Goal: Task Accomplishment & Management: Complete application form

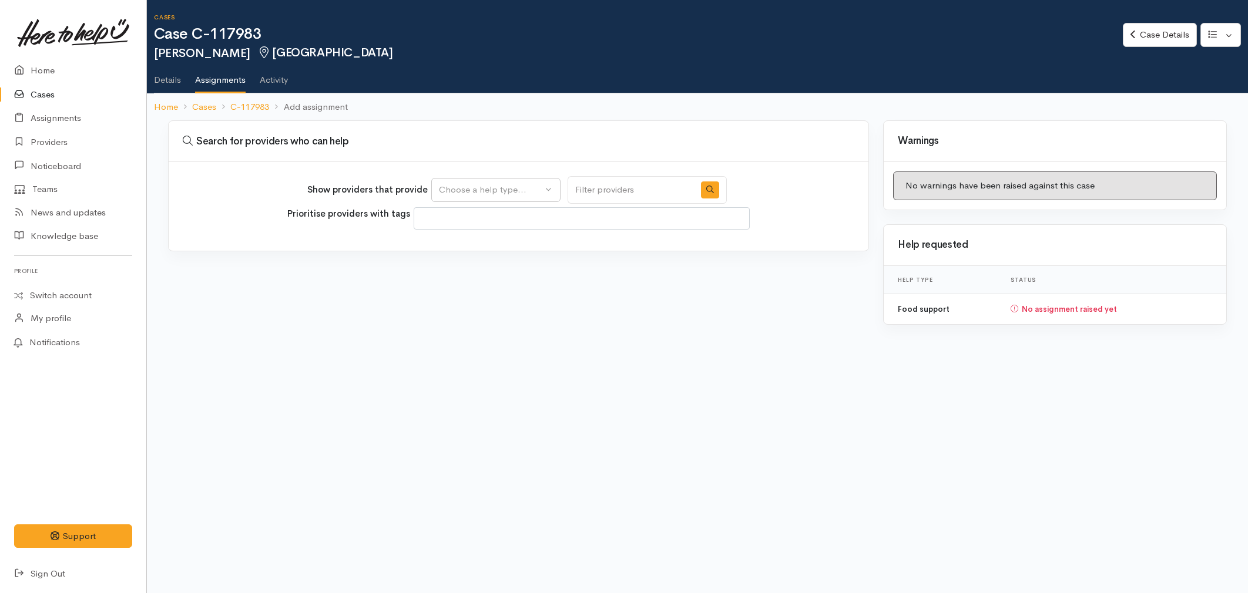
select select
click at [467, 183] on div "Choose a help type..." at bounding box center [490, 190] width 103 height 14
click at [465, 241] on span "Food support" at bounding box center [473, 246] width 55 height 14
select select "3"
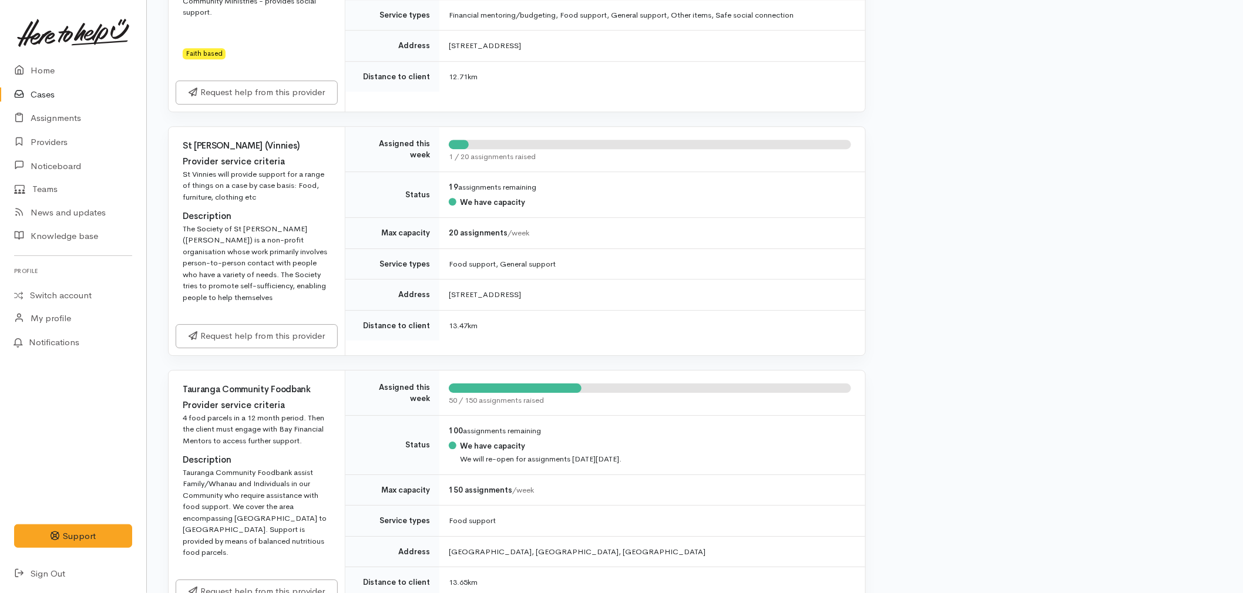
scroll to position [1436, 0]
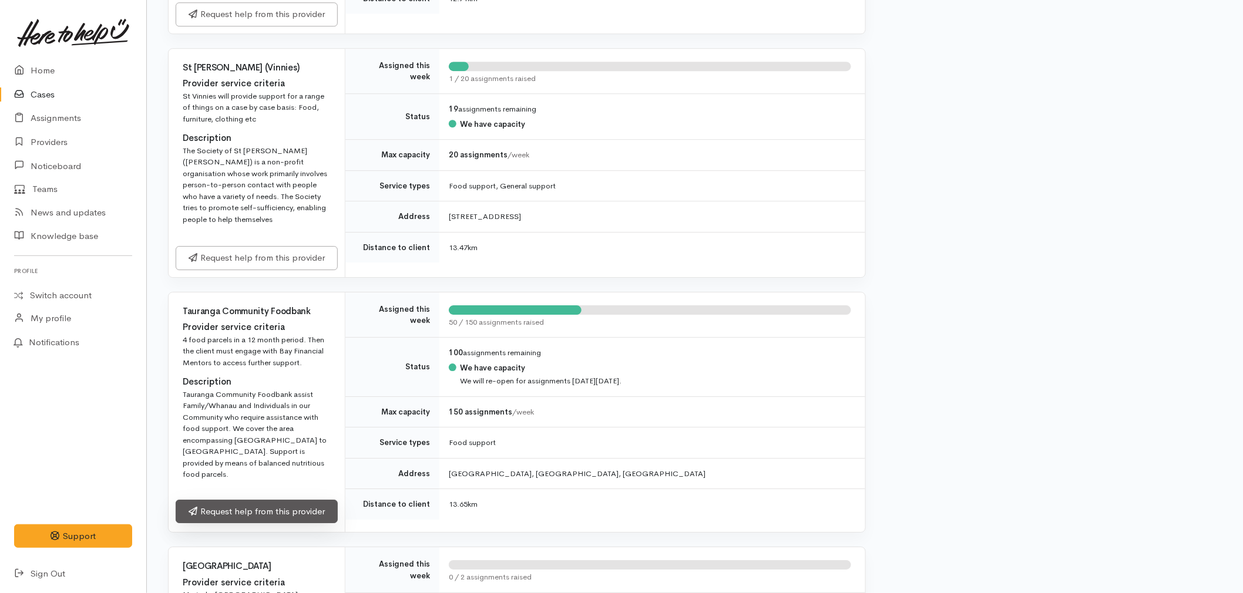
drag, startPoint x: 283, startPoint y: 517, endPoint x: 284, endPoint y: 508, distance: 8.8
click at [283, 517] on link "Request help from this provider" at bounding box center [257, 512] width 162 height 24
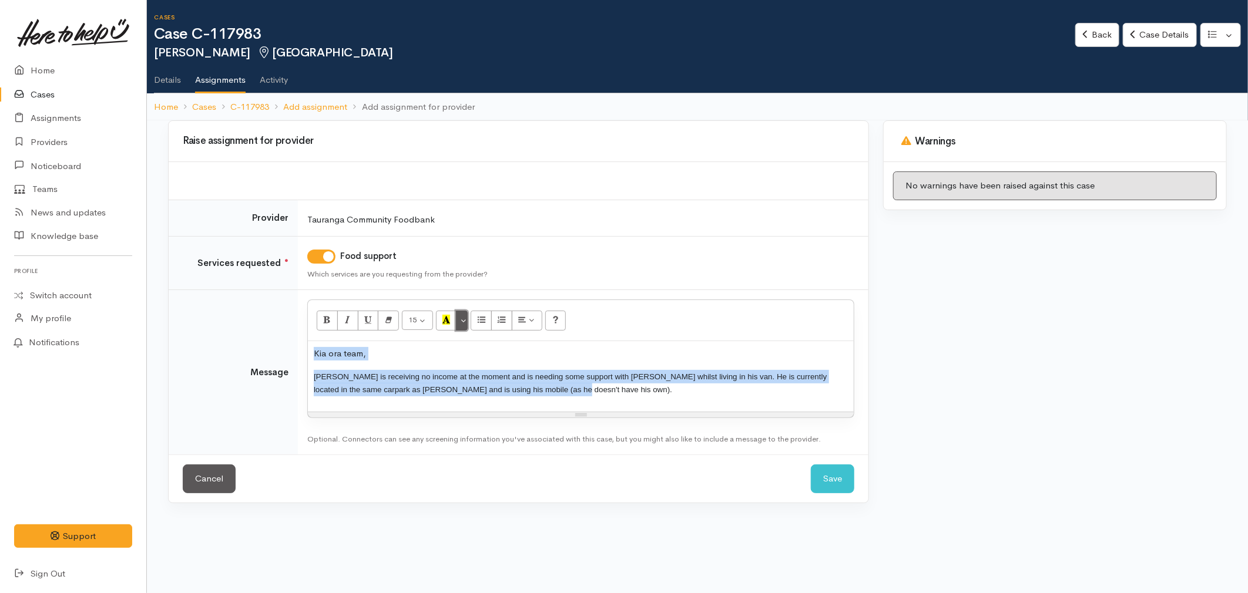
click at [466, 320] on button "More Color" at bounding box center [462, 321] width 12 height 20
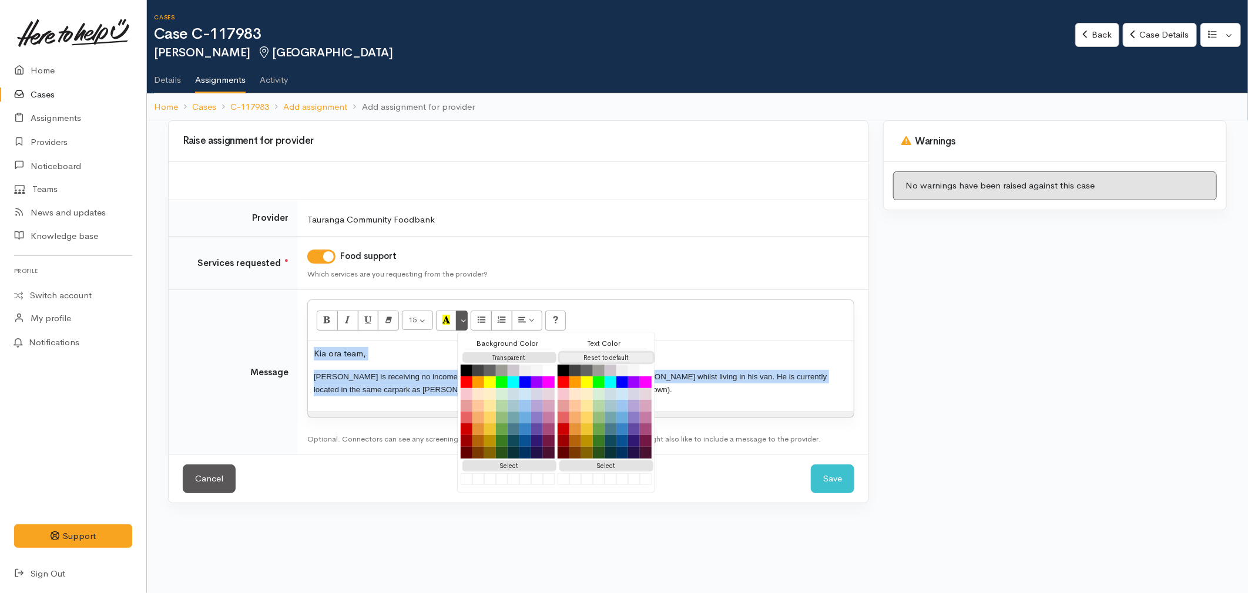
click at [594, 357] on button "Reset to default" at bounding box center [606, 357] width 94 height 11
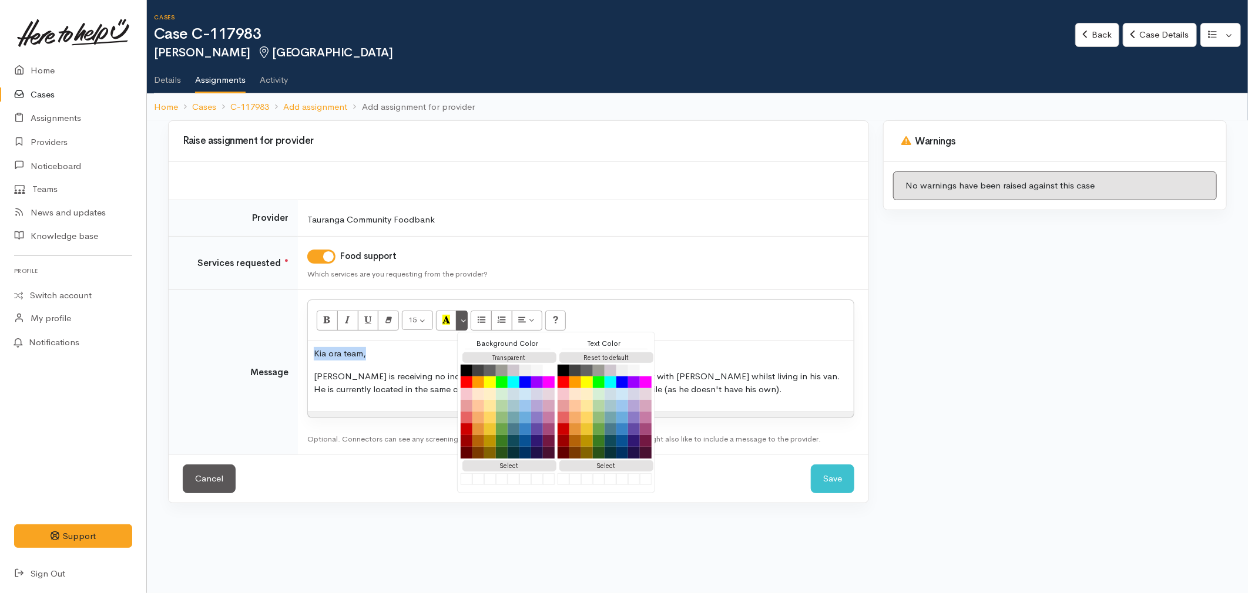
click at [350, 401] on div "Kia ora team, John is receiving no income at the moment and is needing some sup…" at bounding box center [581, 376] width 546 height 70
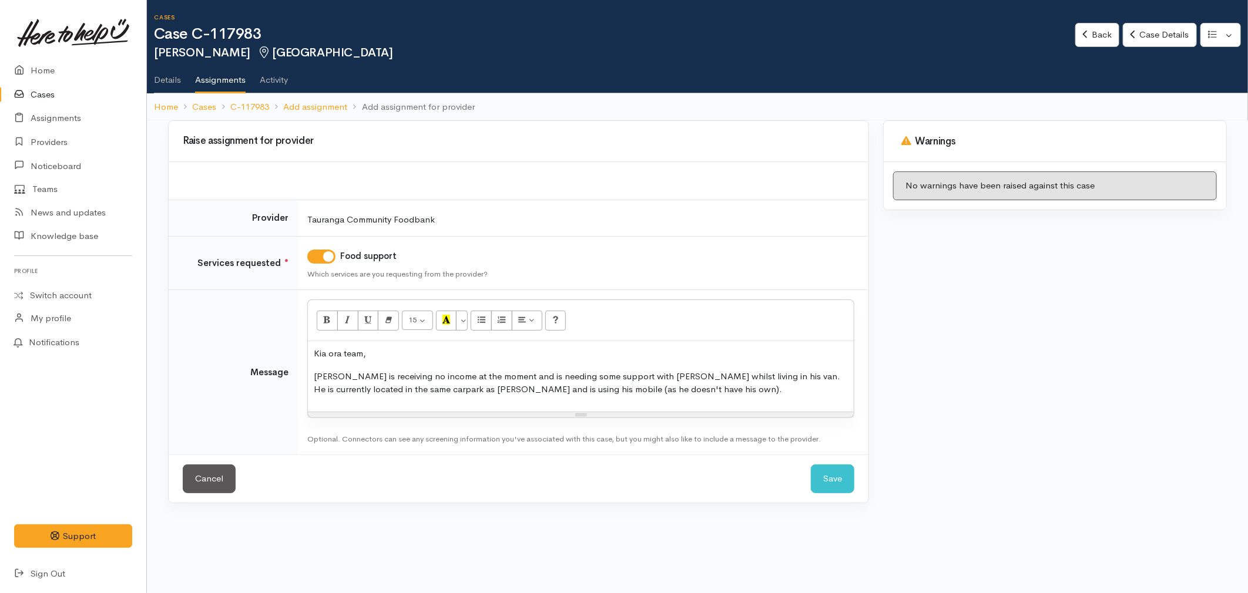
click at [413, 385] on p "John is receiving no income at the moment and is needing some support with kai …" at bounding box center [581, 383] width 534 height 26
click at [661, 390] on p "John is receiving no income at the moment and is needing some support with kai …" at bounding box center [581, 383] width 534 height 26
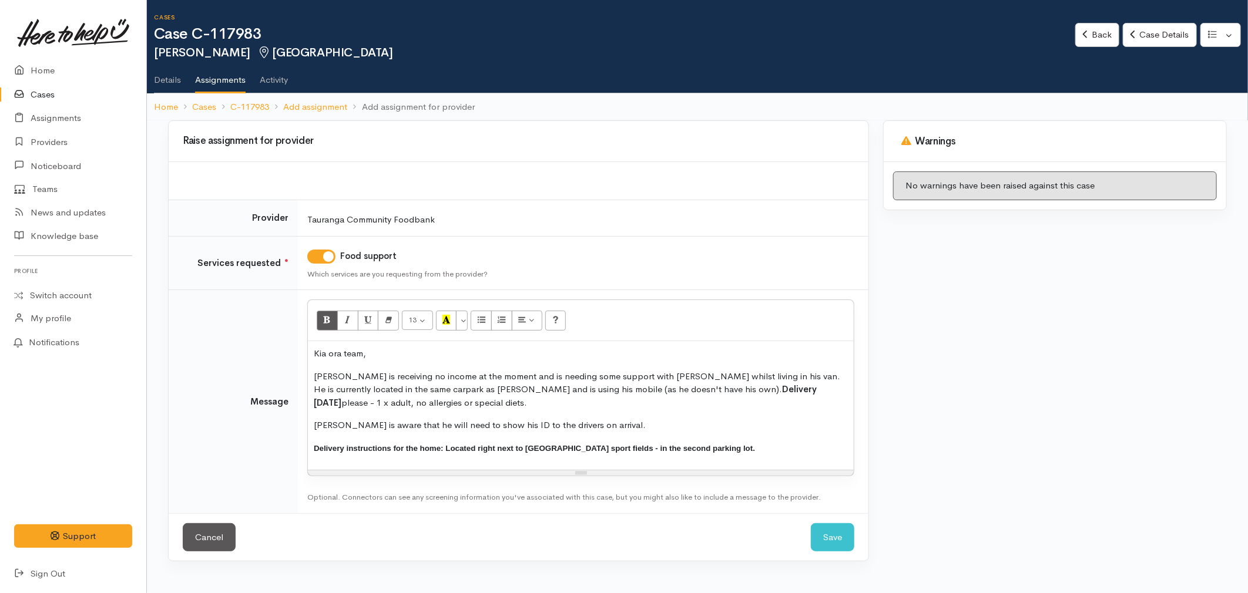
click at [394, 448] on span "Delivery instructions for the home: Located right next to Papamoa College sport…" at bounding box center [534, 448] width 441 height 9
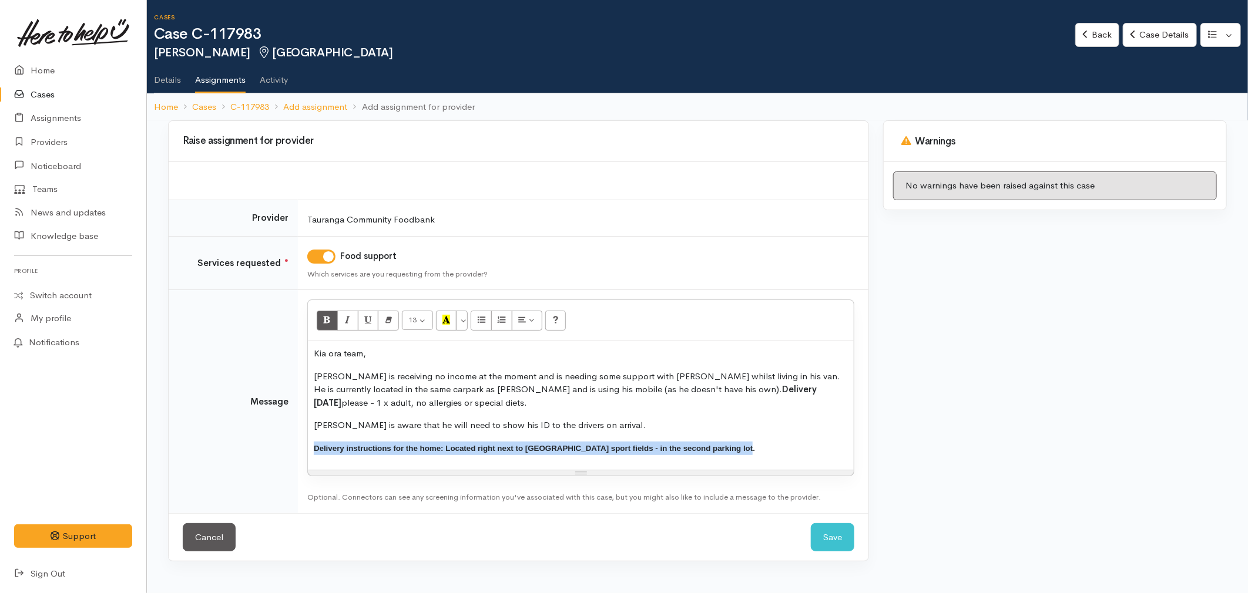
click at [394, 448] on span "Delivery instructions for the home: Located right next to Papamoa College sport…" at bounding box center [534, 448] width 441 height 9
click at [461, 314] on button "More Color" at bounding box center [462, 321] width 12 height 20
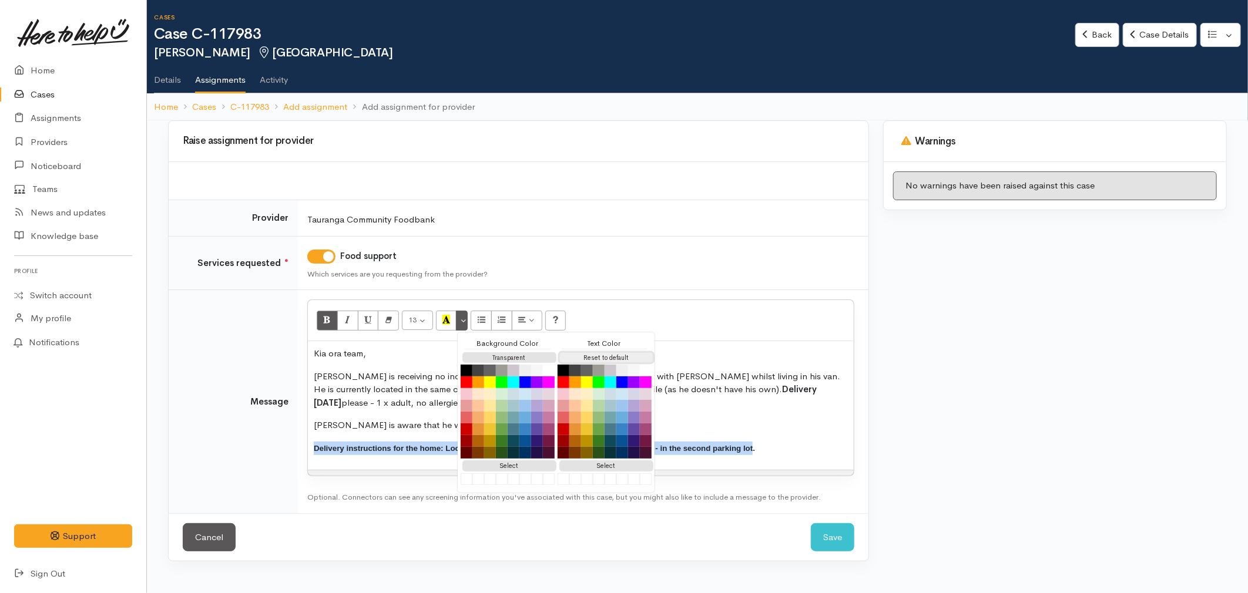
click at [613, 355] on button "Reset to default" at bounding box center [606, 357] width 94 height 11
click at [391, 432] on div "Kia ora team, John is receiving no income at the moment and is needing some sup…" at bounding box center [581, 405] width 546 height 129
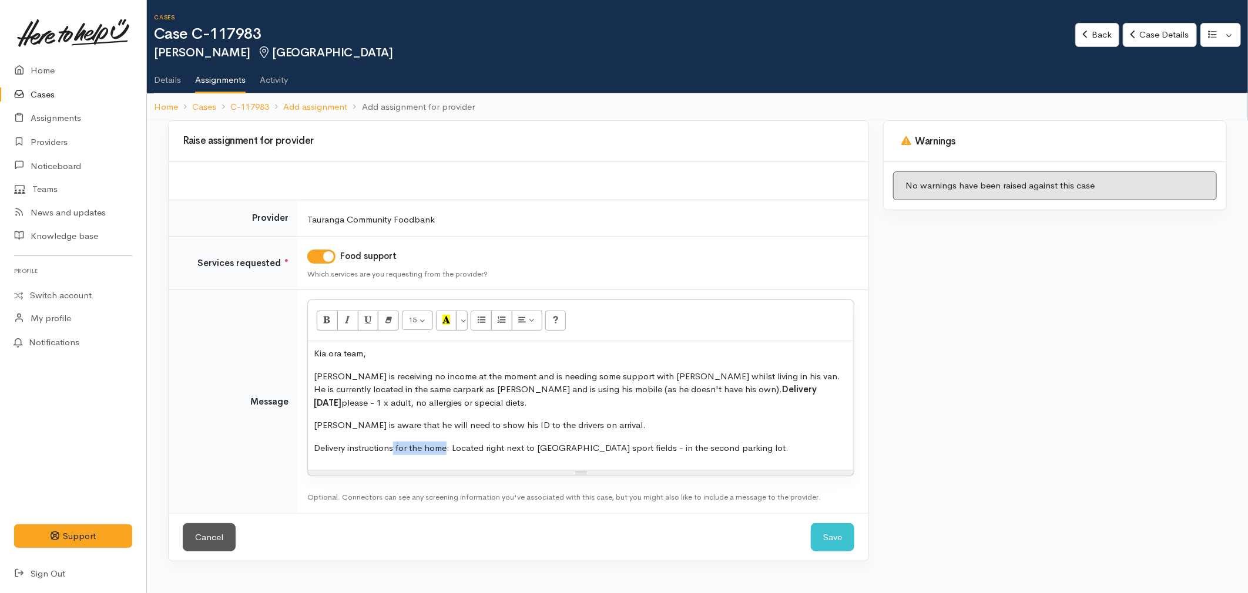
drag, startPoint x: 444, startPoint y: 445, endPoint x: 395, endPoint y: 448, distance: 49.5
click at [395, 448] on p "Delivery instructions for the home: Located right next to Papamoa College sport…" at bounding box center [581, 449] width 534 height 14
click at [438, 452] on p "Delivery instructions: Located right next to Papamoa College sport fields - in …" at bounding box center [581, 449] width 534 height 14
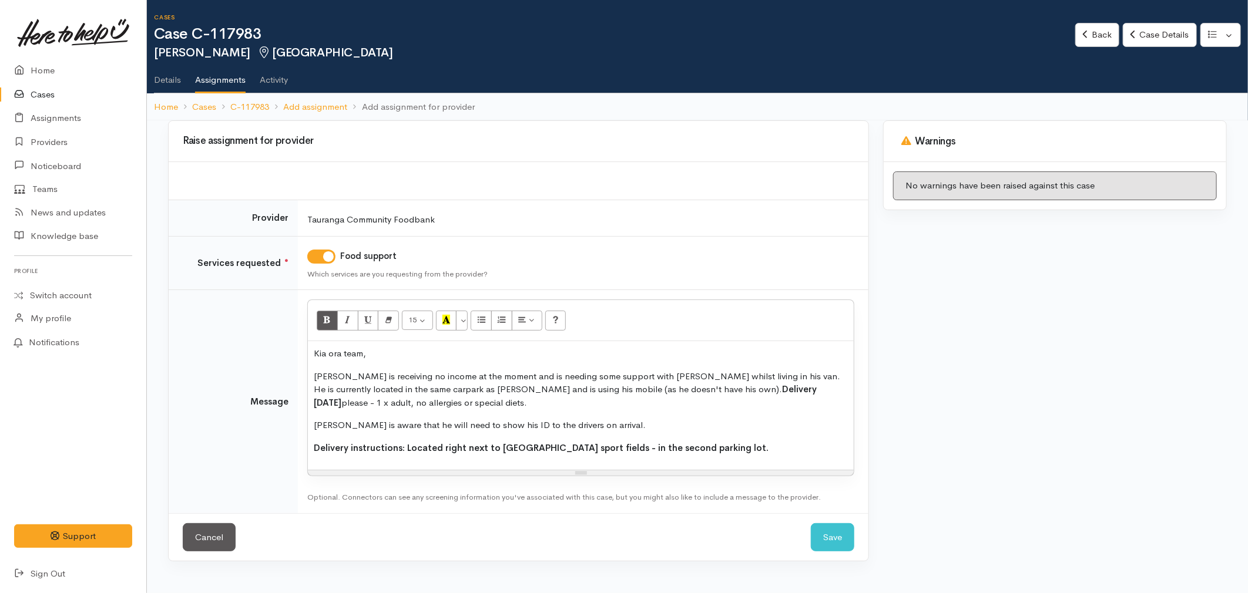
click at [785, 450] on p "Delivery instructions: Located right next to Papamoa College sport fields - in …" at bounding box center [581, 449] width 534 height 14
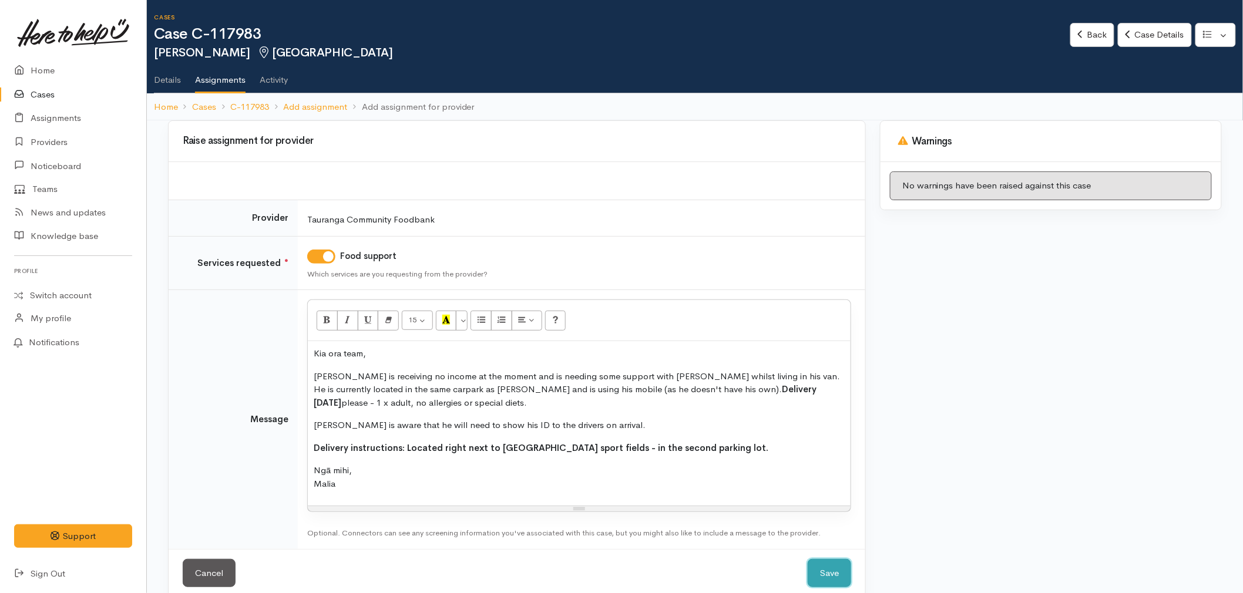
click at [819, 566] on button "Save" at bounding box center [829, 573] width 43 height 29
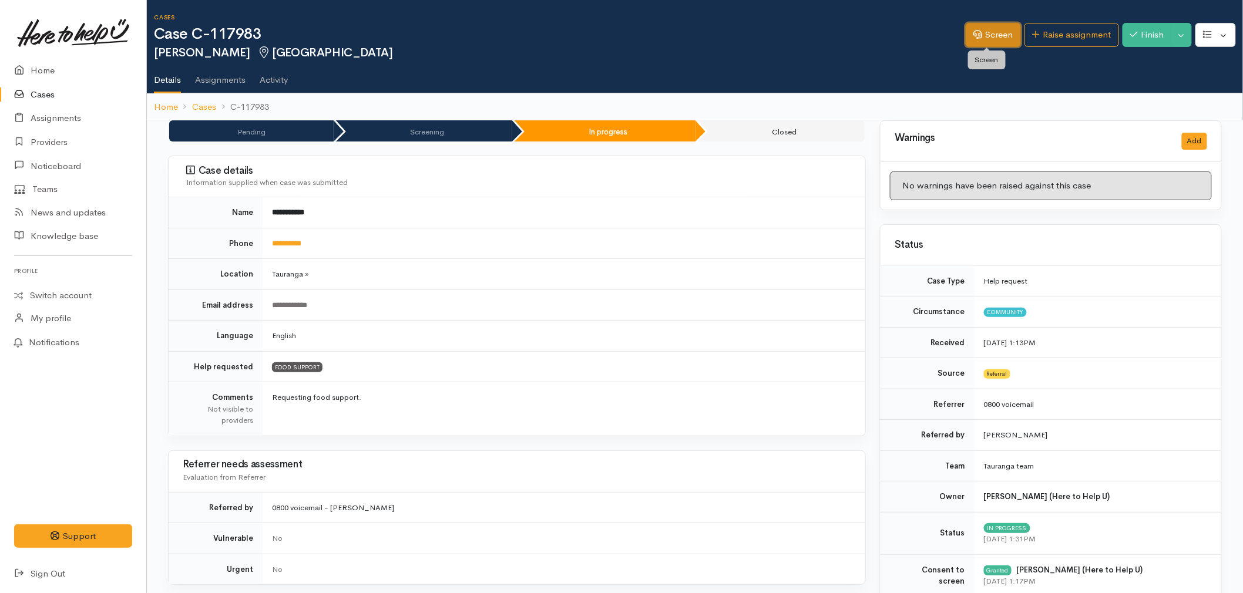
click at [979, 38] on link "Screen" at bounding box center [993, 35] width 55 height 24
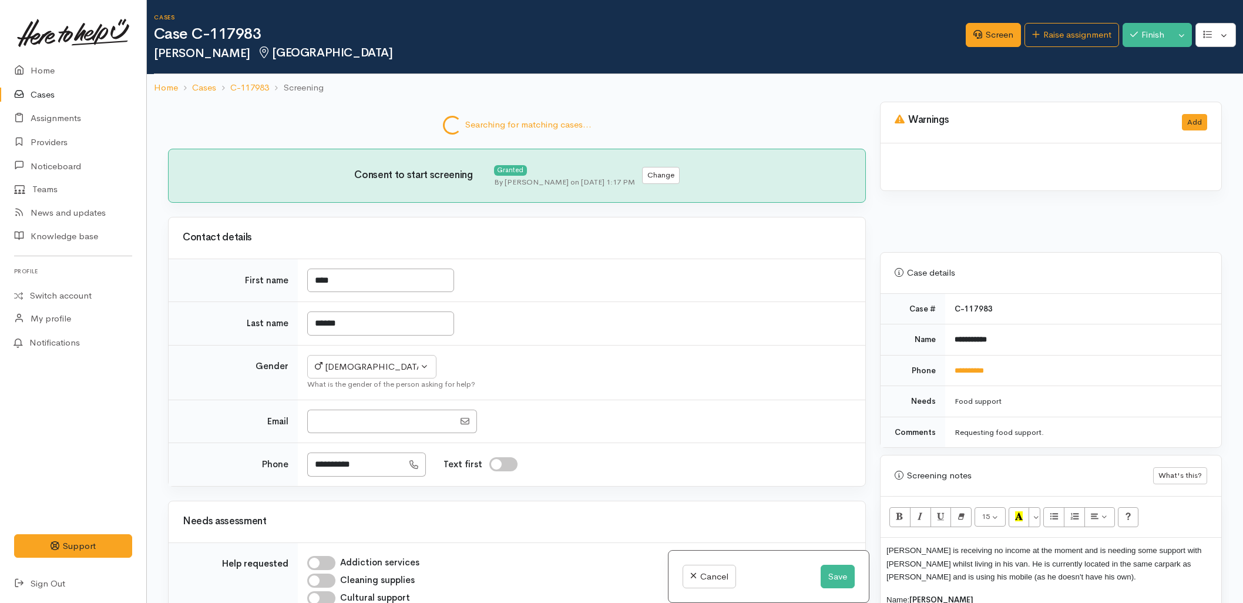
select select "2"
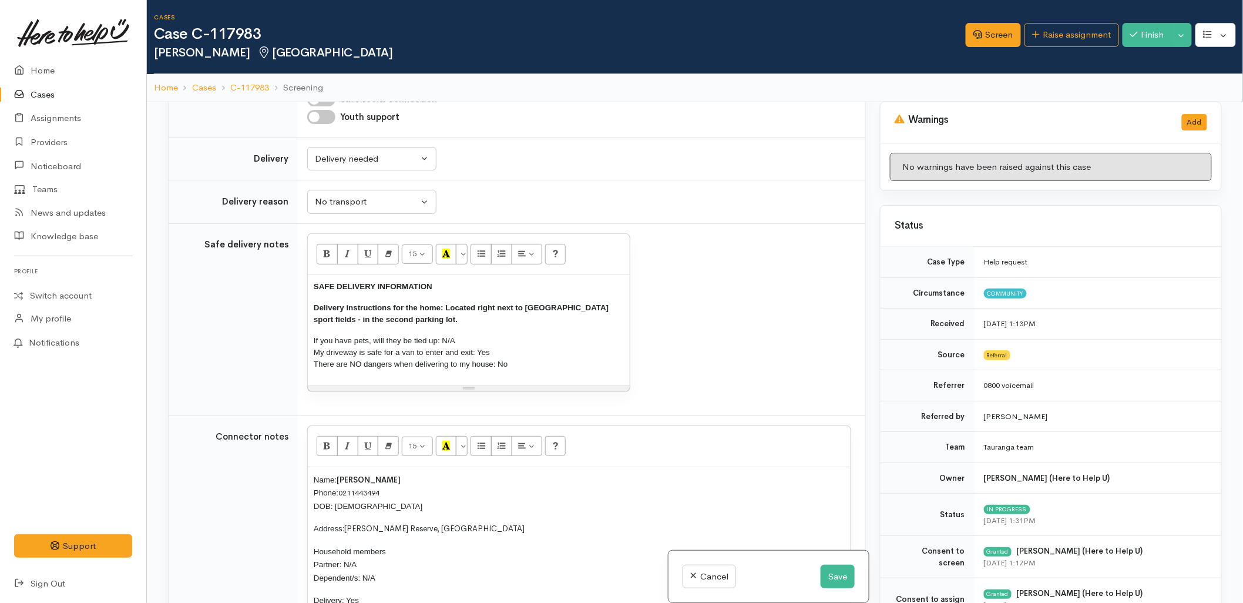
scroll to position [1160, 0]
click at [438, 322] on span "Delivery instructions for the home: Located right next to Papamoa College sport…" at bounding box center [461, 312] width 295 height 21
click at [439, 322] on span "Delivery instructions for the home: Located right next to Papamoa College sport…" at bounding box center [461, 312] width 295 height 21
click at [438, 322] on span "Delivery instructions for the home: Located right next to Papamoa College sport…" at bounding box center [461, 312] width 295 height 21
drag, startPoint x: 438, startPoint y: 354, endPoint x: 391, endPoint y: 353, distance: 47.6
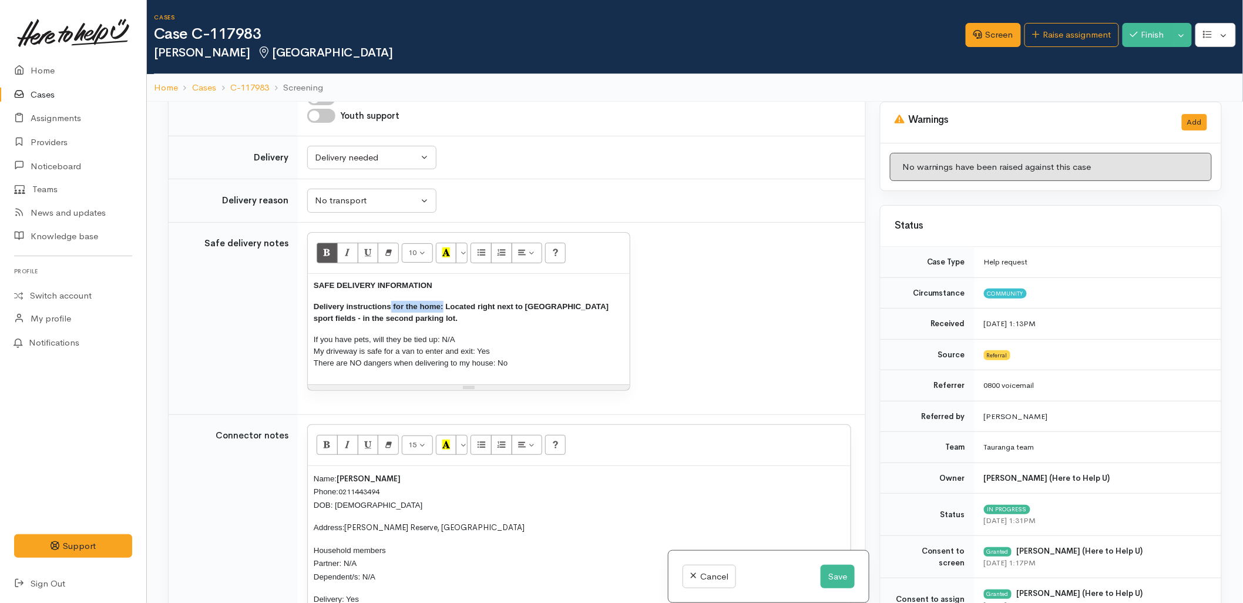
click at [391, 322] on span "Delivery instructions for the home: Located right next to Papamoa College sport…" at bounding box center [461, 312] width 295 height 21
click at [840, 579] on button "Save" at bounding box center [838, 576] width 34 height 24
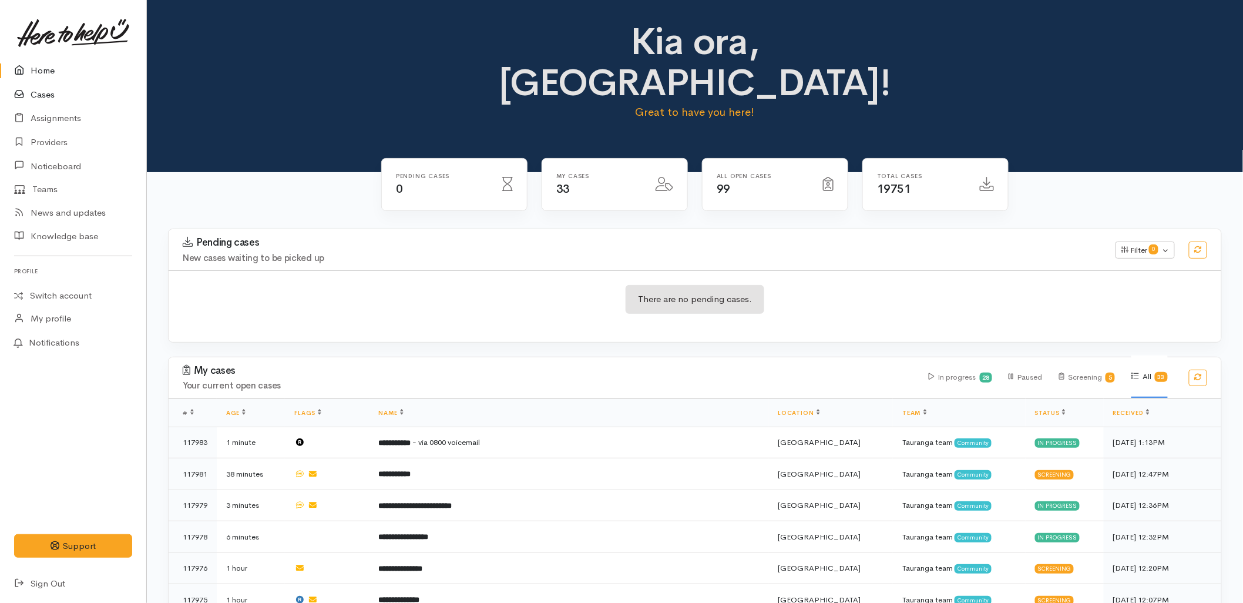
click at [59, 91] on link "Cases" at bounding box center [73, 95] width 146 height 24
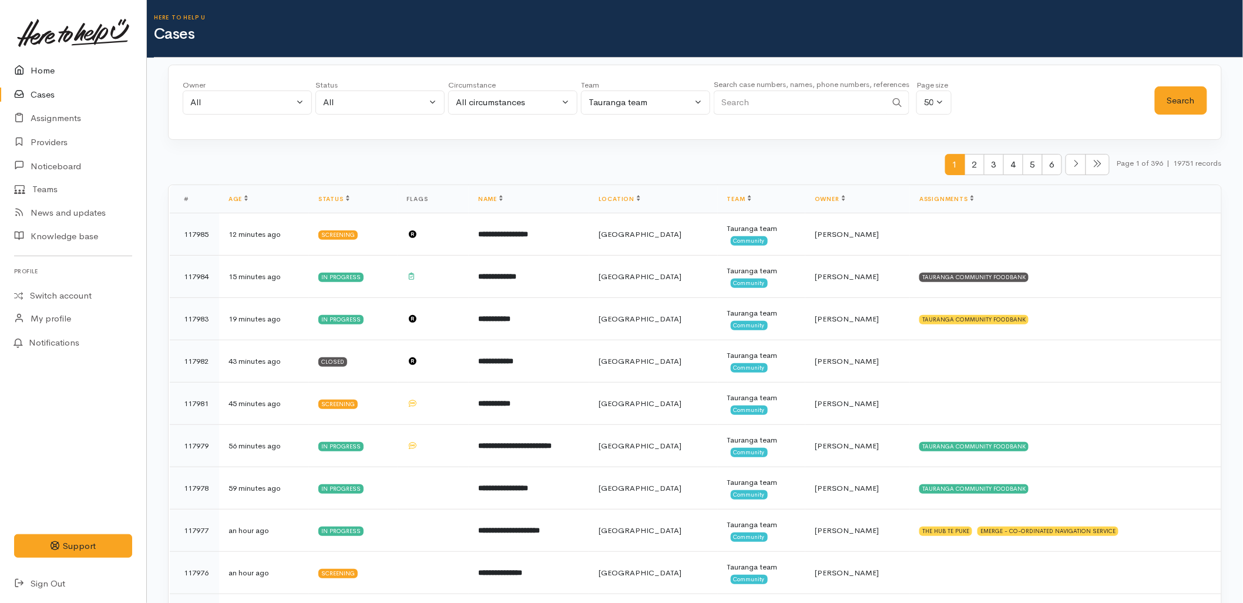
click at [38, 73] on link "Home" at bounding box center [73, 71] width 146 height 24
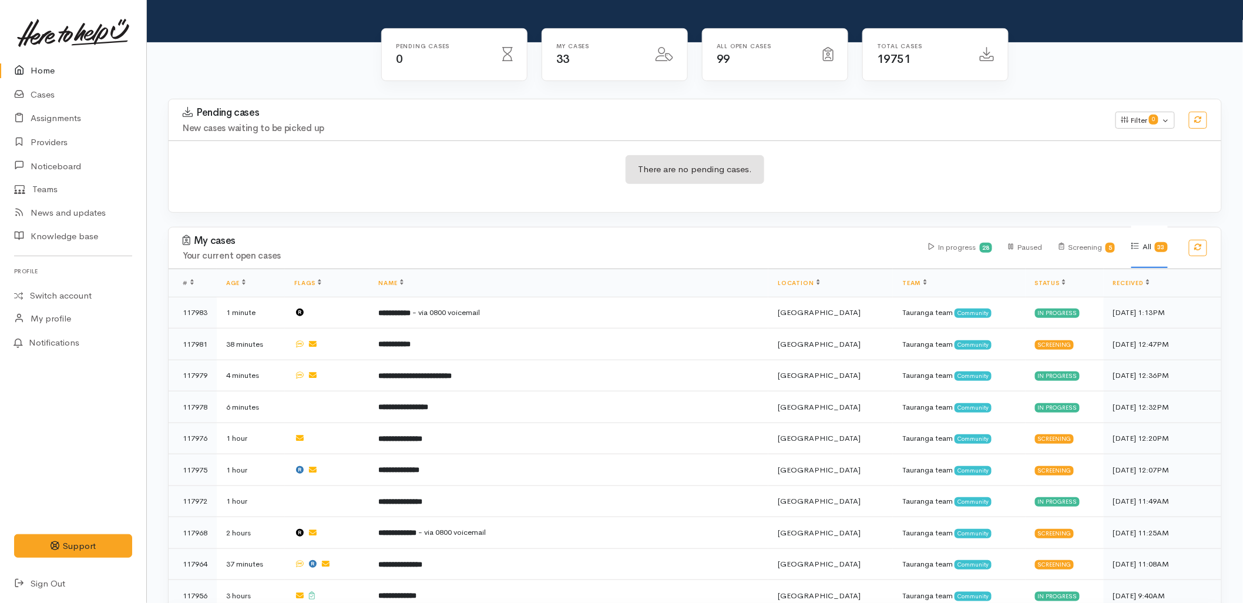
scroll to position [196, 0]
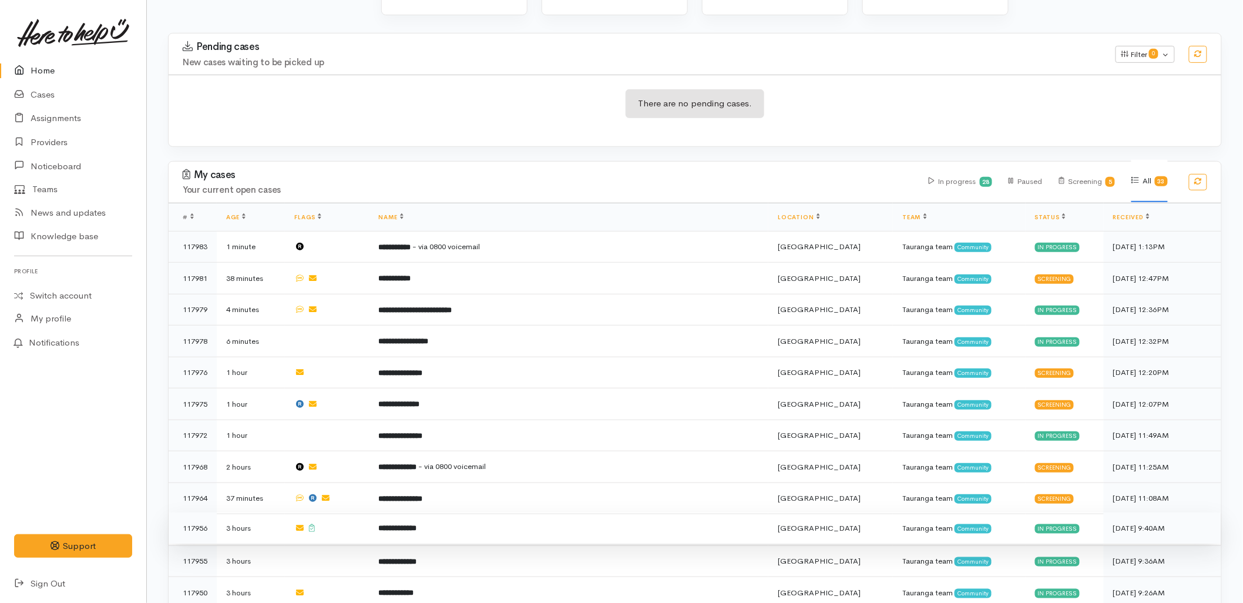
click at [417, 524] on b "**********" at bounding box center [398, 528] width 38 height 8
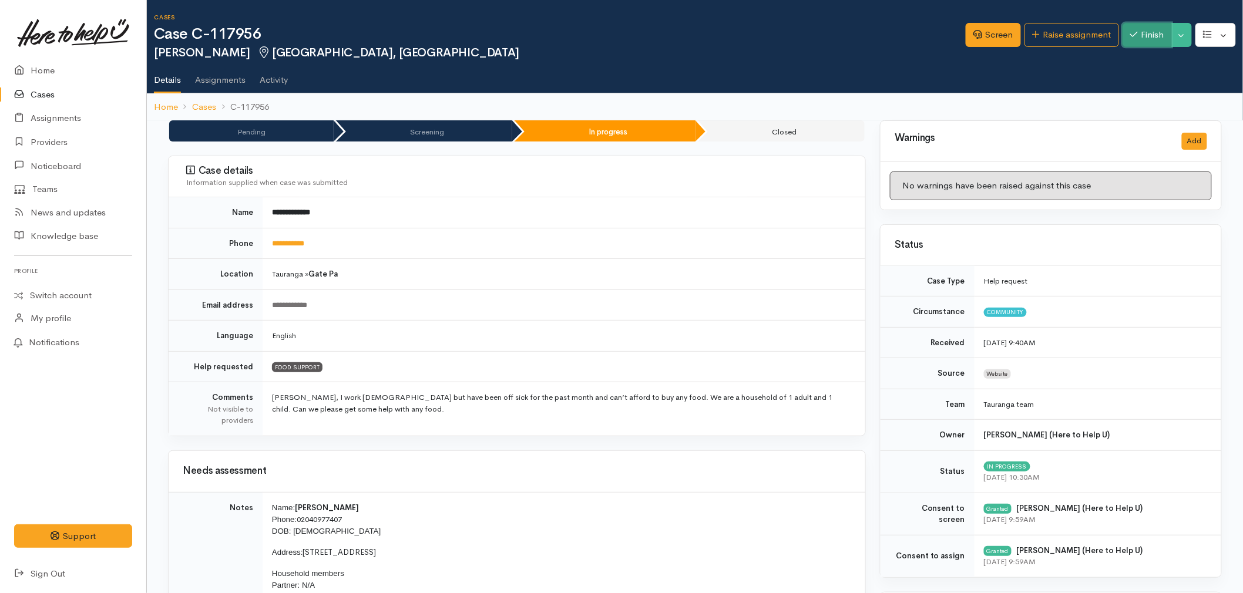
click at [1157, 41] on button "Finish" at bounding box center [1147, 35] width 49 height 24
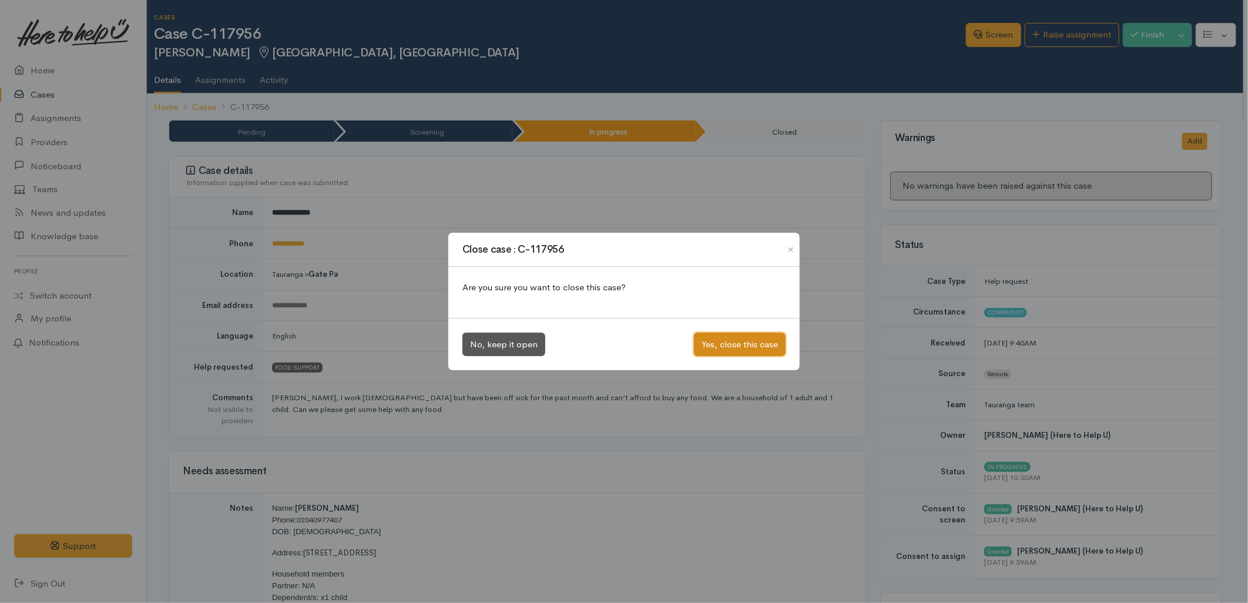
click at [758, 354] on button "Yes, close this case" at bounding box center [740, 344] width 92 height 24
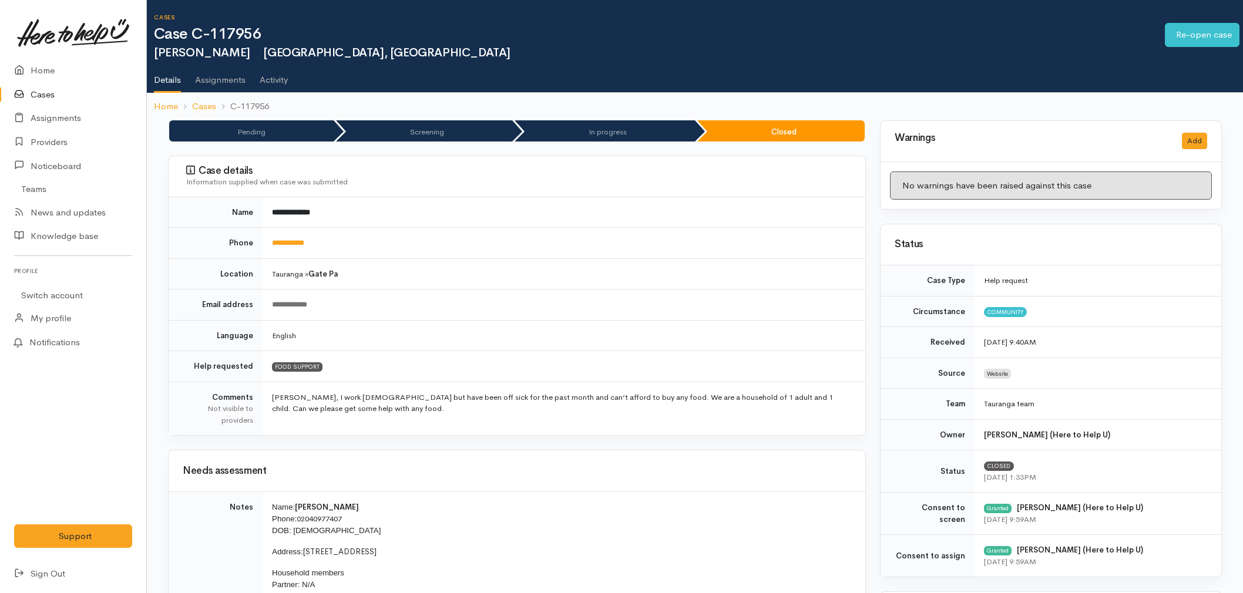
click at [48, 61] on link "Home" at bounding box center [73, 71] width 146 height 24
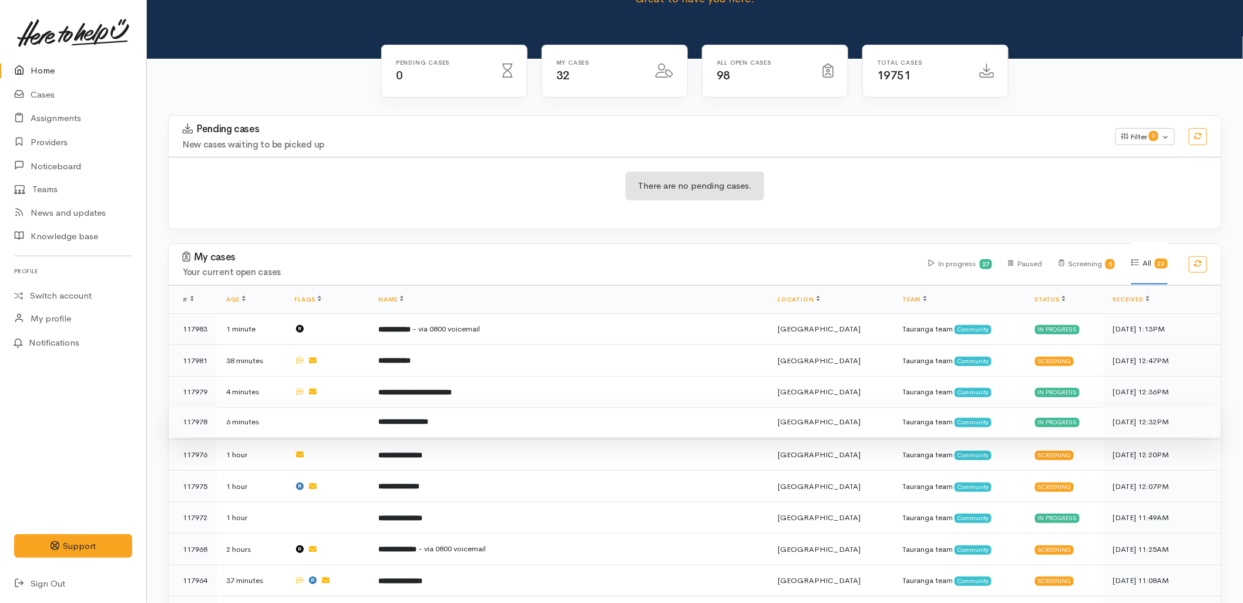
scroll to position [130, 0]
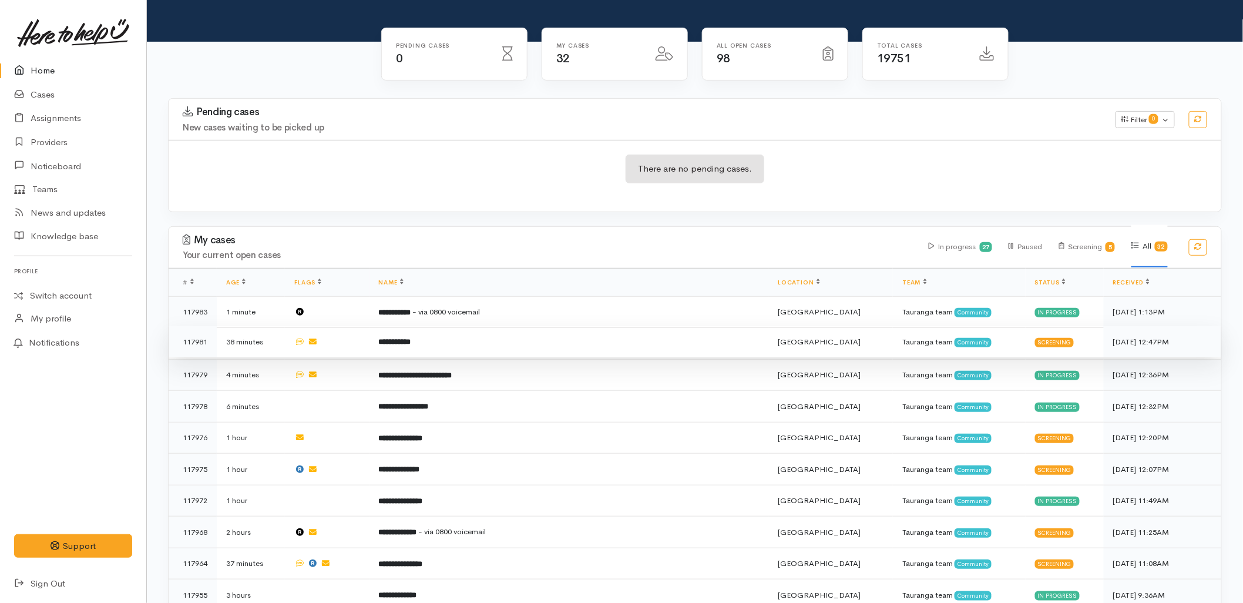
click at [411, 338] on b "**********" at bounding box center [395, 342] width 32 height 8
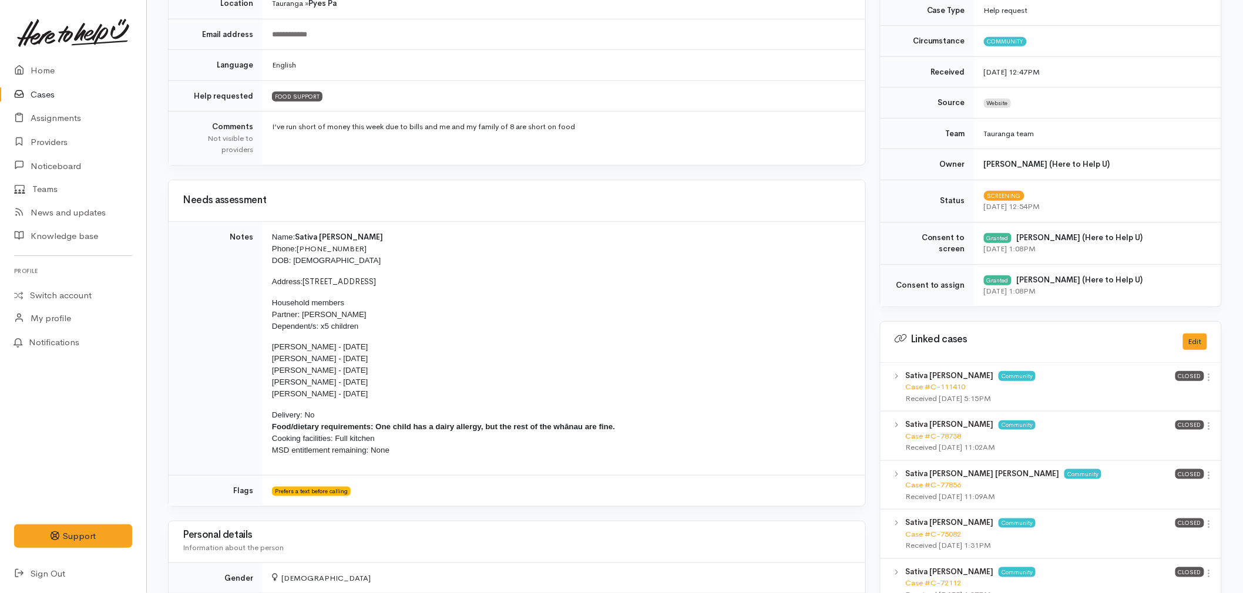
scroll to position [391, 0]
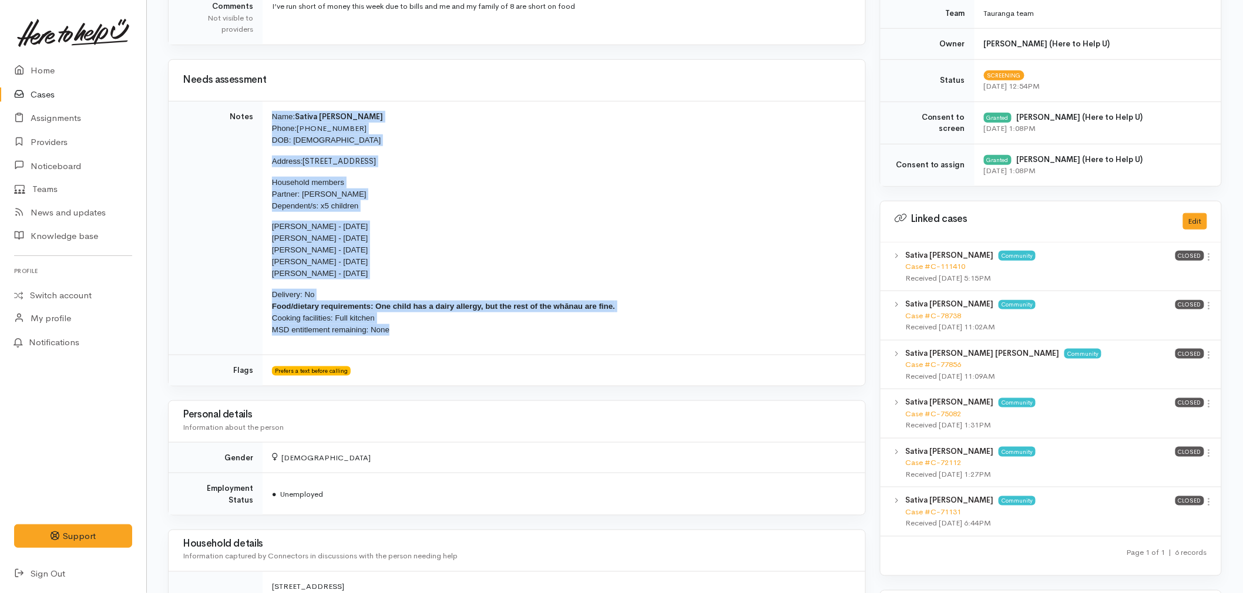
drag, startPoint x: 396, startPoint y: 334, endPoint x: 265, endPoint y: 115, distance: 255.6
click at [265, 115] on td "Name: Sativa Ekins Phone: +64 22 645 1328 DOB: 08/05/1990 Address: 45 Pakanga G…" at bounding box center [564, 228] width 603 height 254
copy td "Name: Sativa Ekins Phone: +64 22 645 1328 DOB: 08/05/1990 Address: 45 Pakanga G…"
click at [46, 69] on link "Home" at bounding box center [73, 71] width 146 height 24
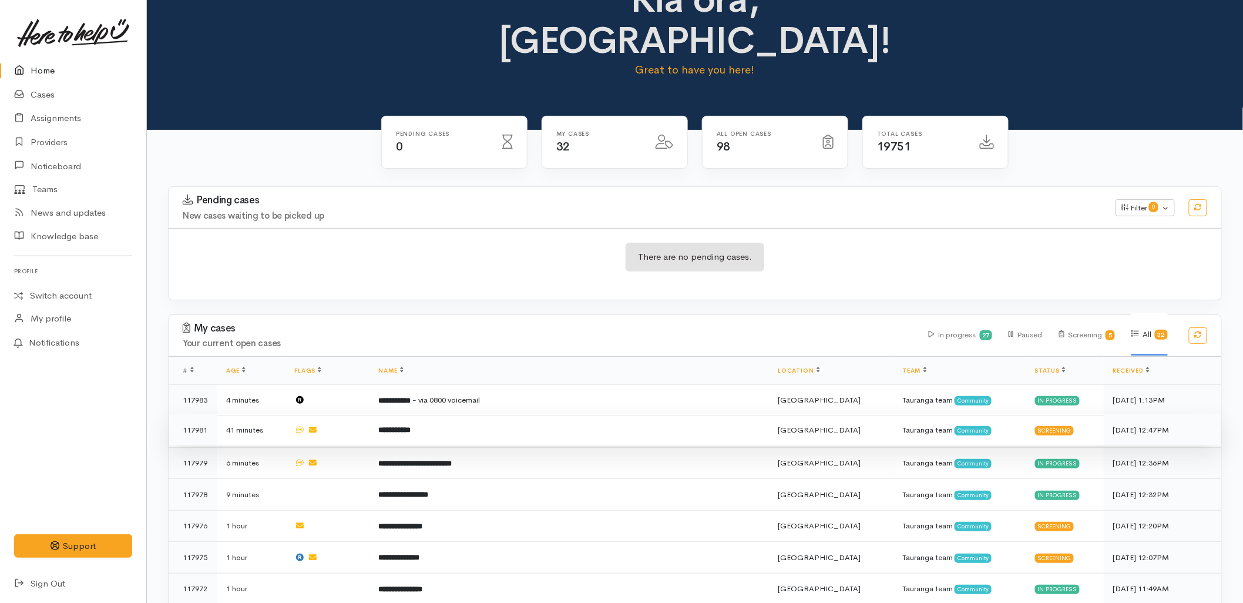
scroll to position [65, 0]
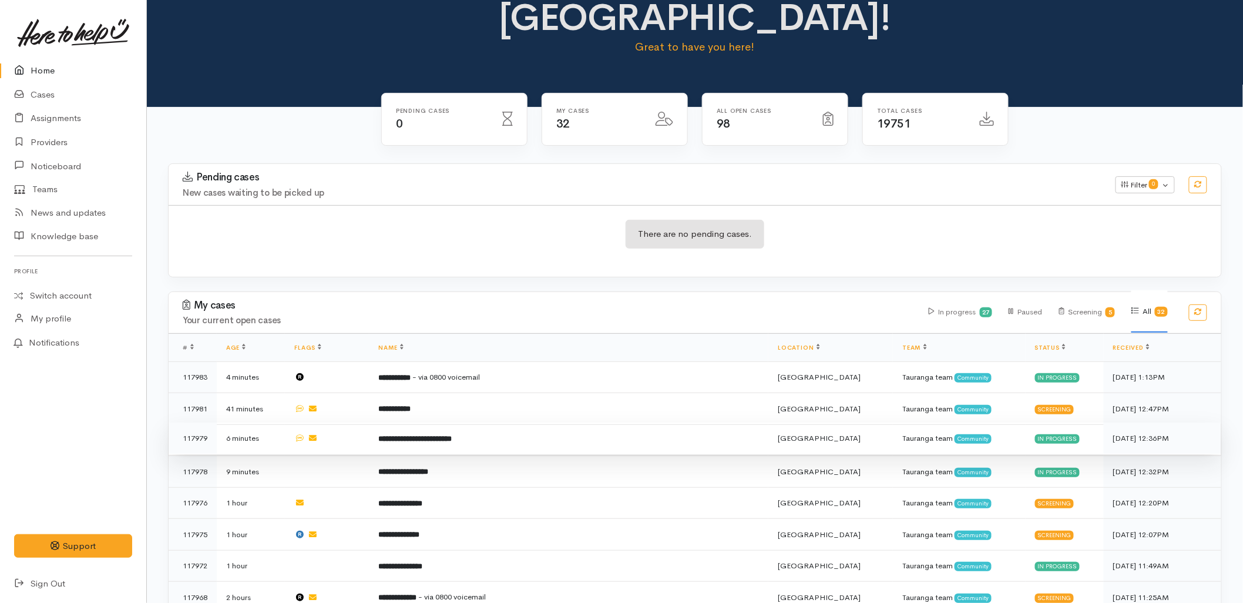
click at [417, 435] on b "**********" at bounding box center [415, 439] width 73 height 8
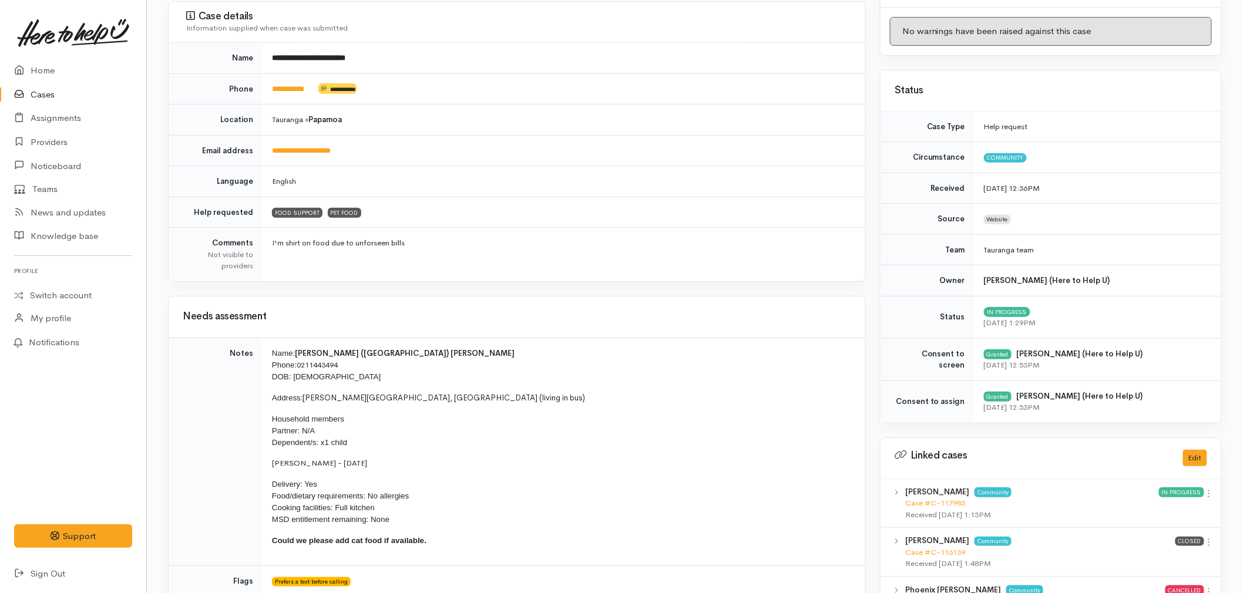
scroll to position [326, 0]
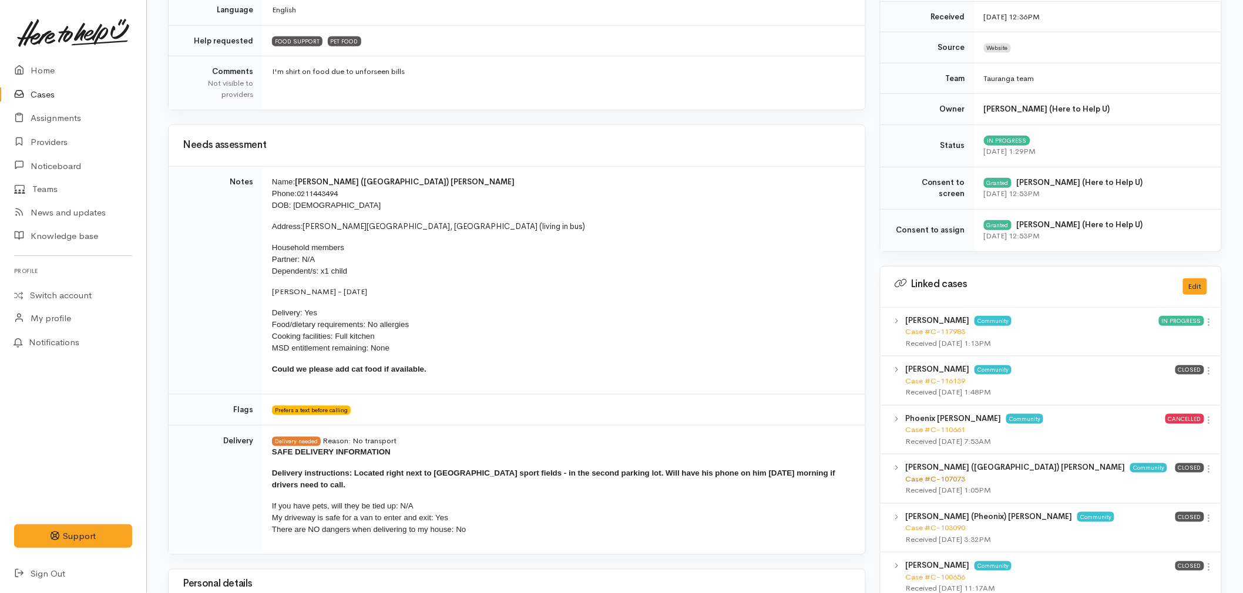
click at [941, 475] on link "Case #C-107073" at bounding box center [935, 479] width 60 height 10
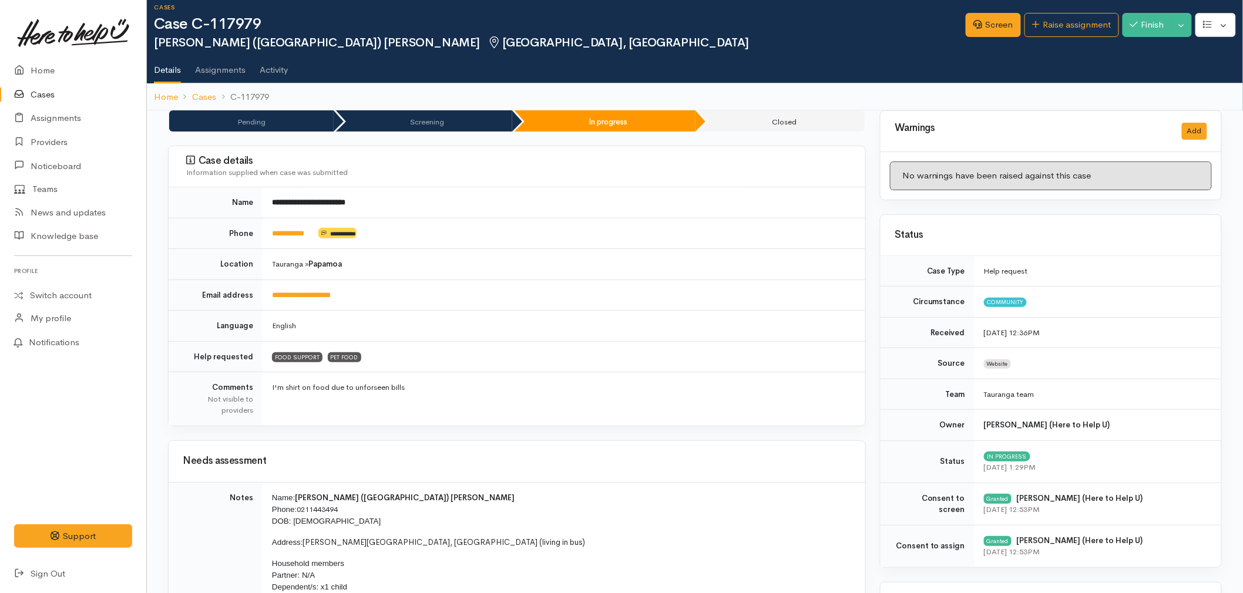
scroll to position [0, 0]
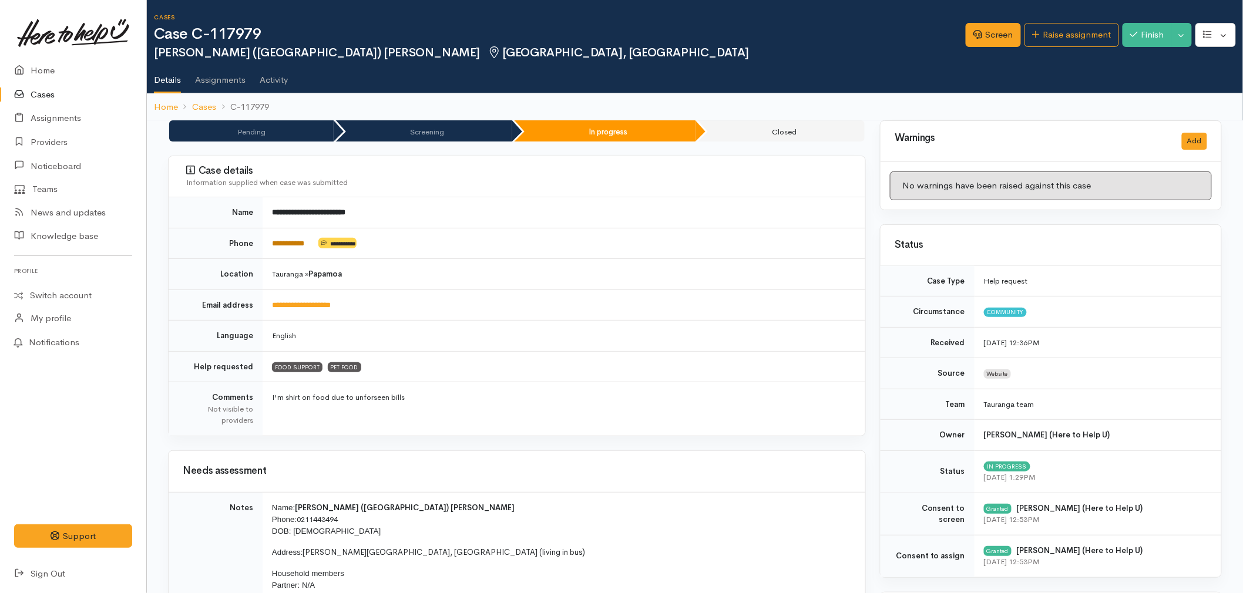
click at [301, 247] on link "**********" at bounding box center [288, 244] width 32 height 8
click at [665, 536] on p "Name: Geoffrey (Phoenix) Walker Phone: 0211443494 DOB: 04/12/1981" at bounding box center [561, 519] width 579 height 35
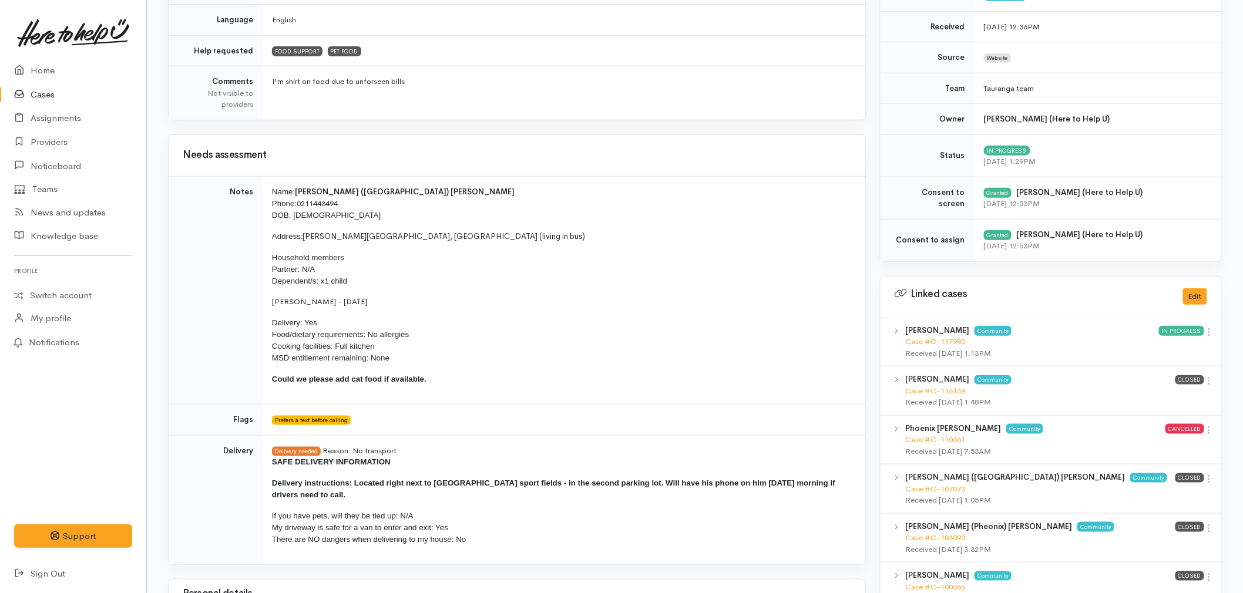
scroll to position [391, 0]
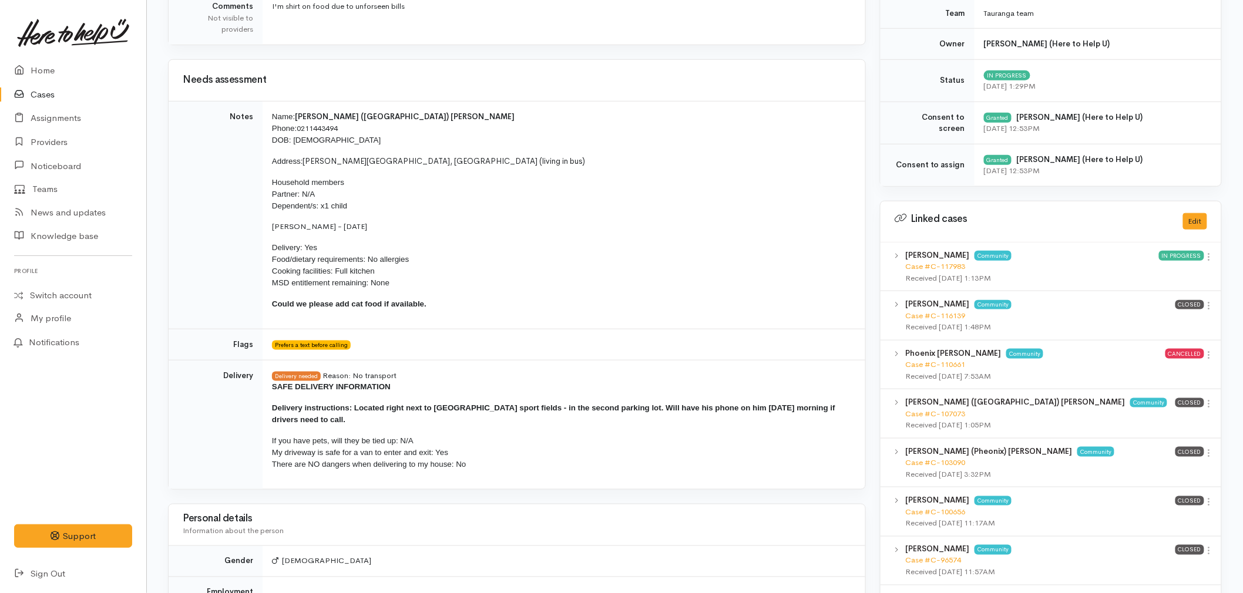
click at [73, 57] on link at bounding box center [73, 33] width 118 height 52
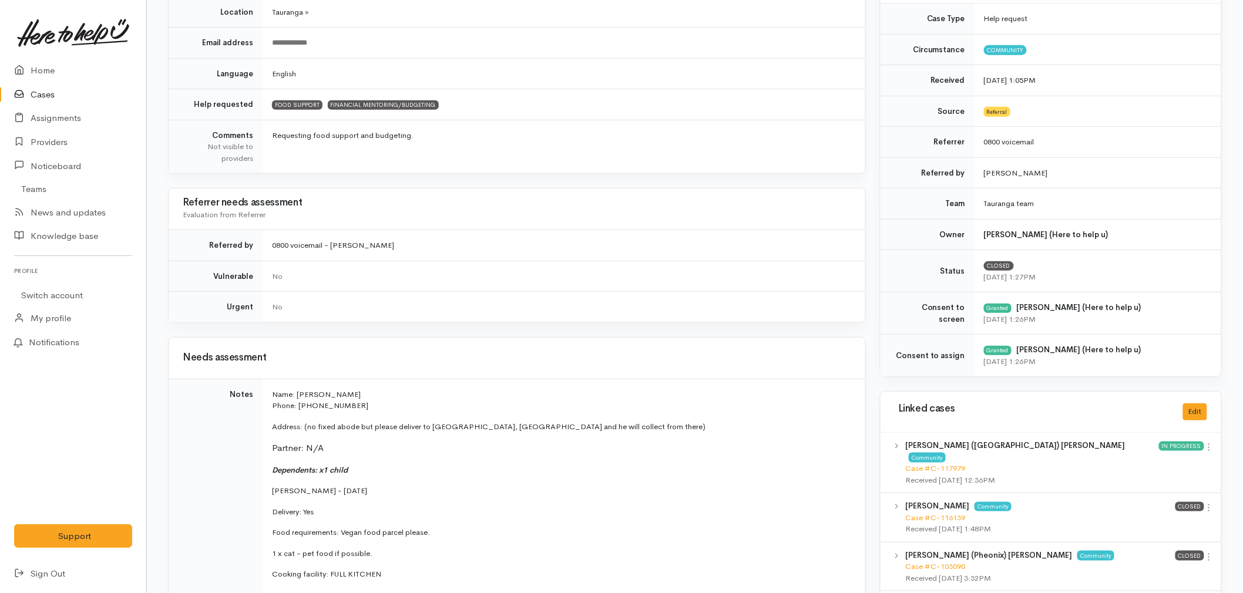
scroll to position [261, 0]
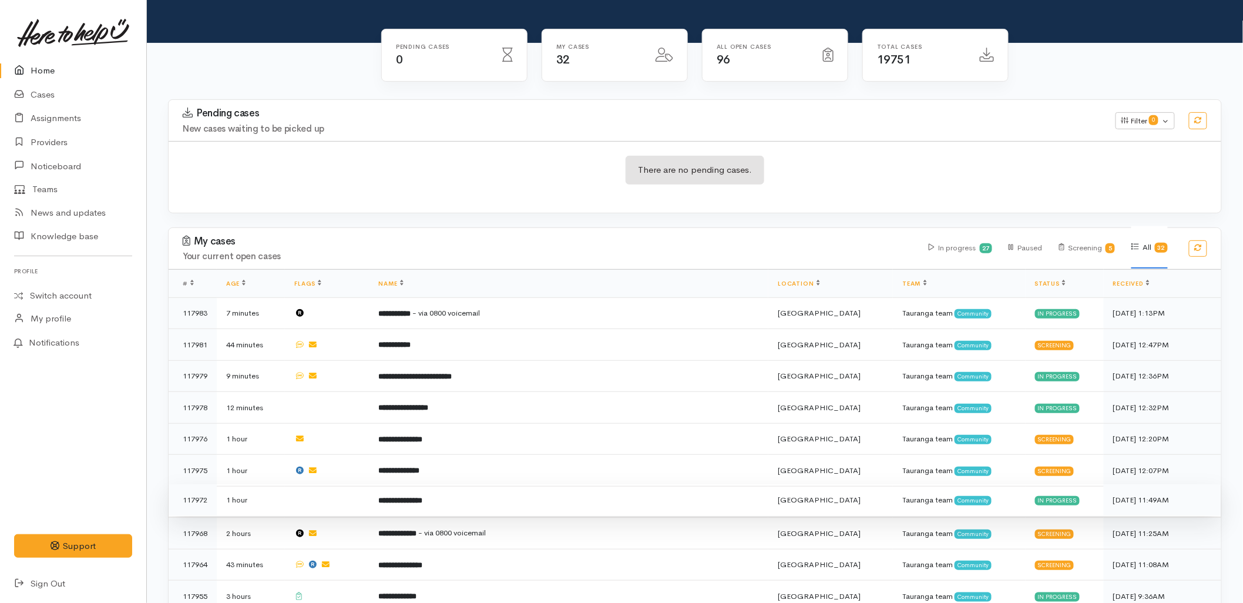
scroll to position [130, 0]
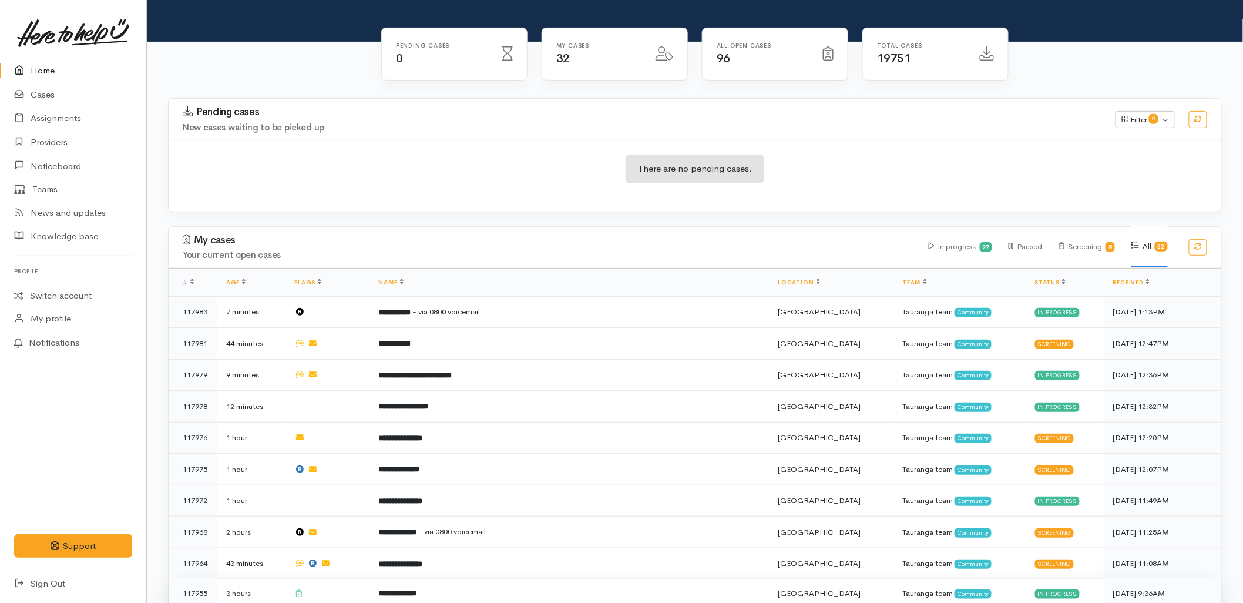
click at [396, 577] on td "**********" at bounding box center [568, 593] width 399 height 32
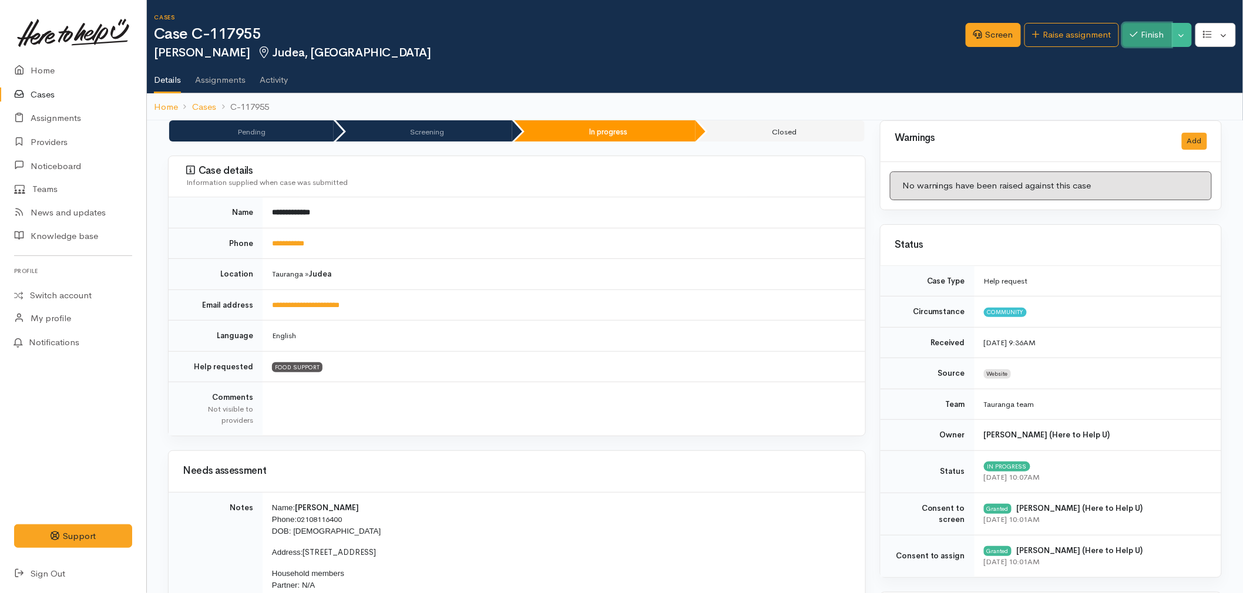
click at [1134, 36] on icon "button" at bounding box center [1134, 34] width 8 height 9
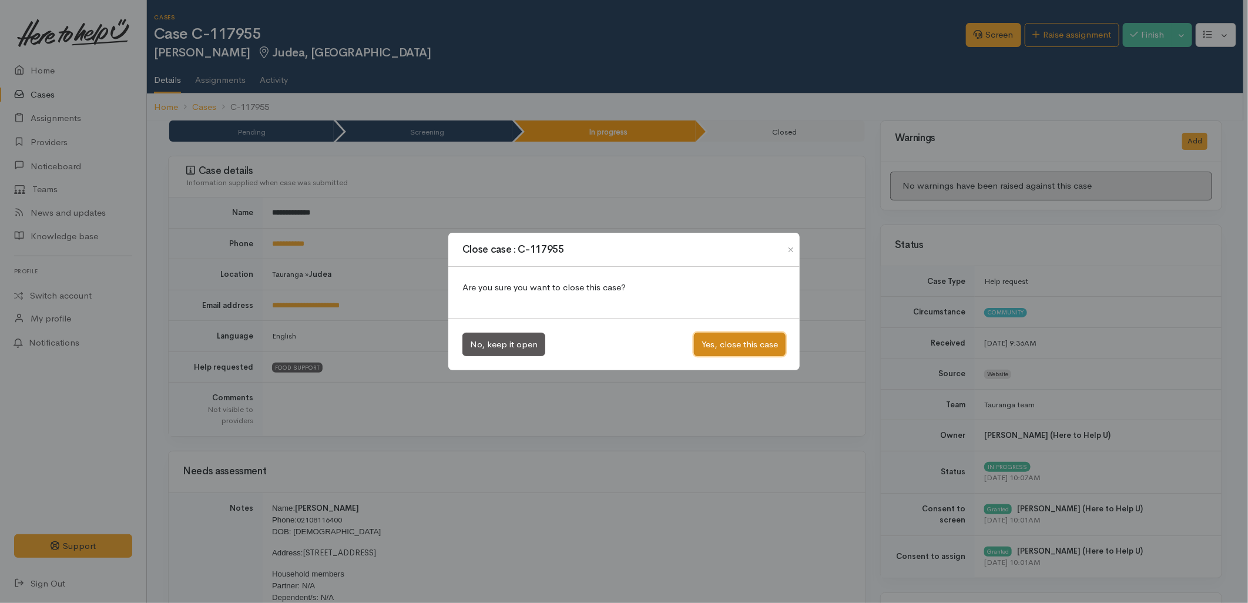
click at [712, 347] on button "Yes, close this case" at bounding box center [740, 344] width 92 height 24
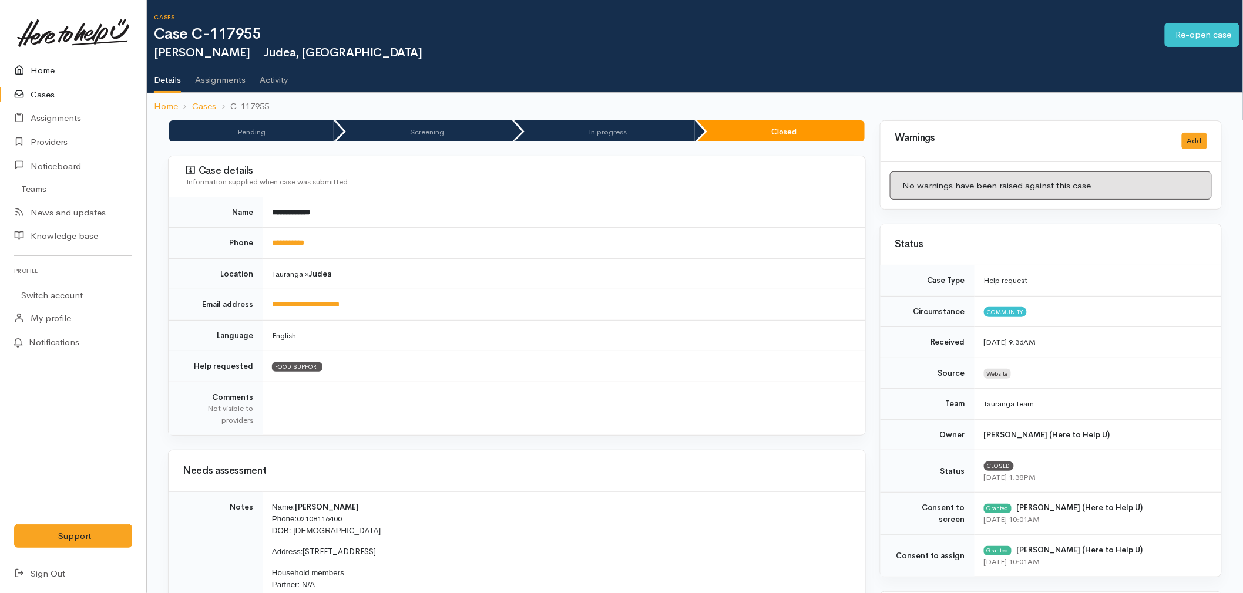
click at [38, 66] on link "Home" at bounding box center [73, 71] width 146 height 24
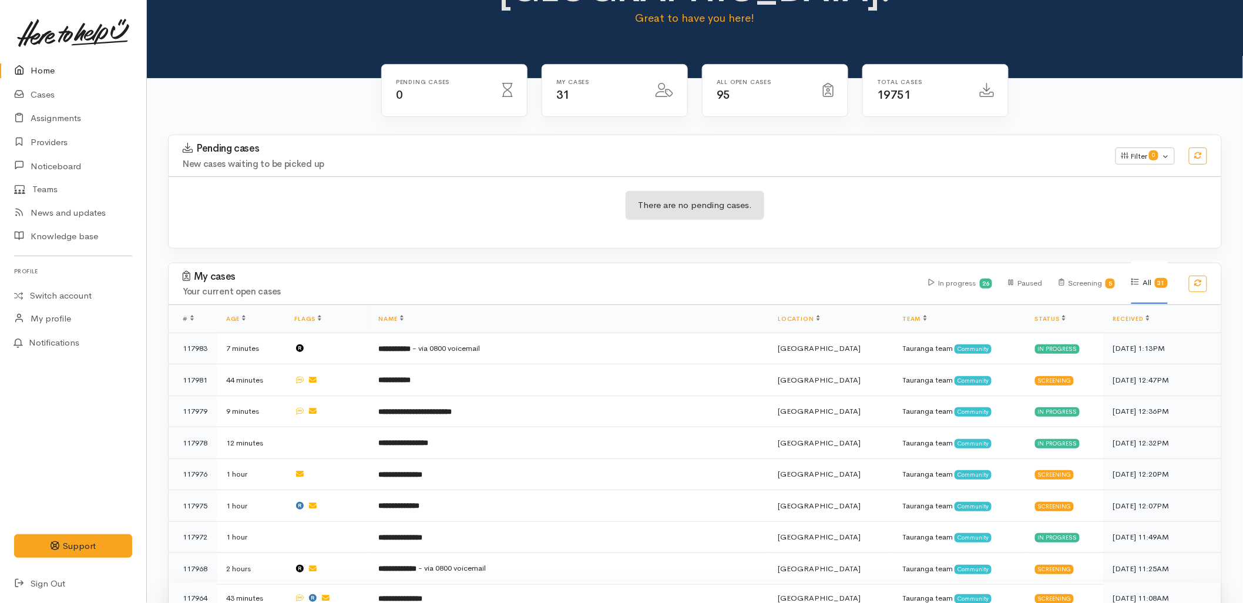
scroll to position [196, 0]
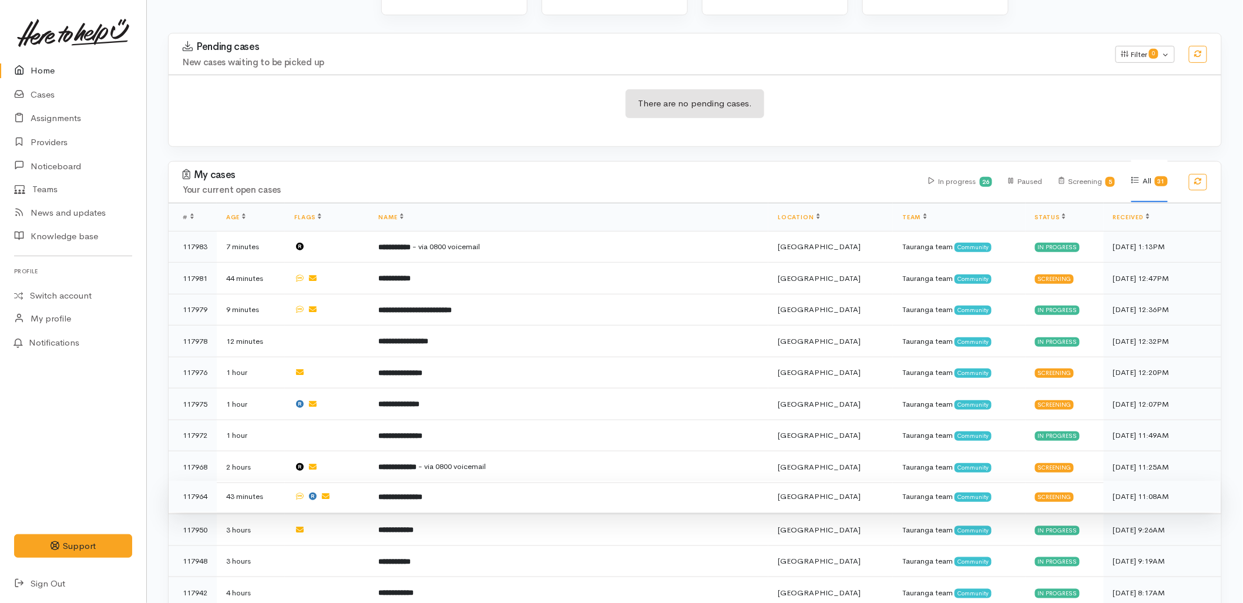
click at [423, 493] on b "**********" at bounding box center [401, 497] width 44 height 8
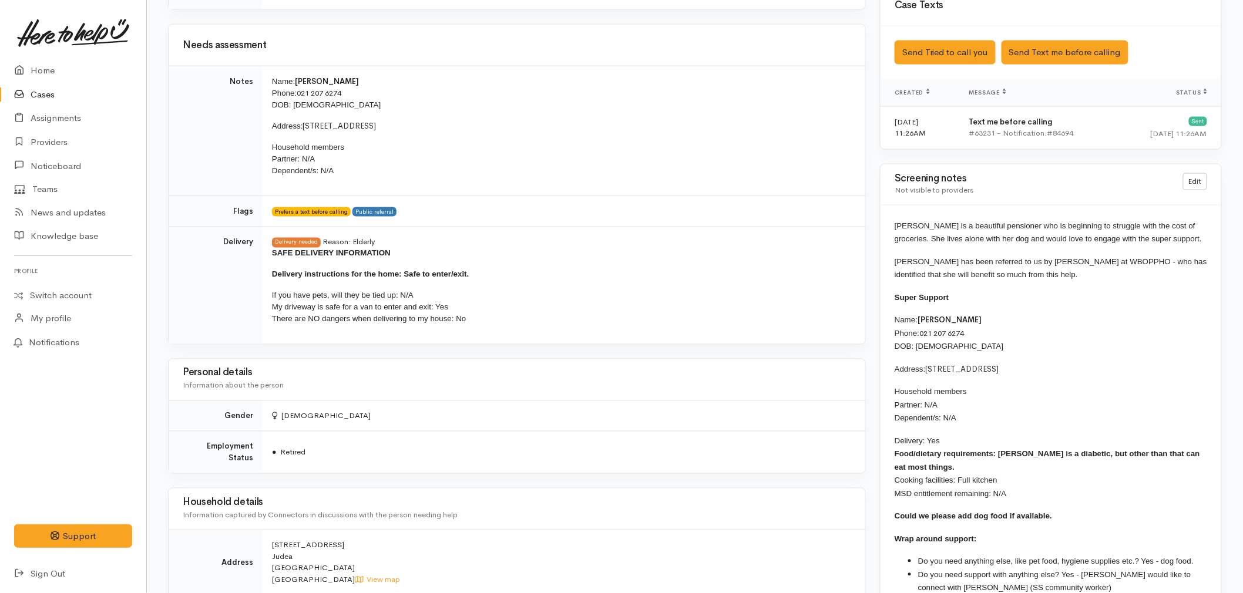
scroll to position [718, 0]
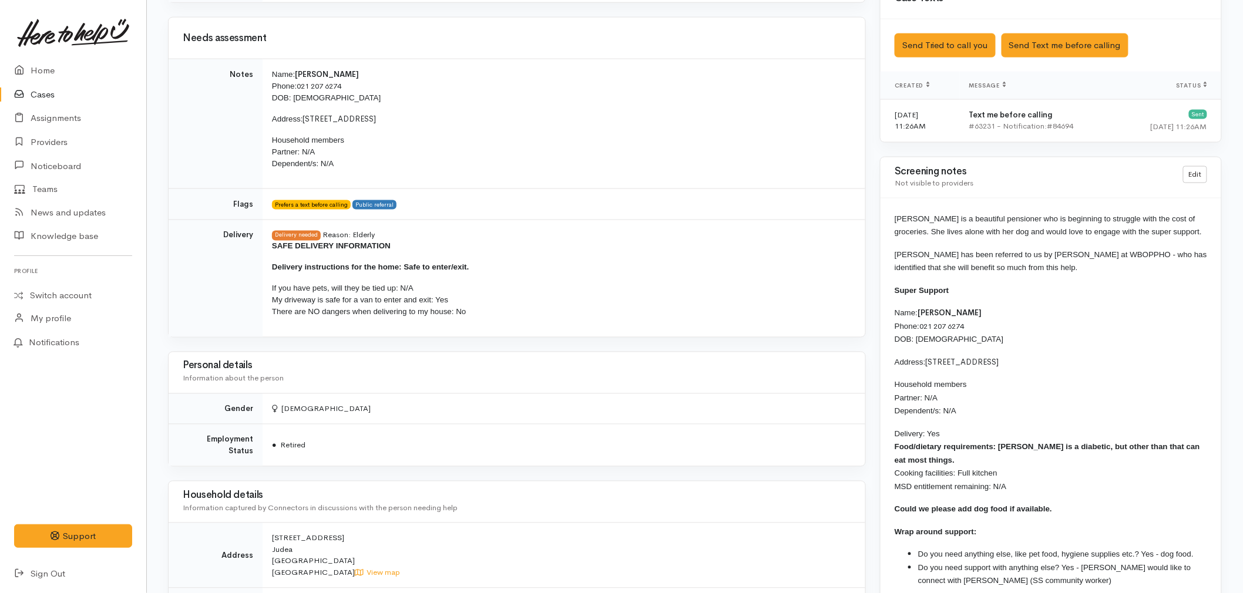
drag, startPoint x: 1056, startPoint y: 509, endPoint x: 892, endPoint y: 293, distance: 271.6
click at [892, 293] on div "[PERSON_NAME] is a beautiful pensioner who is beginning to struggle with the co…" at bounding box center [1051, 405] width 341 height 413
copy div "Super Support Name: [PERSON_NAME] Phone: [PHONE_NUMBER] DOB: [DEMOGRAPHIC_DATA]…"
click at [626, 487] on div "Household details Information captured by Connectors in discussions with the pe…" at bounding box center [517, 502] width 668 height 31
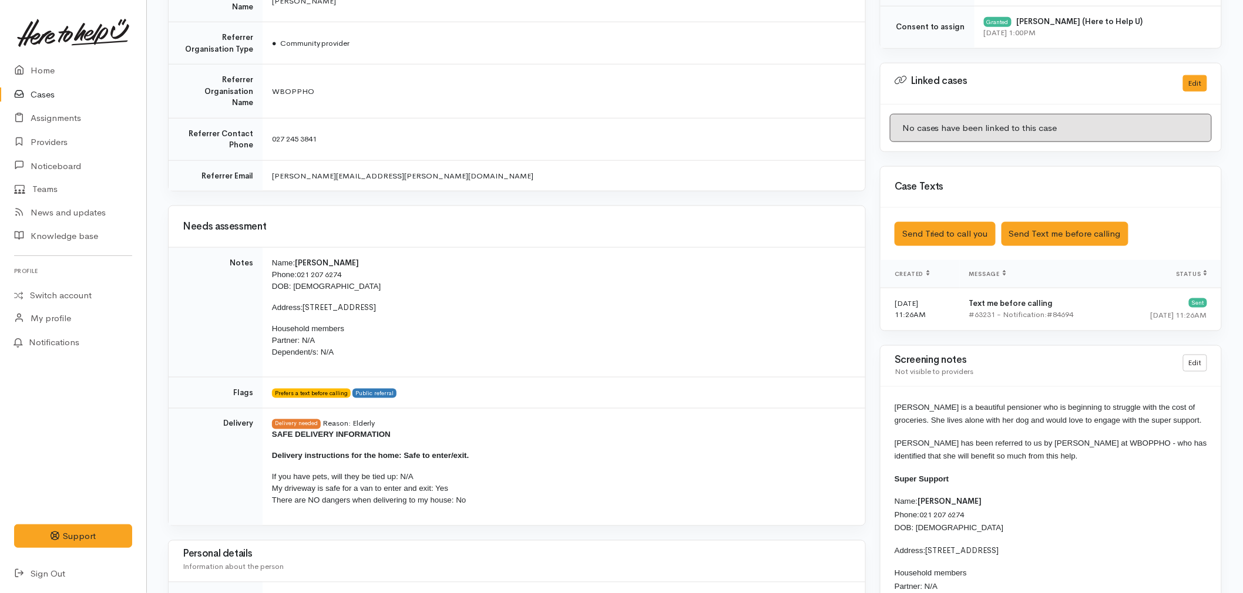
scroll to position [456, 0]
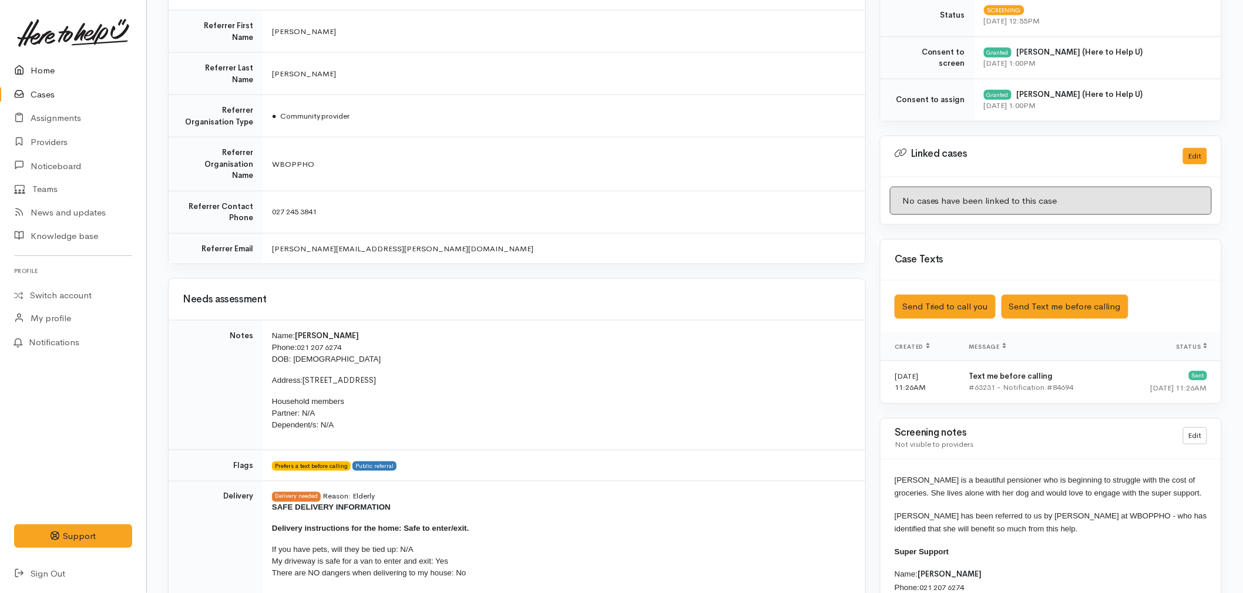
click at [72, 66] on link "Home" at bounding box center [73, 71] width 146 height 24
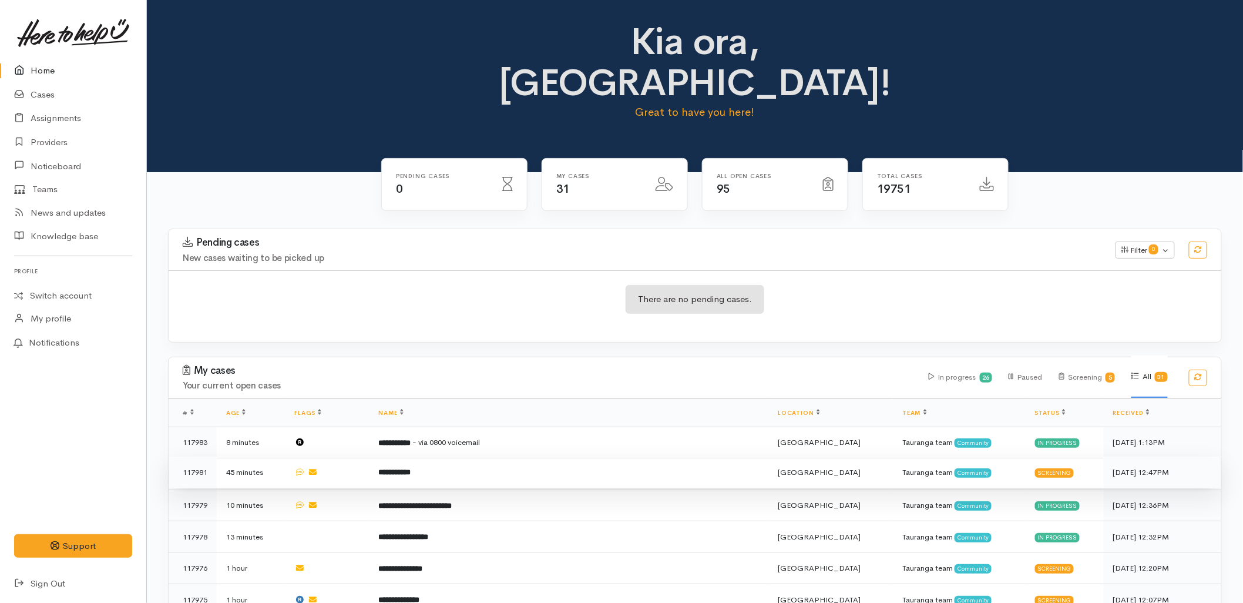
click at [624, 456] on td "**********" at bounding box center [568, 472] width 399 height 32
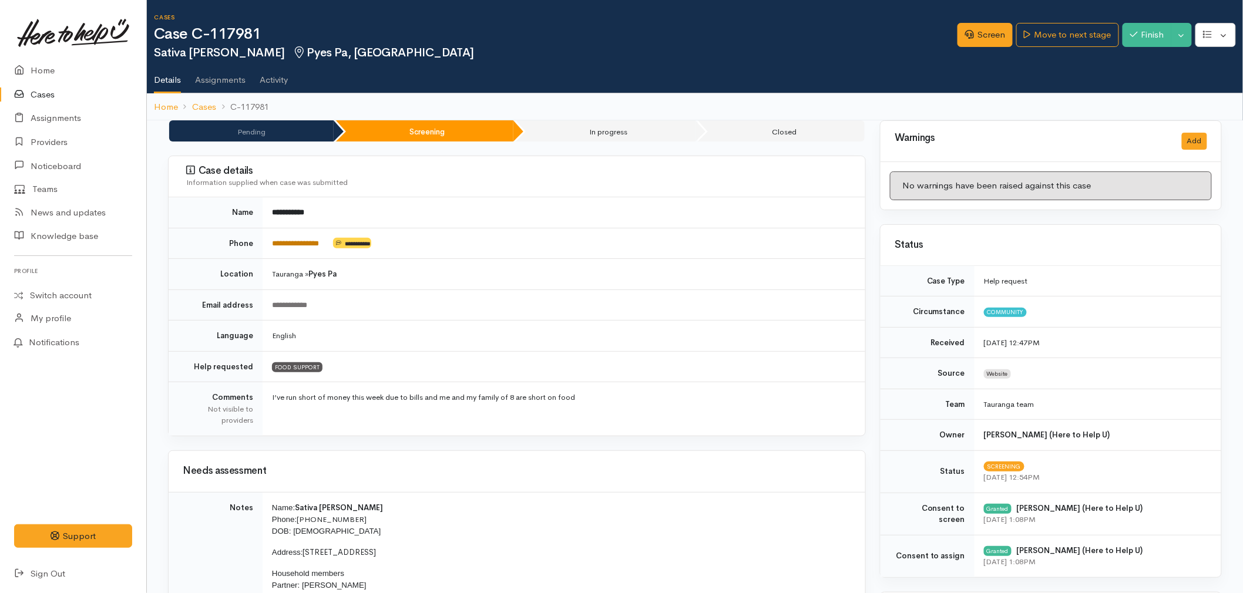
click at [295, 244] on link "**********" at bounding box center [295, 244] width 47 height 8
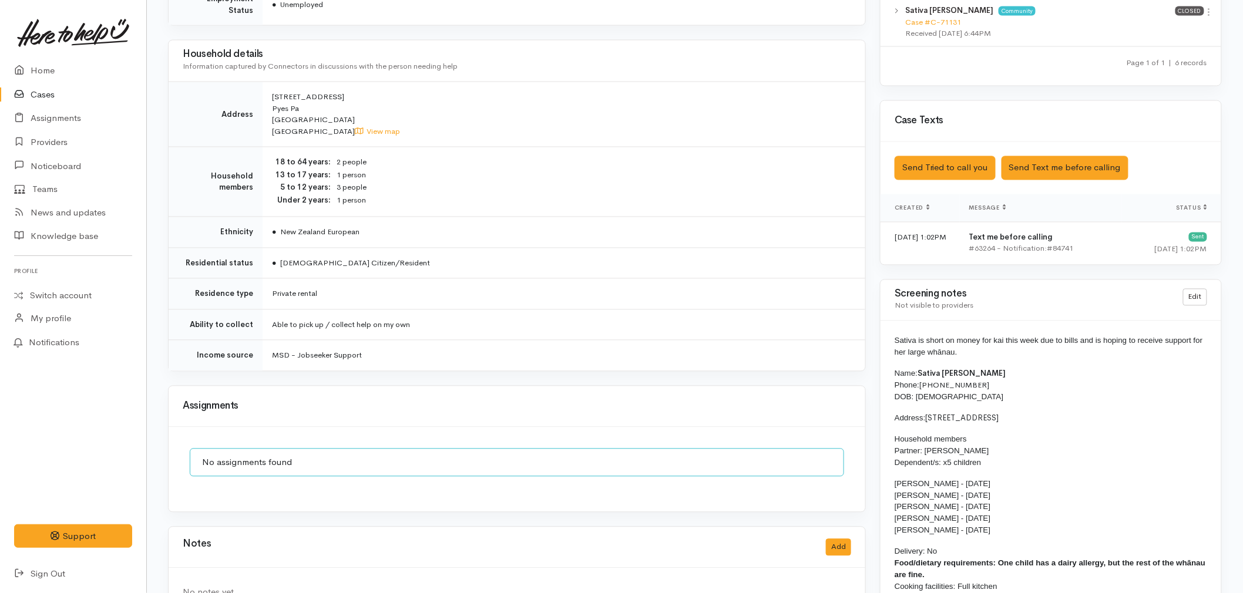
scroll to position [913, 0]
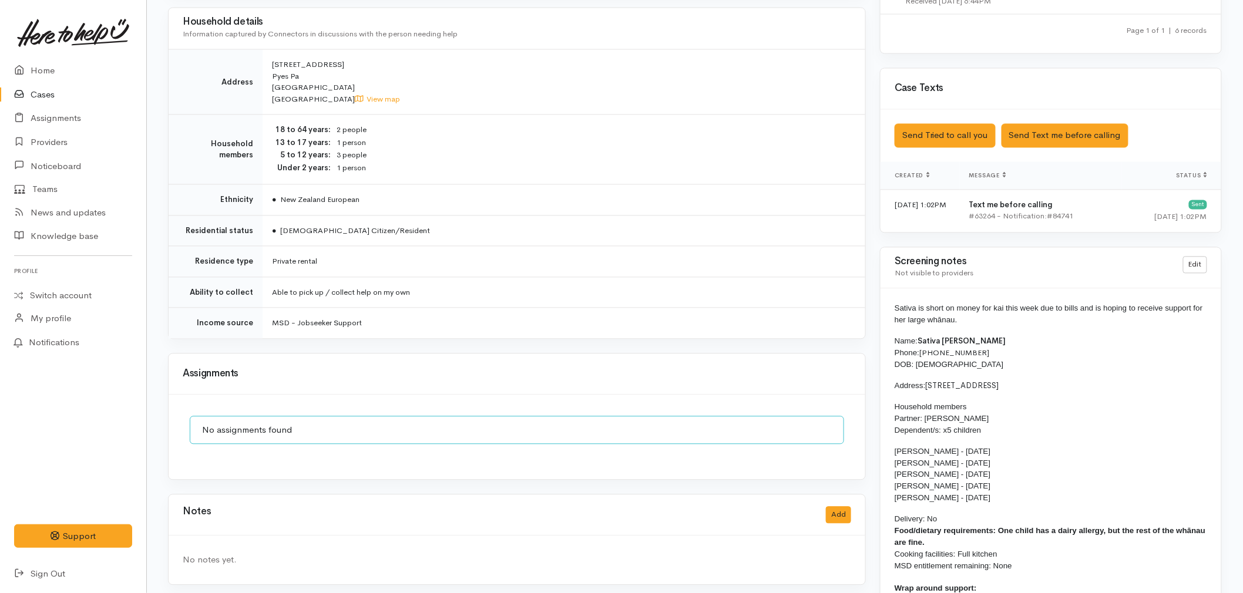
drag, startPoint x: 939, startPoint y: 549, endPoint x: 881, endPoint y: 310, distance: 245.3
click at [881, 310] on div "Sativa is short on money for kai this week due to bills and is hoping to receiv…" at bounding box center [1051, 472] width 341 height 366
copy div "Sativa is short on money for kai this week due to bills and is hoping to receiv…"
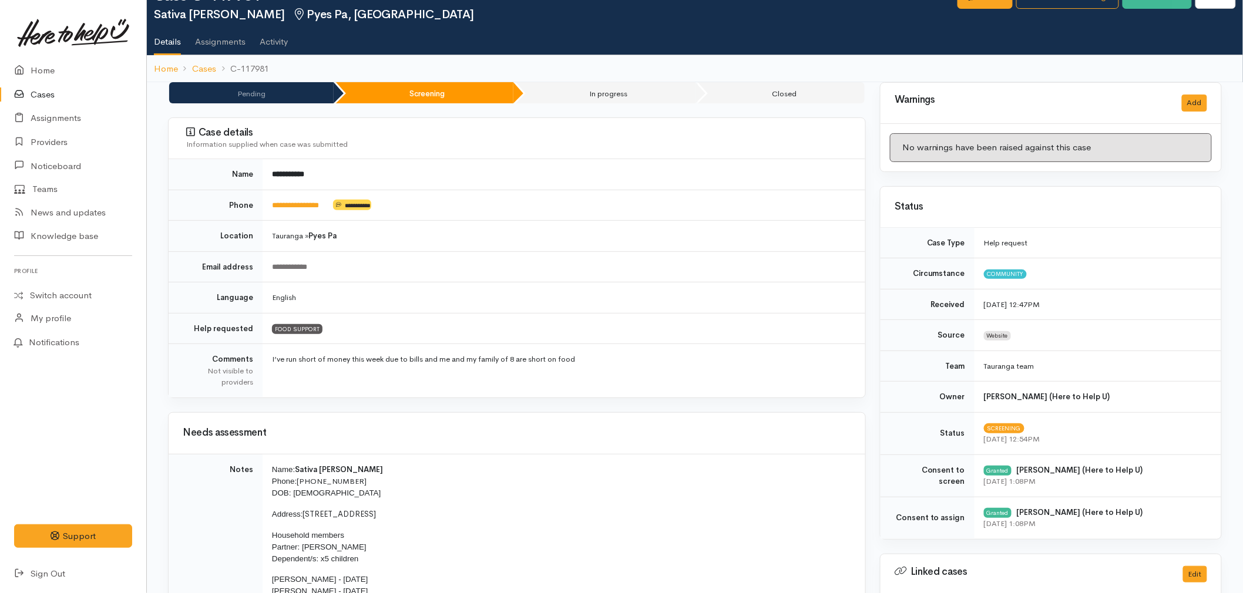
scroll to position [0, 0]
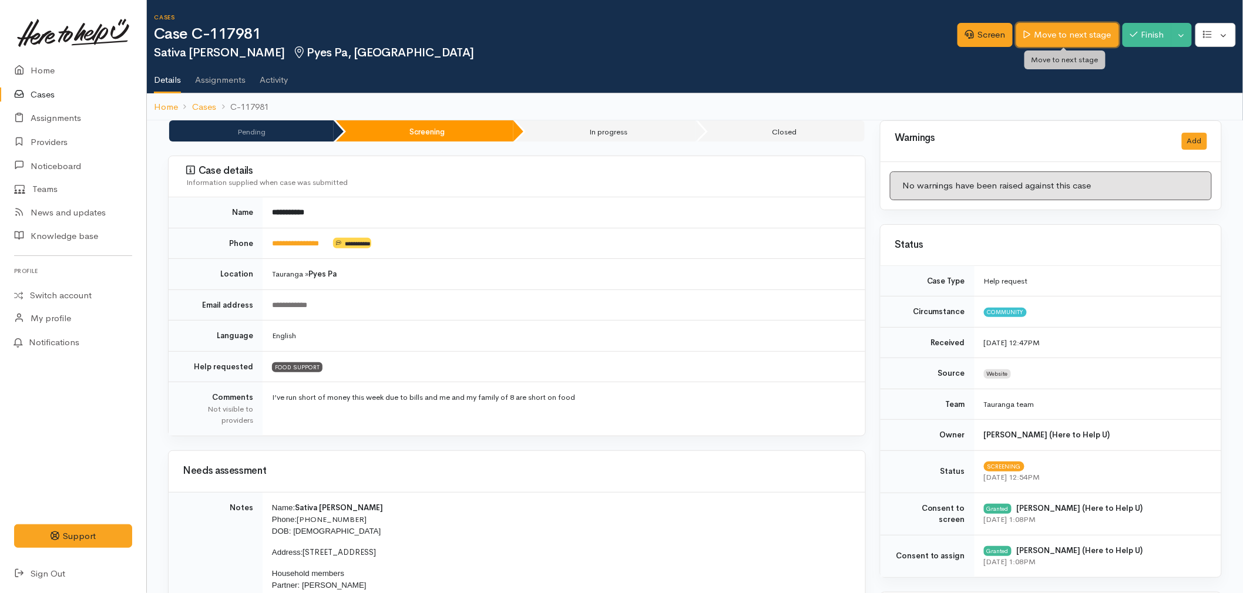
click at [1103, 32] on link "Move to next stage" at bounding box center [1067, 35] width 102 height 24
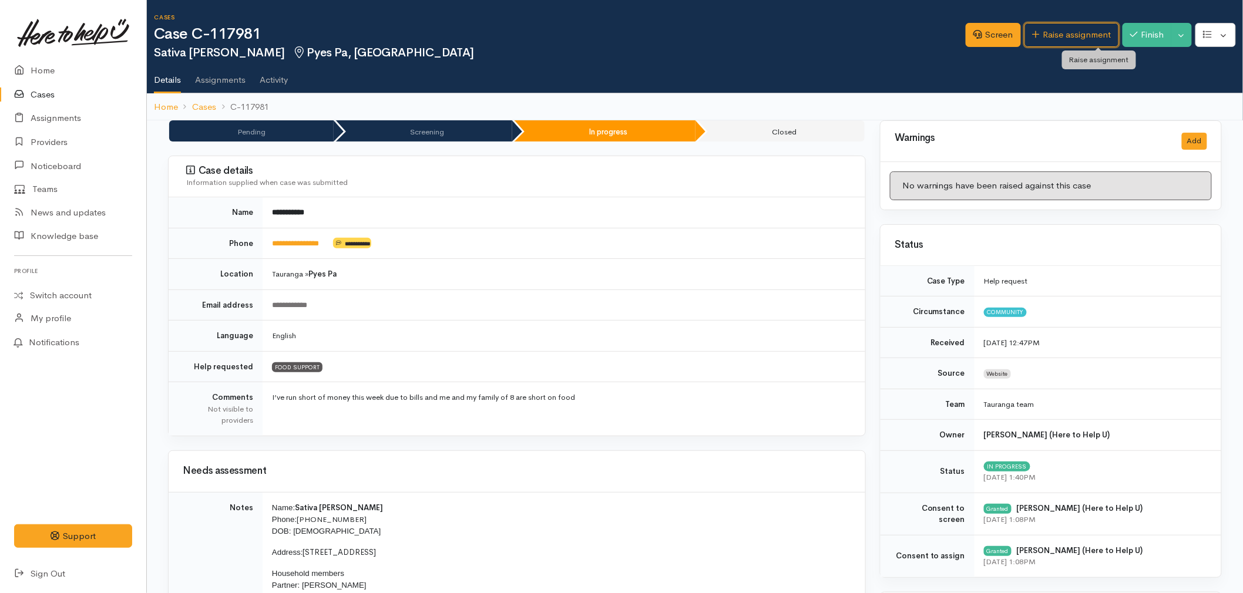
click at [1104, 32] on link "Raise assignment" at bounding box center [1071, 35] width 95 height 24
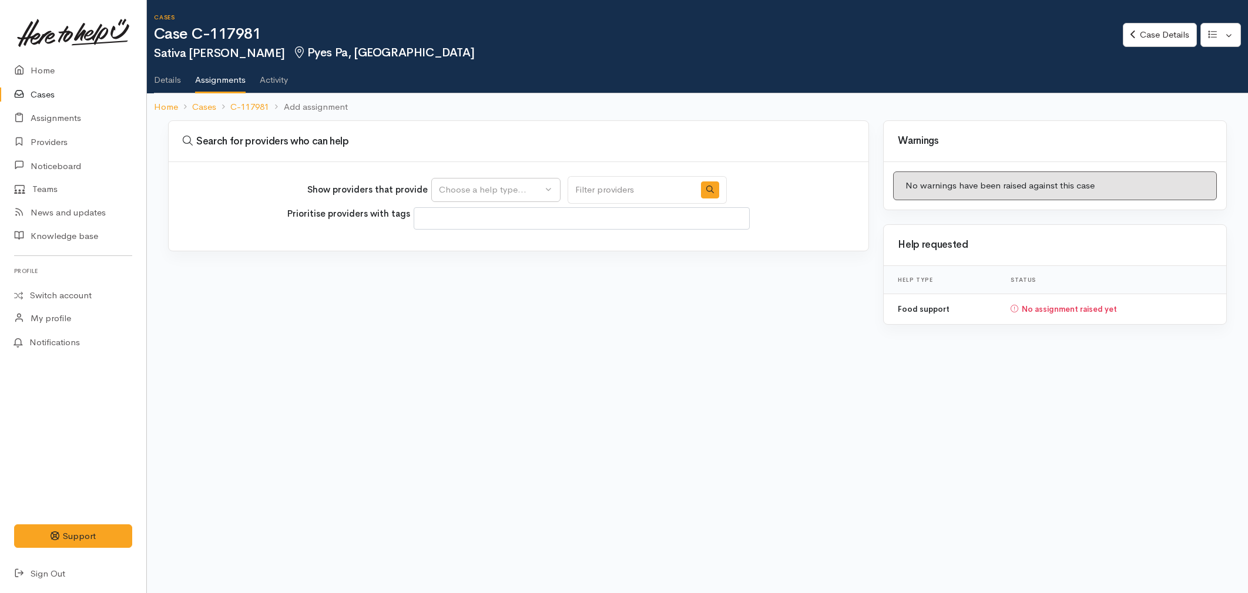
select select
click at [502, 181] on button "Choose a help type..." at bounding box center [495, 190] width 129 height 24
click at [486, 233] on input "Search" at bounding box center [495, 222] width 119 height 24
click at [484, 243] on span "Food support" at bounding box center [473, 246] width 55 height 14
select select "3"
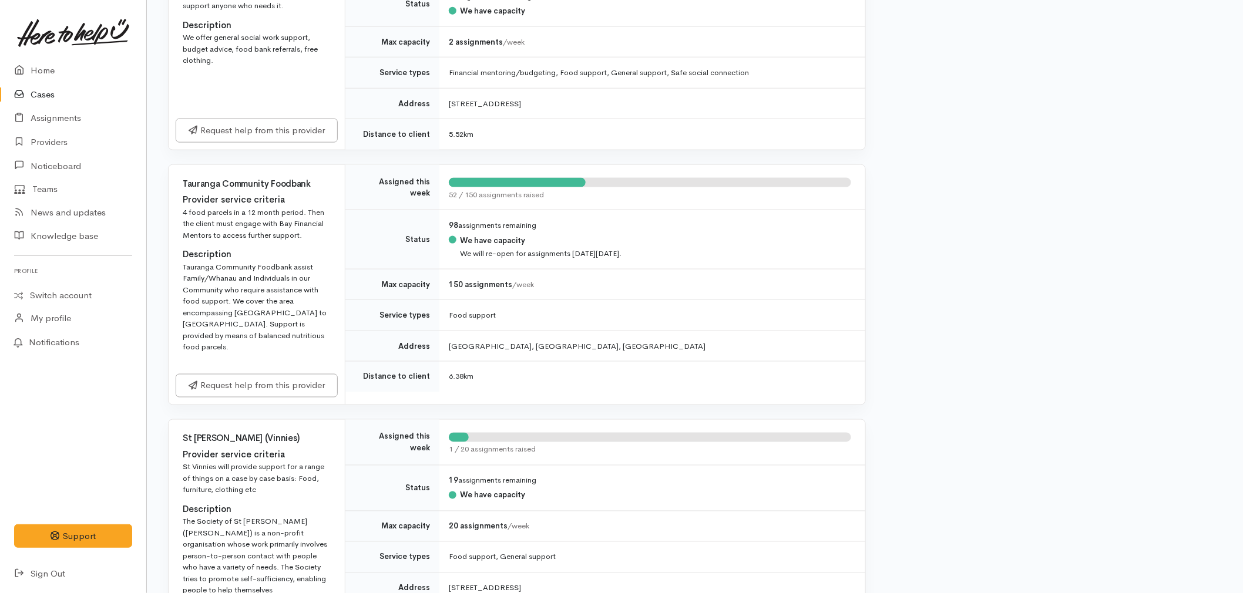
scroll to position [587, 0]
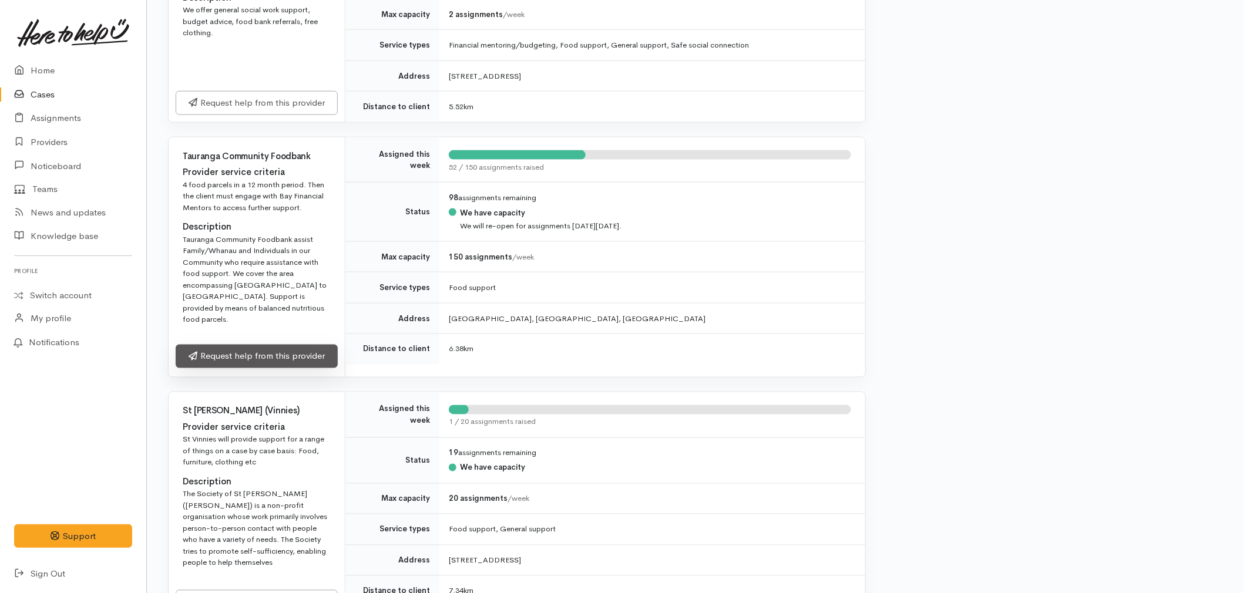
click at [257, 345] on link "Request help from this provider" at bounding box center [257, 357] width 162 height 24
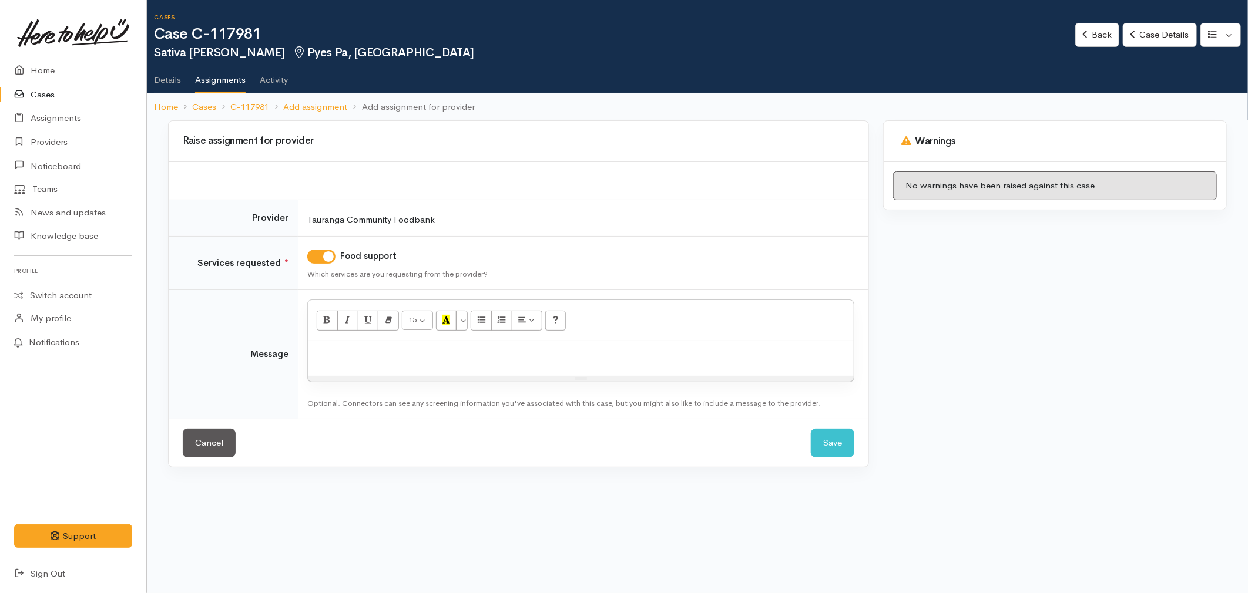
click at [350, 368] on div at bounding box center [581, 358] width 546 height 35
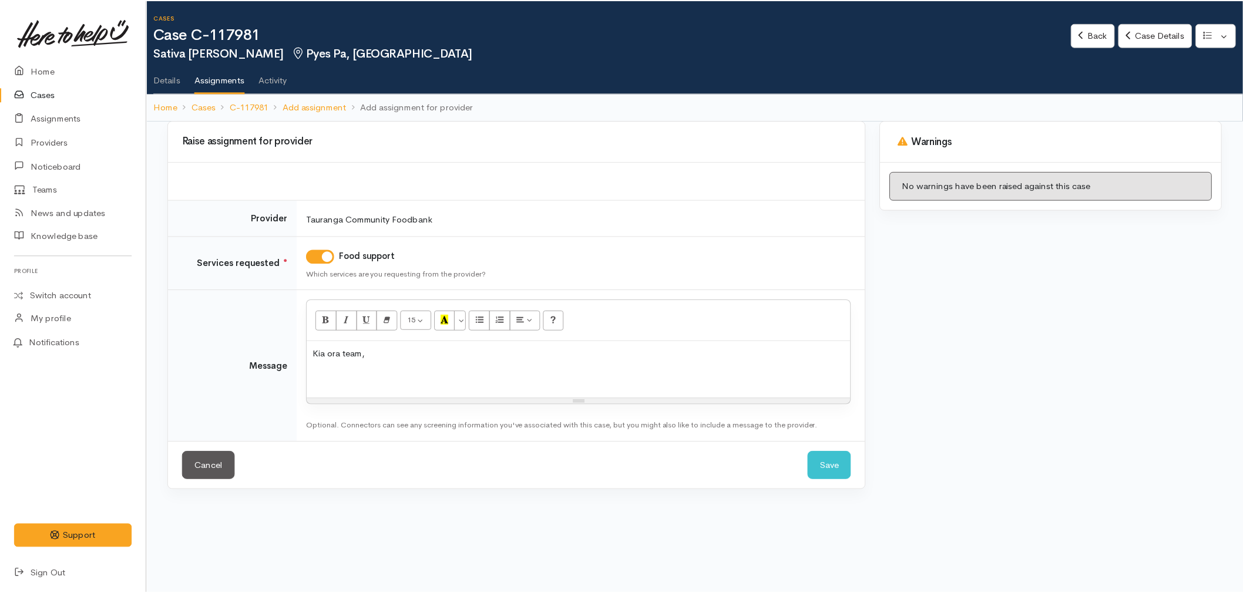
scroll to position [4, 0]
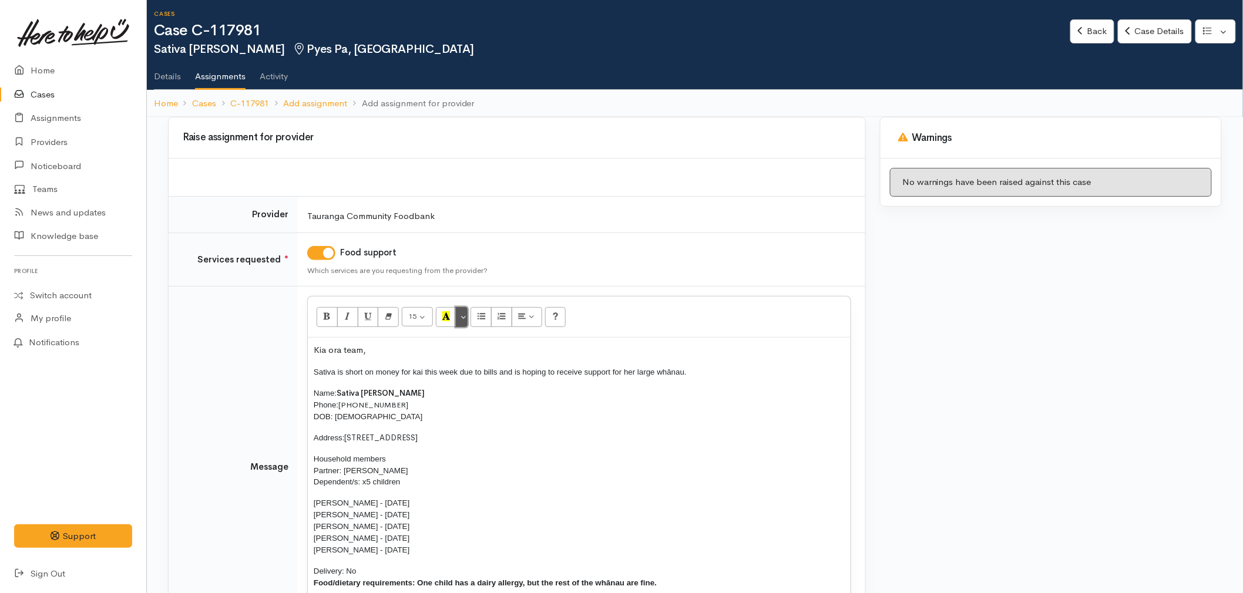
click at [465, 322] on button "More Color" at bounding box center [462, 317] width 12 height 20
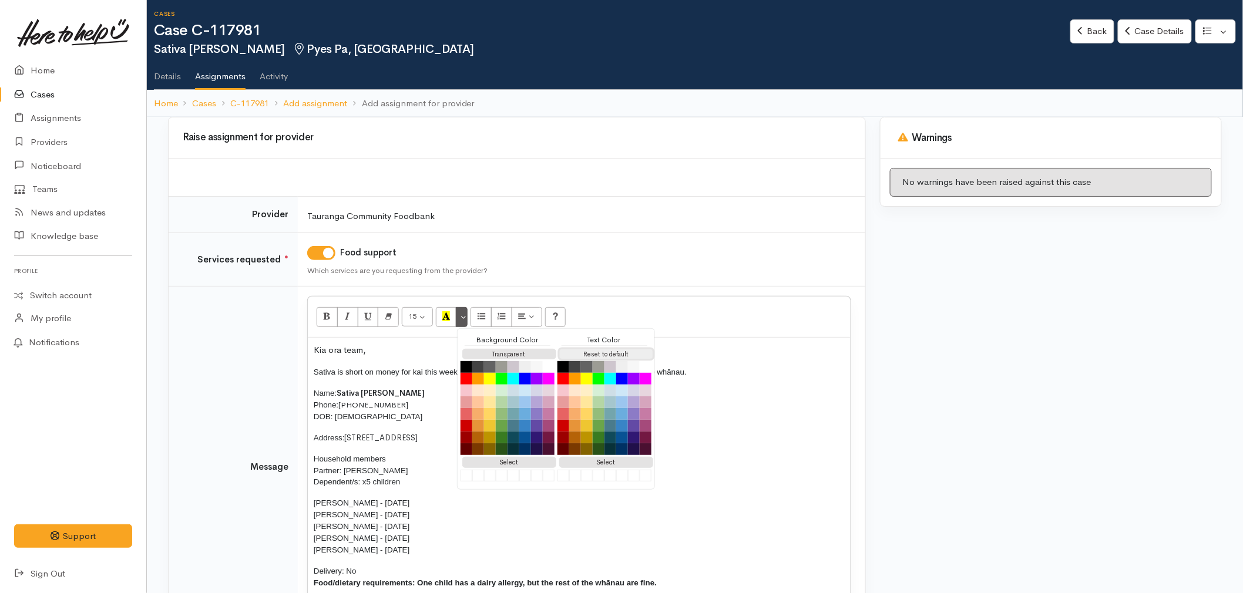
click at [594, 354] on button "Reset to default" at bounding box center [606, 354] width 94 height 11
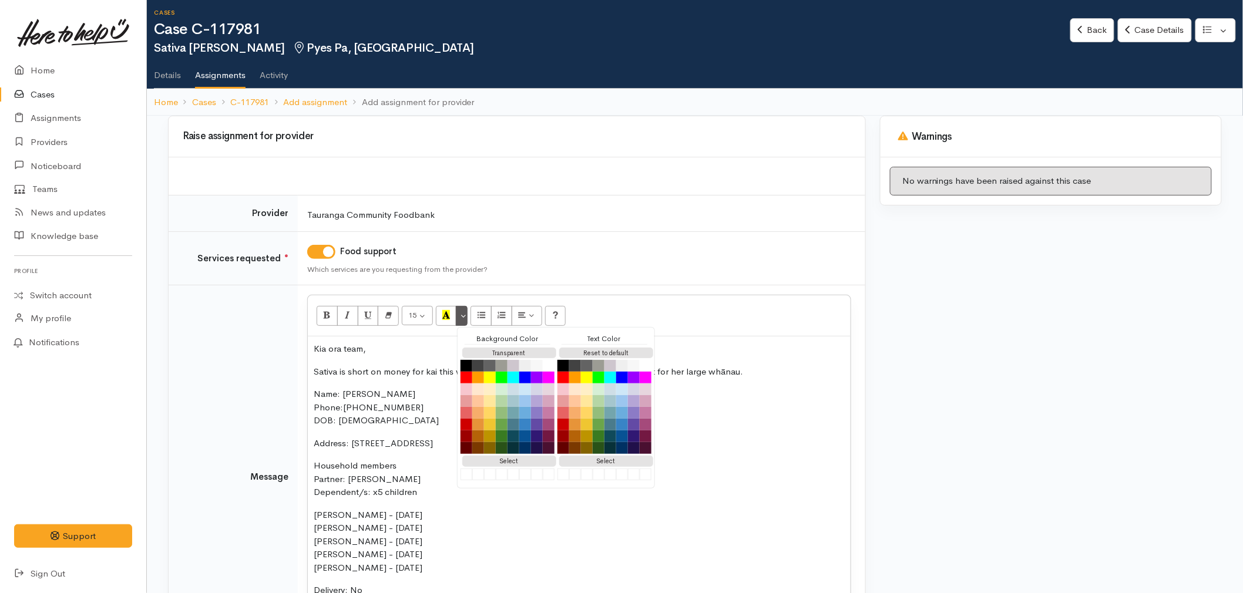
click at [284, 533] on td "Message" at bounding box center [233, 477] width 129 height 384
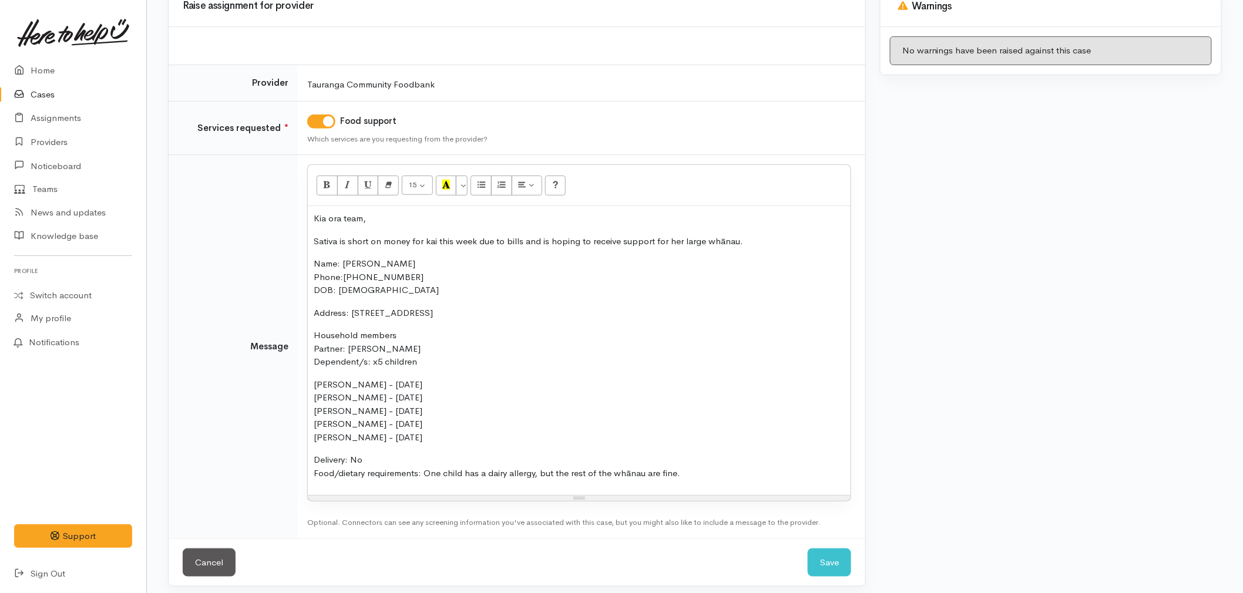
scroll to position [136, 0]
drag, startPoint x: 371, startPoint y: 460, endPoint x: 276, endPoint y: 256, distance: 225.2
click at [276, 256] on tr "Message <p>Kia ora team,</p><p style="">Sativa is short on money for kai this w…" at bounding box center [517, 346] width 697 height 384
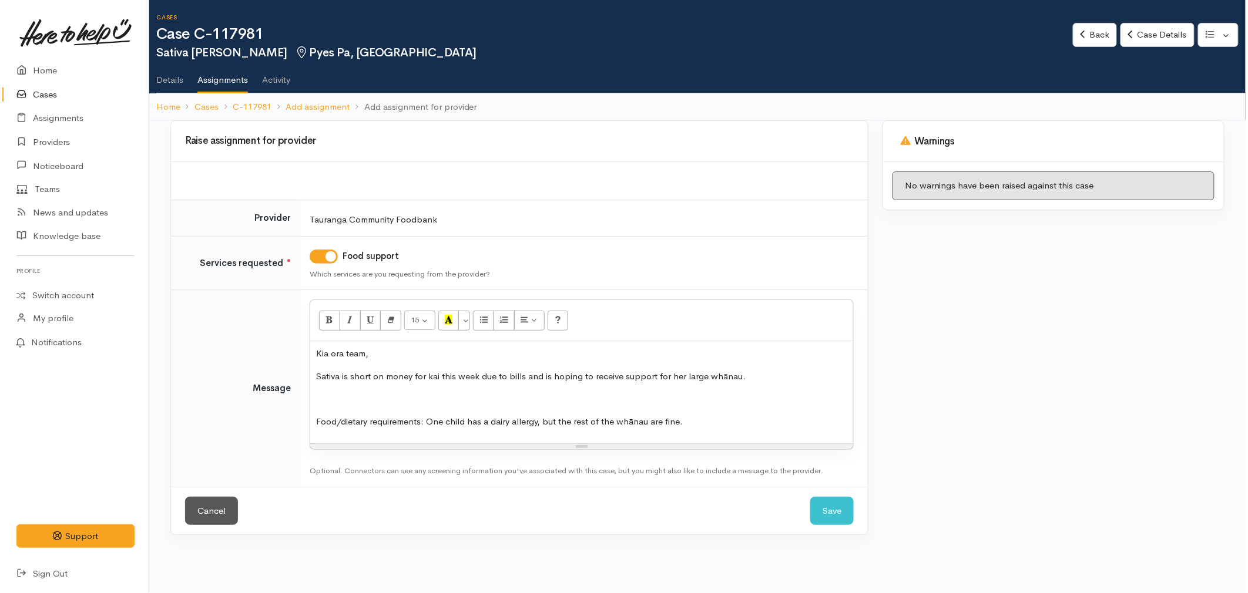
scroll to position [0, 0]
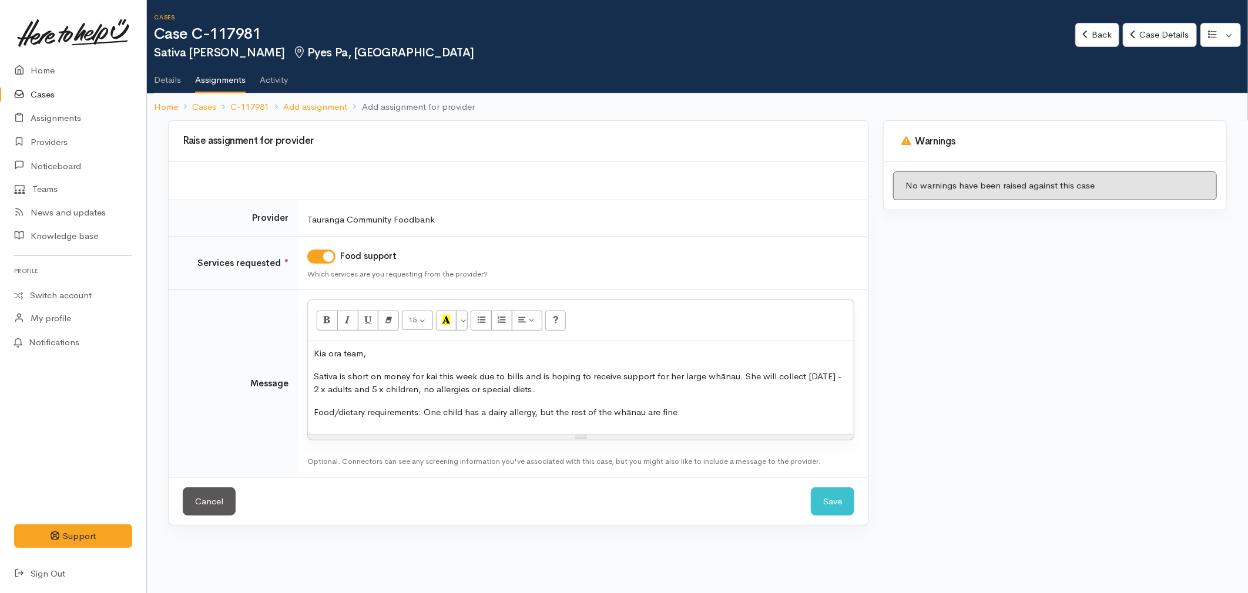
click at [377, 410] on p "Food/dietary requirements: One child has a dairy allergy, but the rest of the w…" at bounding box center [581, 413] width 534 height 14
click at [761, 412] on p "Food/dietary requirements: One child has a dairy allergy, but the rest of the w…" at bounding box center [581, 413] width 534 height 14
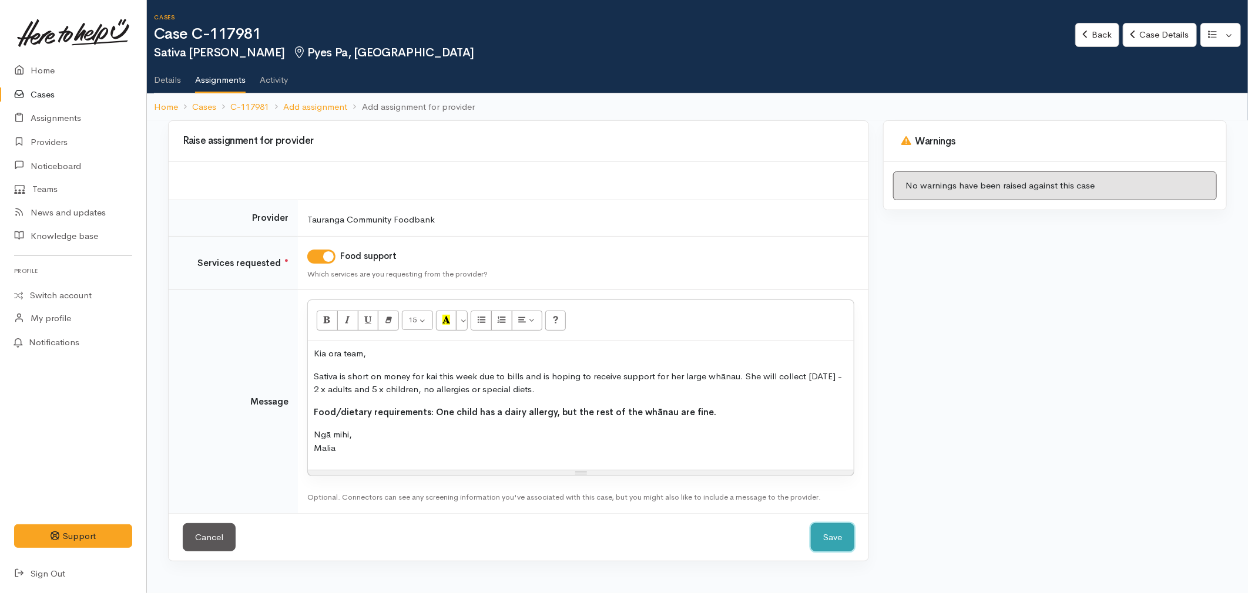
click at [821, 536] on button "Save" at bounding box center [832, 537] width 43 height 29
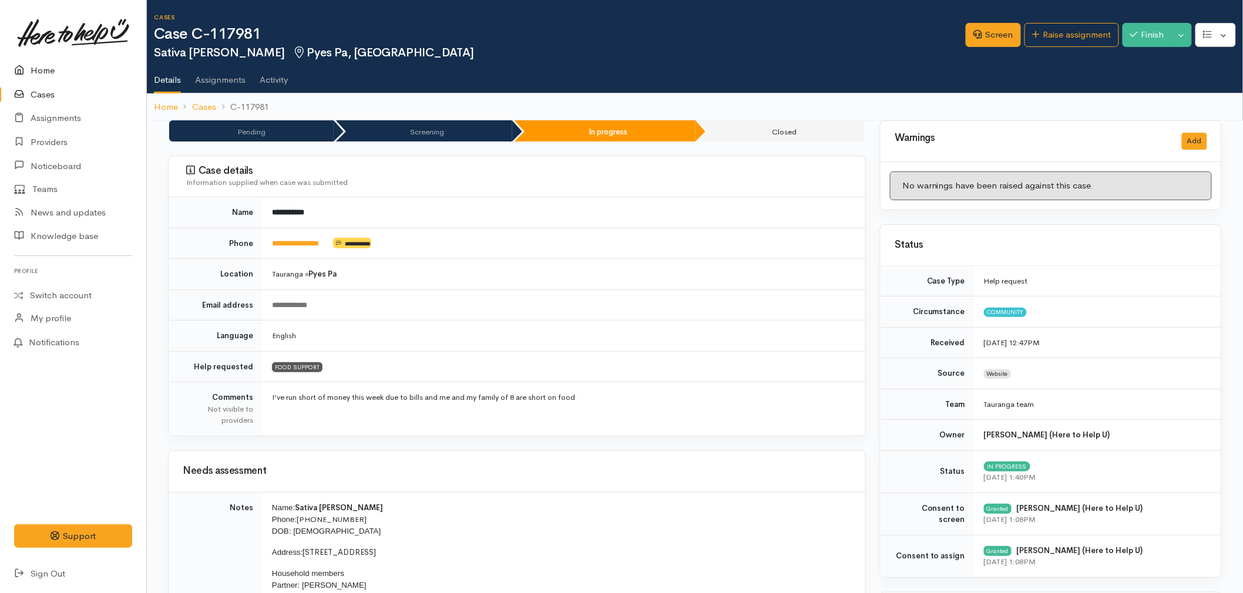
click at [51, 62] on link "Home" at bounding box center [73, 71] width 146 height 24
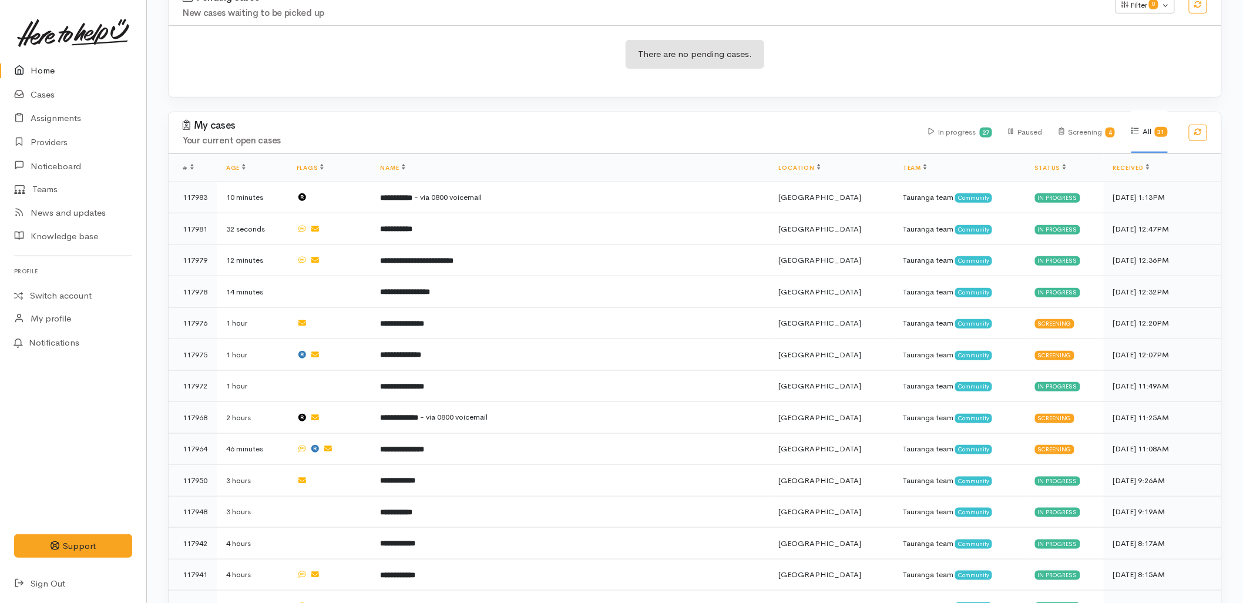
scroll to position [326, 0]
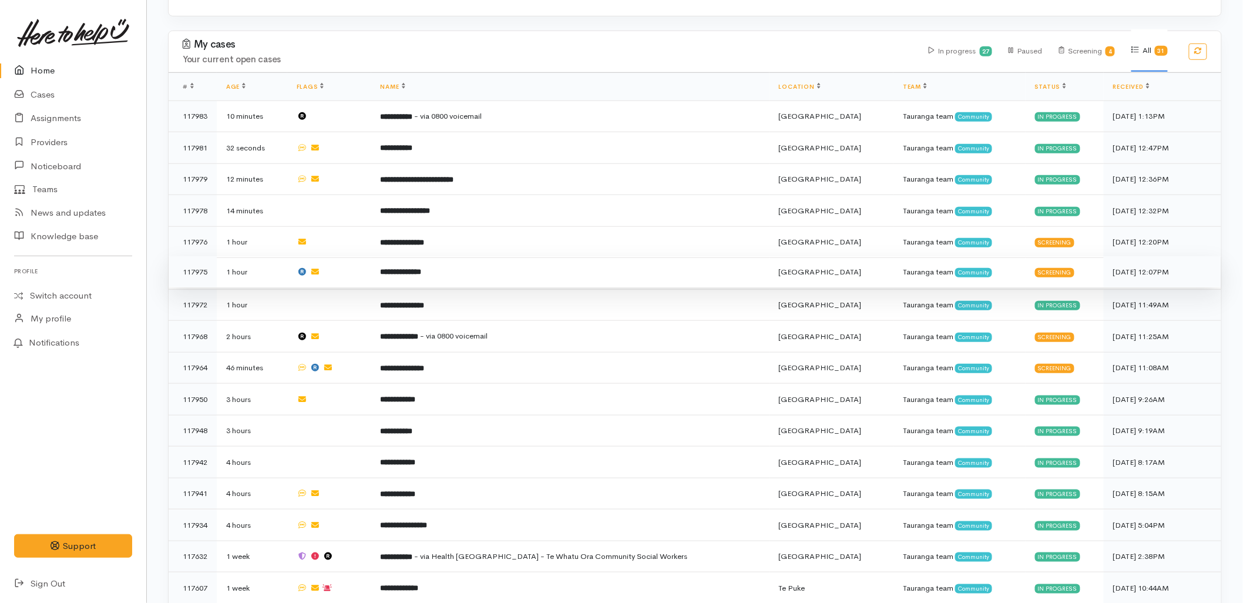
click at [439, 256] on td "**********" at bounding box center [570, 272] width 398 height 32
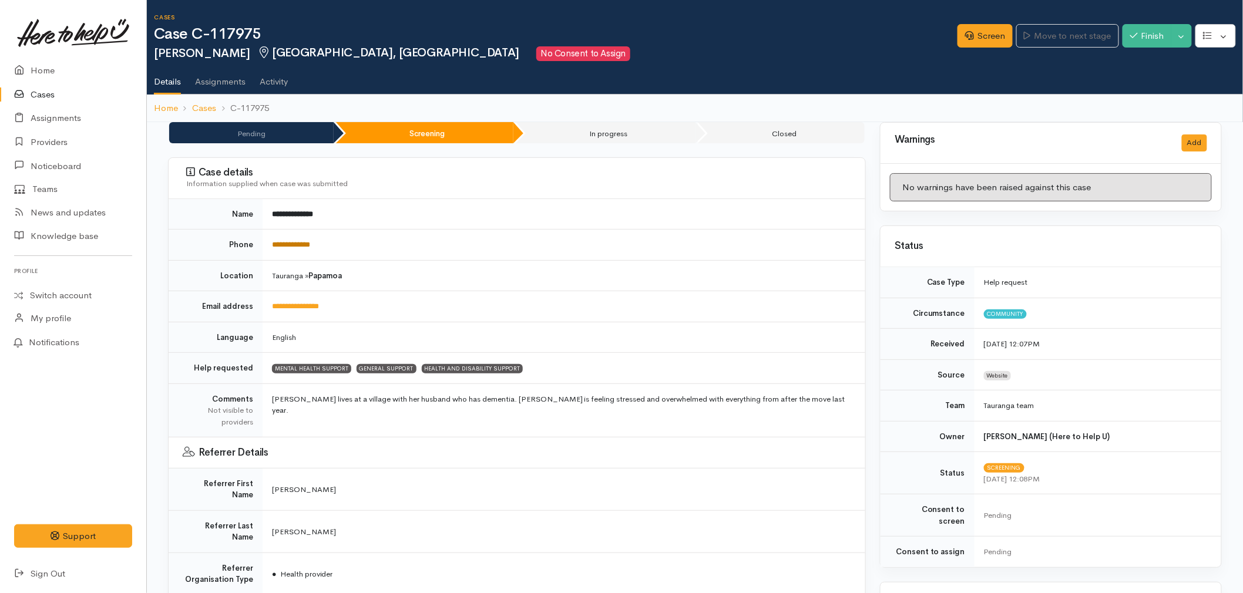
click at [302, 244] on link "**********" at bounding box center [291, 245] width 38 height 8
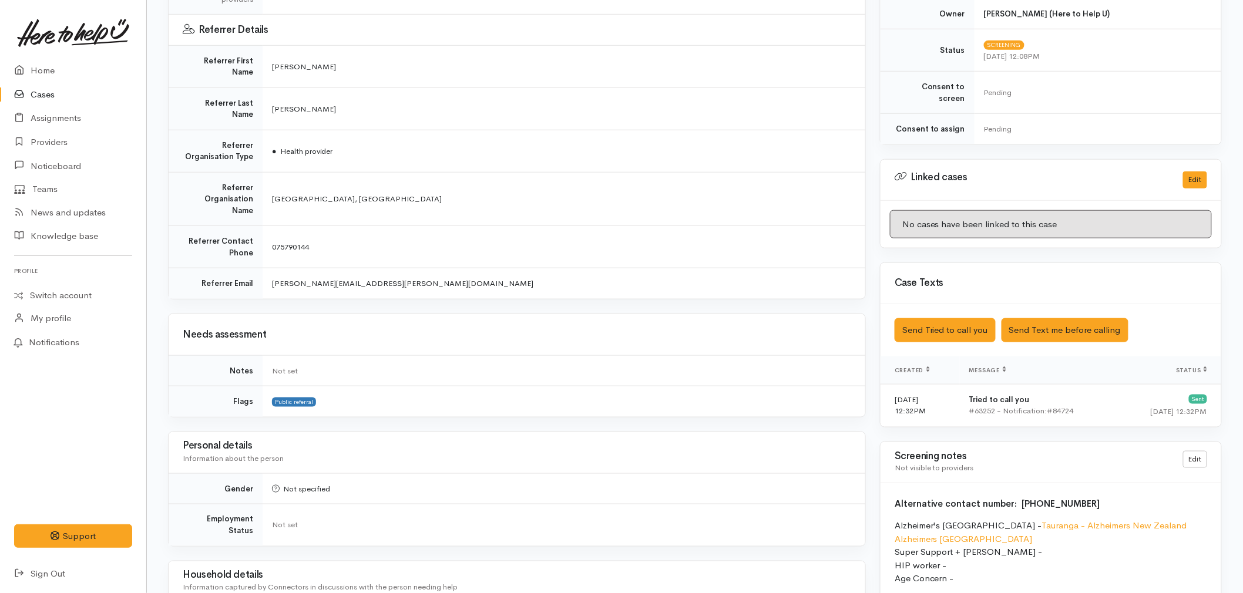
scroll to position [456, 0]
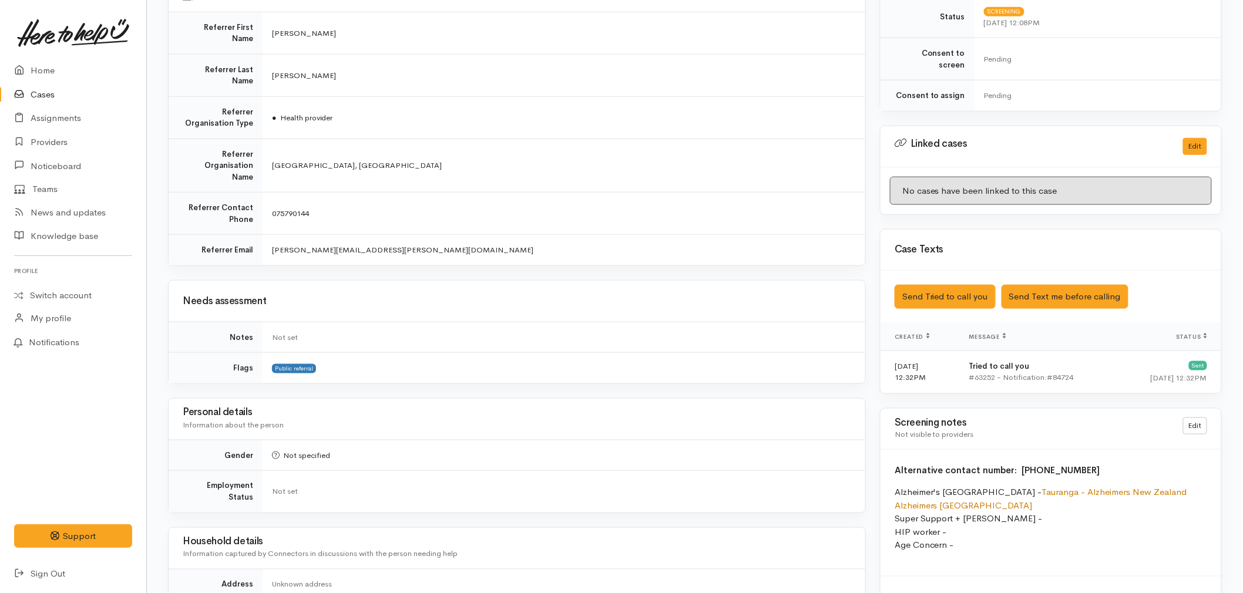
click at [1066, 487] on link "Tauranga - Alzheimers New Zealand Alzheimers New Zealand" at bounding box center [1041, 499] width 293 height 25
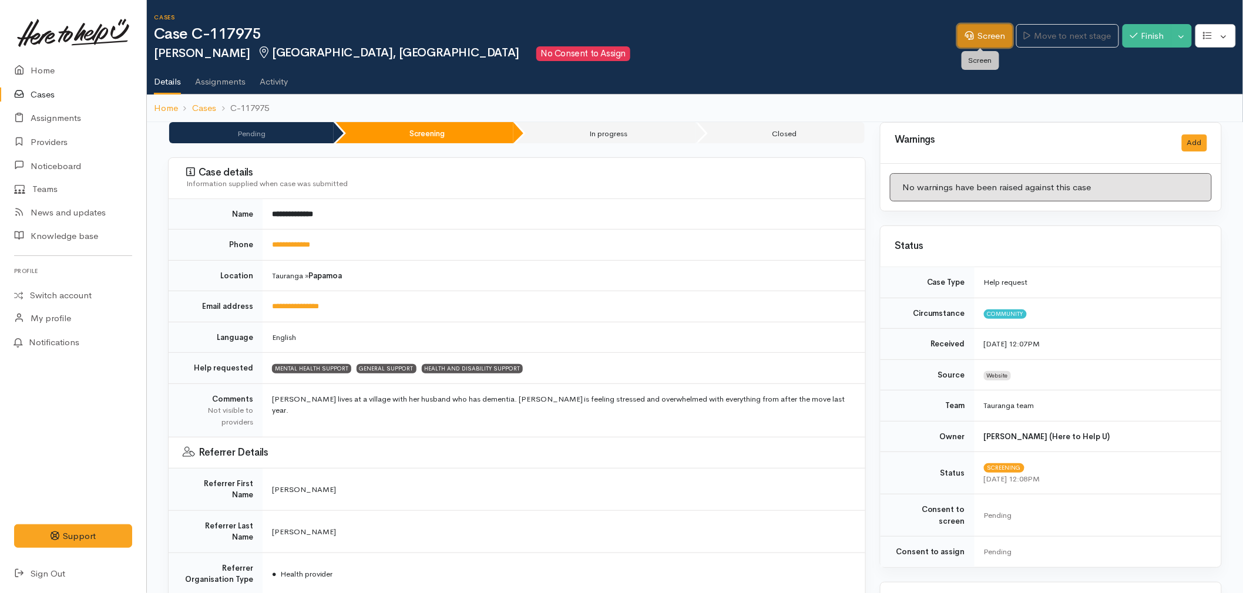
click at [977, 40] on link "Screen" at bounding box center [984, 36] width 55 height 24
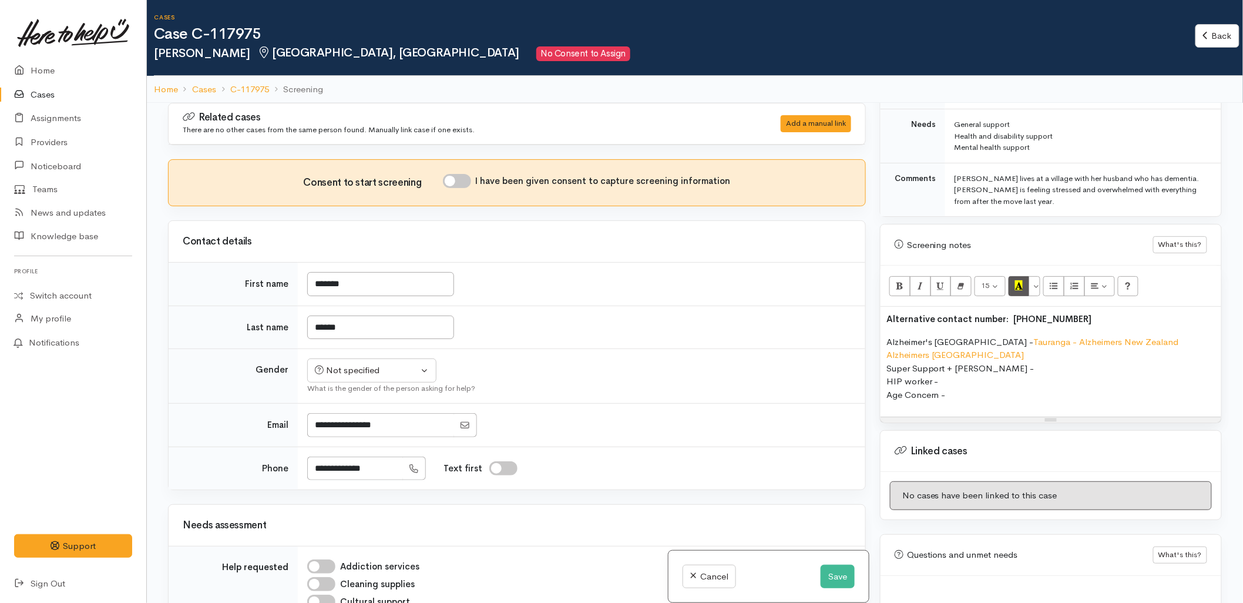
scroll to position [653, 0]
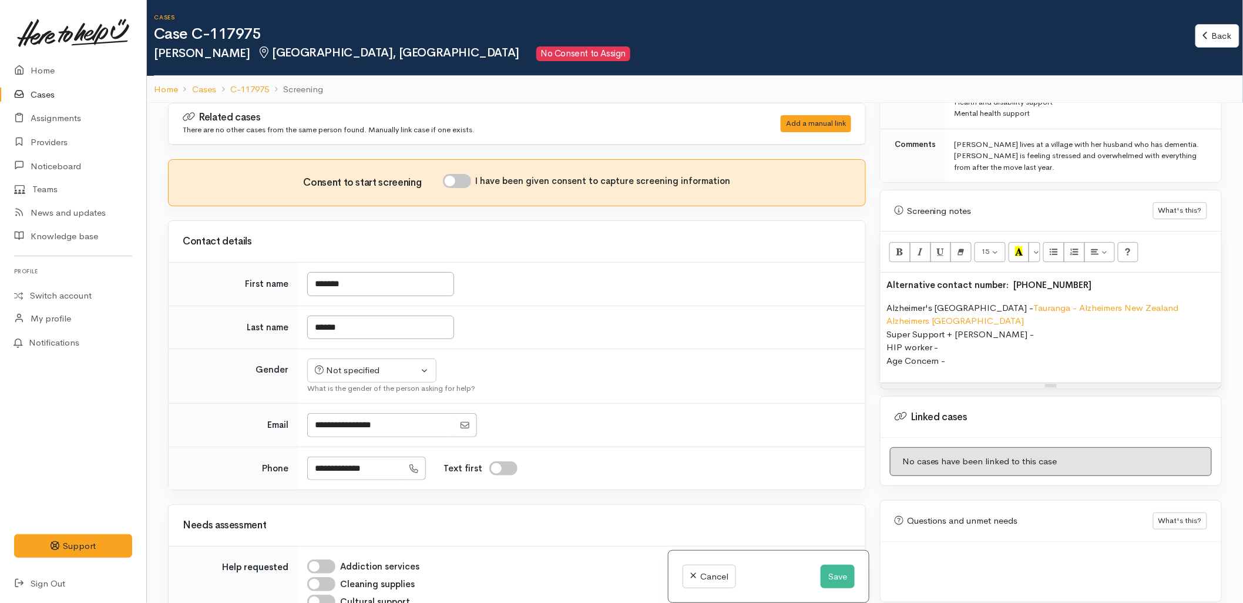
click at [974, 355] on p "Alzheimer's New Zealand - Tauranga - Alzheimers New Zealand Alzheimers New Zeal…" at bounding box center [1050, 334] width 329 height 66
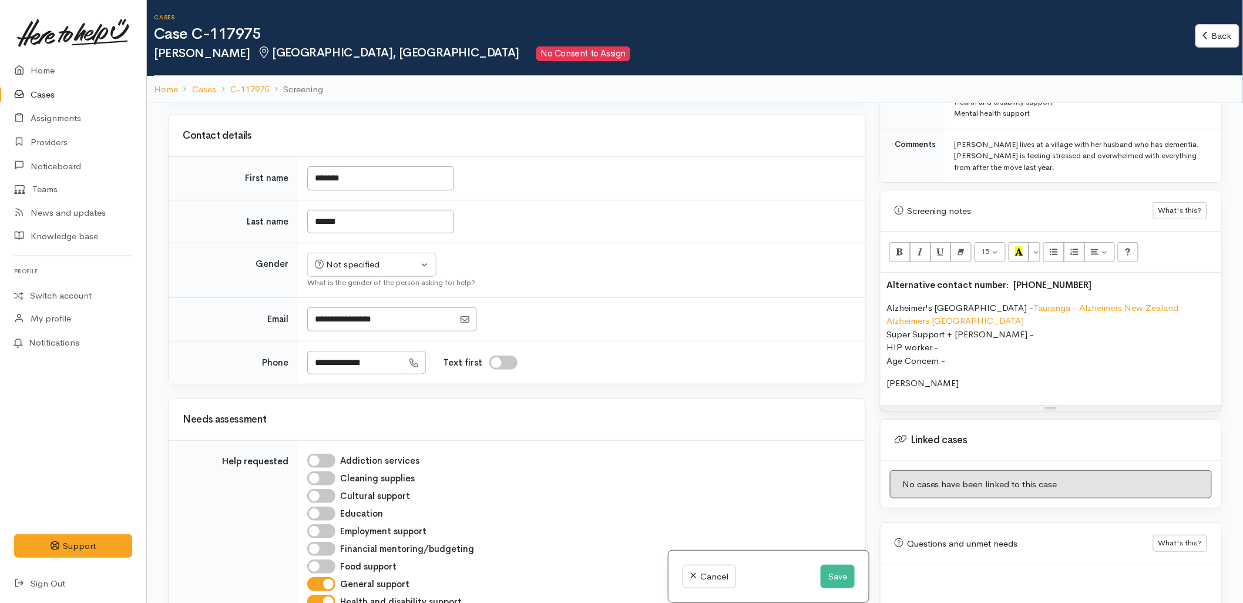
scroll to position [0, 0]
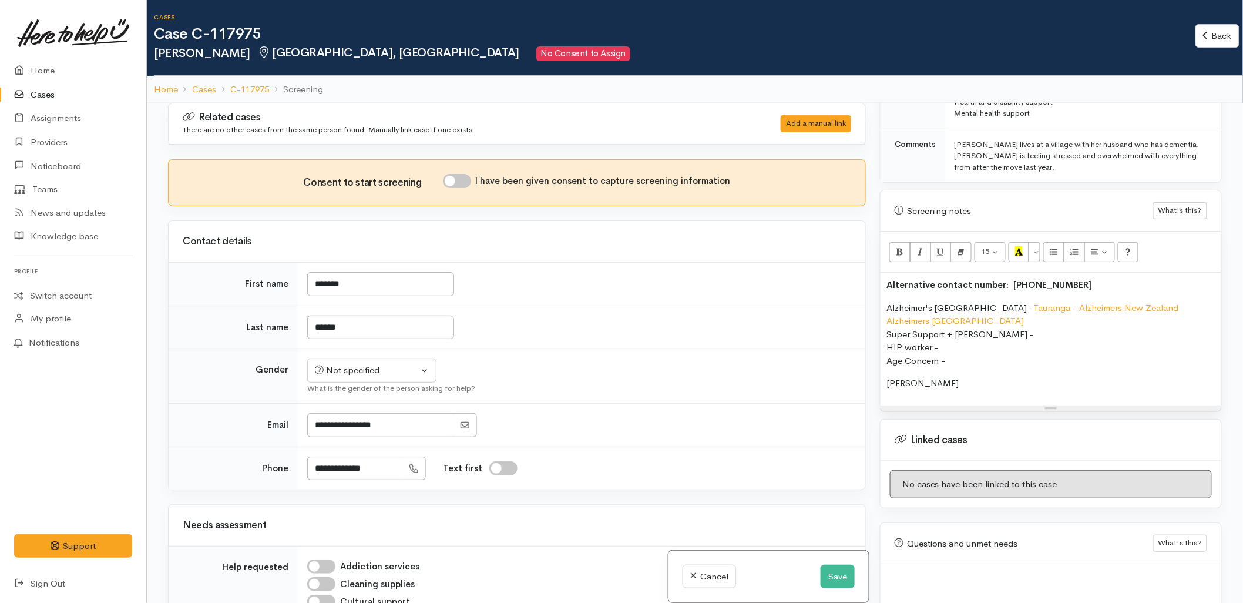
click at [950, 377] on p "Heather" at bounding box center [1050, 384] width 329 height 14
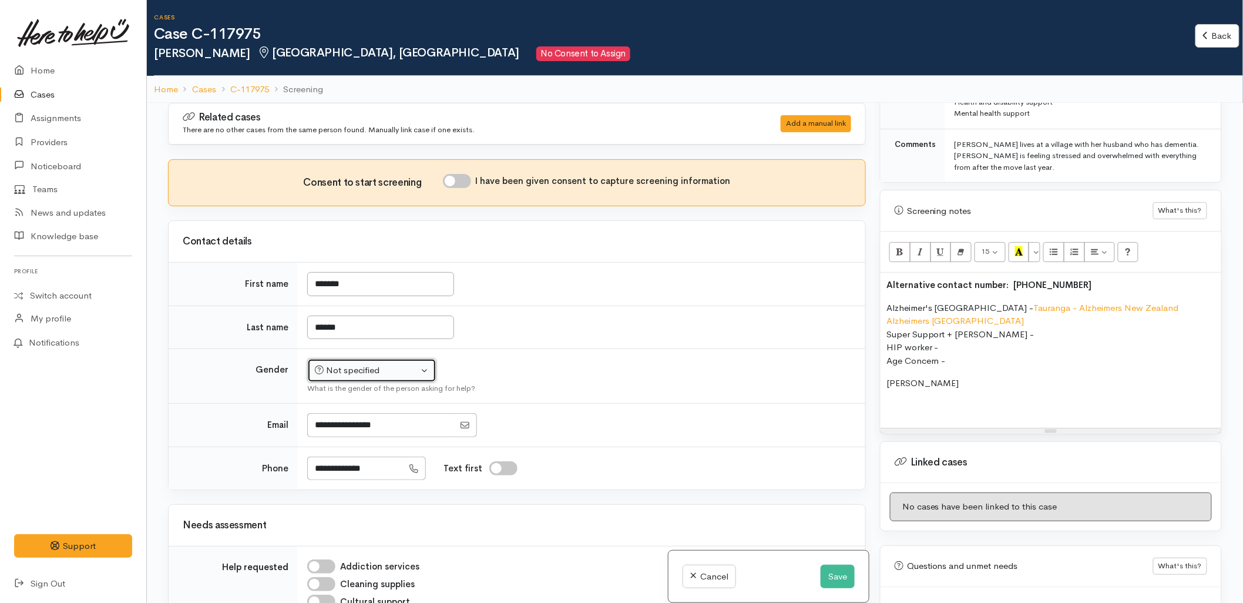
click at [349, 365] on div "Not specified" at bounding box center [366, 371] width 103 height 14
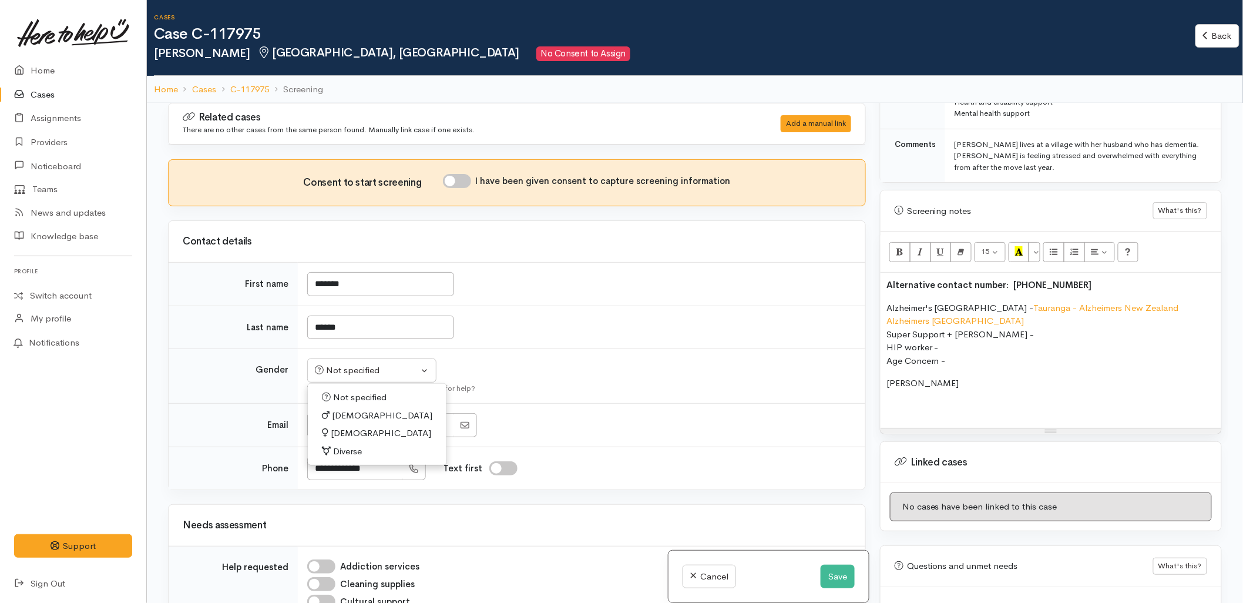
click at [350, 438] on span "Female" at bounding box center [381, 433] width 100 height 14
select select "Female"
click at [457, 177] on input "I have been given consent to capture screening information" at bounding box center [457, 181] width 28 height 14
checkbox input "true"
click at [536, 317] on td "******" at bounding box center [581, 326] width 567 height 43
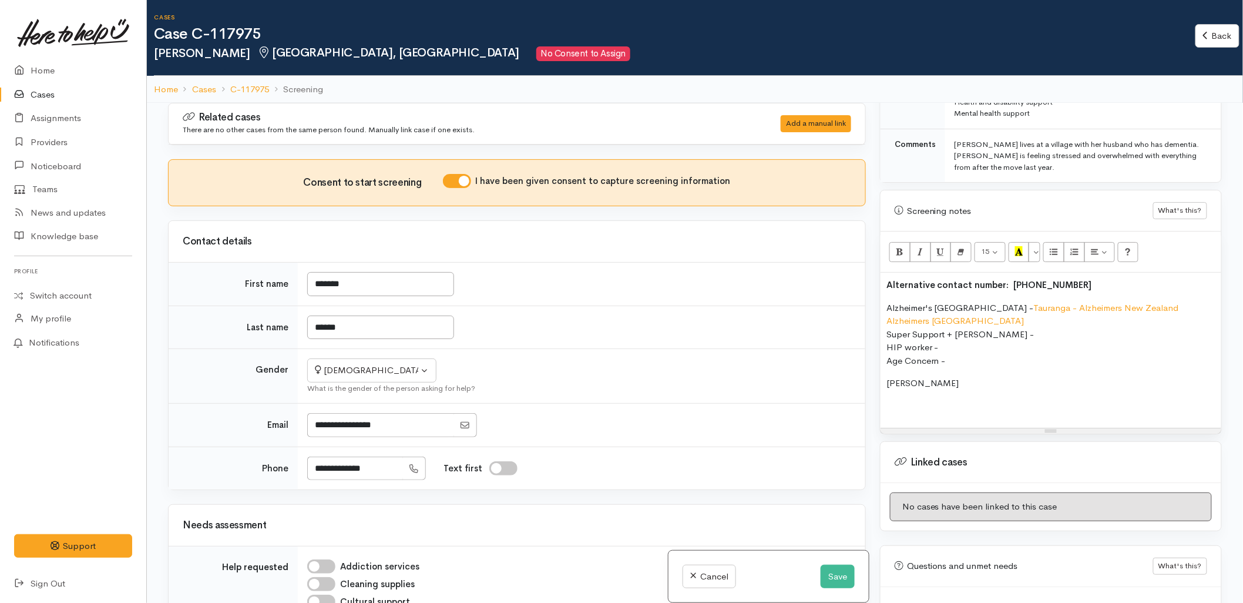
click at [903, 399] on p at bounding box center [1050, 406] width 329 height 14
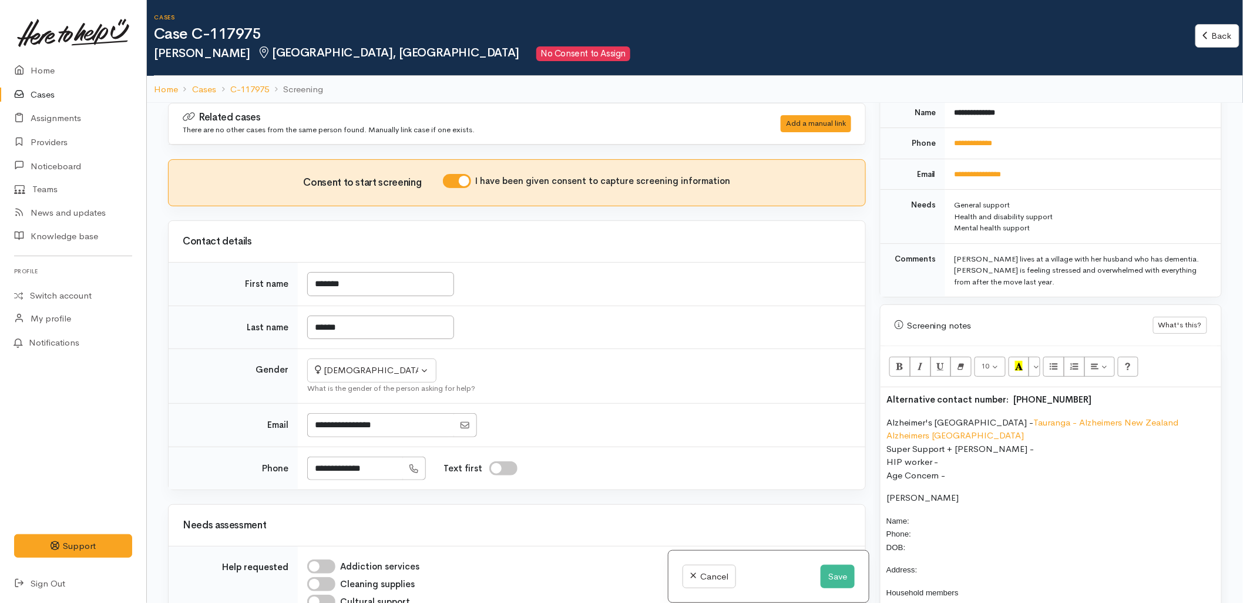
scroll to position [522, 0]
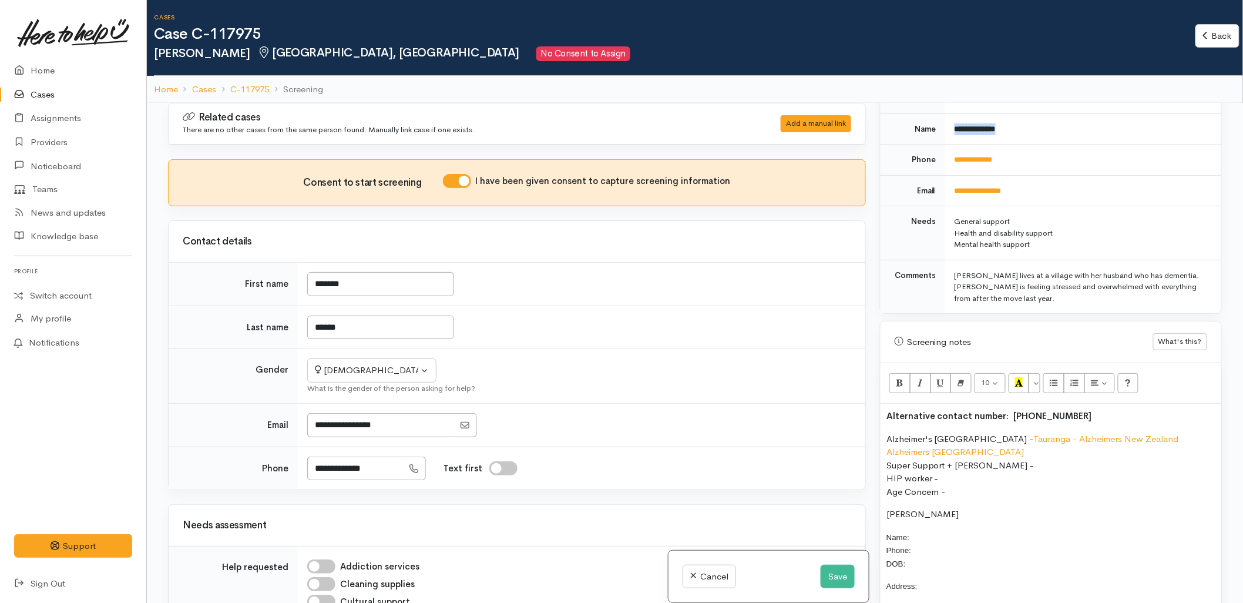
drag, startPoint x: 1026, startPoint y: 120, endPoint x: 949, endPoint y: 125, distance: 77.1
click at [949, 125] on td "**********" at bounding box center [1083, 128] width 276 height 31
copy b "**********"
click at [949, 530] on p "Name: Phone: DOB:" at bounding box center [1050, 550] width 329 height 40
drag, startPoint x: 1010, startPoint y: 153, endPoint x: 952, endPoint y: 155, distance: 58.2
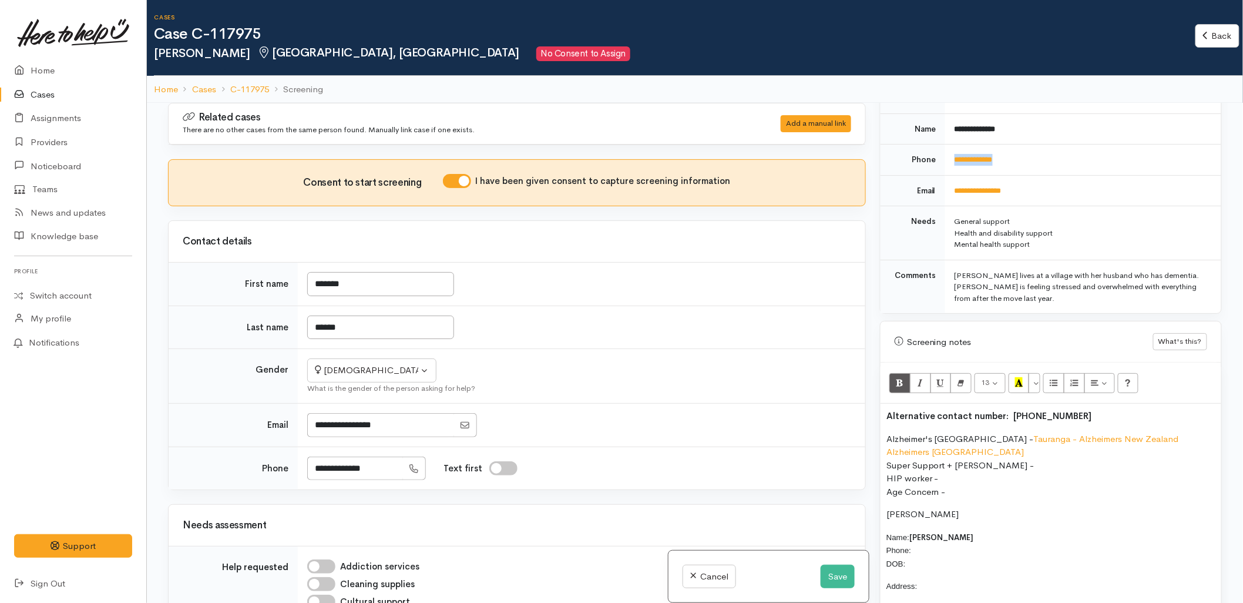
click at [952, 155] on td "**********" at bounding box center [1083, 160] width 276 height 31
copy link "**********"
click at [940, 546] on p "Name: Heather Landon Phone: DOB:" at bounding box center [1050, 550] width 329 height 40
click at [925, 537] on p "Name: Heather Landon Phone: DOB:" at bounding box center [1050, 550] width 329 height 40
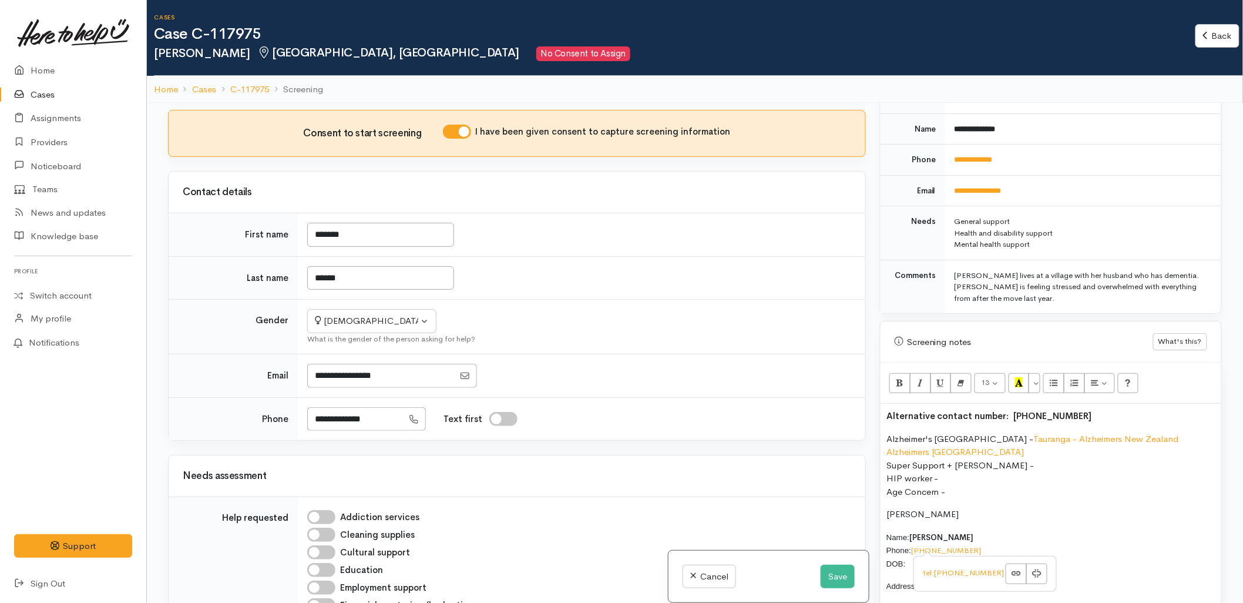
scroll to position [130, 0]
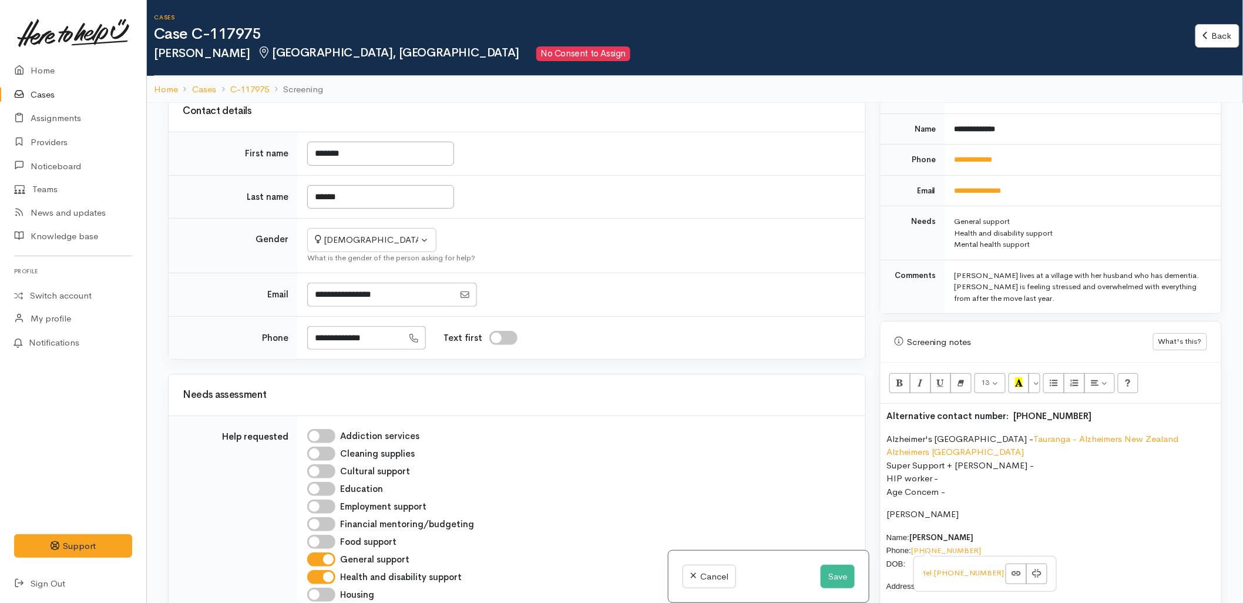
click at [908, 549] on p "Name: Heather Landon Phone: +64 2152 1105 DOB:" at bounding box center [1050, 550] width 329 height 40
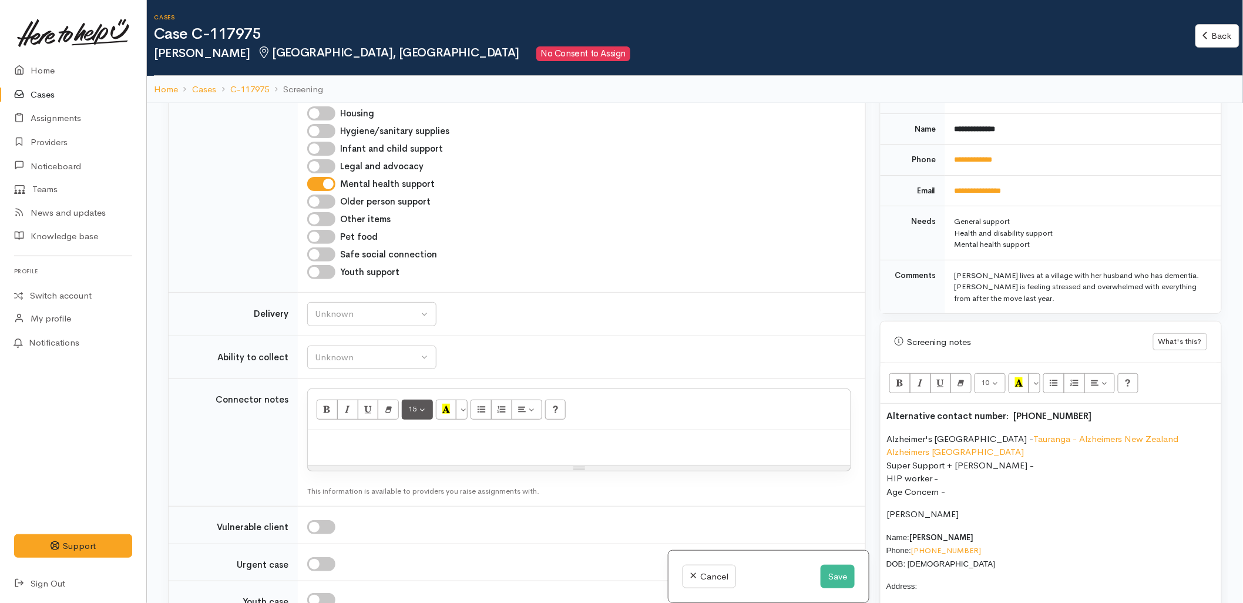
scroll to position [653, 0]
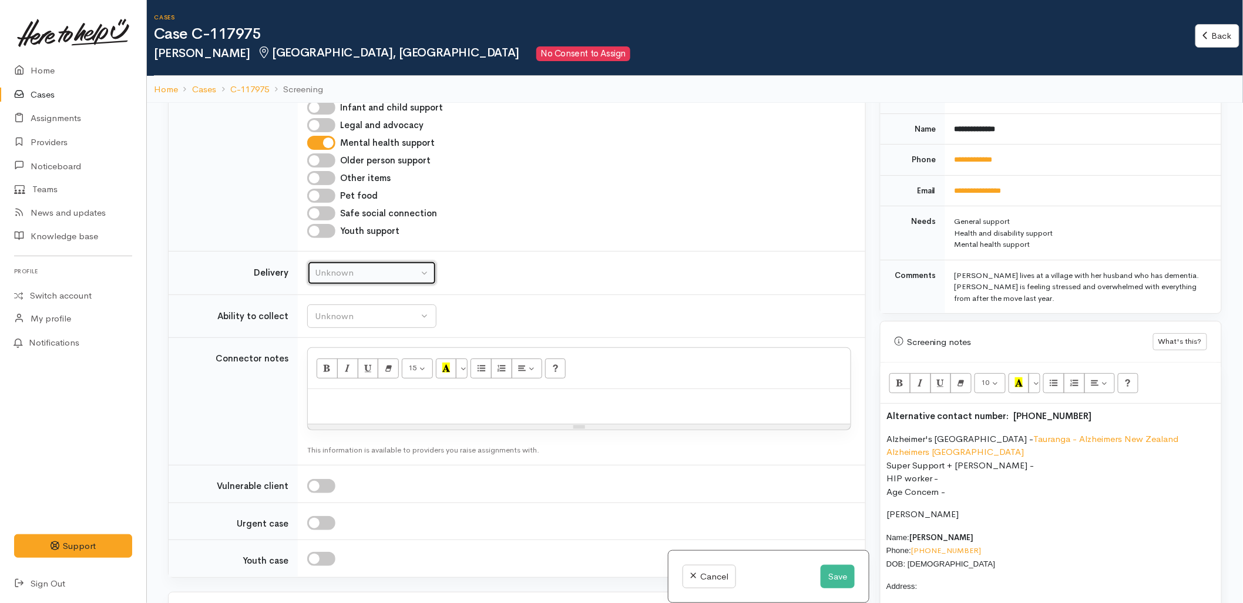
click at [374, 266] on button "Unknown" at bounding box center [371, 273] width 129 height 24
click at [341, 386] on link "No" at bounding box center [372, 382] width 128 height 18
select select "1"
click at [347, 318] on div "Unknown" at bounding box center [366, 317] width 103 height 14
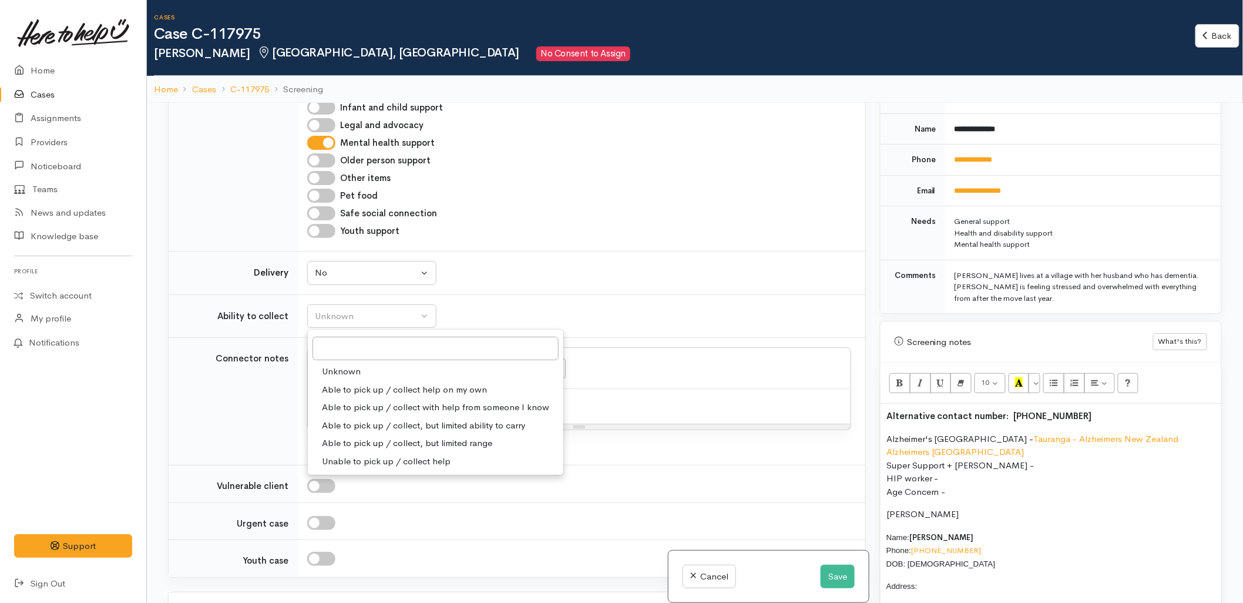
click at [348, 389] on span "Able to pick up / collect help on my own" at bounding box center [404, 390] width 165 height 14
select select "2"
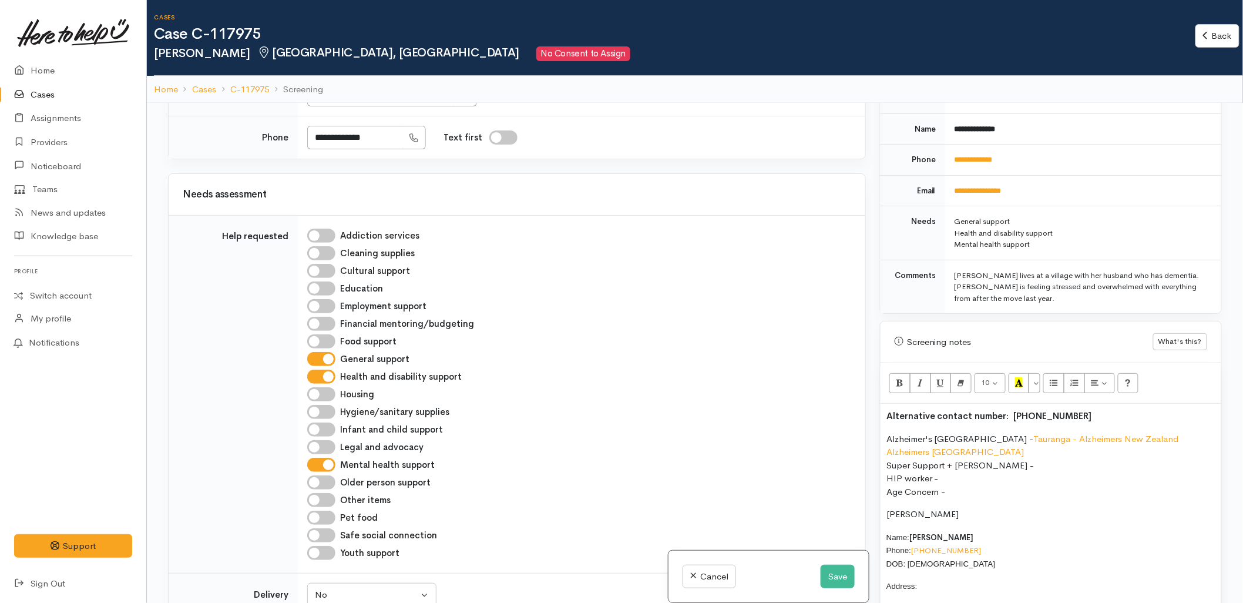
scroll to position [326, 0]
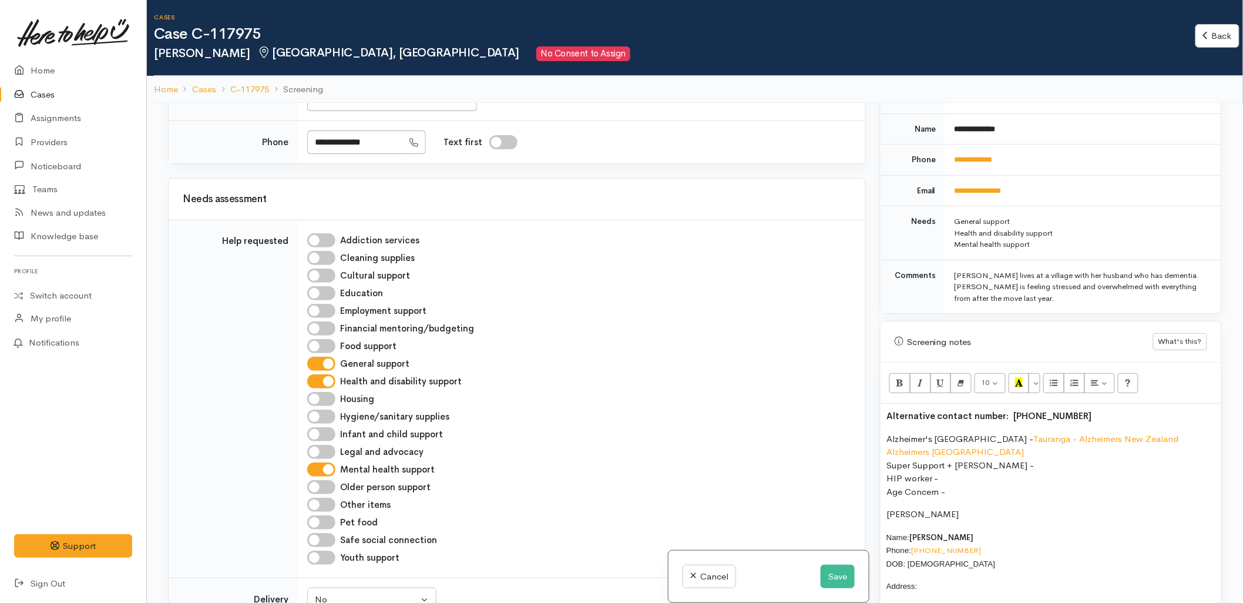
click at [323, 490] on input "Older person support" at bounding box center [321, 487] width 28 height 14
checkbox input "true"
click at [312, 383] on input "Health and disability support" at bounding box center [321, 381] width 28 height 14
checkbox input "false"
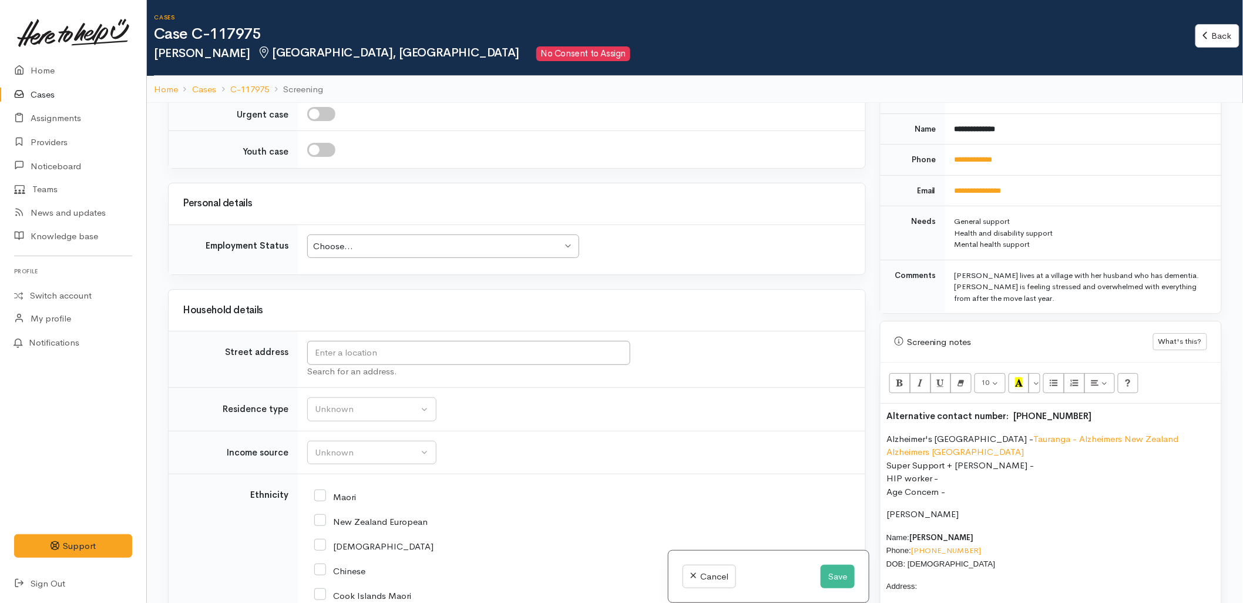
scroll to position [1109, 0]
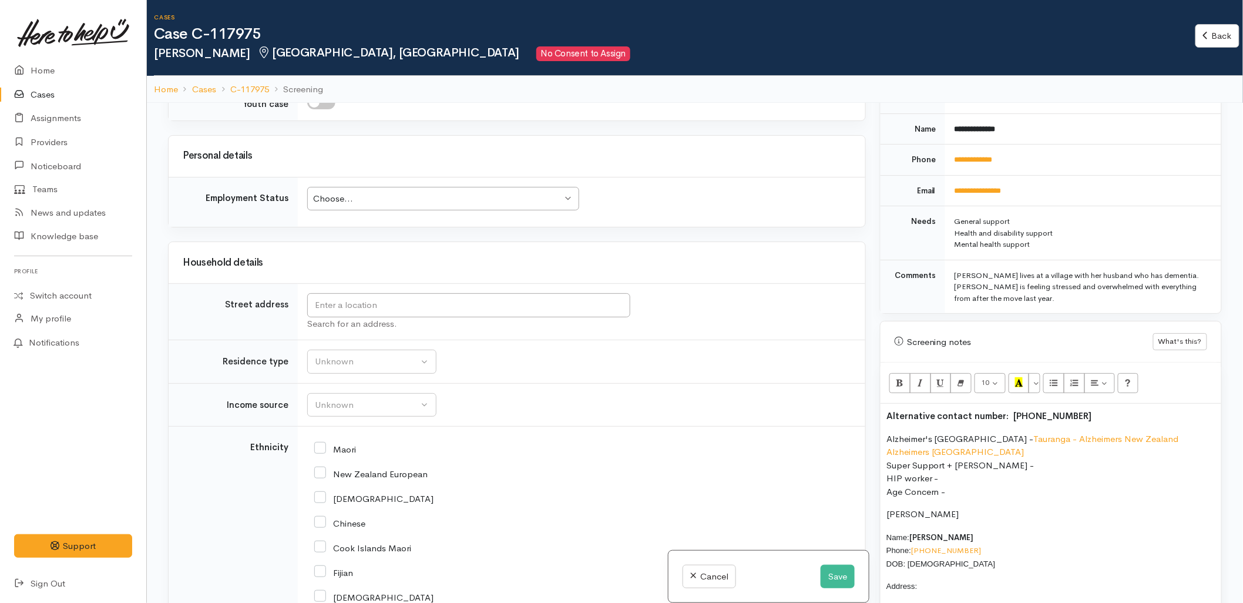
click at [379, 194] on div "Choose..." at bounding box center [437, 199] width 249 height 14
click at [339, 315] on input "text" at bounding box center [468, 305] width 323 height 24
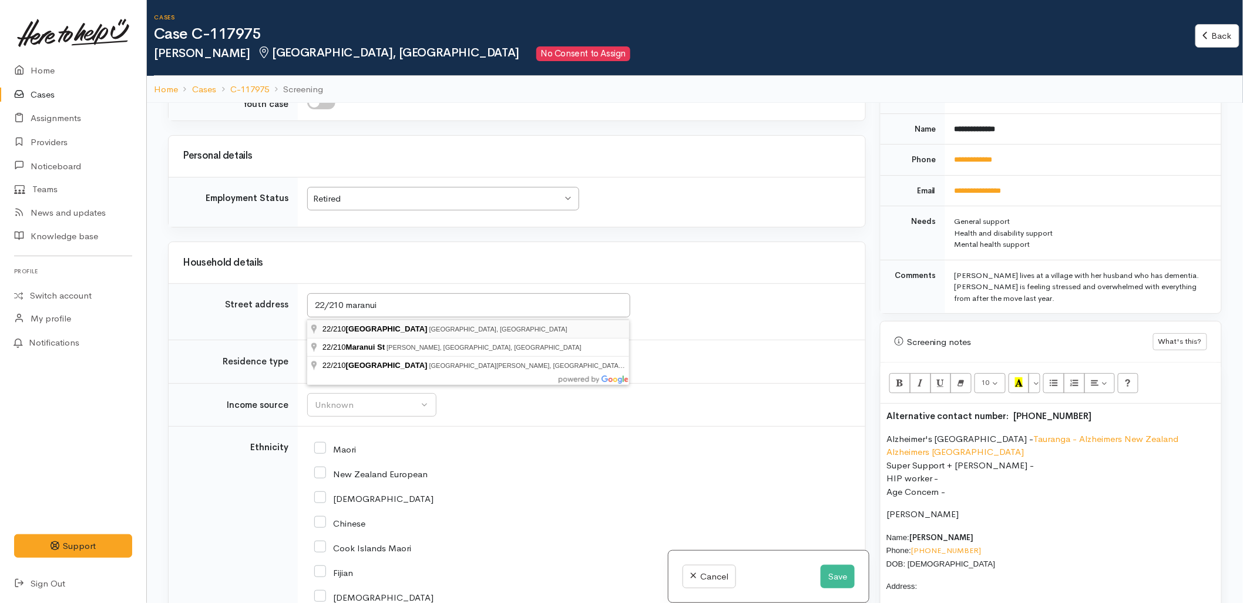
type input "22/210 Maranui Street, Mount Maunganui, New Zealand"
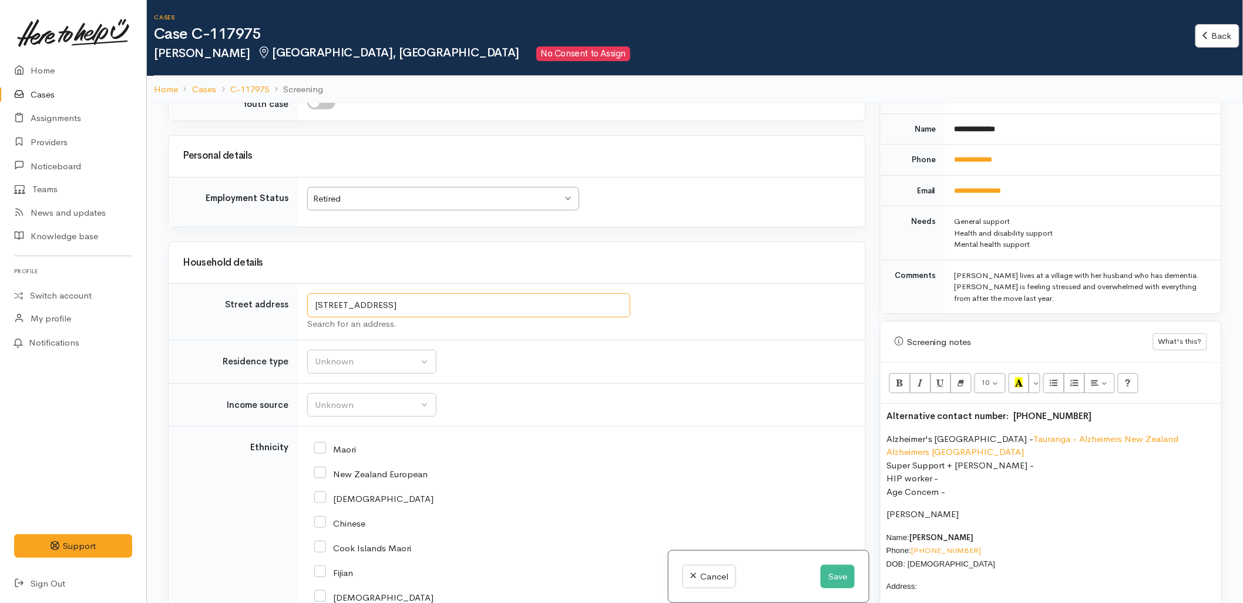
drag, startPoint x: 483, startPoint y: 307, endPoint x: 310, endPoint y: 302, distance: 172.8
click at [310, 302] on input "22/210 Maranui Street, Mount Maunganui, New Zealand" at bounding box center [468, 305] width 323 height 24
click at [940, 579] on p "Address:" at bounding box center [1050, 586] width 329 height 14
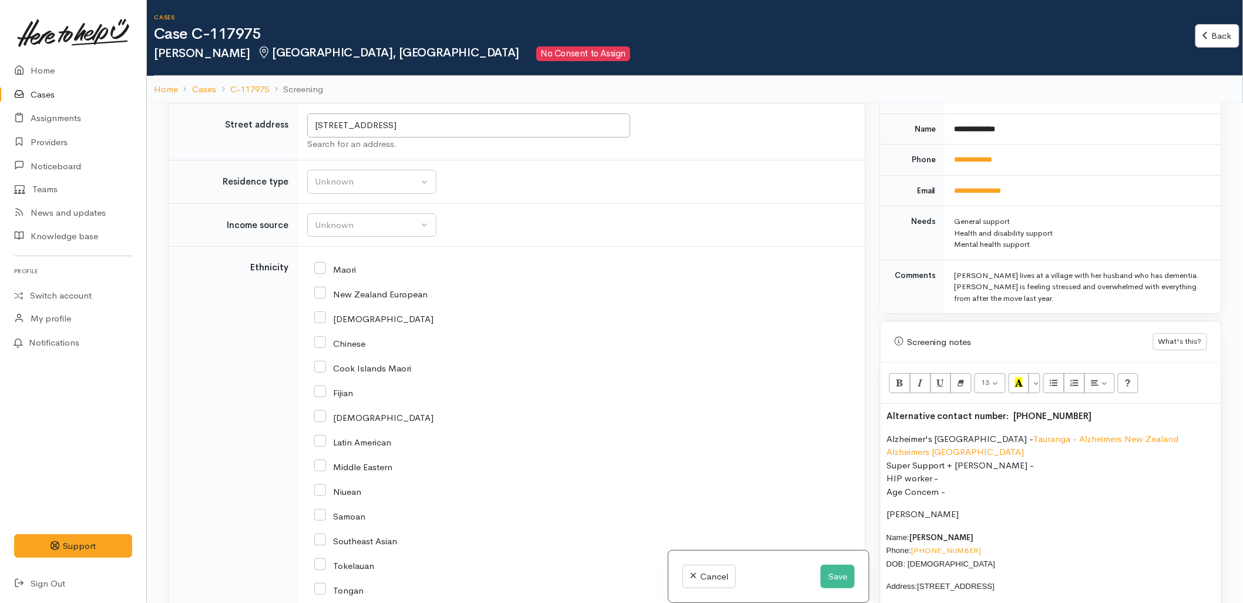
scroll to position [1305, 0]
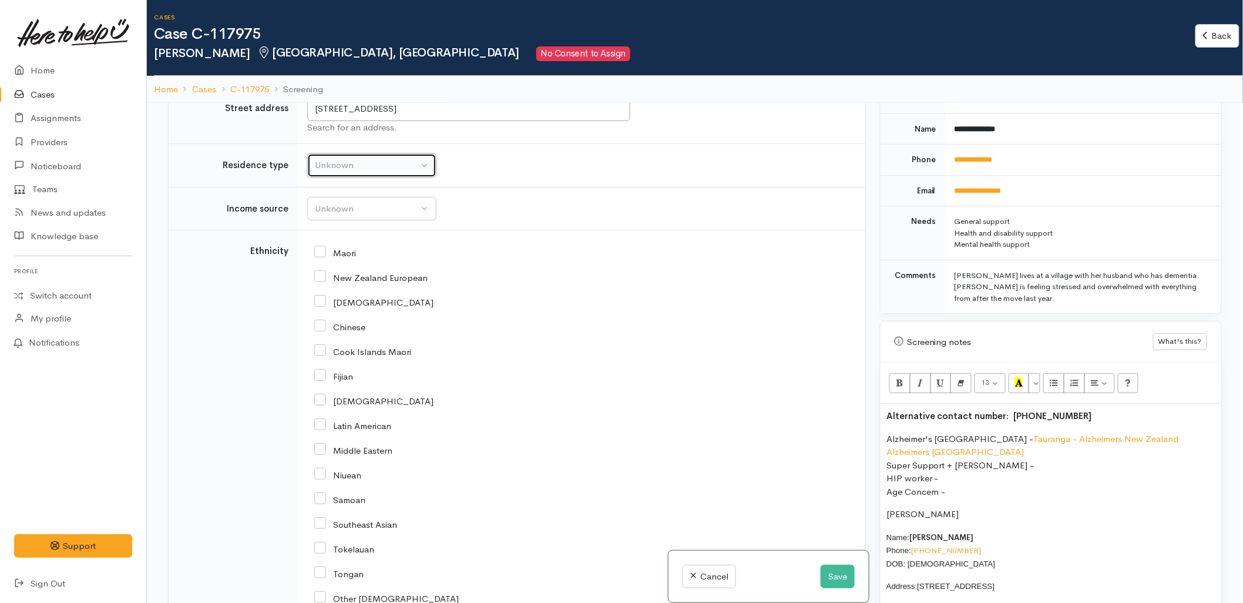
click at [350, 166] on div "Unknown" at bounding box center [366, 166] width 103 height 14
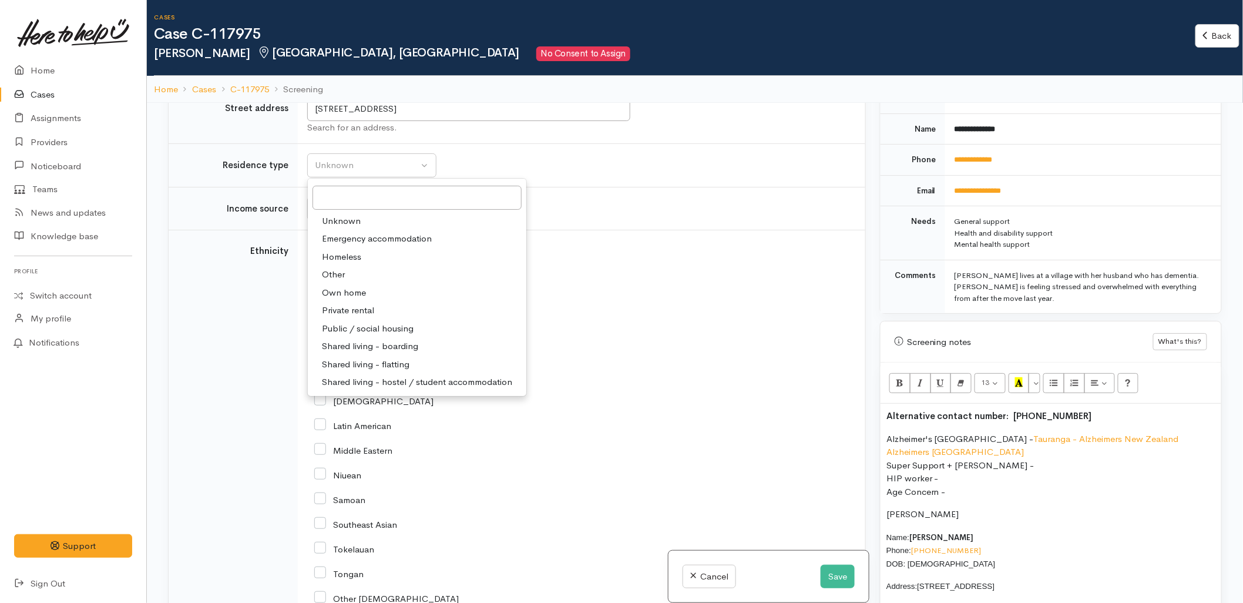
click at [337, 271] on span "Other" at bounding box center [333, 275] width 23 height 14
select select "8"
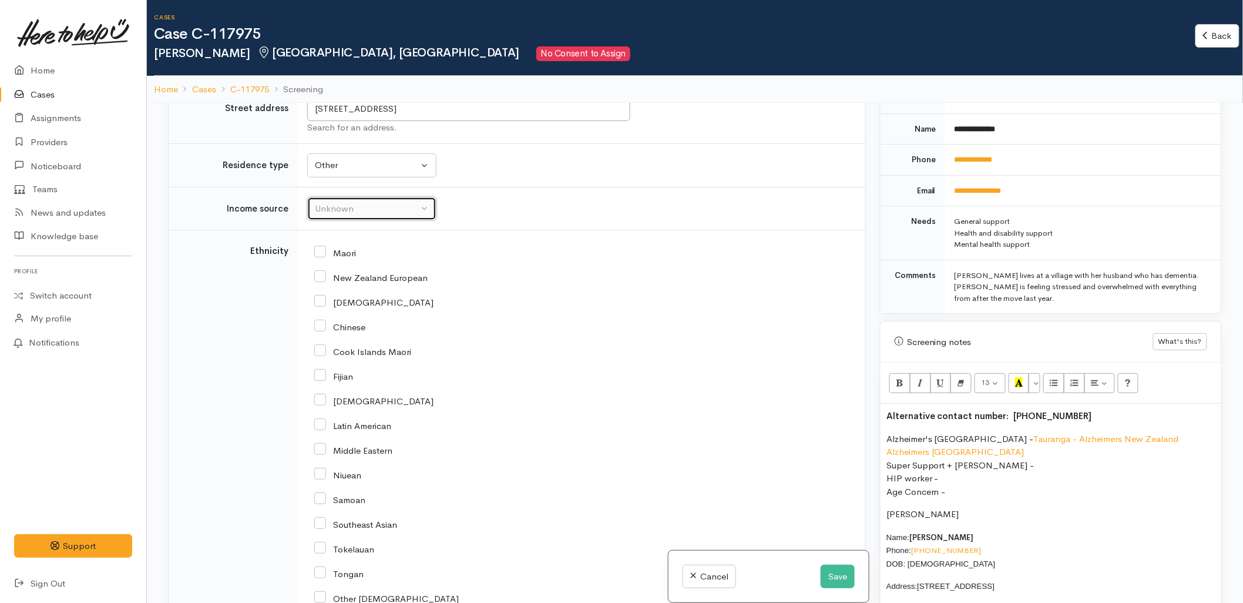
click at [344, 216] on div "Unknown" at bounding box center [366, 209] width 103 height 14
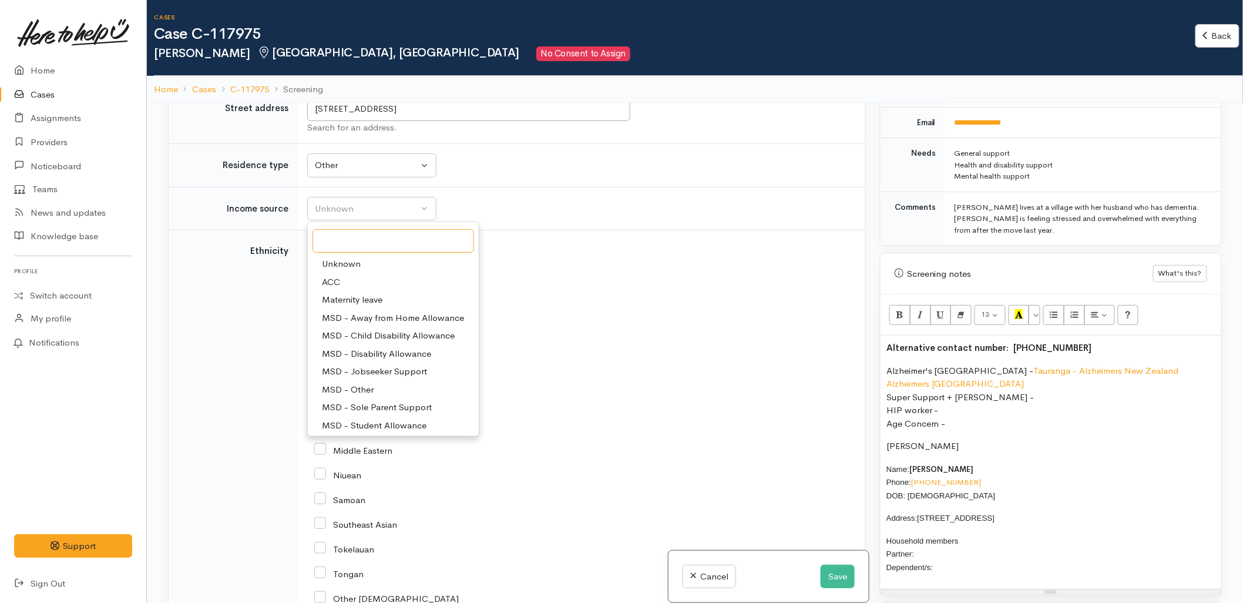
scroll to position [653, 0]
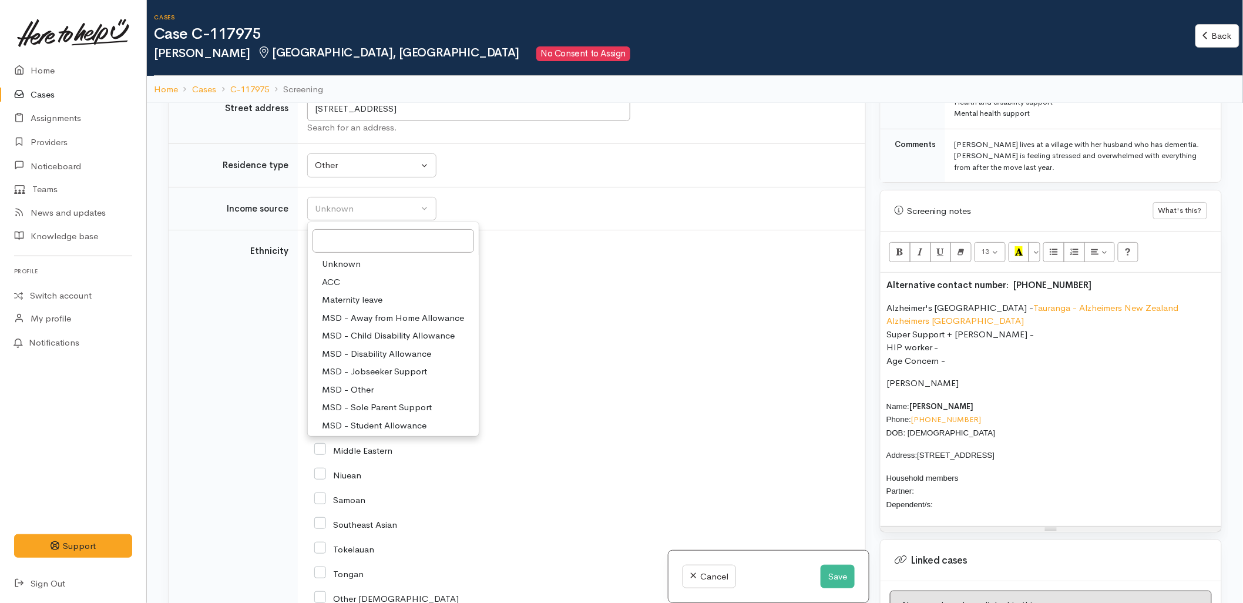
click at [925, 479] on p "Household members Partner: Dependent/s:" at bounding box center [1050, 491] width 329 height 40
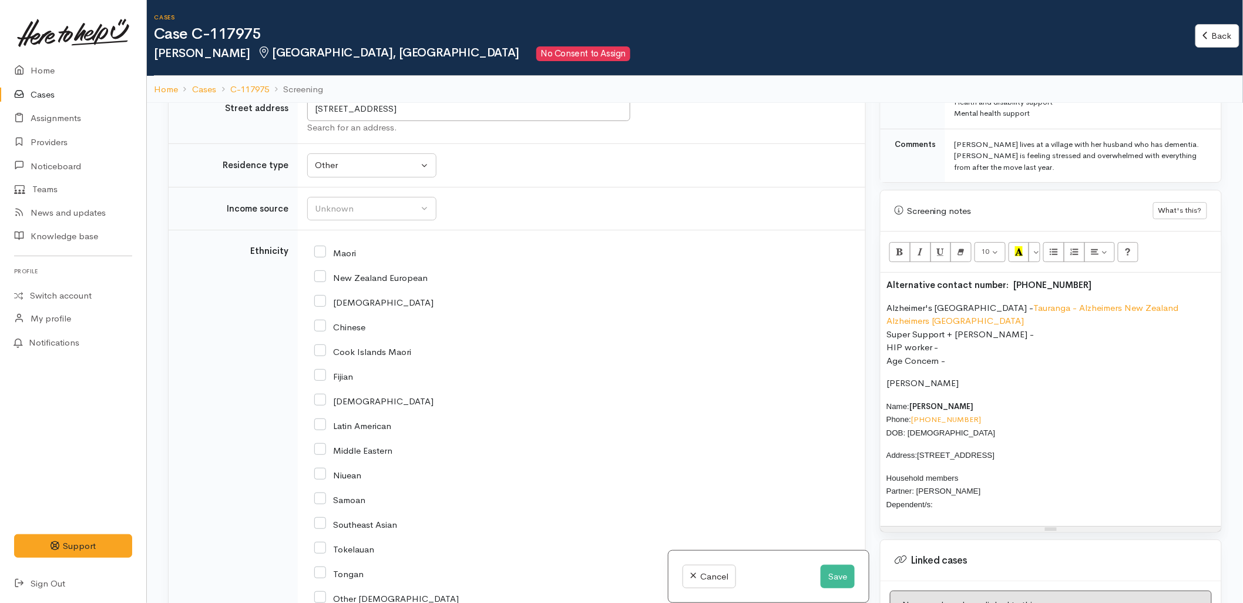
click at [947, 493] on p "Household members Partner: Colston Landon Dependent/s:" at bounding box center [1050, 491] width 329 height 40
drag, startPoint x: 947, startPoint y: 493, endPoint x: 881, endPoint y: 493, distance: 65.8
click at [881, 493] on div "Alternative contact number: +64 7576 5743 Alzheimer's New Zealand - Tauranga - …" at bounding box center [1051, 399] width 341 height 253
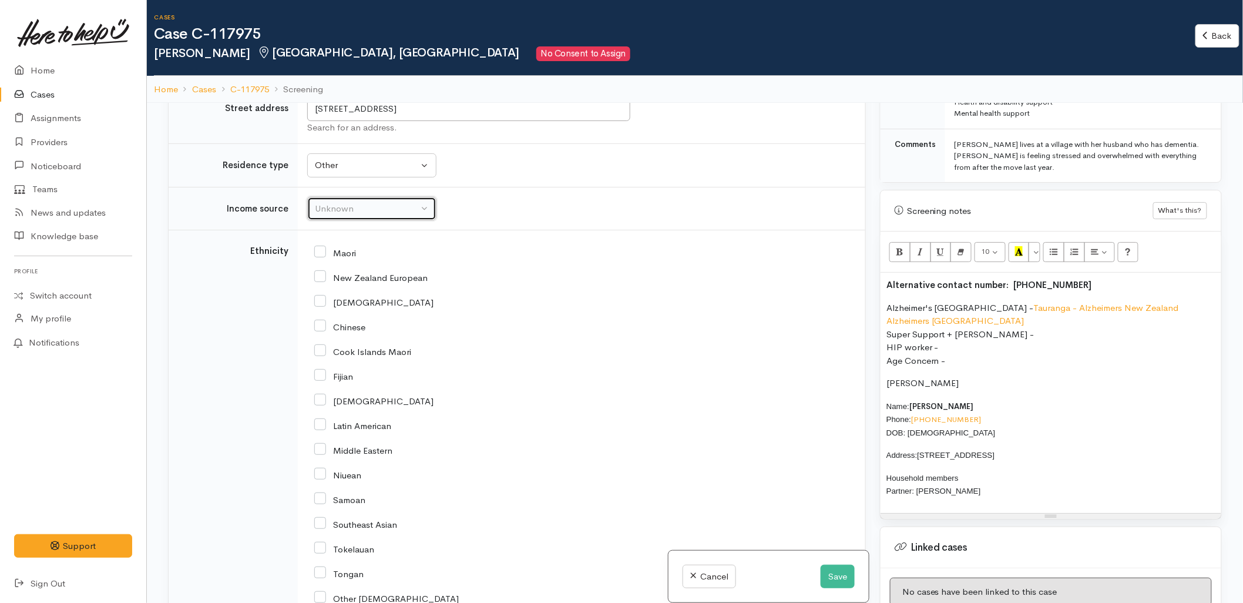
click at [372, 212] on div "Unknown" at bounding box center [366, 209] width 103 height 14
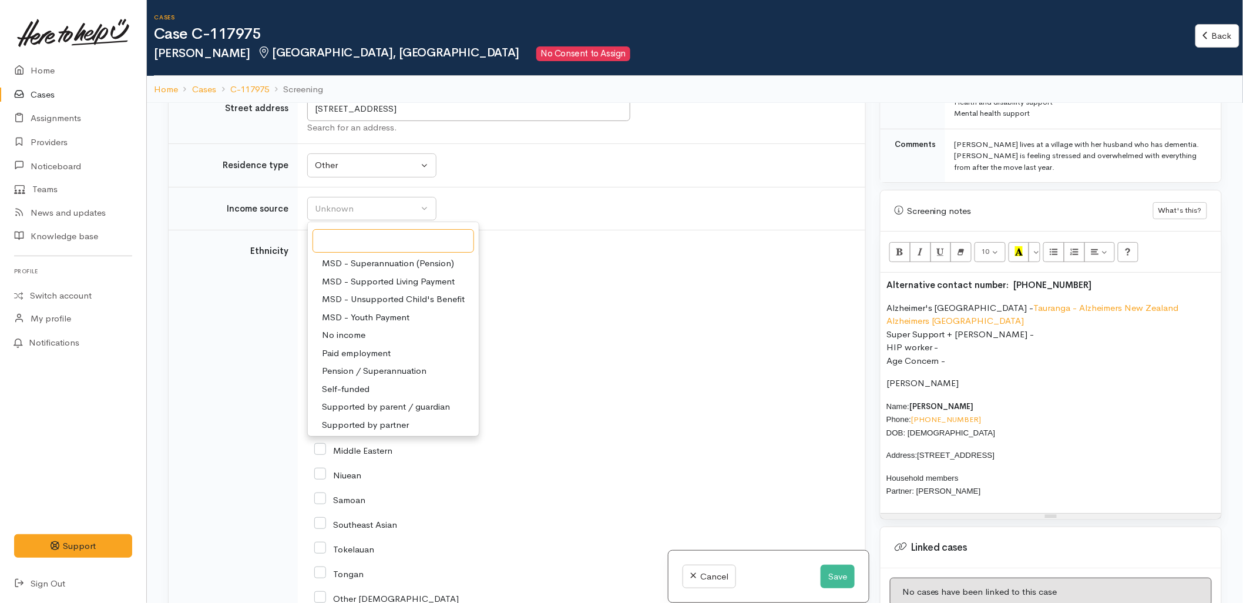
scroll to position [182, 0]
click at [355, 370] on span "Pension / Superannuation" at bounding box center [374, 369] width 105 height 14
select select "19"
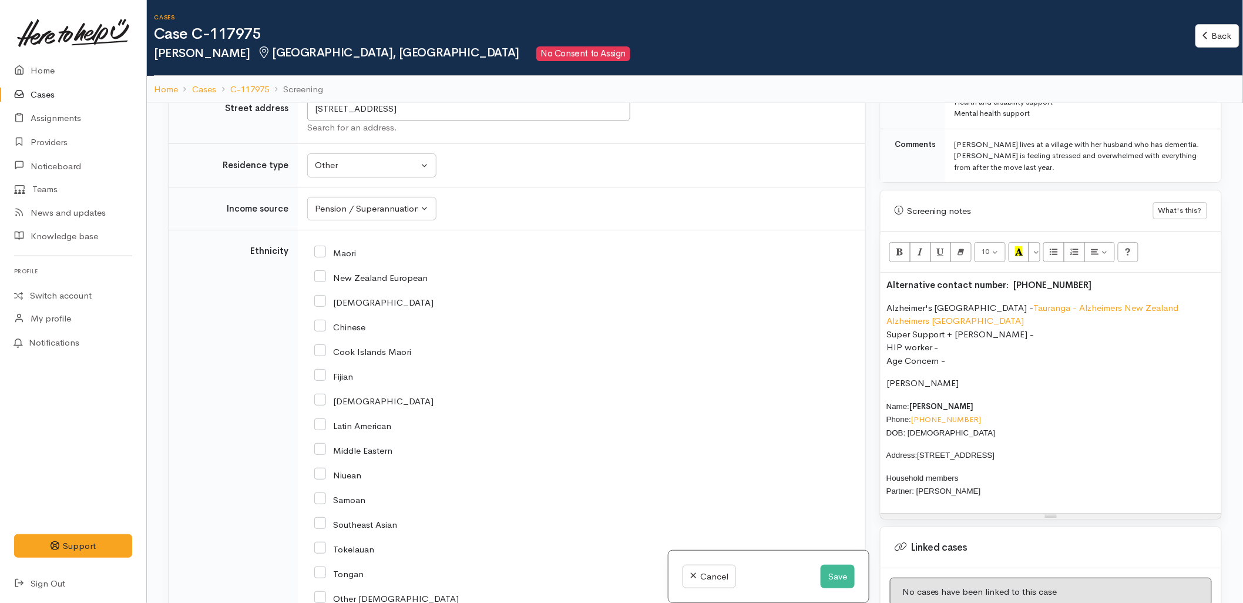
click at [348, 282] on input "New Zealand European" at bounding box center [370, 276] width 113 height 11
checkbox input "true"
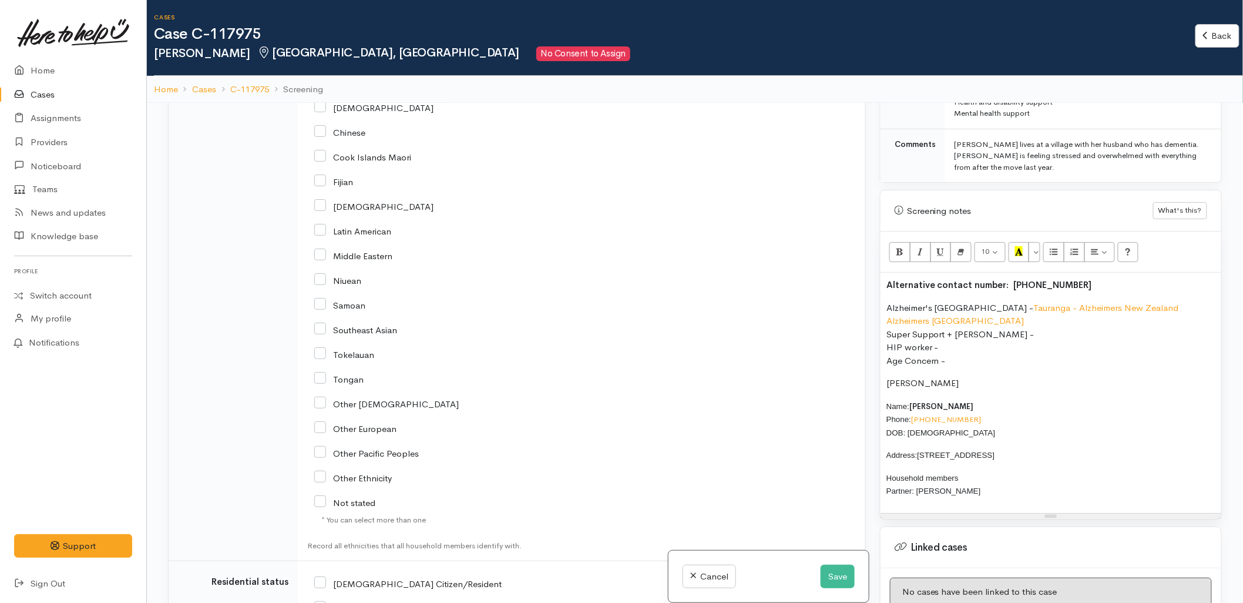
scroll to position [1501, 0]
click at [377, 587] on label "NZ Citizen/Resident" at bounding box center [407, 582] width 187 height 9
click at [377, 587] on input "NZ Citizen/Resident" at bounding box center [407, 581] width 187 height 11
checkbox input "true"
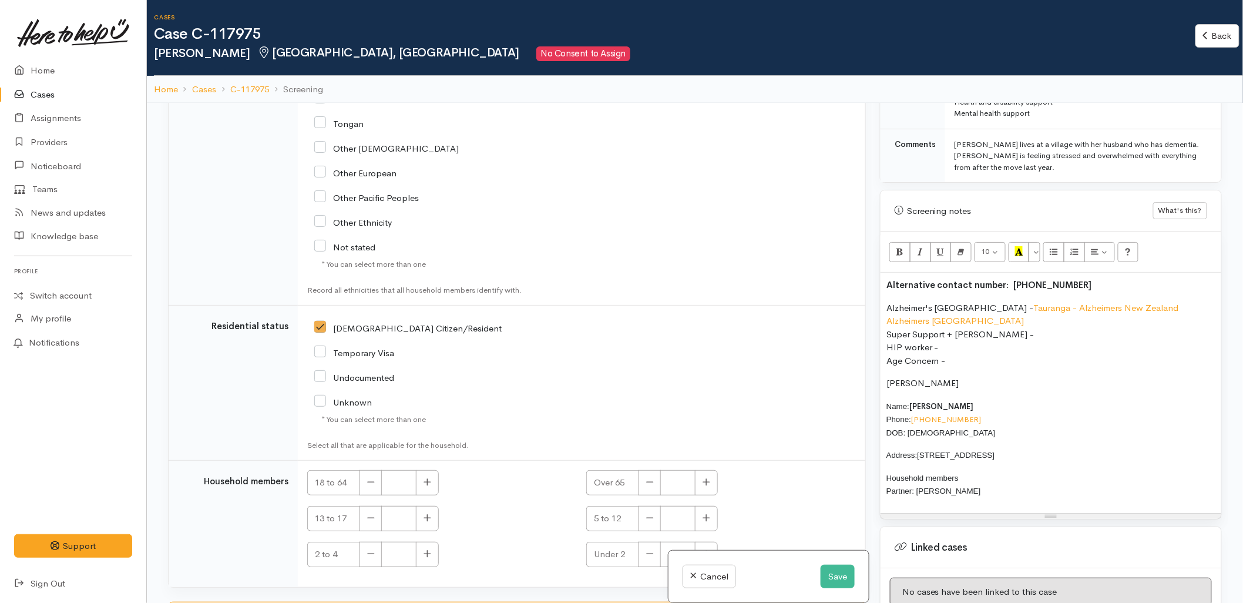
scroll to position [1773, 0]
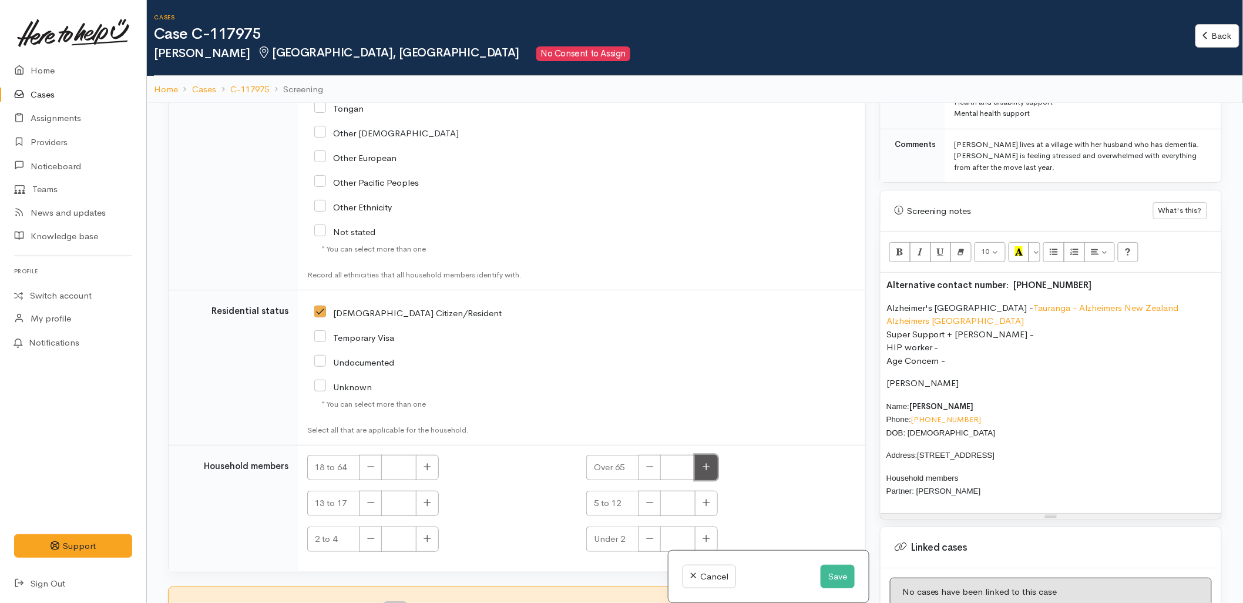
click at [713, 458] on button "button" at bounding box center [706, 467] width 23 height 25
click at [709, 459] on button "button" at bounding box center [706, 467] width 23 height 25
type input "2"
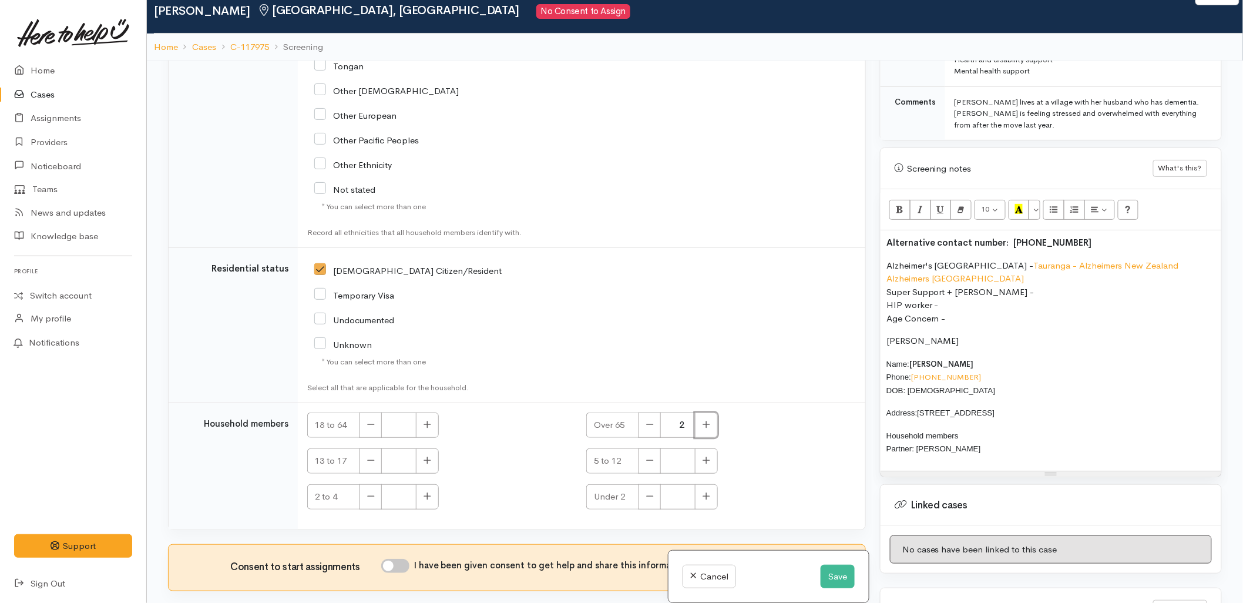
scroll to position [65, 0]
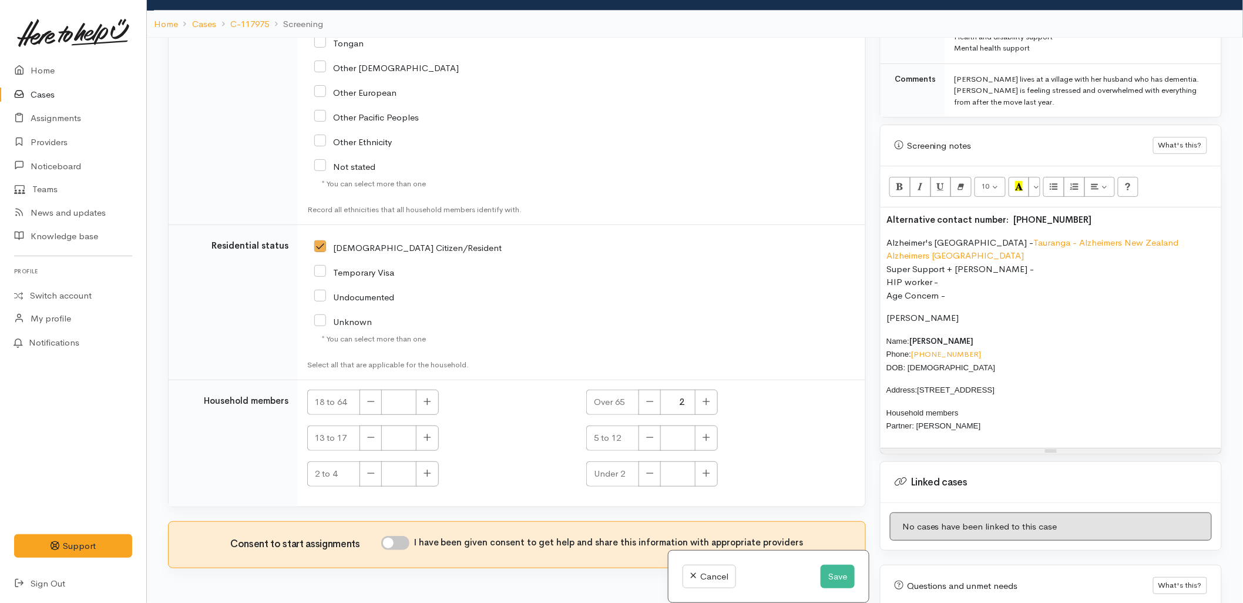
click at [402, 539] on input "I have been given consent to get help and share this information with appropria…" at bounding box center [395, 543] width 28 height 14
checkbox input "true"
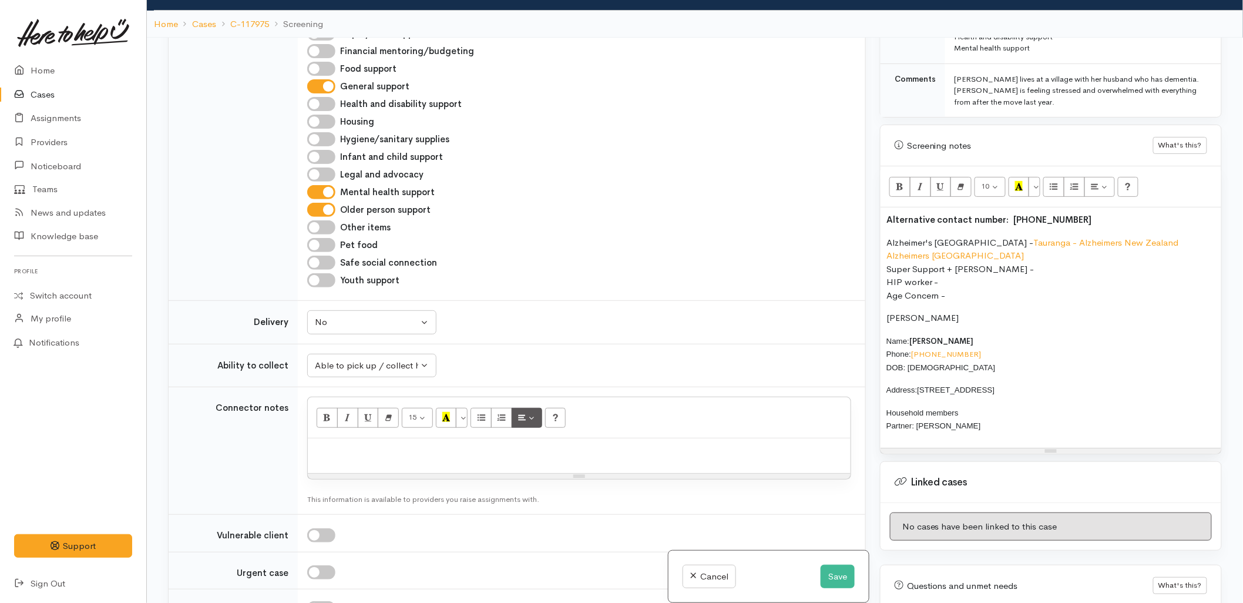
scroll to position [468, 0]
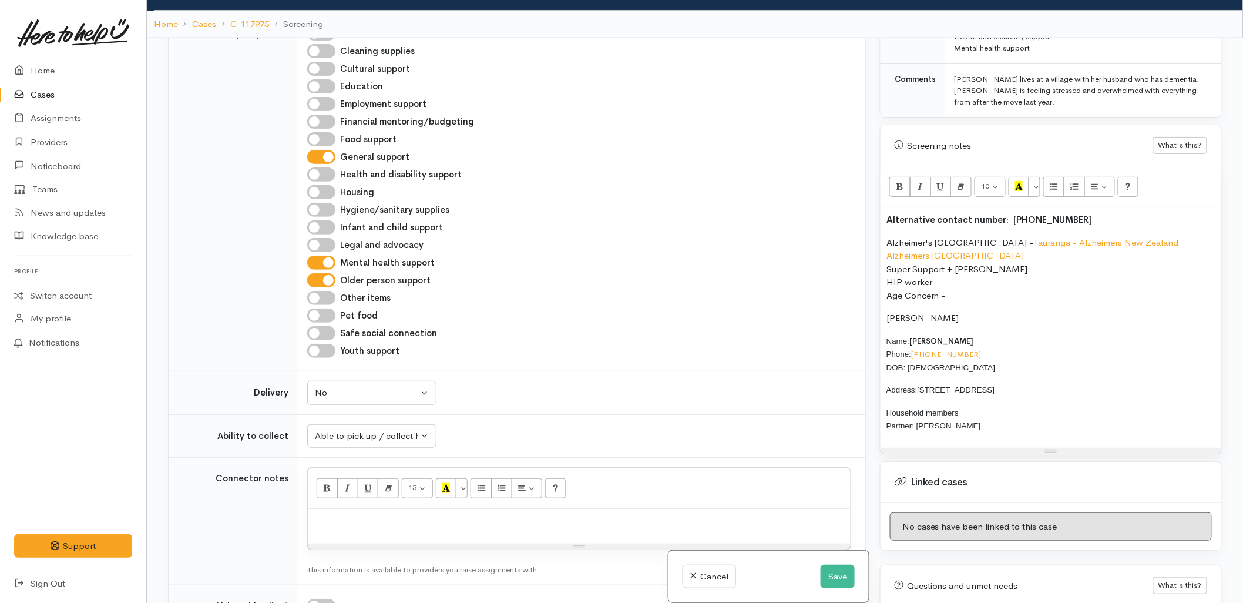
drag, startPoint x: 991, startPoint y: 421, endPoint x: 872, endPoint y: 316, distance: 159.0
click at [883, 321] on div "Alternative contact number: +64 7576 5743 Alzheimer's New Zealand - Tauranga - …" at bounding box center [1051, 327] width 341 height 240
copy div "Name: Heather Landon Phone: +64 2152 1105 DOB: 15/11/1944 Address: 22/210 Maran…"
click at [559, 536] on div at bounding box center [579, 526] width 543 height 35
paste div
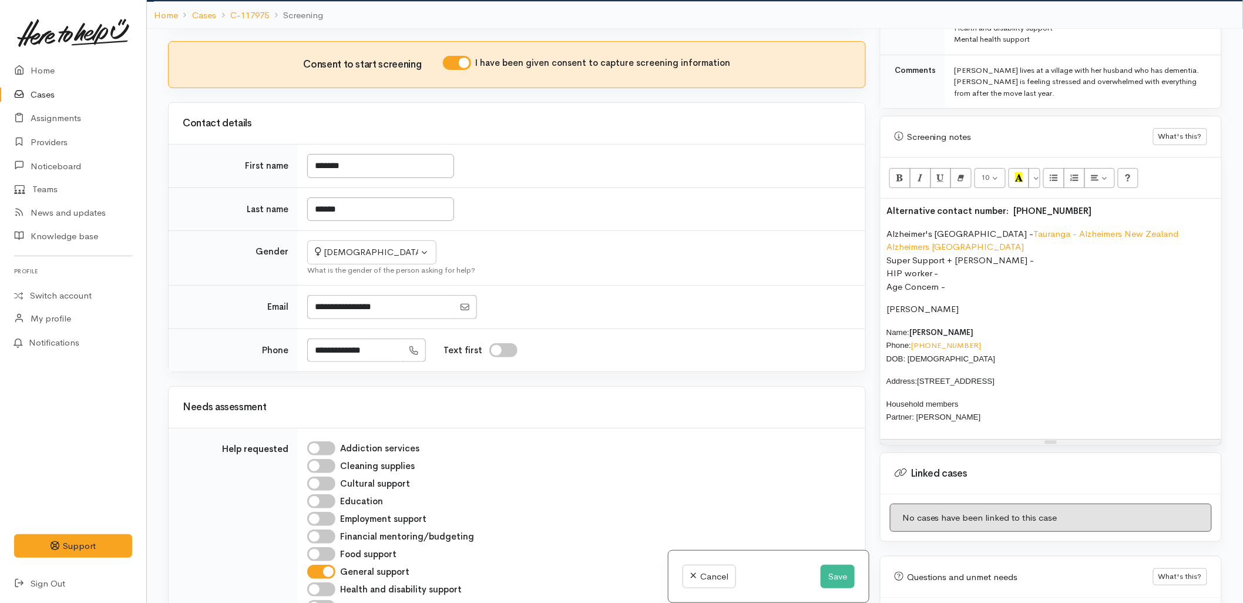
scroll to position [0, 0]
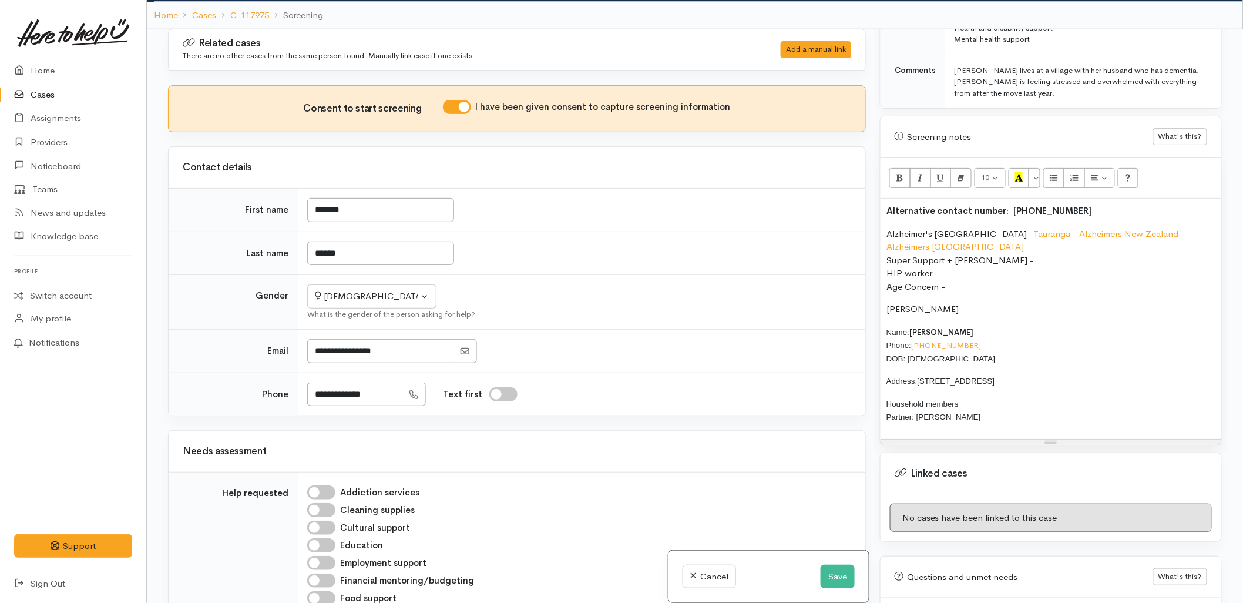
drag, startPoint x: 983, startPoint y: 418, endPoint x: 875, endPoint y: 221, distance: 225.0
click at [875, 221] on div "Warnings Add No warnings have been raised against this case Add Warning Title ●…" at bounding box center [1051, 330] width 356 height 603
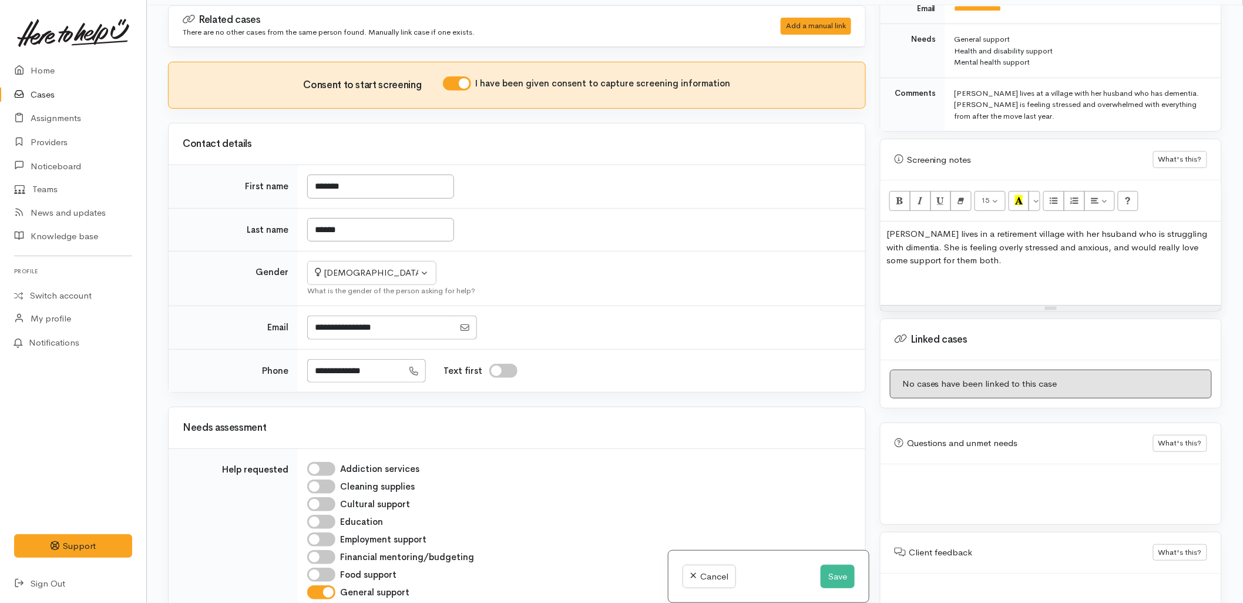
scroll to position [629, 0]
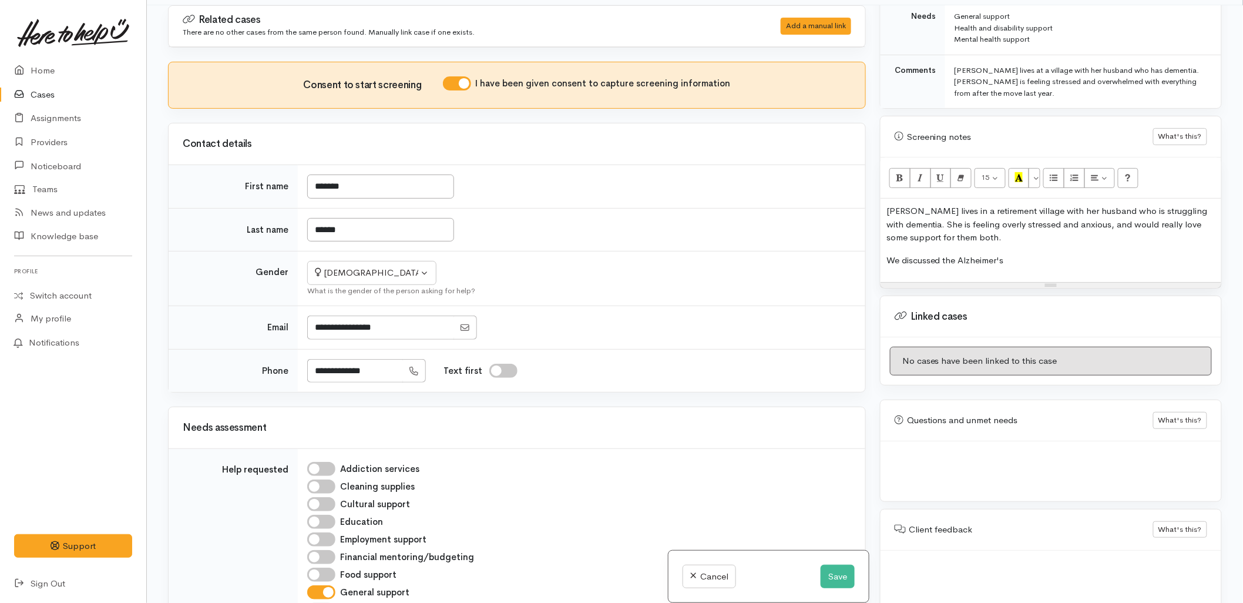
click at [1033, 254] on p "We discussed the Alzheimer's" at bounding box center [1050, 261] width 329 height 14
click at [946, 254] on p "We discussed the Alzheimer's NZ" at bounding box center [1050, 261] width 329 height 14
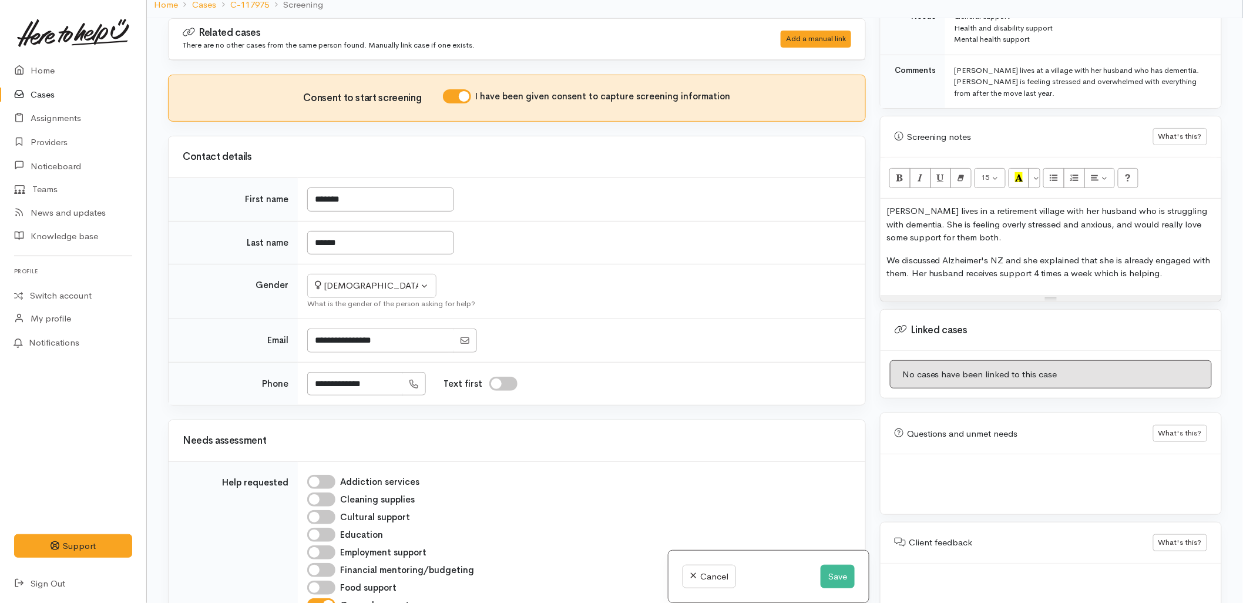
scroll to position [74, 0]
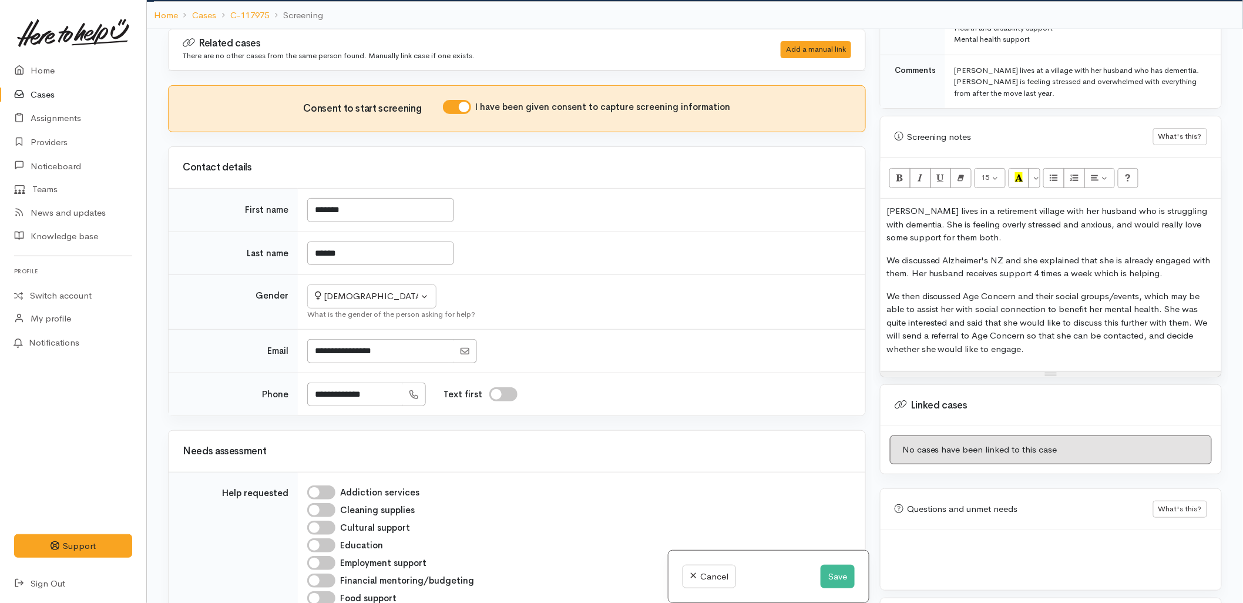
copy div "Heather lives in a retirement village with her husband who is struggling with d…"
click at [825, 568] on button "Save" at bounding box center [838, 576] width 34 height 24
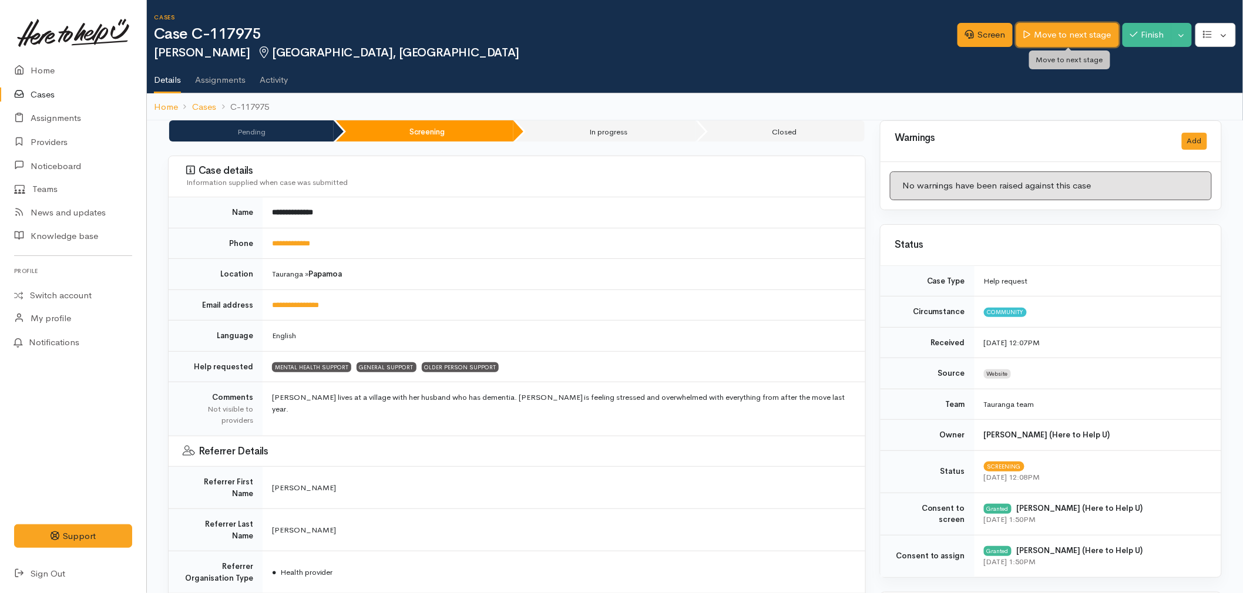
drag, startPoint x: 0, startPoint y: 0, endPoint x: 1067, endPoint y: 38, distance: 1068.0
click at [1067, 38] on link "Move to next stage" at bounding box center [1067, 35] width 102 height 24
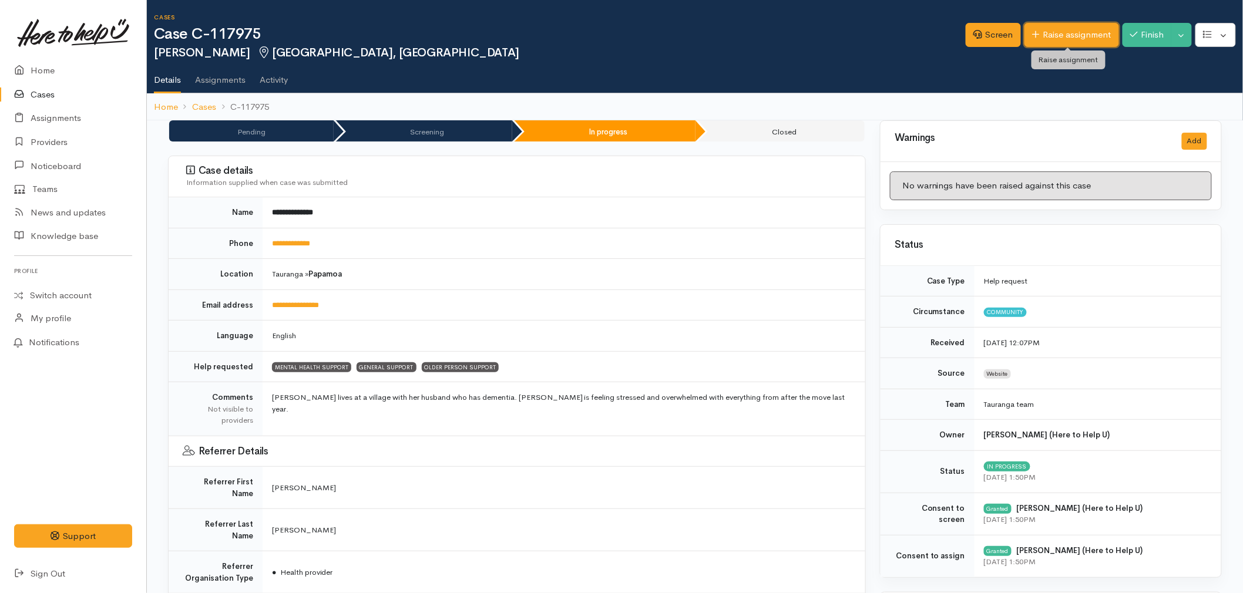
click at [1059, 37] on link "Raise assignment" at bounding box center [1071, 35] width 95 height 24
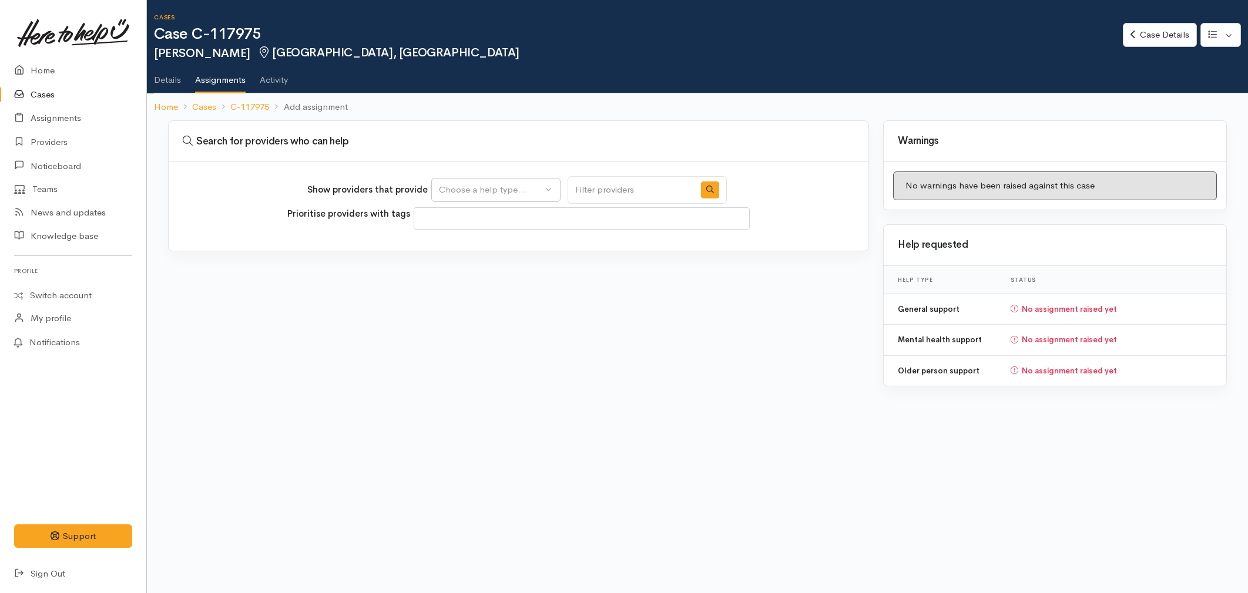
select select
click at [475, 191] on div "Choose a help type..." at bounding box center [490, 190] width 103 height 14
click at [476, 280] on span "Older person support" at bounding box center [489, 282] width 87 height 14
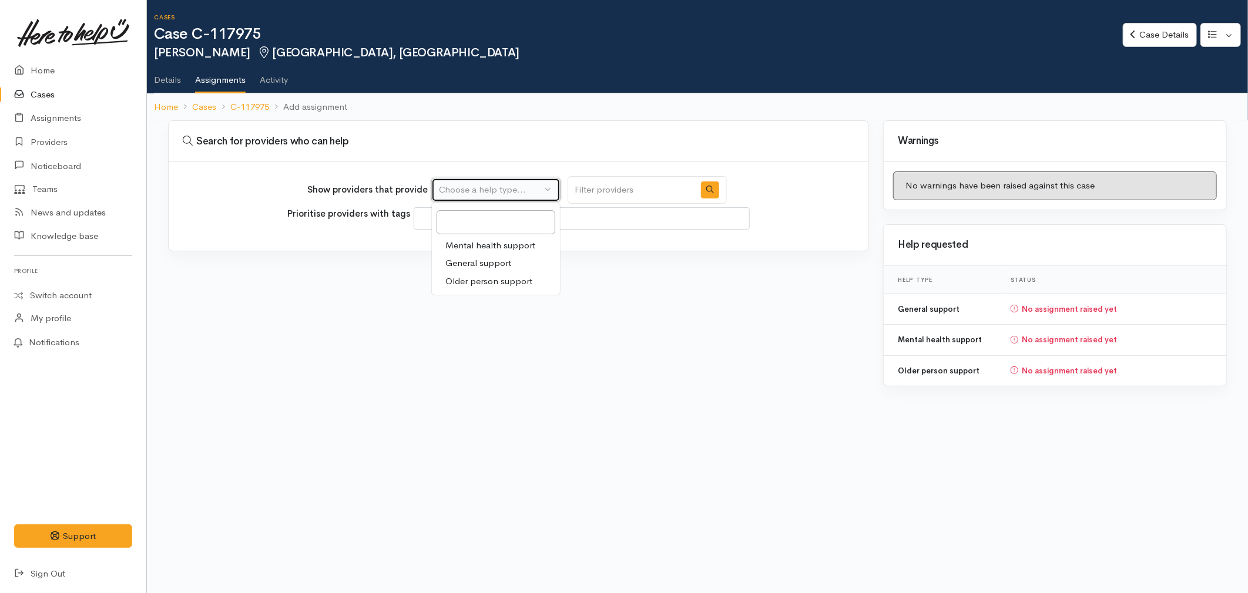
select select "29"
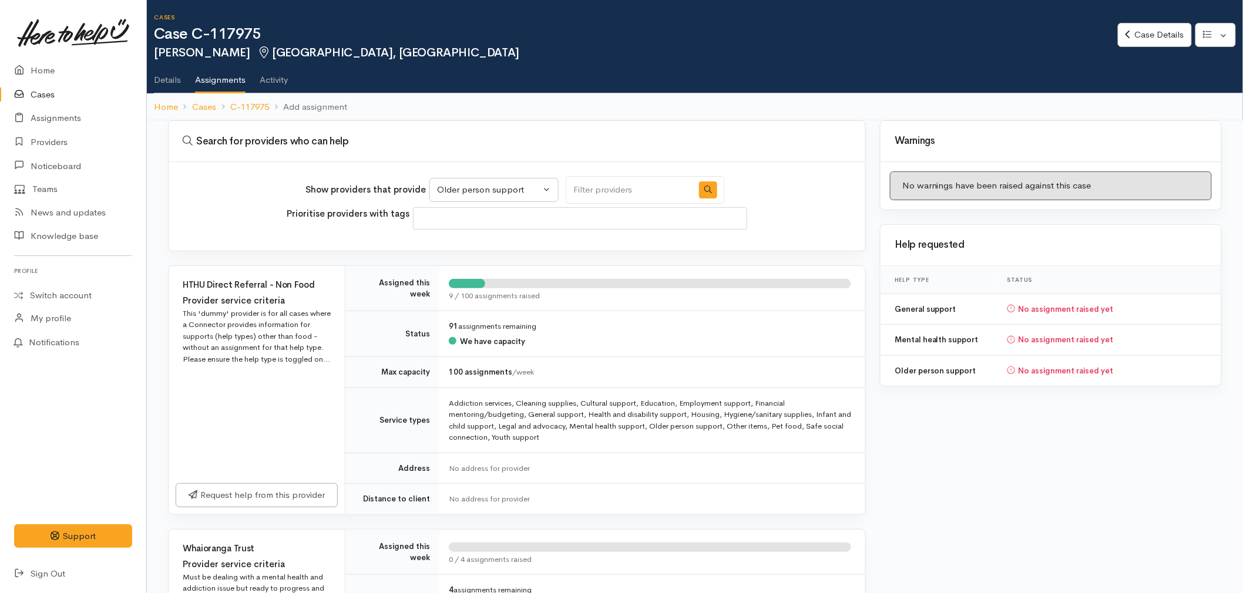
click at [636, 188] on input "Search" at bounding box center [629, 190] width 127 height 28
type input "age"
click at [704, 192] on icon "button" at bounding box center [708, 190] width 8 height 8
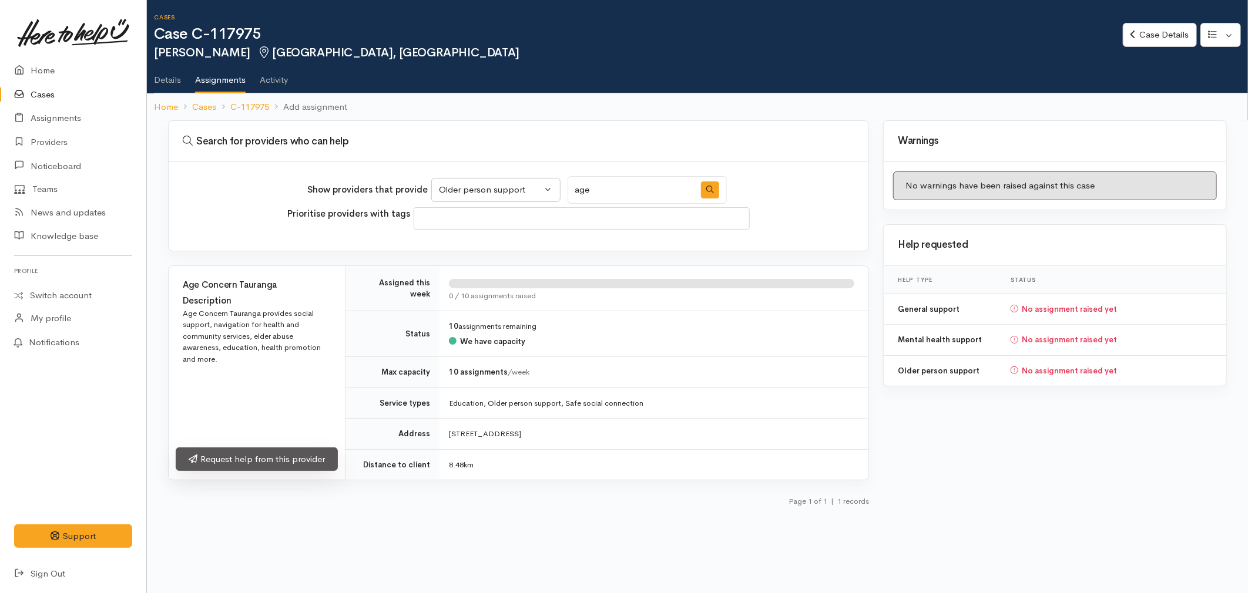
click at [298, 471] on link "Request help from this provider" at bounding box center [257, 460] width 162 height 24
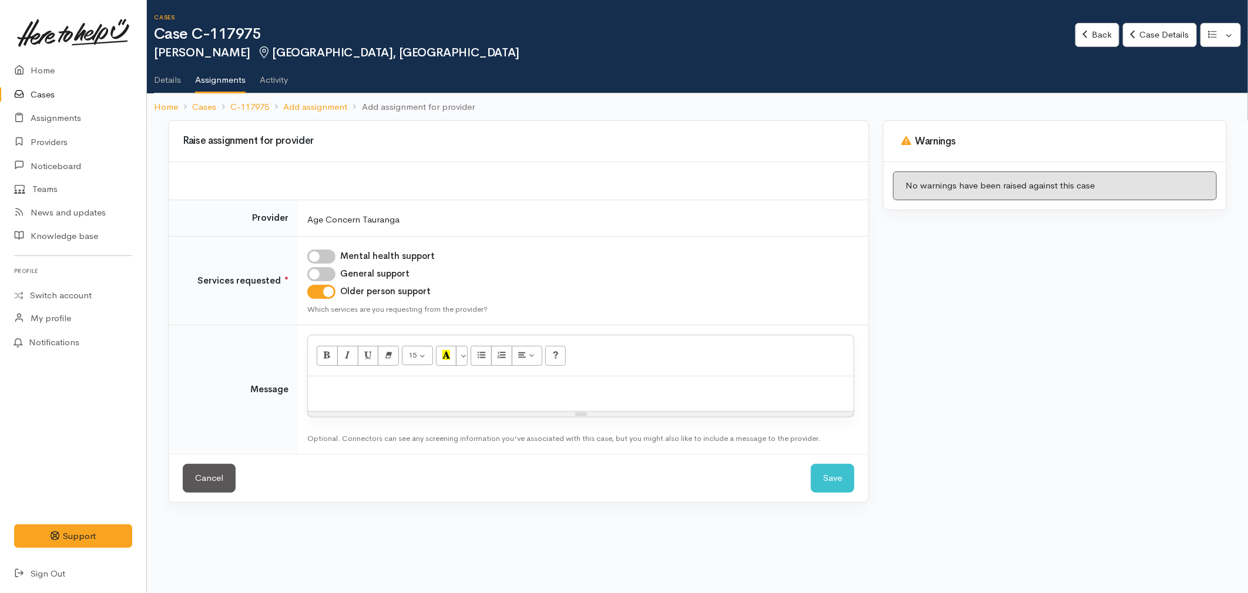
click at [320, 266] on td "Mental health support General support Older person support Which services are y…" at bounding box center [583, 280] width 570 height 89
click at [320, 267] on input "General support" at bounding box center [321, 274] width 28 height 14
checkbox input "true"
click at [320, 253] on input "Mental health support" at bounding box center [321, 257] width 28 height 14
checkbox input "true"
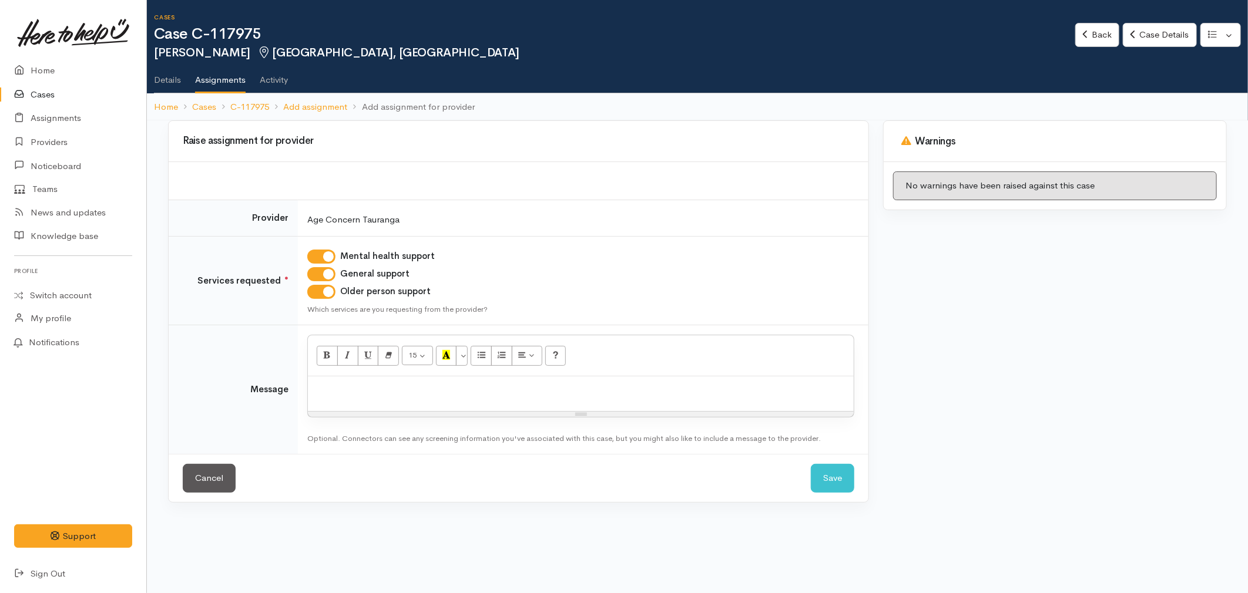
click at [357, 406] on div at bounding box center [581, 394] width 546 height 35
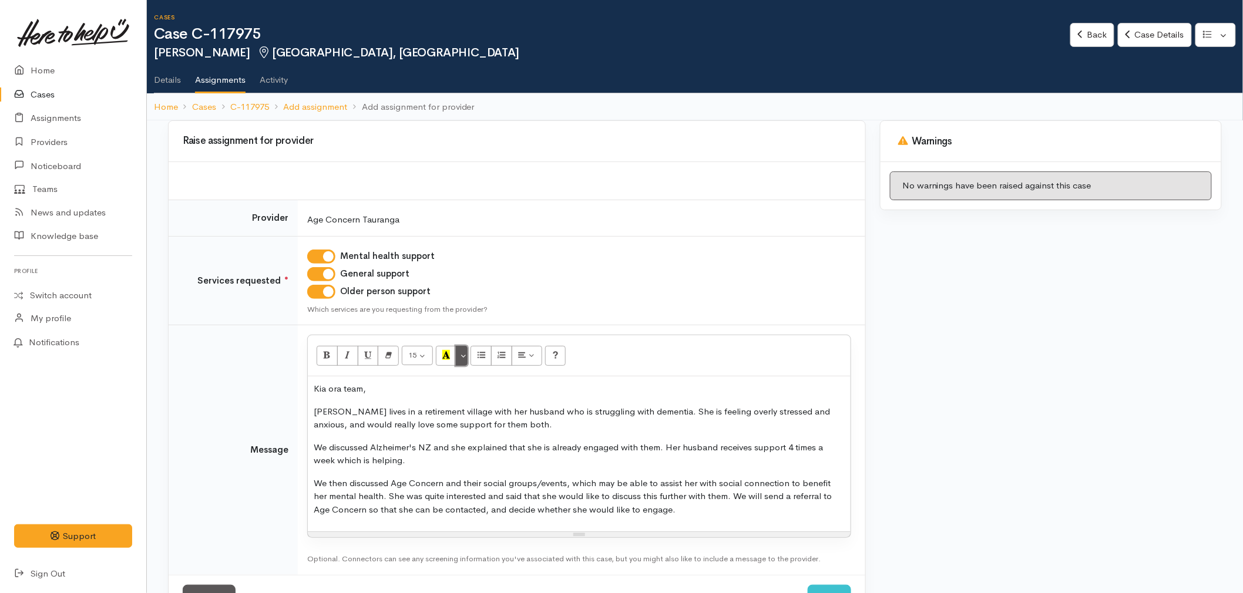
click at [465, 360] on button "More Color" at bounding box center [462, 356] width 12 height 20
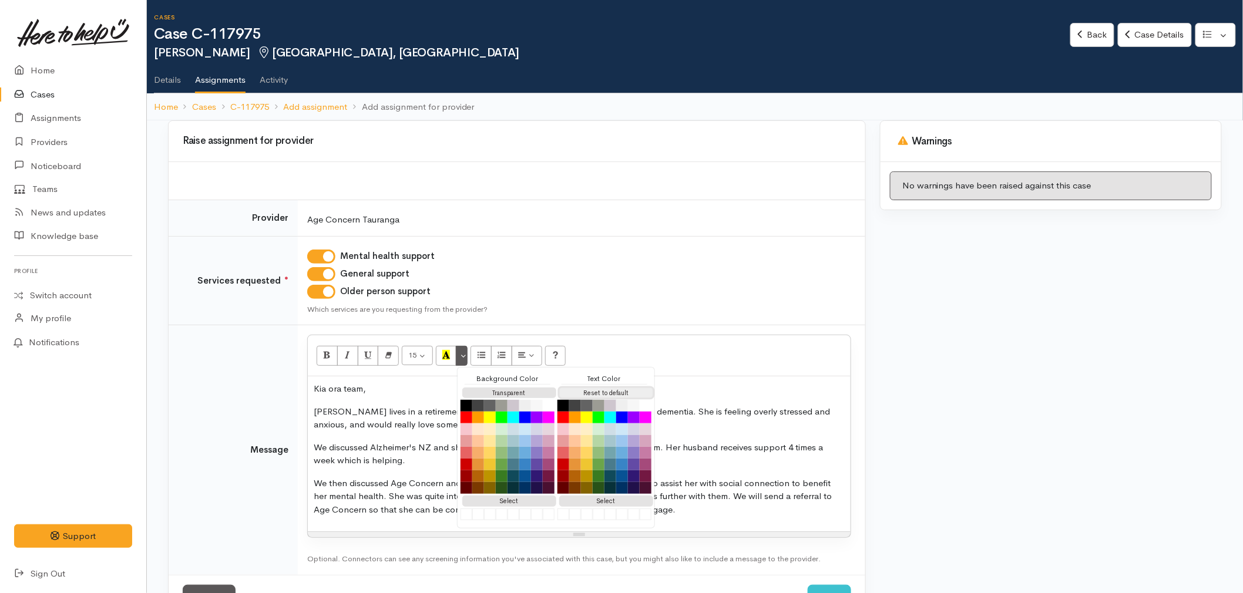
click at [631, 395] on button "Reset to default" at bounding box center [606, 393] width 94 height 11
click at [780, 449] on p "We discussed Alzheimer's NZ and she explained that she is already engaged with …" at bounding box center [579, 454] width 531 height 26
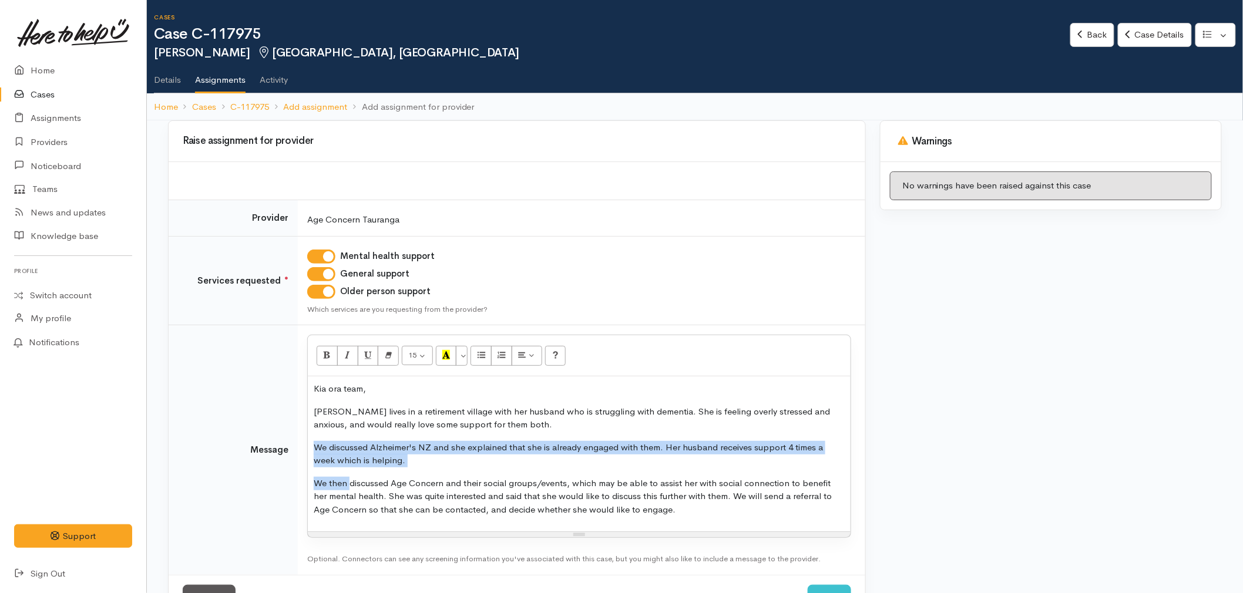
drag, startPoint x: 349, startPoint y: 483, endPoint x: 311, endPoint y: 448, distance: 51.9
click at [311, 448] on div "Kia ora team, Heather lives in a retirement village with her husband who is str…" at bounding box center [579, 454] width 543 height 155
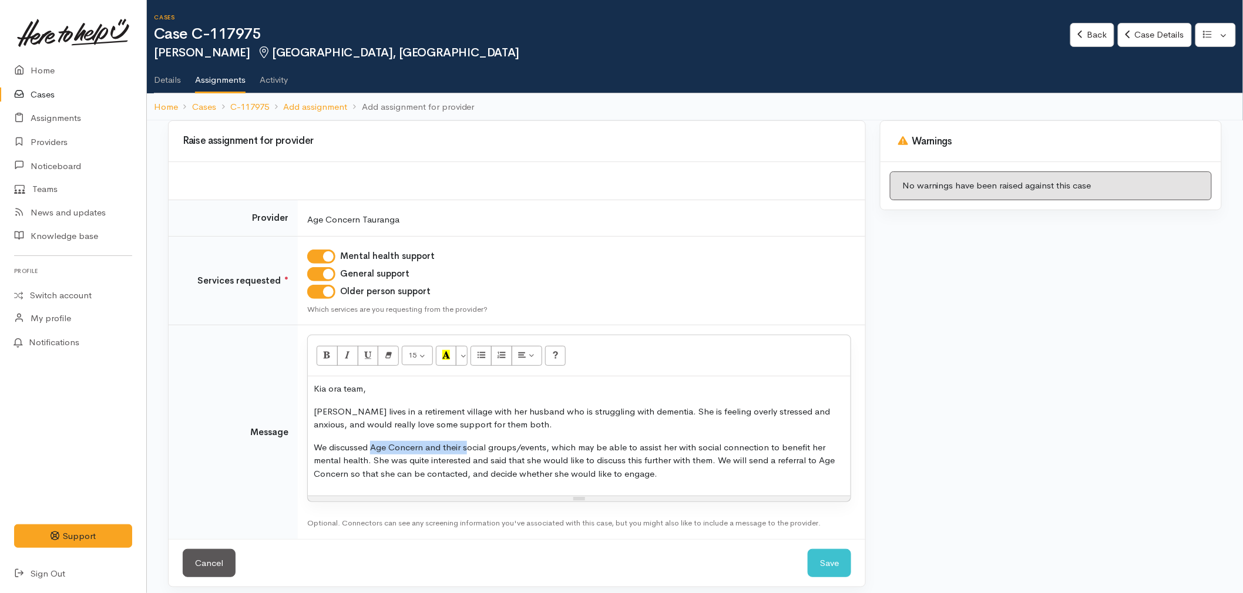
drag, startPoint x: 466, startPoint y: 443, endPoint x: 373, endPoint y: 441, distance: 92.9
click at [373, 441] on p "We discussed Age Concern and their social groups/events, which may be able to a…" at bounding box center [579, 461] width 531 height 40
drag, startPoint x: 623, startPoint y: 474, endPoint x: 526, endPoint y: 443, distance: 101.6
click at [666, 461] on p "We discussed your service and the social groups/events, which may be able to as…" at bounding box center [579, 461] width 531 height 40
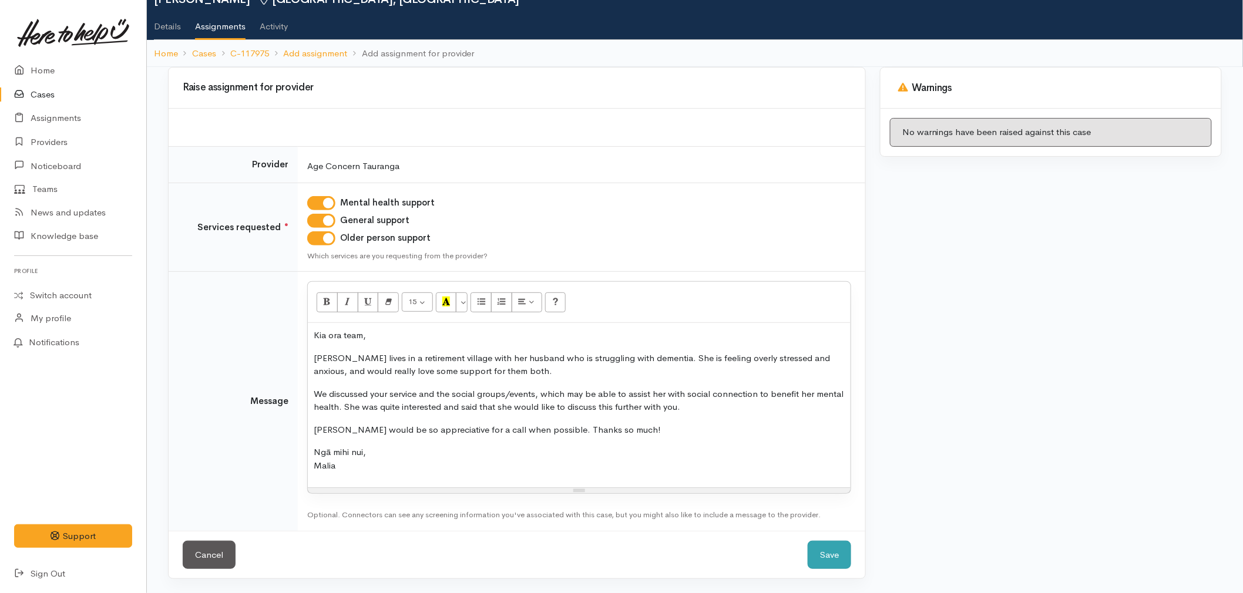
scroll to position [54, 0]
click at [834, 556] on button "Save" at bounding box center [829, 555] width 43 height 29
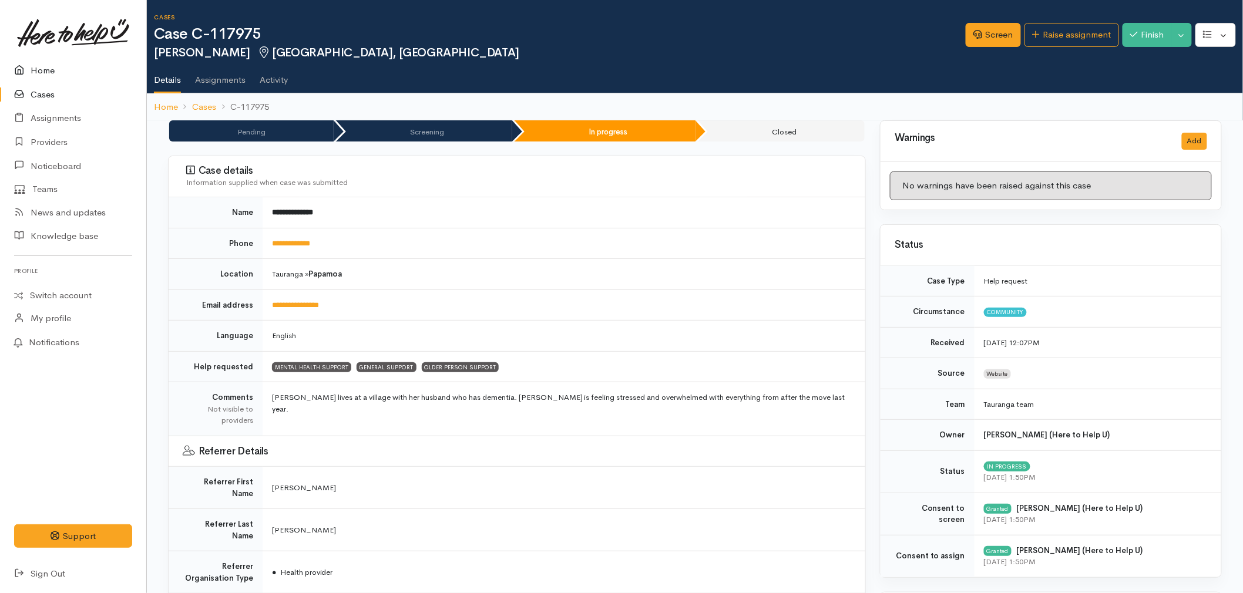
click at [42, 69] on link "Home" at bounding box center [73, 71] width 146 height 24
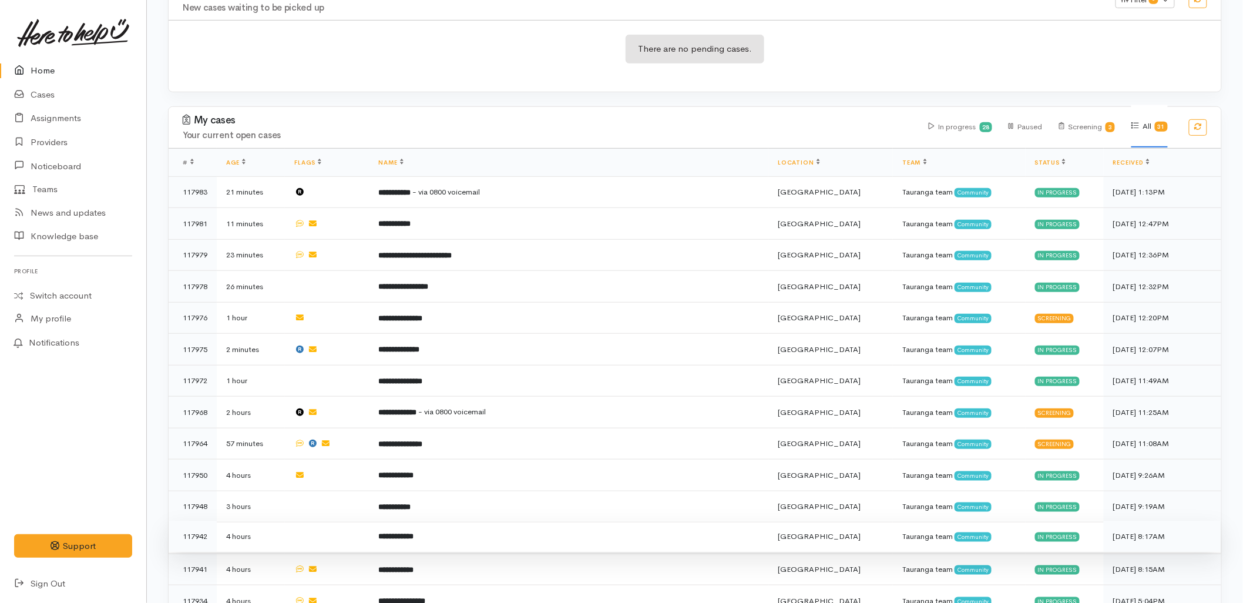
scroll to position [261, 0]
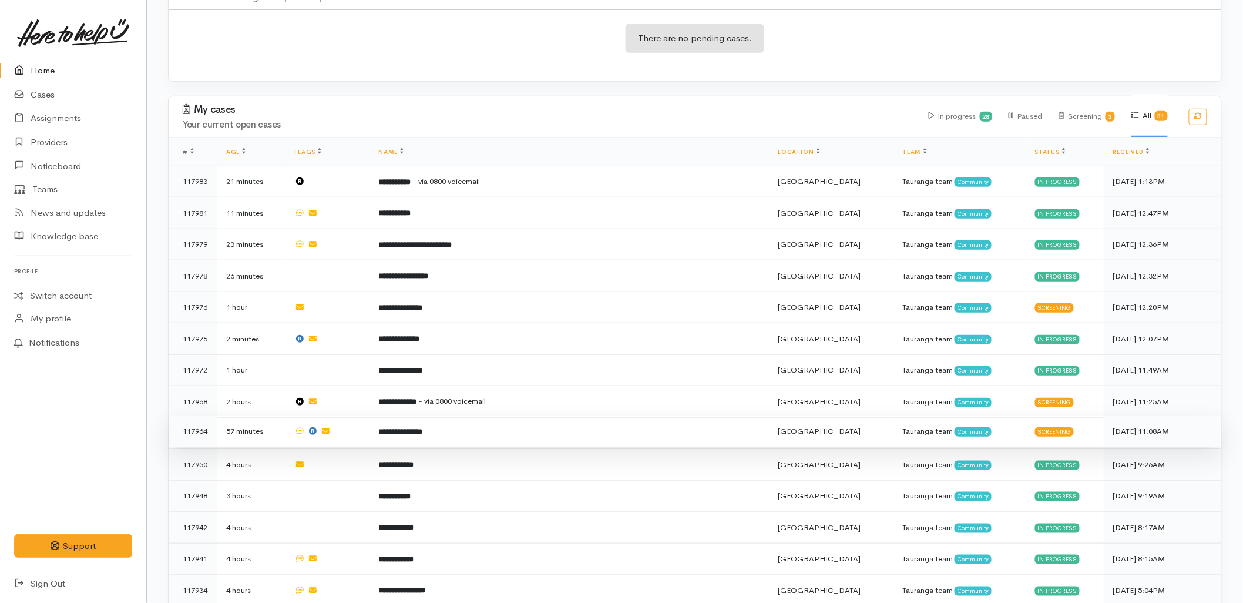
click at [423, 428] on b "**********" at bounding box center [401, 432] width 44 height 8
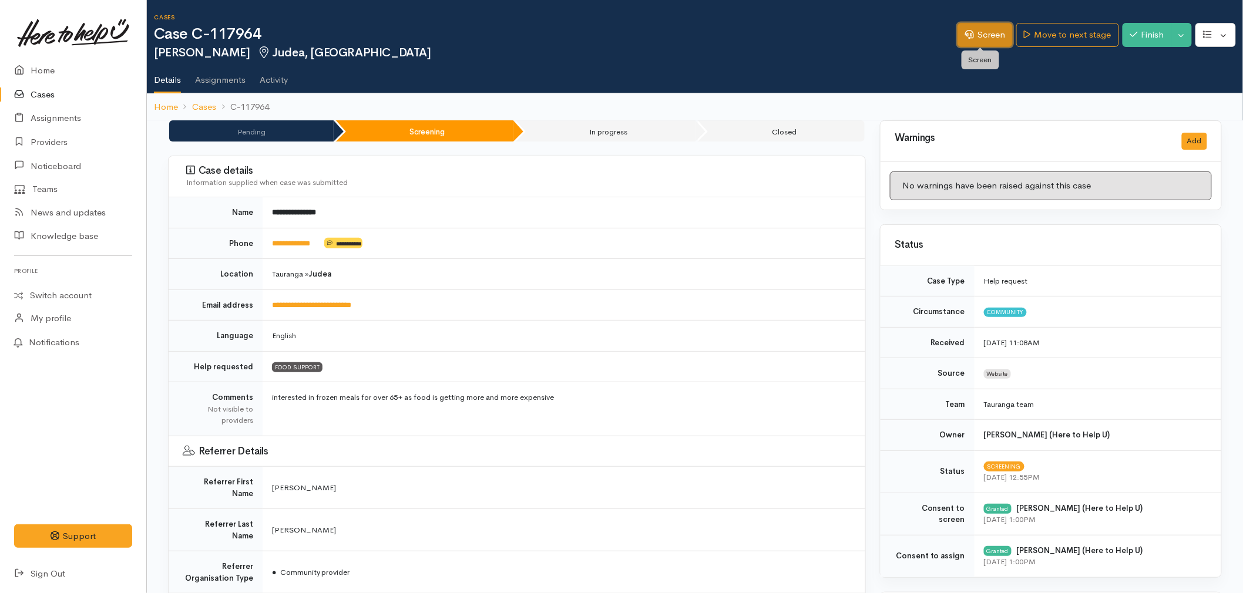
click at [965, 36] on icon at bounding box center [969, 34] width 9 height 9
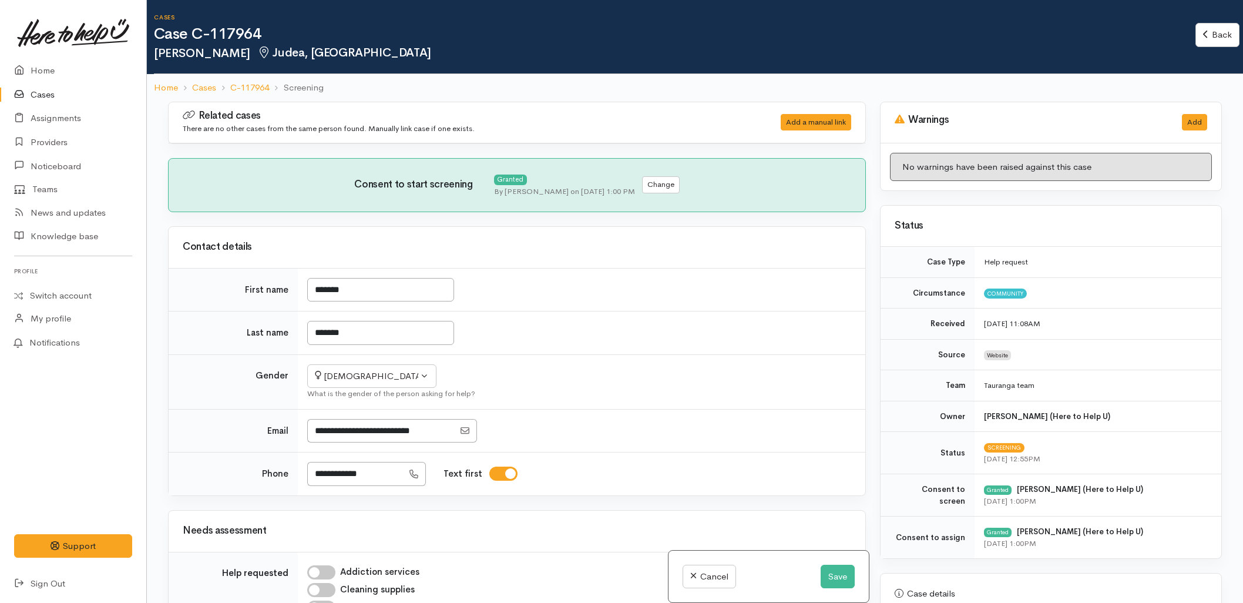
select select "6"
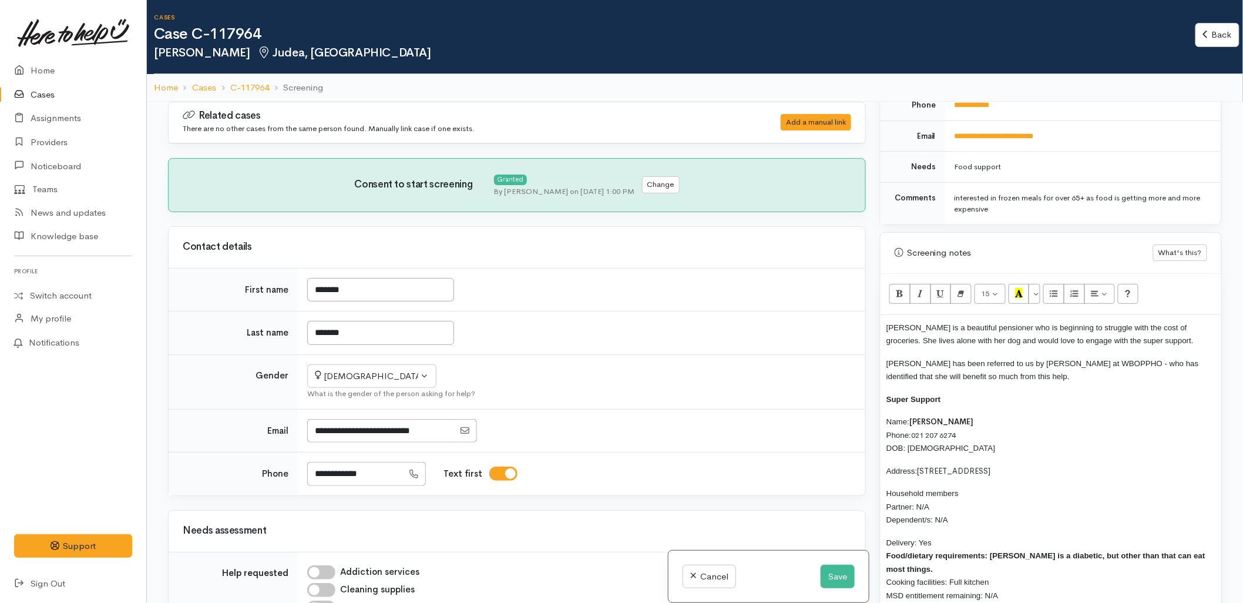
scroll to position [587, 0]
click at [1069, 381] on p "Natalie has been referred to us by Christina Thompson at WBOPPHO - who has iden…" at bounding box center [1050, 368] width 329 height 26
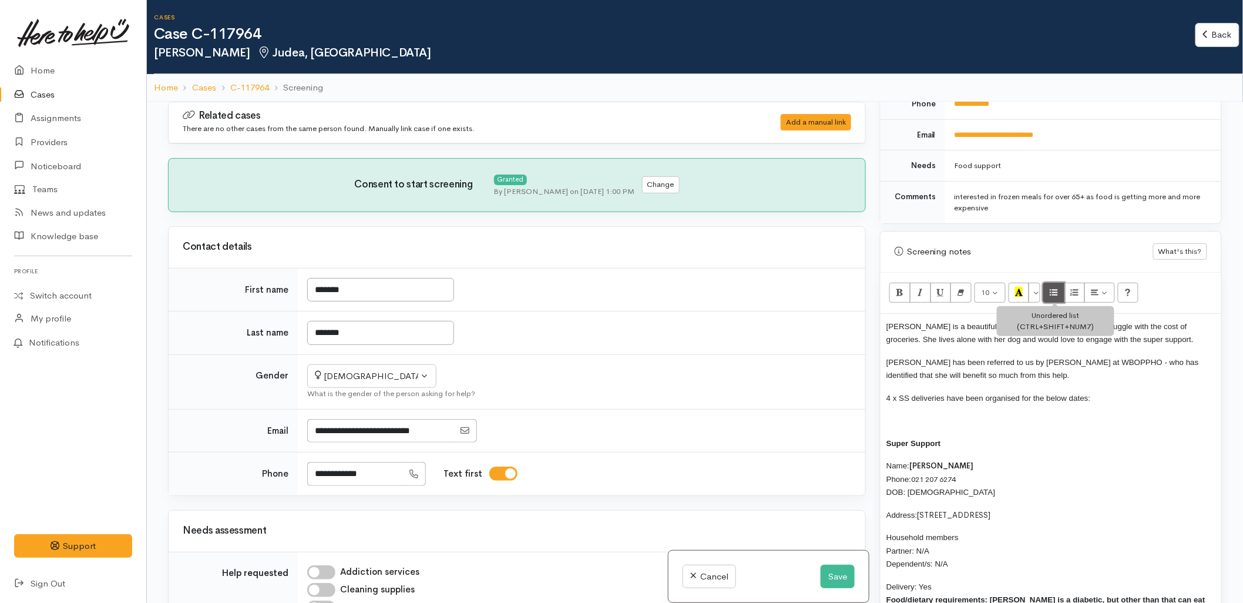
click at [1046, 291] on button "Unordered list (CTRL+SHIFT+NUM7)" at bounding box center [1053, 293] width 21 height 20
click at [942, 420] on span "Monday" at bounding box center [934, 420] width 25 height 9
click at [973, 419] on span "22/9, 29/9, 13/10, 27/10" at bounding box center [988, 420] width 83 height 9
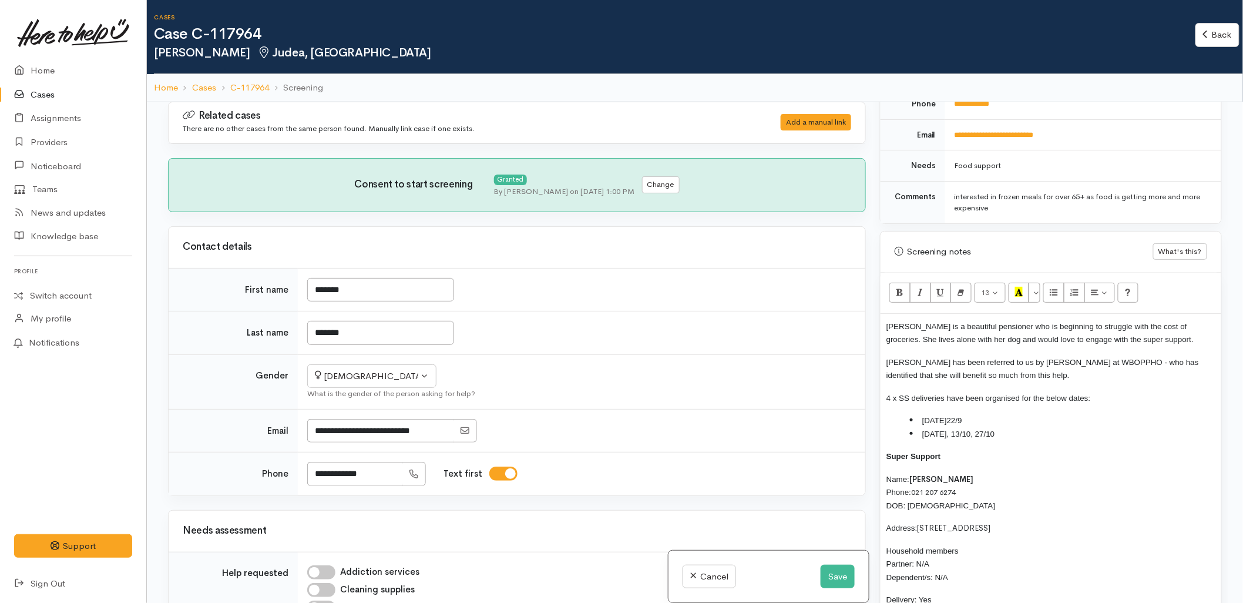
click at [972, 436] on span "Monday 29/9, 13/10, 27/10" at bounding box center [958, 433] width 72 height 9
click at [971, 448] on span "Monday 13/10, 27/10" at bounding box center [946, 446] width 49 height 9
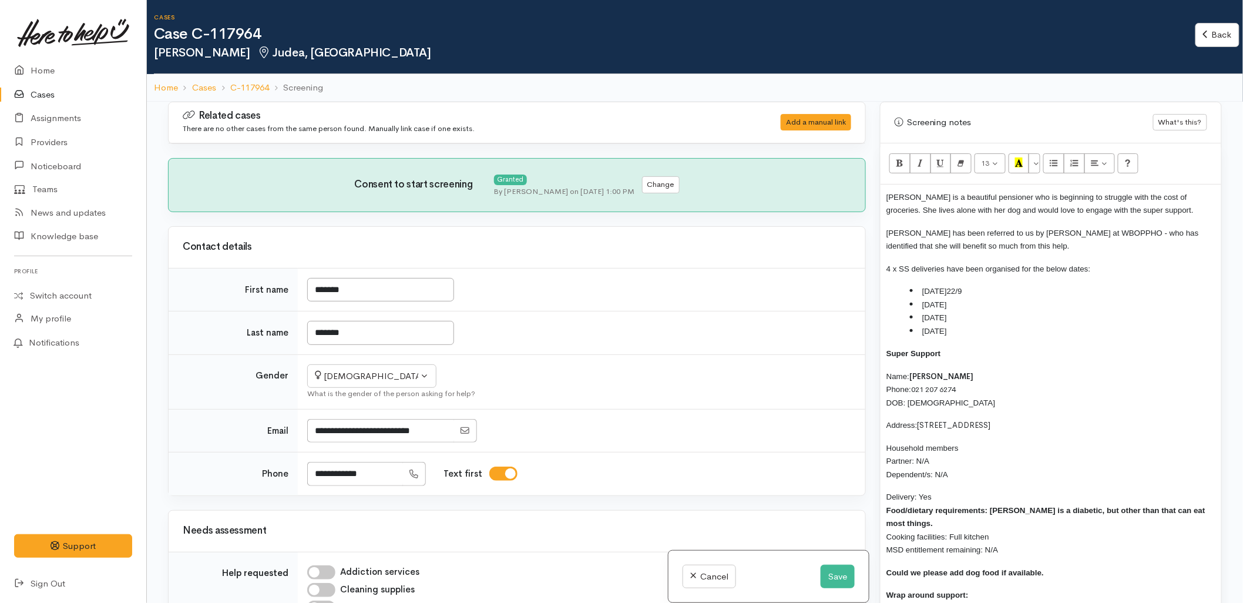
scroll to position [718, 0]
drag, startPoint x: 1078, startPoint y: 576, endPoint x: 873, endPoint y: 196, distance: 432.1
click at [873, 196] on div "Warnings Add No warnings have been raised against this case Add Warning Title ●…" at bounding box center [1051, 403] width 356 height 603
copy div "Natalie is a beautiful pensioner who is beginning to struggle with the cost of …"
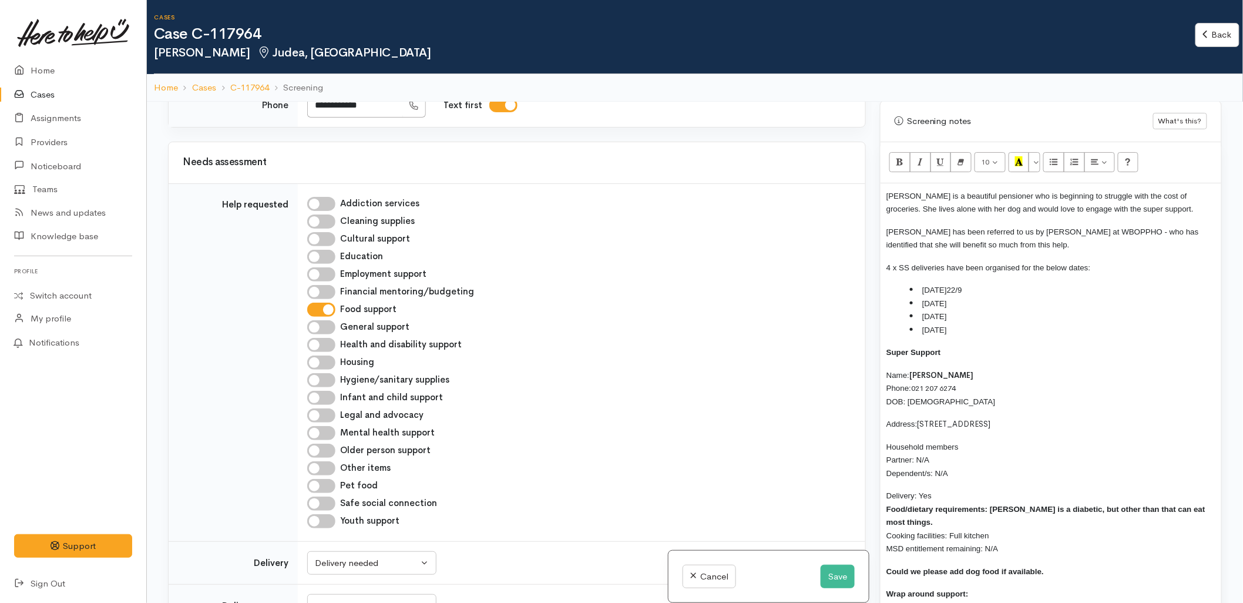
scroll to position [391, 0]
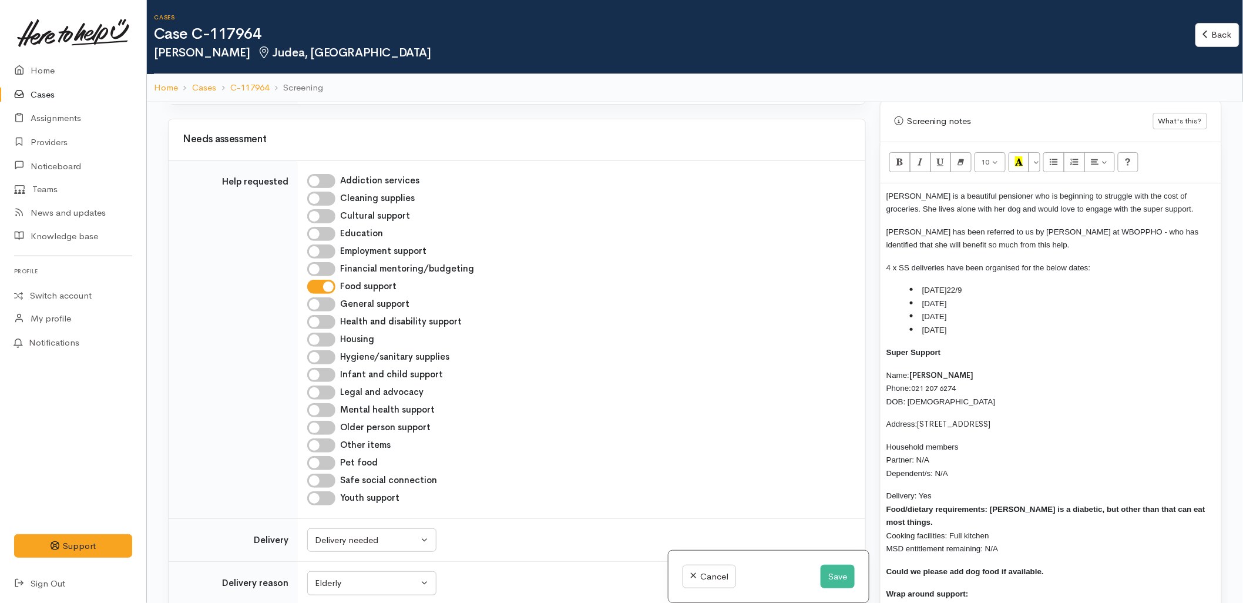
click at [320, 467] on input "Pet food" at bounding box center [321, 463] width 28 height 14
checkbox input "true"
drag, startPoint x: 316, startPoint y: 429, endPoint x: 520, endPoint y: 498, distance: 214.9
click at [316, 430] on input "Older person support" at bounding box center [321, 428] width 28 height 14
checkbox input "true"
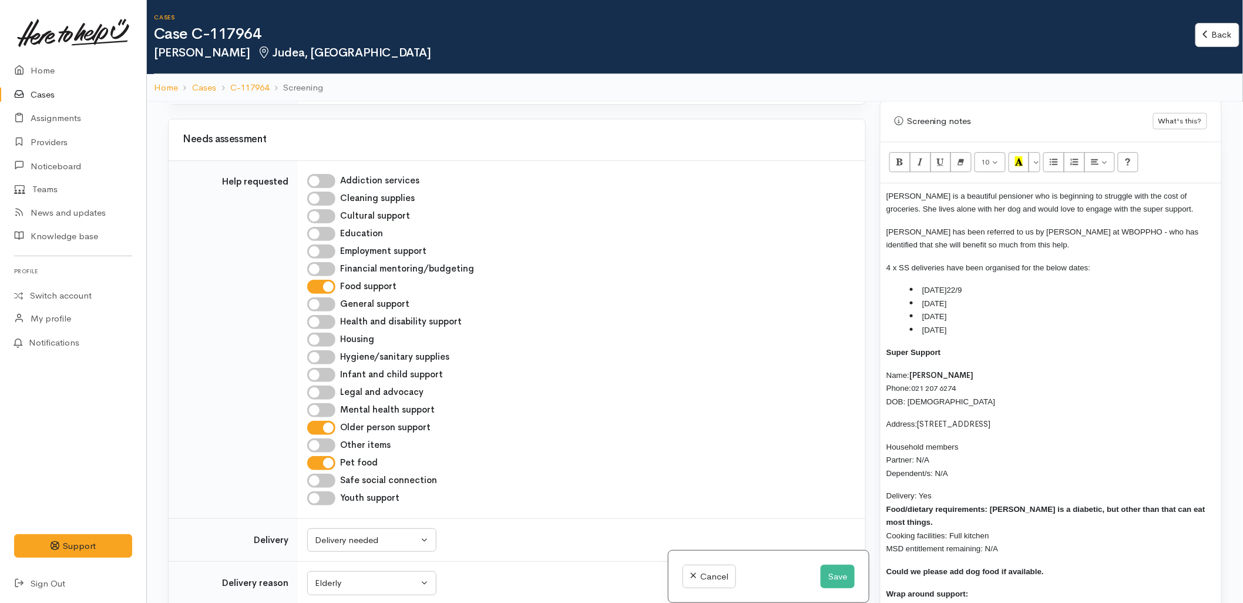
copy div "Natalie is a beautiful pensioner who is beginning to struggle with the cost of …"
click at [836, 580] on button "Save" at bounding box center [838, 576] width 34 height 24
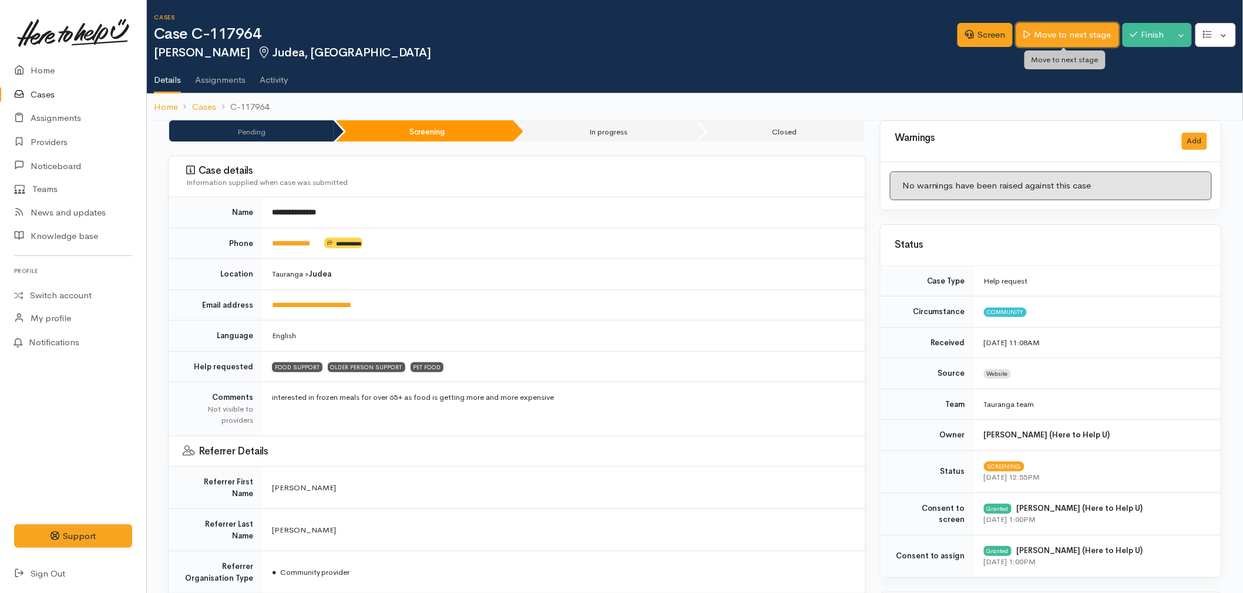
click at [1056, 39] on link "Move to next stage" at bounding box center [1067, 35] width 102 height 24
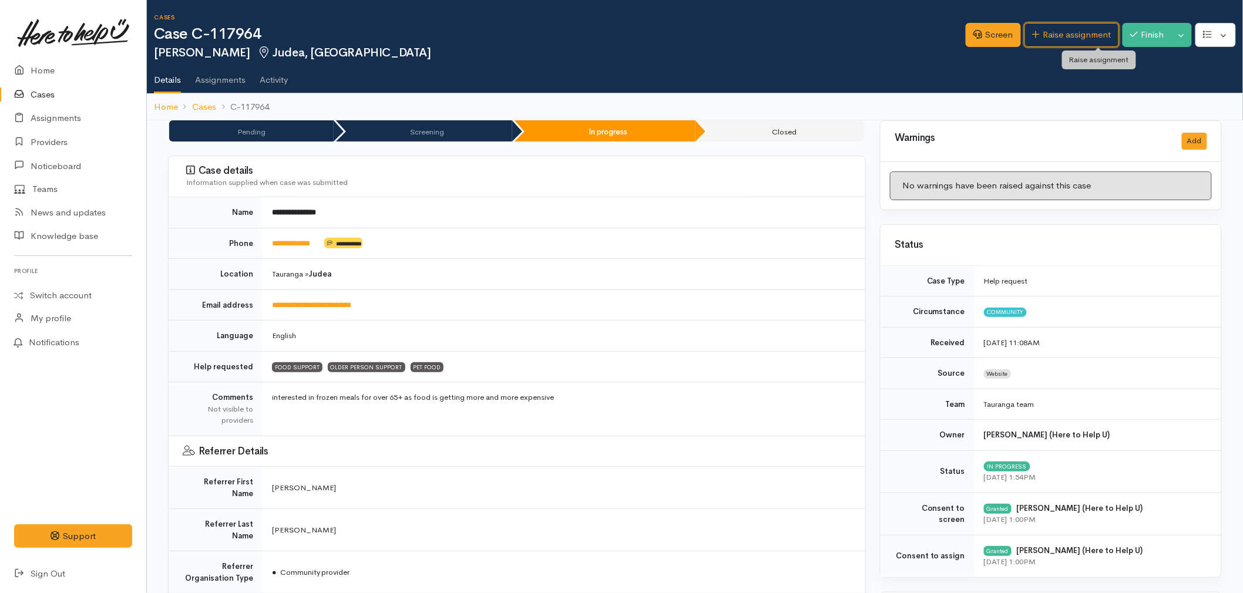
click at [1056, 39] on link "Raise assignment" at bounding box center [1071, 35] width 95 height 24
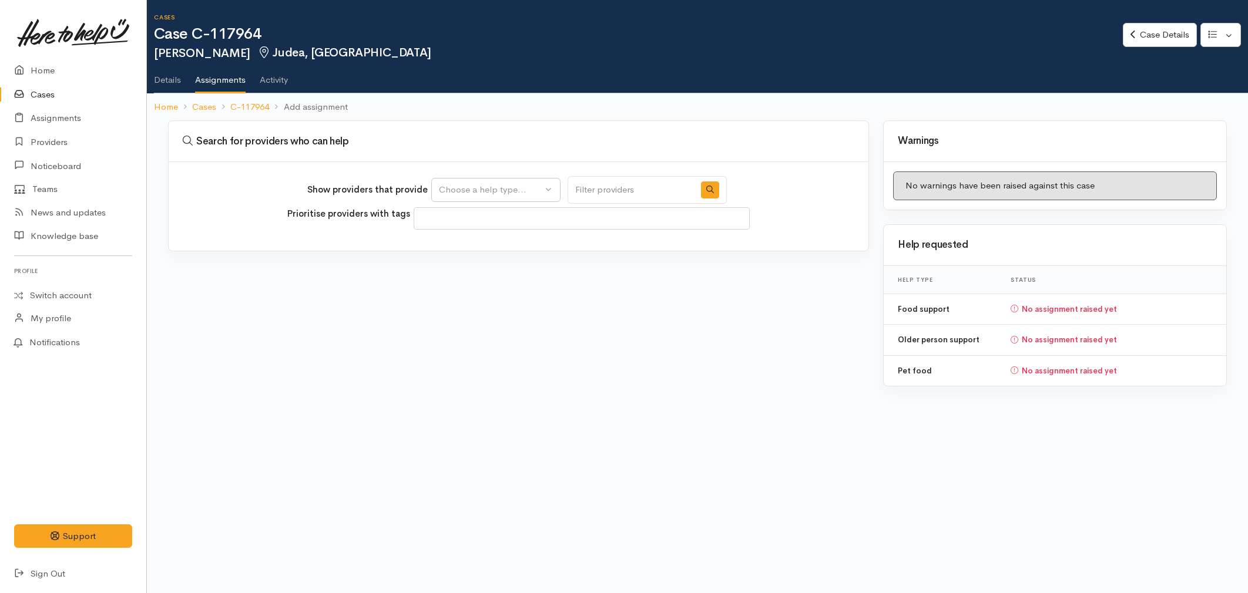
select select
click at [501, 184] on div "Choose a help type..." at bounding box center [490, 190] width 103 height 14
click at [479, 244] on span "Food support" at bounding box center [473, 246] width 55 height 14
select select "3"
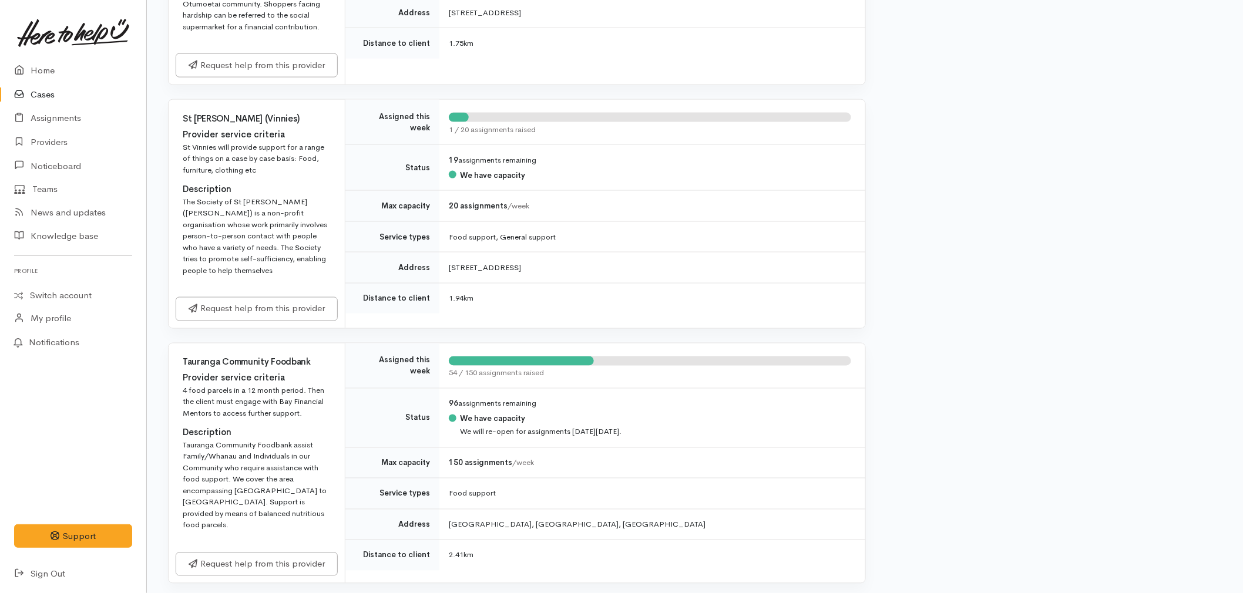
scroll to position [653, 0]
click at [277, 549] on link "Request help from this provider" at bounding box center [257, 561] width 162 height 24
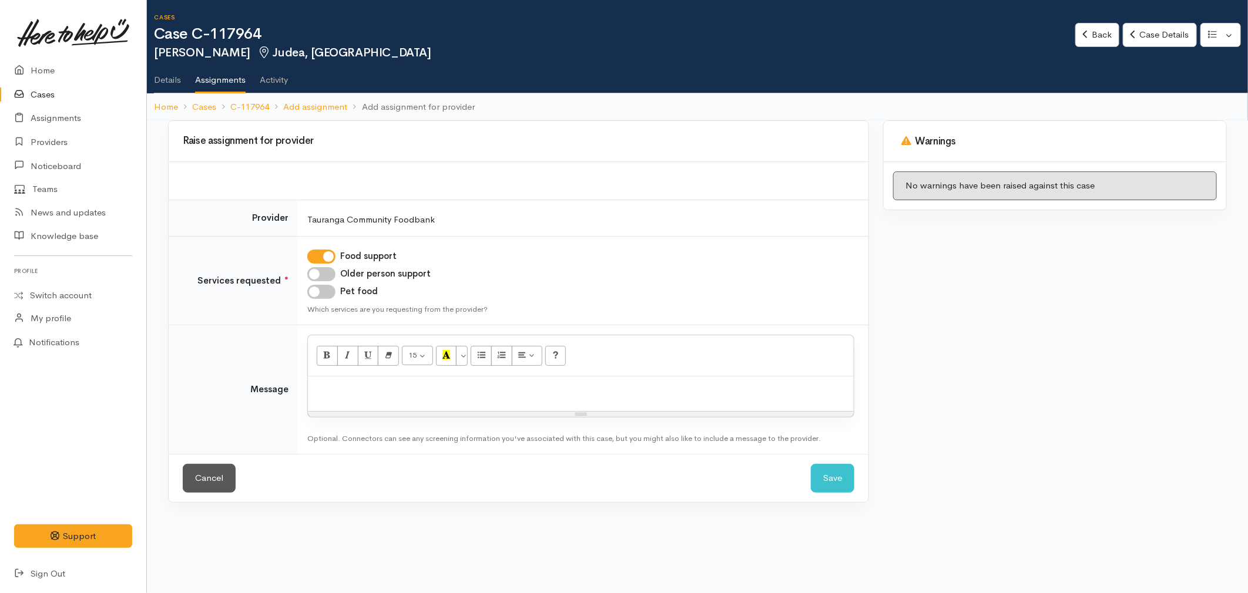
click at [342, 388] on p at bounding box center [581, 389] width 534 height 14
click at [319, 289] on input "Pet food" at bounding box center [321, 292] width 28 height 14
checkbox input "true"
click at [349, 387] on p at bounding box center [581, 389] width 534 height 14
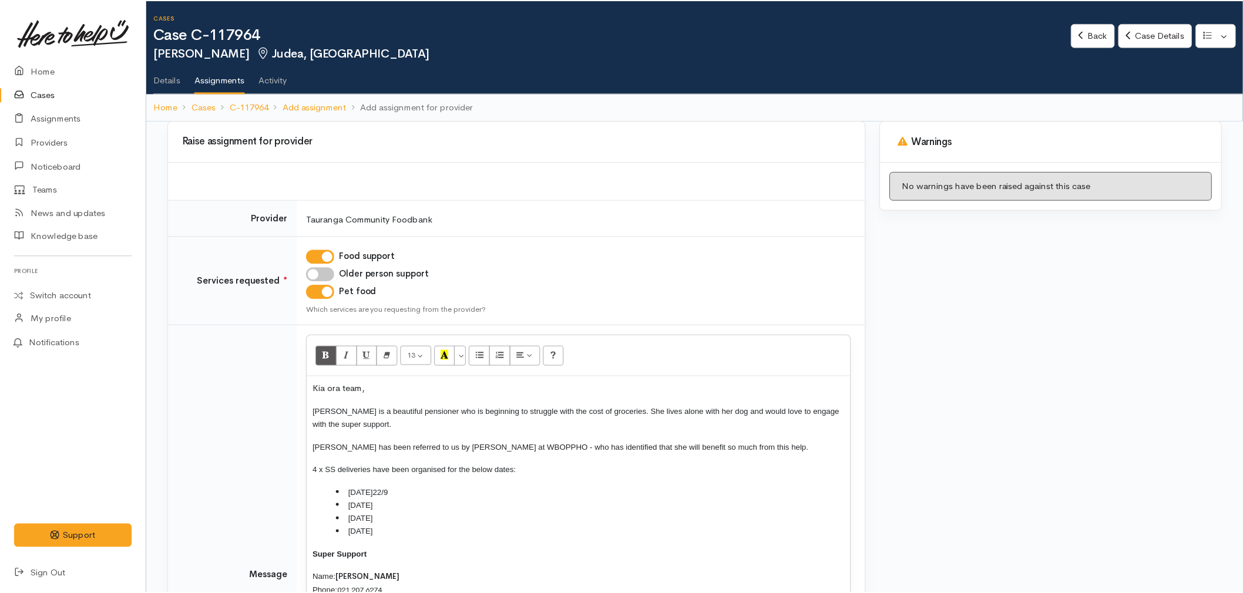
scroll to position [172, 0]
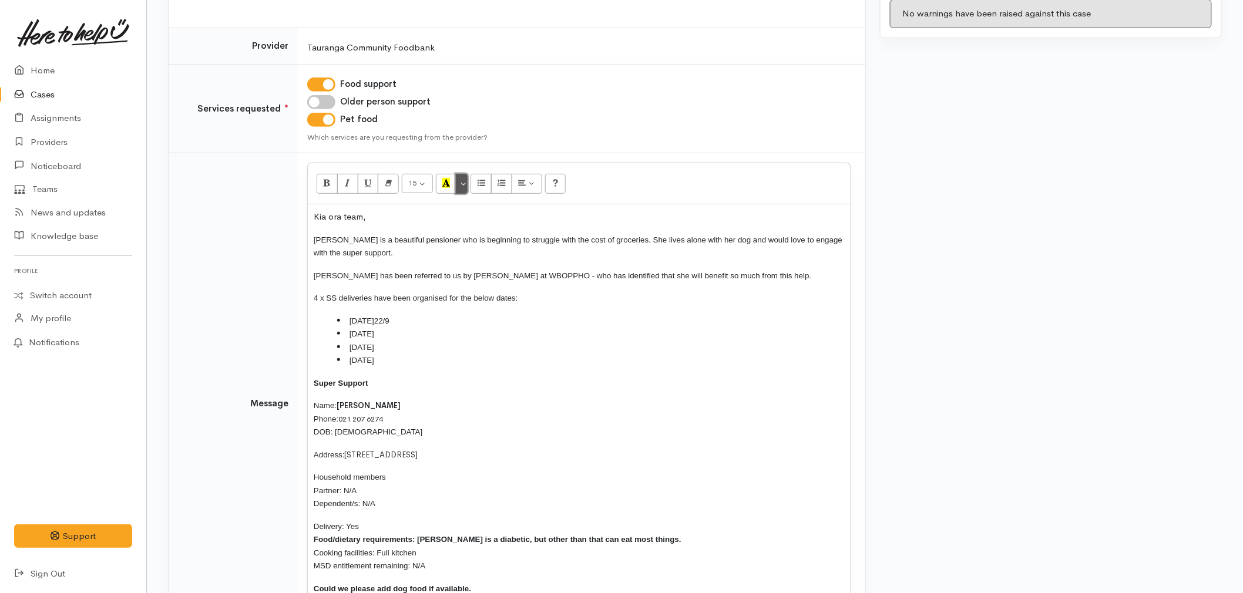
click at [465, 184] on button "More Color" at bounding box center [462, 184] width 12 height 20
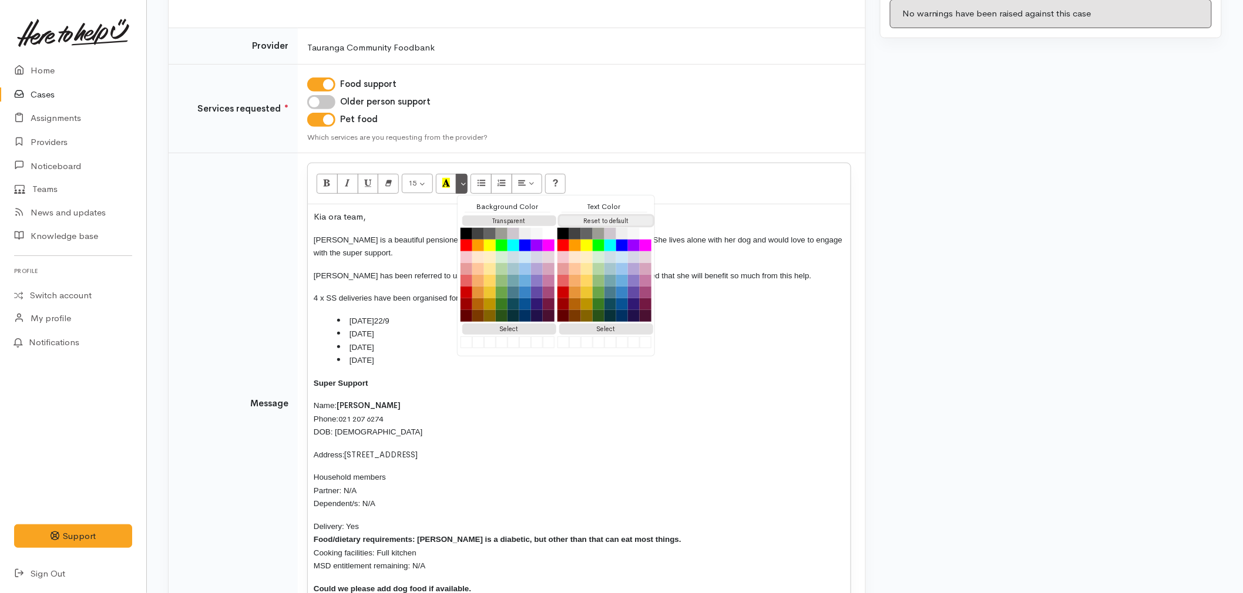
click at [609, 219] on button "Reset to default" at bounding box center [606, 221] width 94 height 11
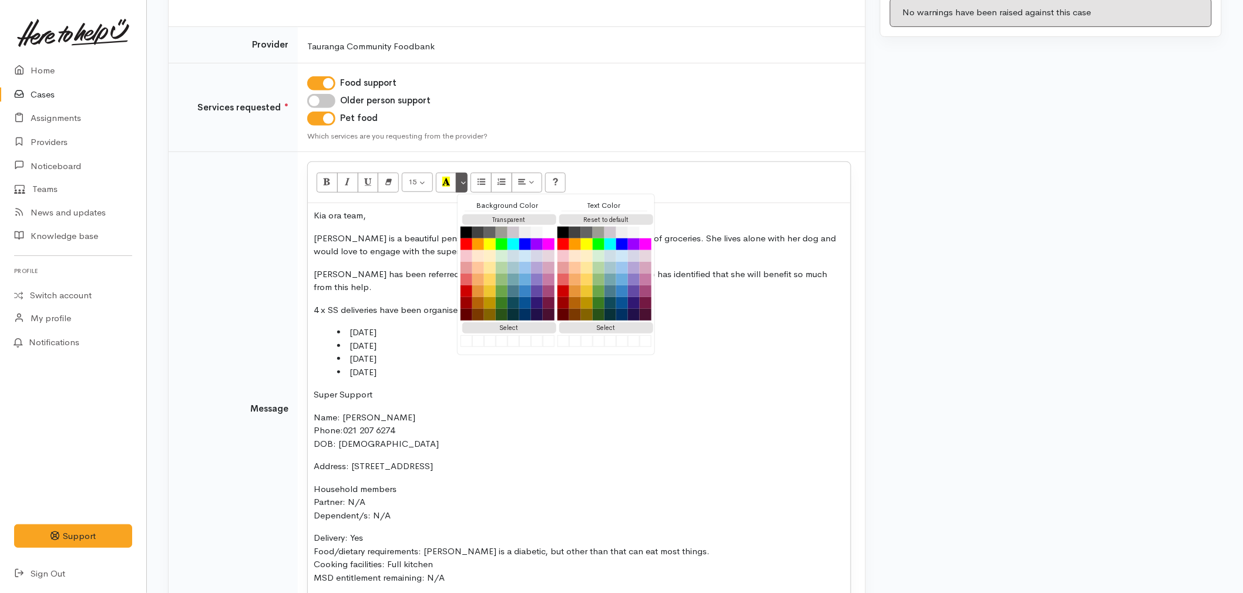
click at [377, 403] on div "Kia ora team, Natalie is a beautiful pensioner who is beginning to struggle wit…" at bounding box center [579, 412] width 543 height 419
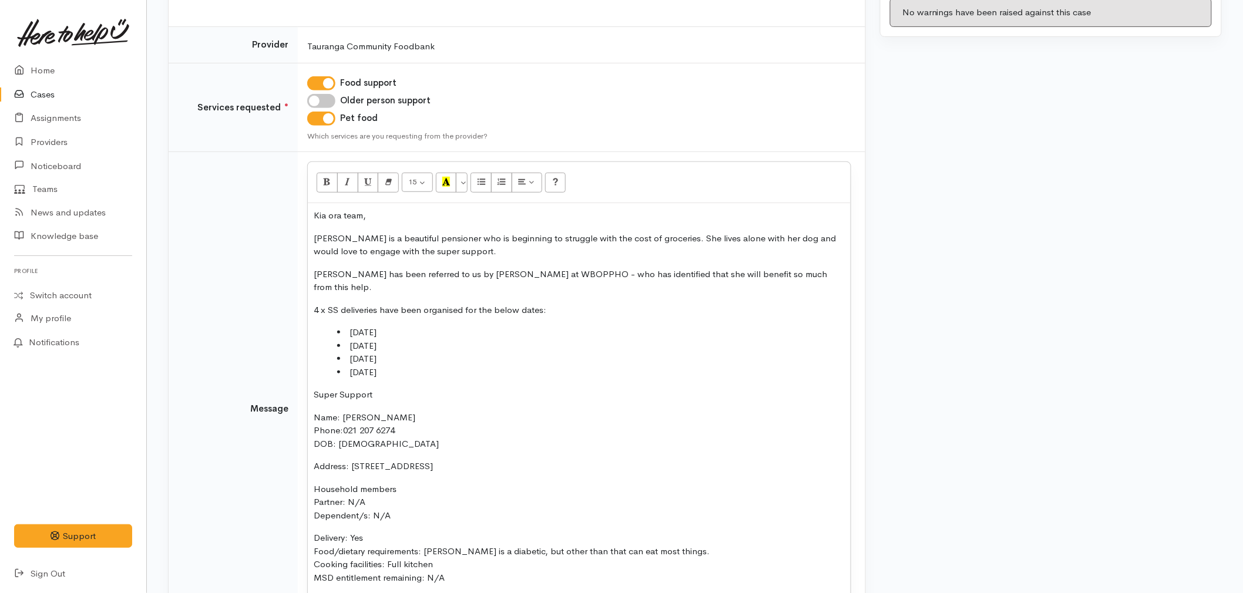
click at [367, 375] on li "[DATE]" at bounding box center [591, 373] width 508 height 14
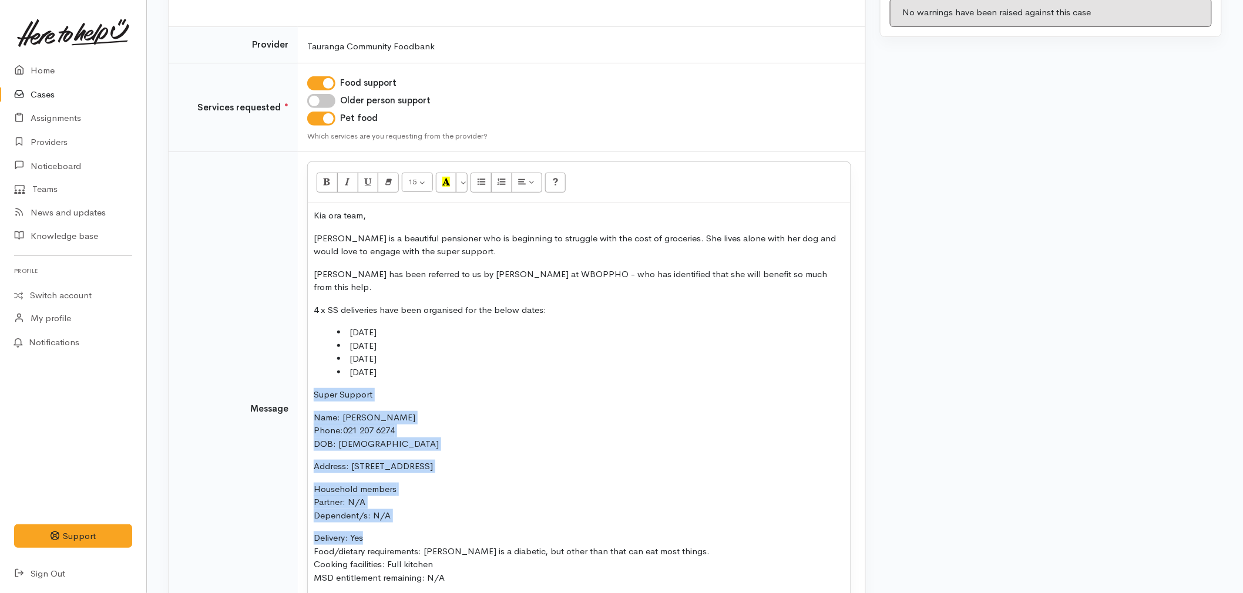
drag, startPoint x: 384, startPoint y: 533, endPoint x: 297, endPoint y: 384, distance: 172.7
click at [297, 384] on tr "Message 15 8 9 10 11 12 14 18 24 36 Background Color Transparent Select #ffff00…" at bounding box center [517, 409] width 697 height 514
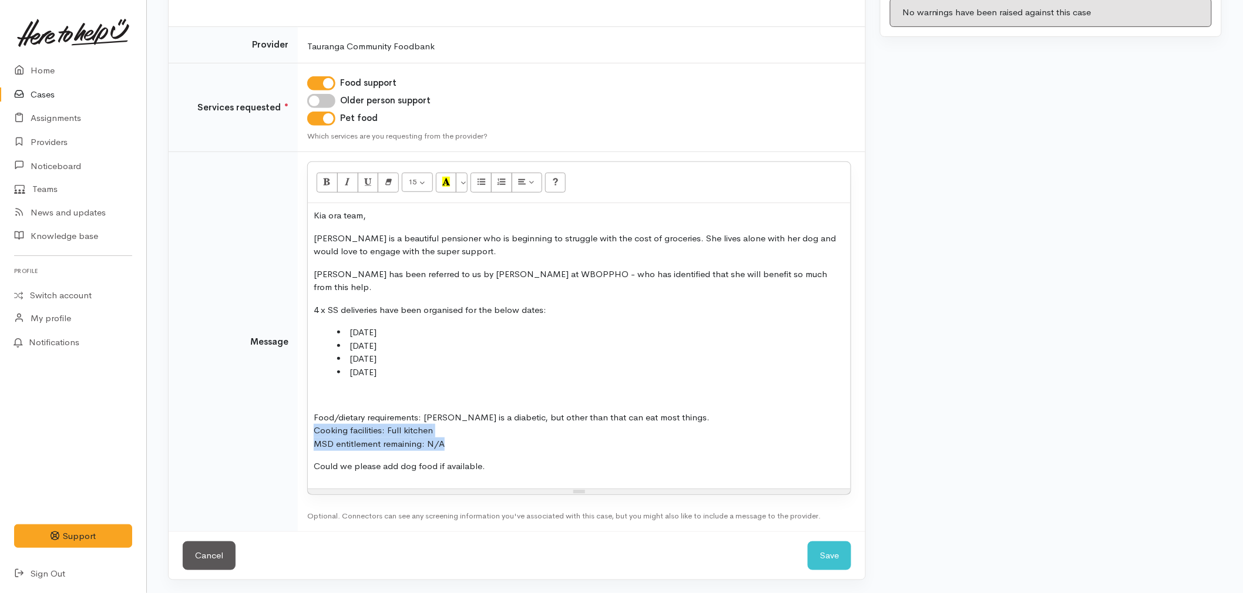
drag, startPoint x: 462, startPoint y: 446, endPoint x: 289, endPoint y: 435, distance: 173.1
click at [289, 435] on tr "Message <p>Kia ora team,</p><p>Natalie is a beautiful pensioner who is beginnin…" at bounding box center [517, 342] width 697 height 380
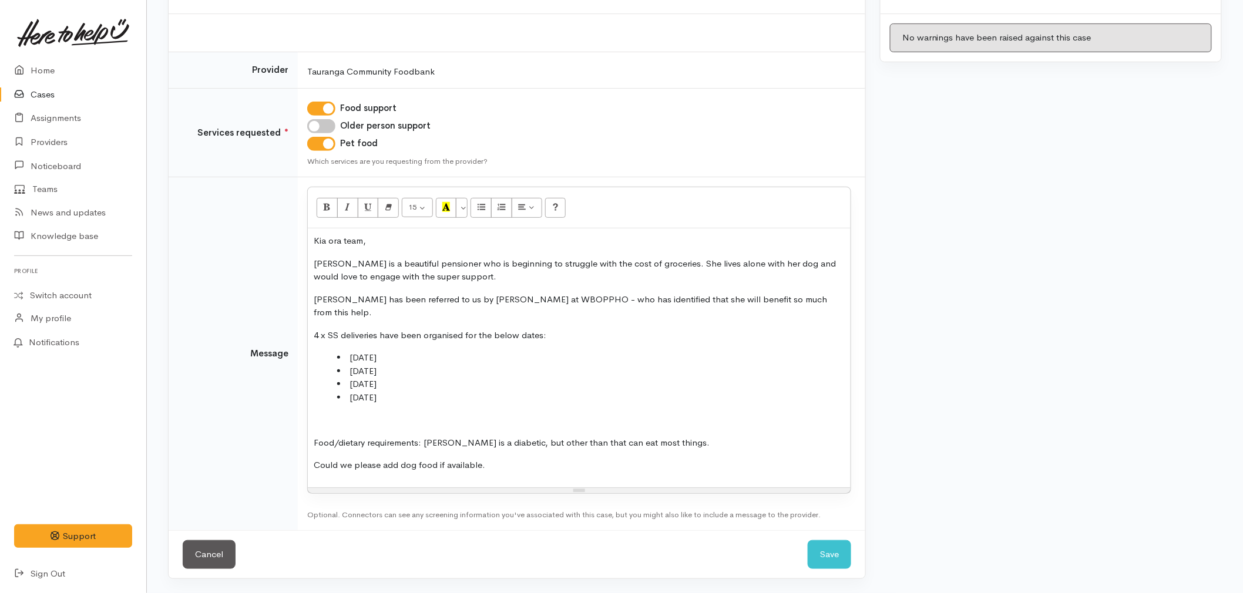
click at [317, 421] on p at bounding box center [579, 421] width 531 height 14
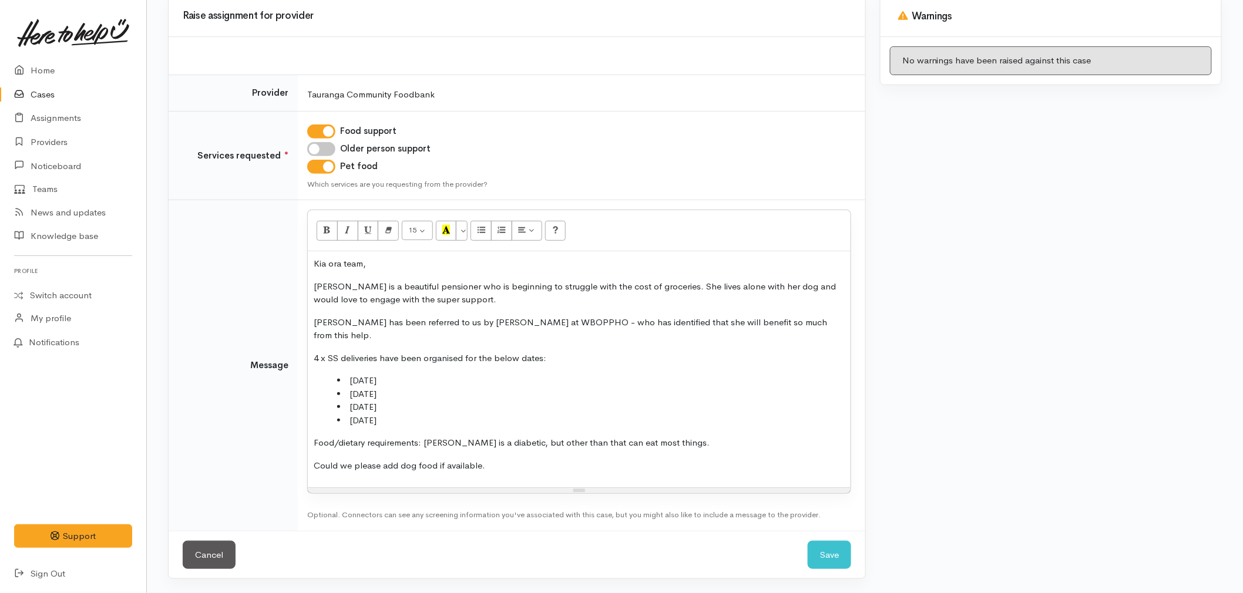
drag, startPoint x: 503, startPoint y: 466, endPoint x: 297, endPoint y: 439, distance: 208.0
click at [298, 439] on td "<p>Kia ora team,</p><p>Natalie is a beautiful pensioner who is beginning to str…" at bounding box center [581, 365] width 567 height 331
click at [531, 465] on p "Could we please add dog food if available." at bounding box center [579, 466] width 531 height 14
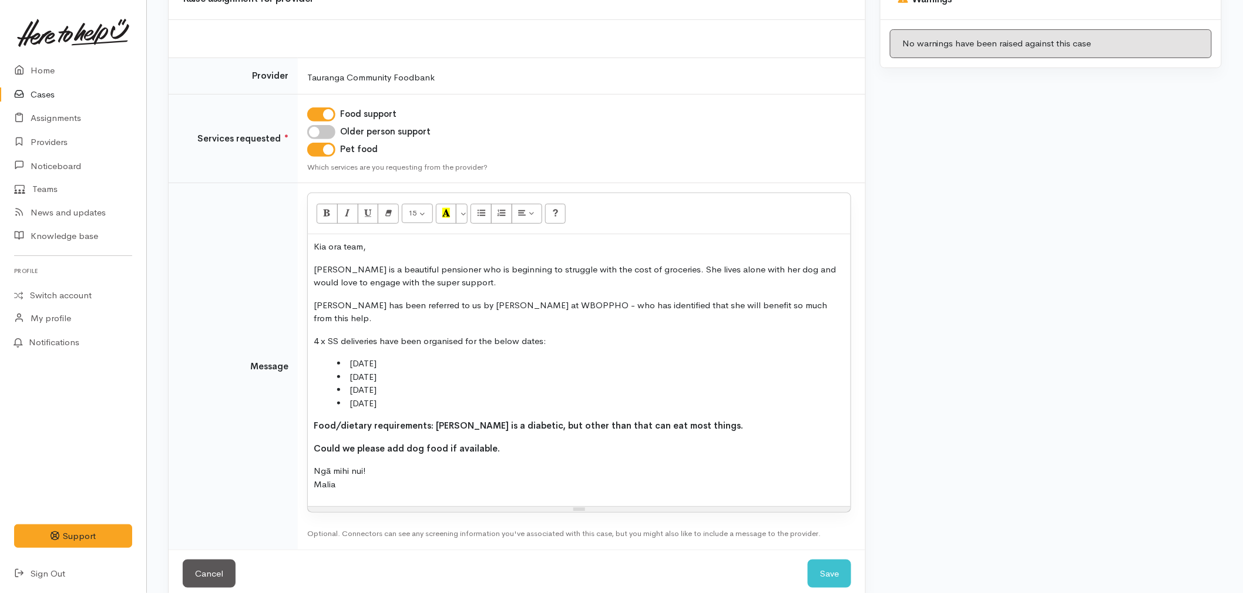
scroll to position [161, 0]
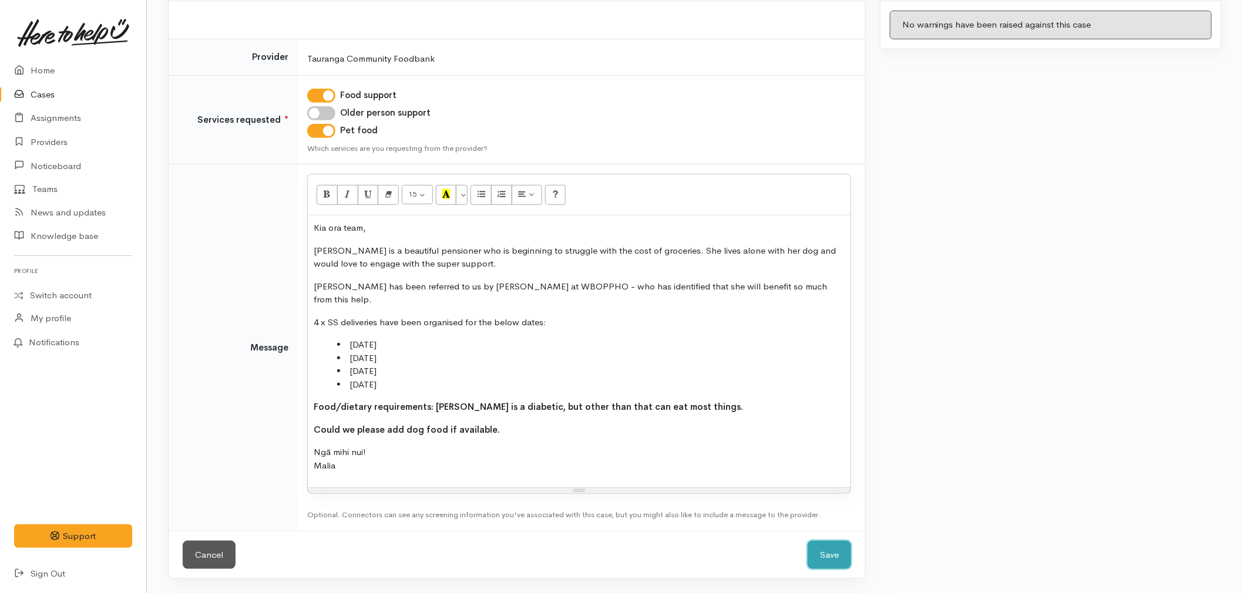
click at [841, 559] on button "Save" at bounding box center [829, 555] width 43 height 29
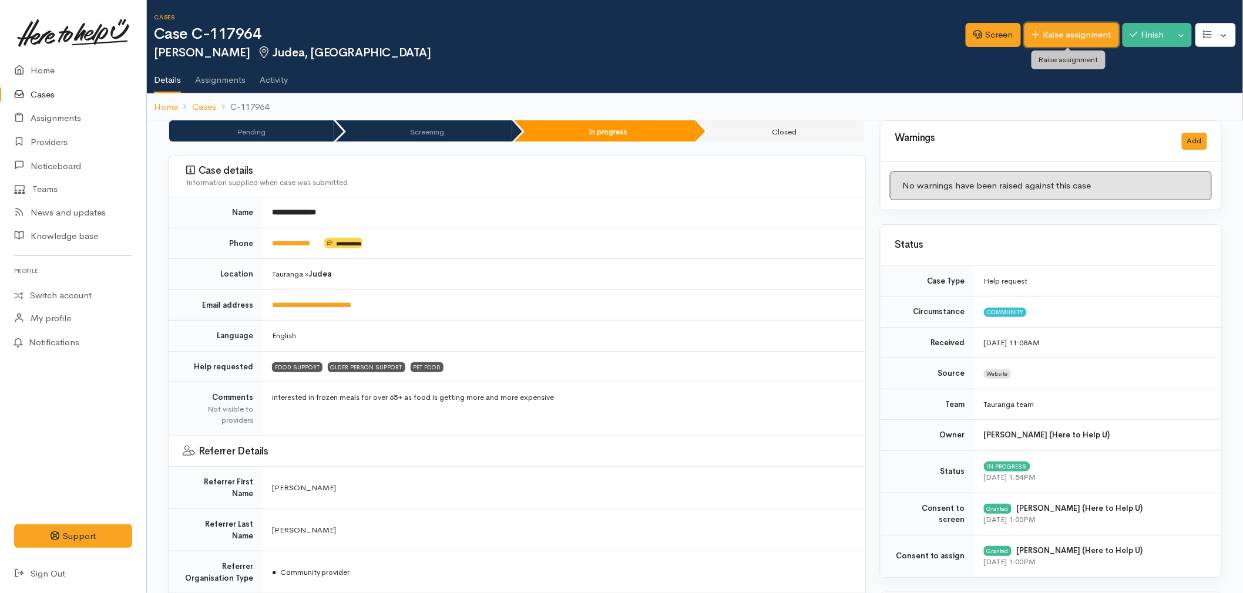
click at [1088, 32] on link "Raise assignment" at bounding box center [1071, 35] width 95 height 24
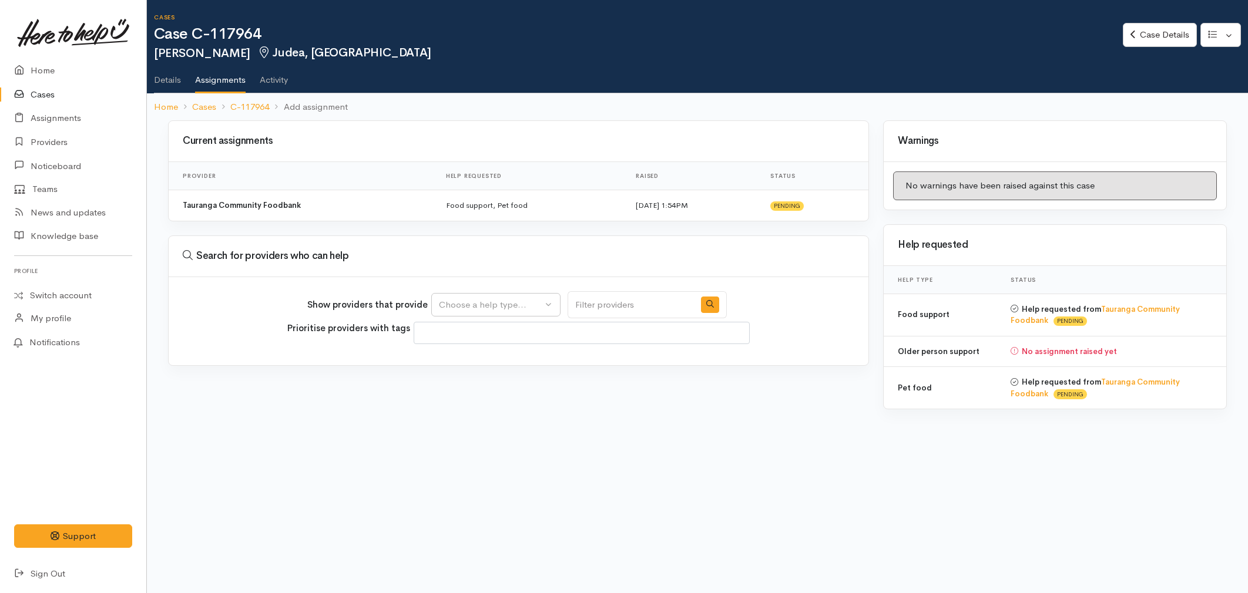
select select
click at [500, 304] on div "Choose a help type..." at bounding box center [490, 305] width 103 height 14
click at [472, 378] on span "Older person support" at bounding box center [489, 379] width 87 height 14
select select "29"
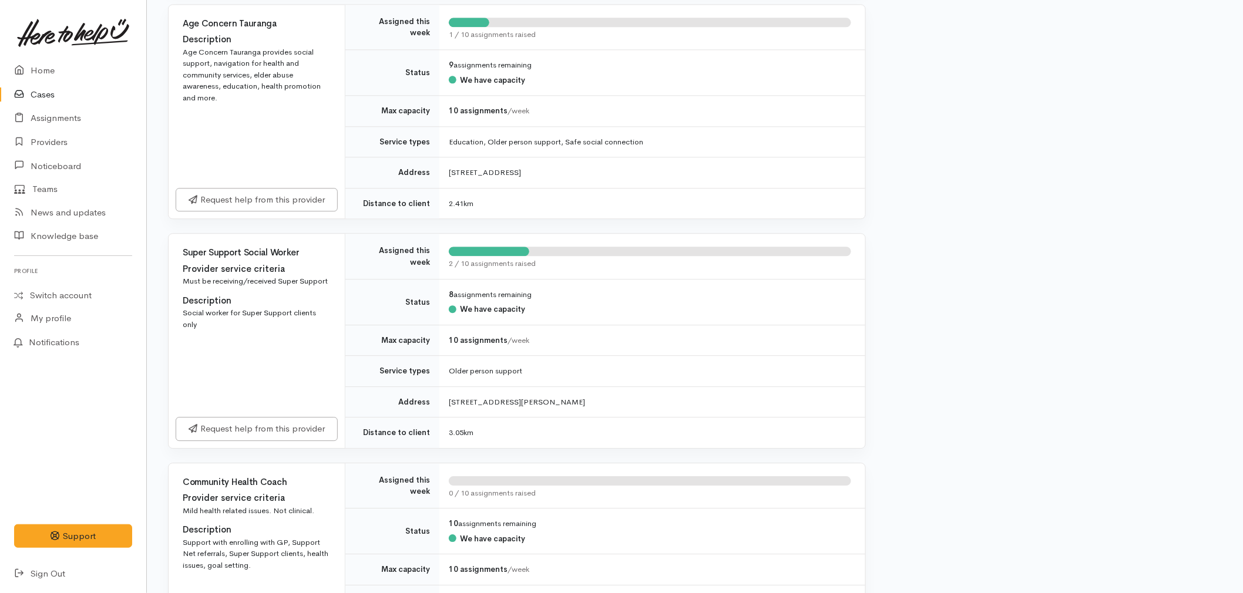
scroll to position [1175, 0]
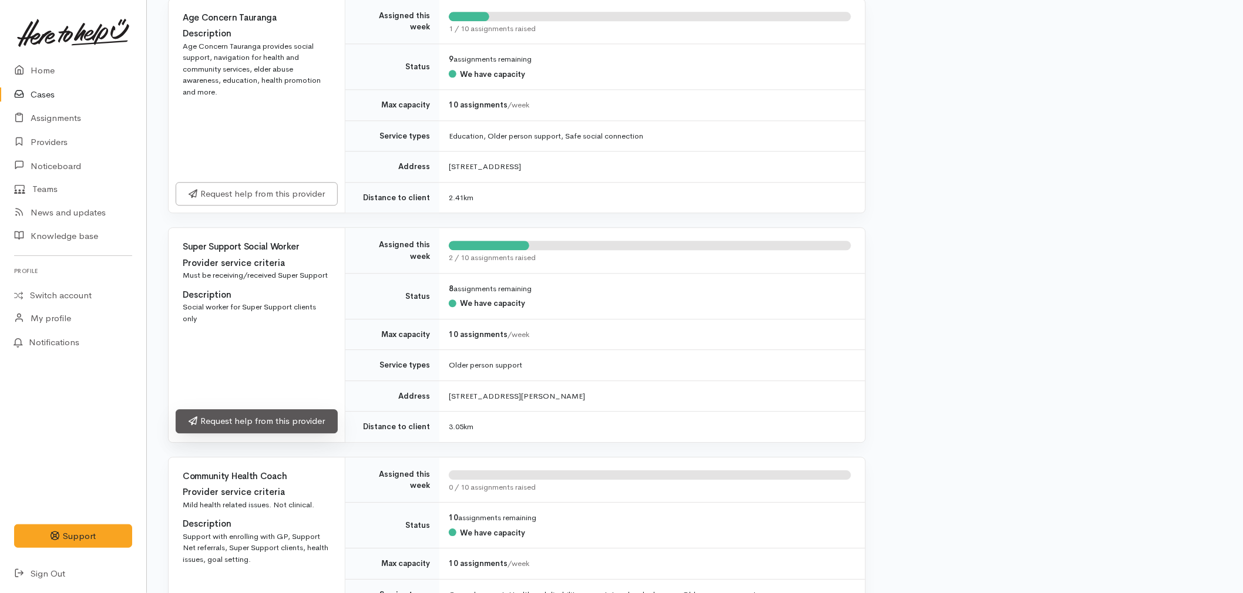
click at [273, 409] on link "Request help from this provider" at bounding box center [257, 421] width 162 height 24
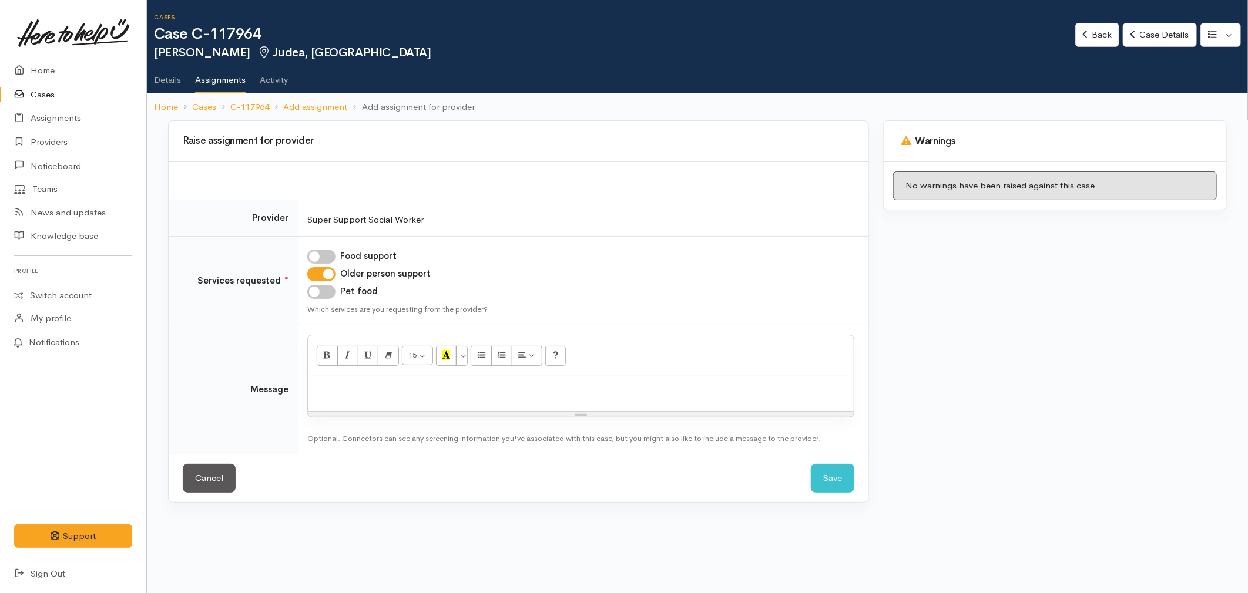
click at [471, 394] on p at bounding box center [581, 389] width 534 height 14
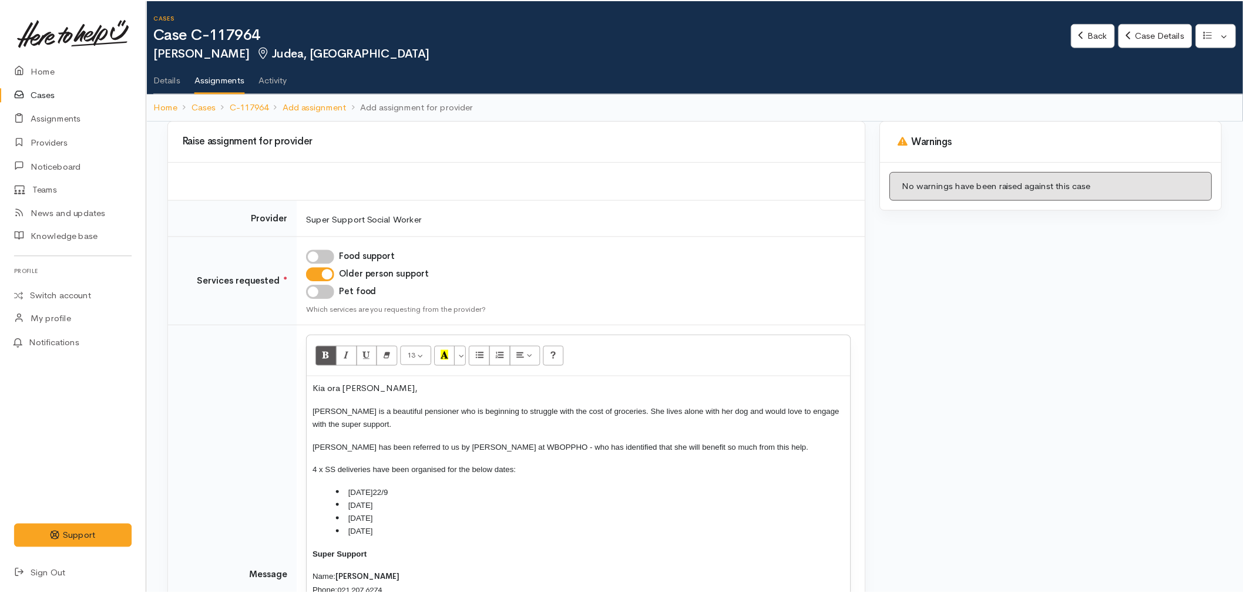
scroll to position [172, 0]
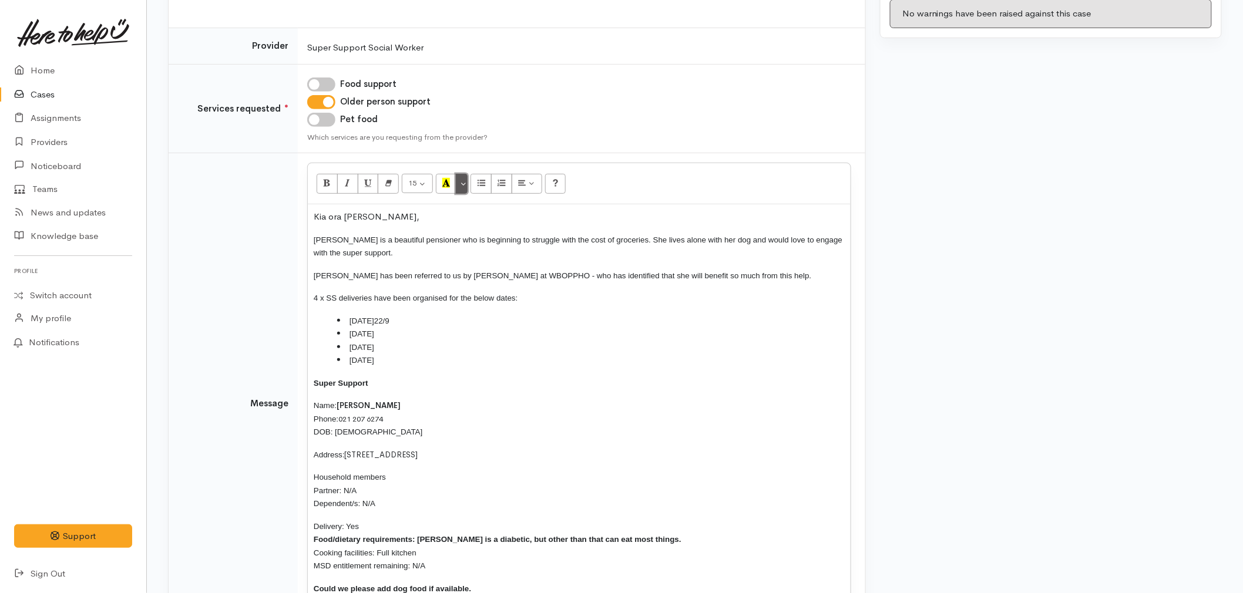
click at [466, 186] on button "More Color" at bounding box center [462, 184] width 12 height 20
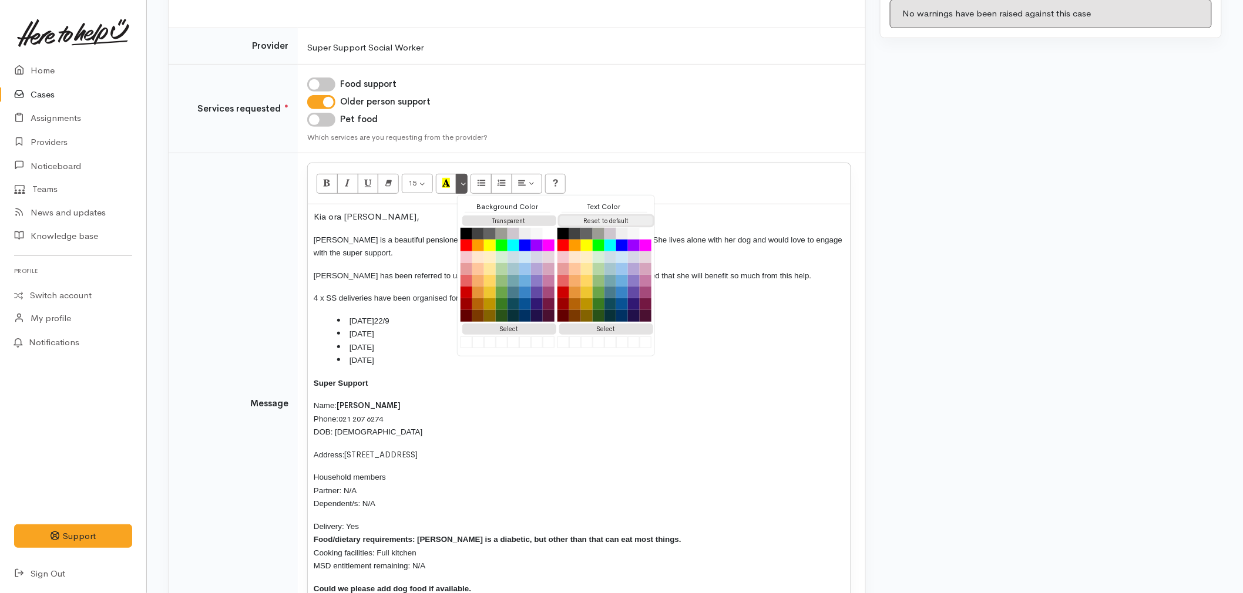
click at [599, 216] on button "Reset to default" at bounding box center [606, 221] width 94 height 11
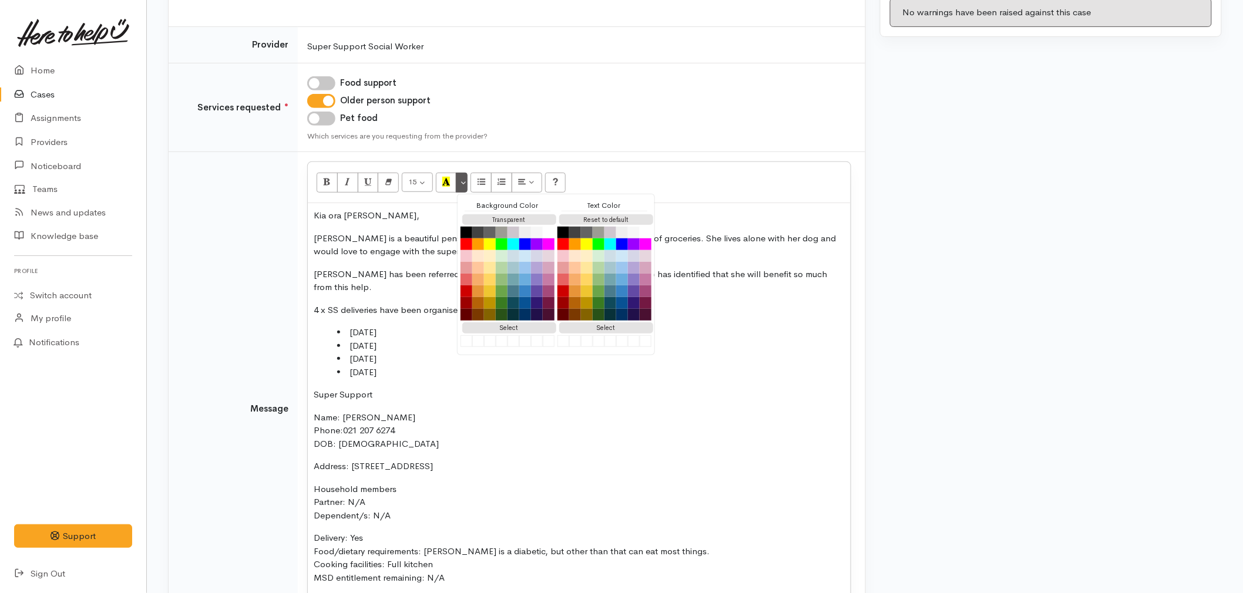
click at [374, 371] on li "Monday 27/10" at bounding box center [591, 373] width 508 height 14
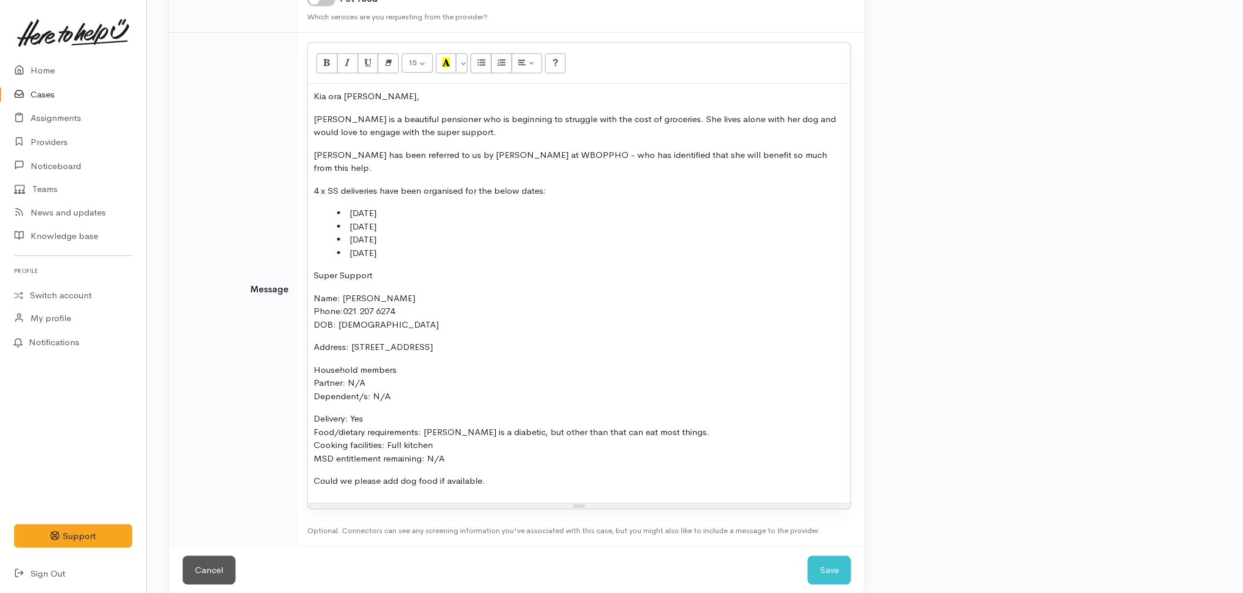
scroll to position [304, 0]
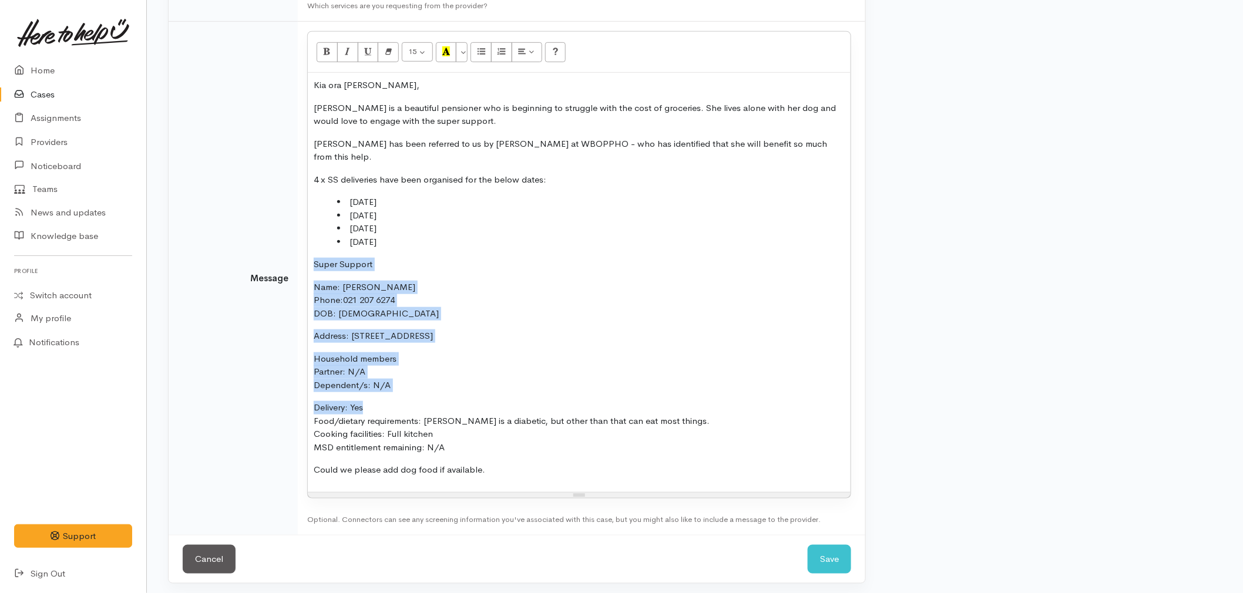
drag, startPoint x: 374, startPoint y: 403, endPoint x: 287, endPoint y: 260, distance: 167.4
click at [287, 260] on tr "Message 15 8 9 10 11 12 14 18 24 36 Background Color Transparent Select #ffff00…" at bounding box center [517, 279] width 697 height 514
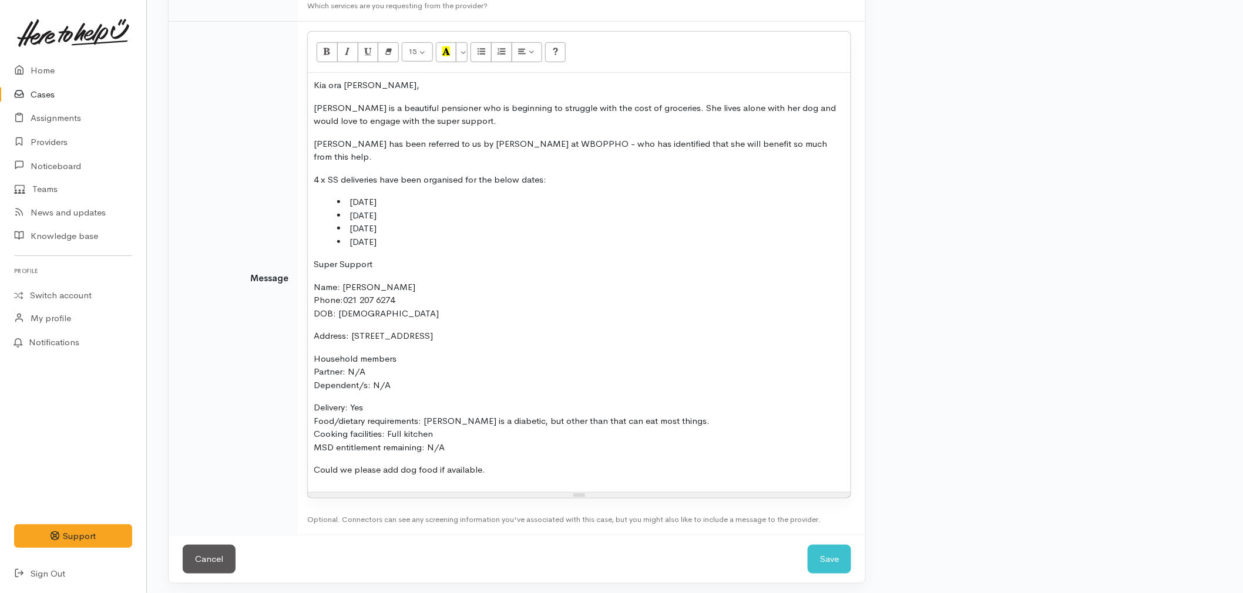
scroll to position [174, 0]
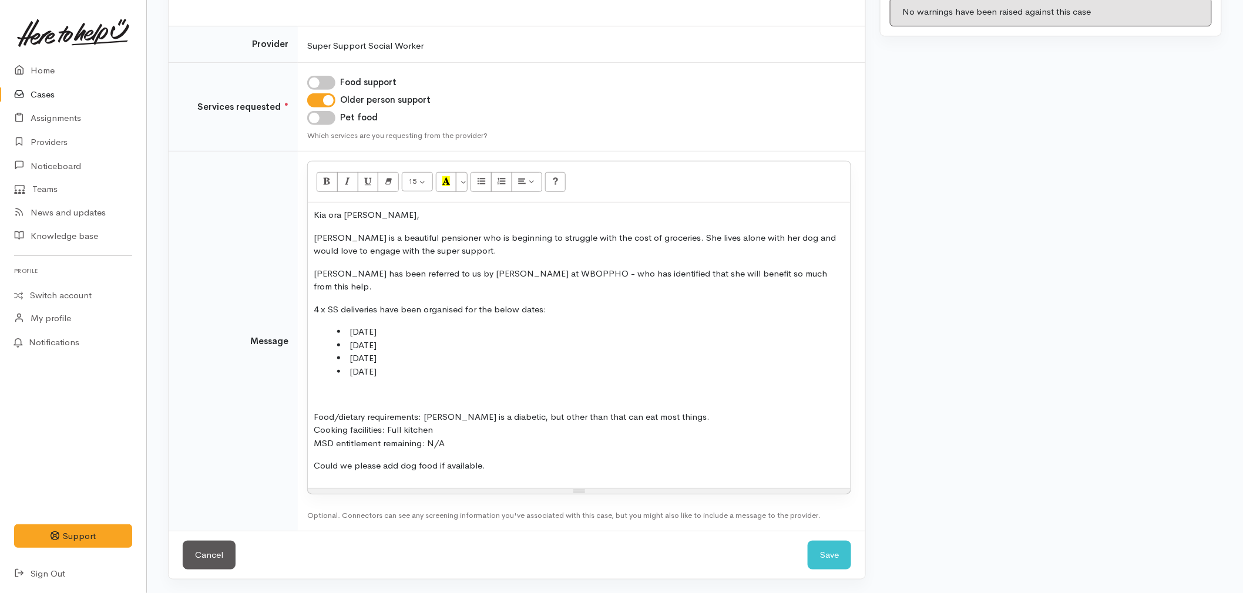
drag, startPoint x: 511, startPoint y: 465, endPoint x: 283, endPoint y: 400, distance: 236.9
click at [283, 400] on tr "Message <p>Kia ora Melissa,&nbsp;</p><p>Natalie is a beautiful pensioner who is…" at bounding box center [517, 342] width 697 height 380
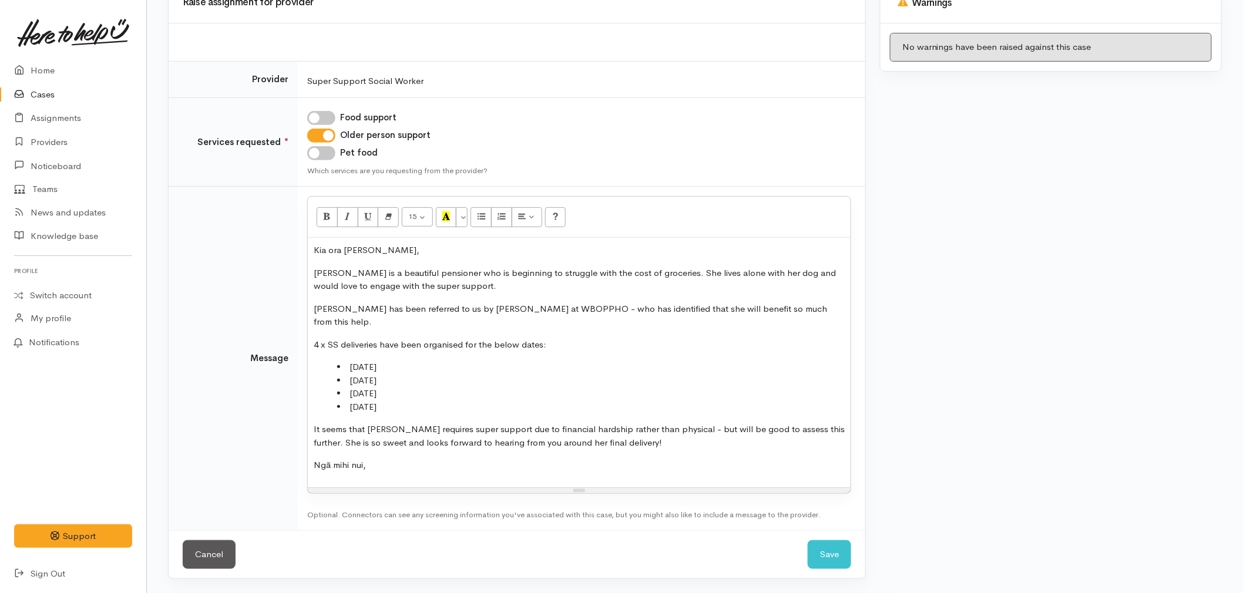
scroll to position [152, 0]
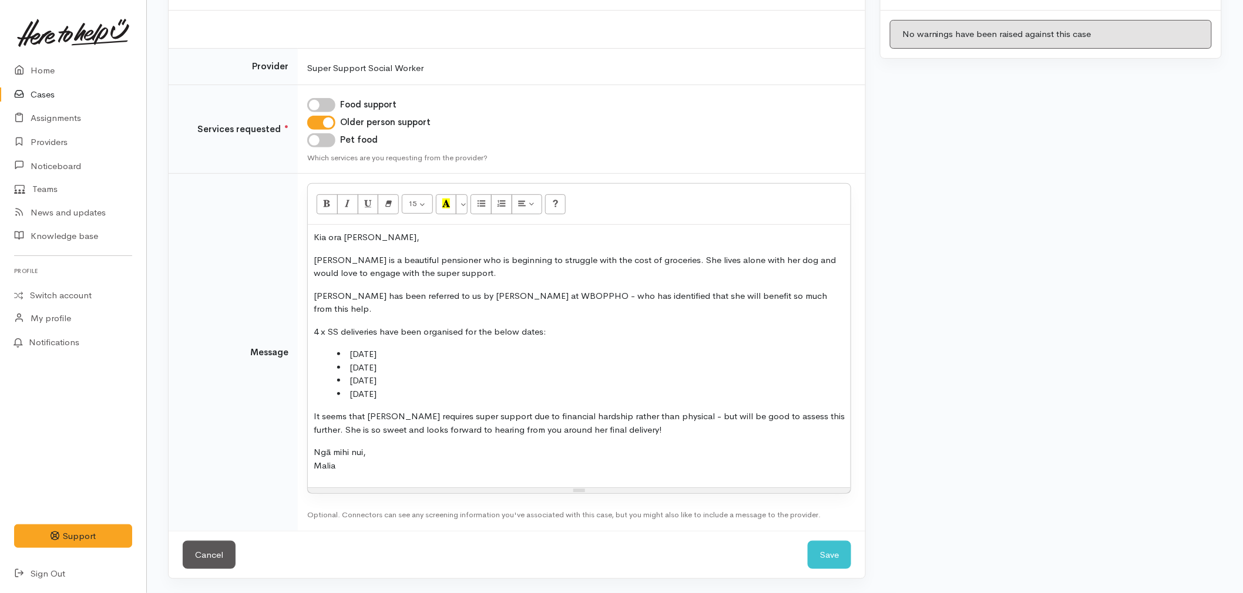
click at [455, 329] on p "4 x SS deliveries have been organised for the below dates:" at bounding box center [579, 332] width 531 height 14
click at [582, 363] on li "[DATE]" at bounding box center [591, 368] width 508 height 14
click at [819, 556] on button "Save" at bounding box center [829, 555] width 43 height 29
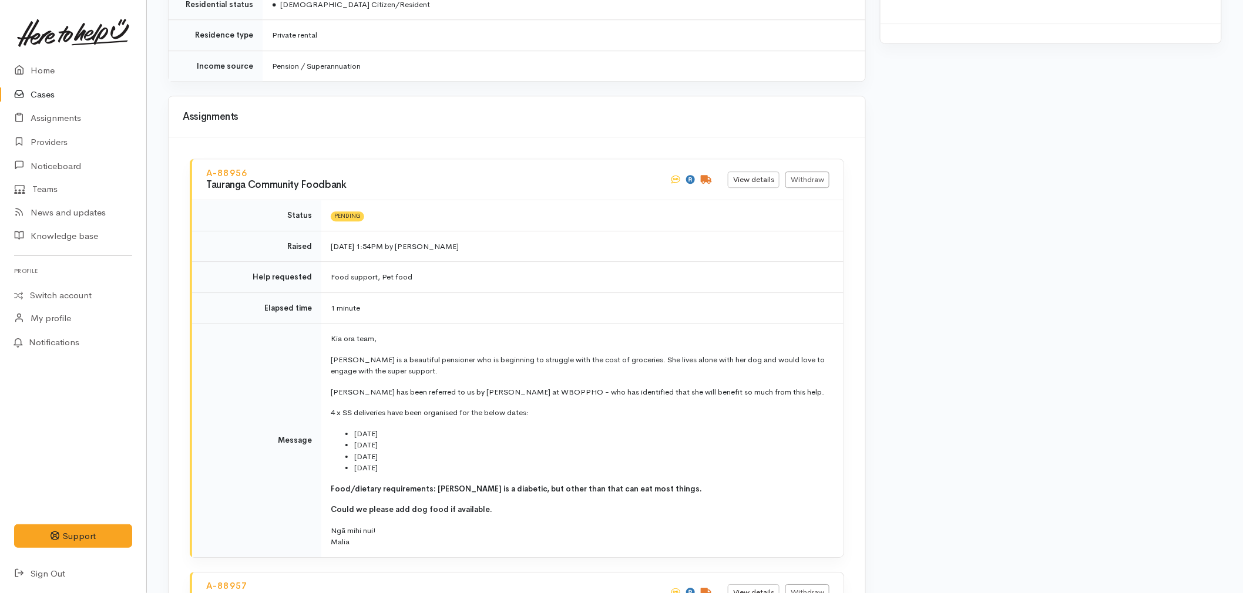
scroll to position [1436, 0]
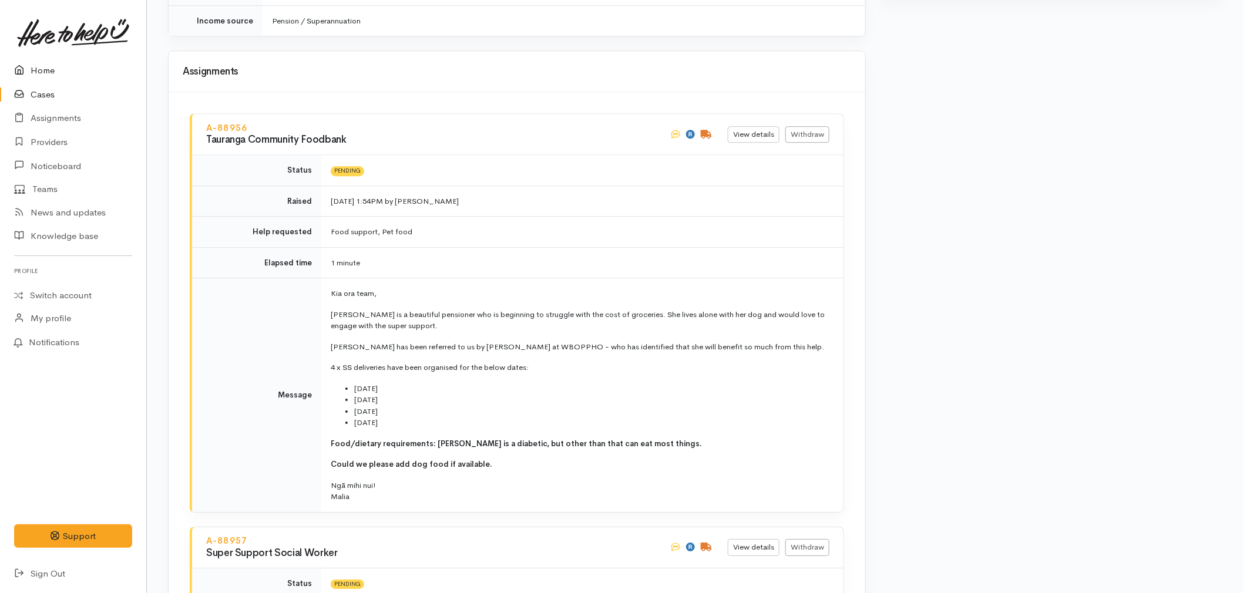
click at [38, 66] on link "Home" at bounding box center [73, 71] width 146 height 24
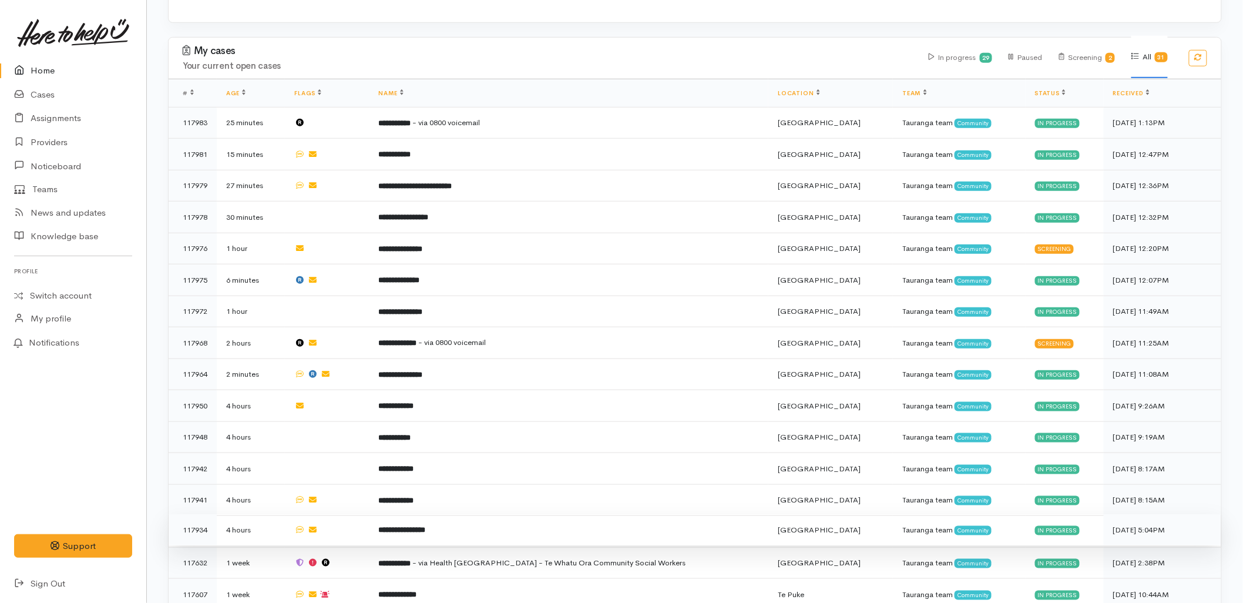
scroll to position [326, 0]
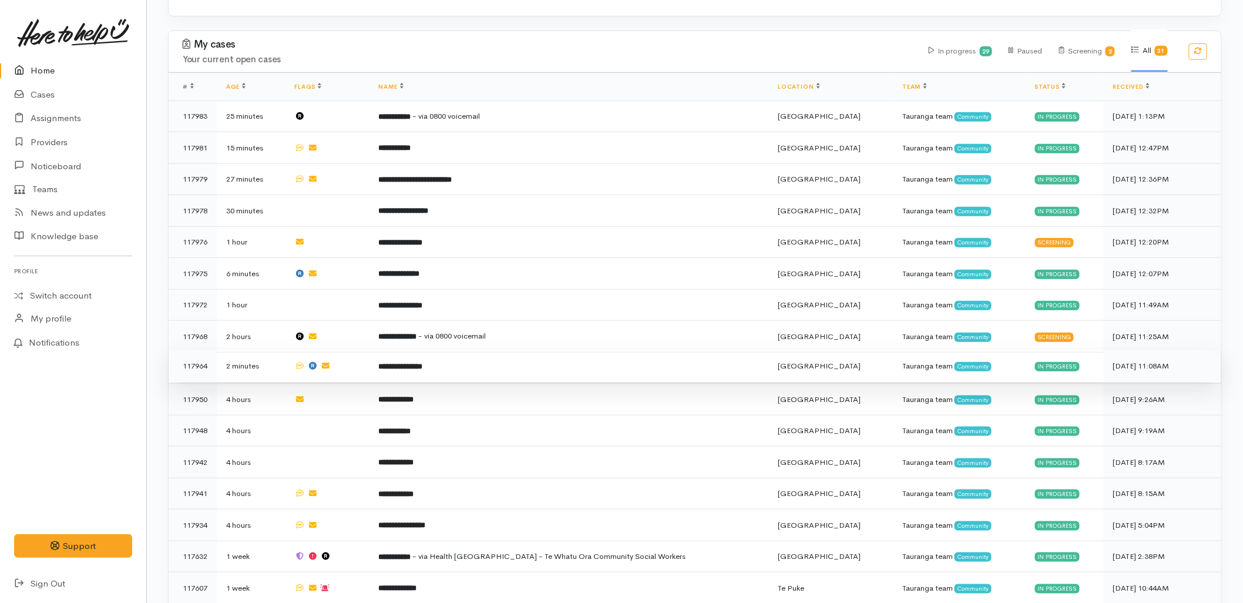
click at [423, 362] on b "**********" at bounding box center [401, 366] width 44 height 8
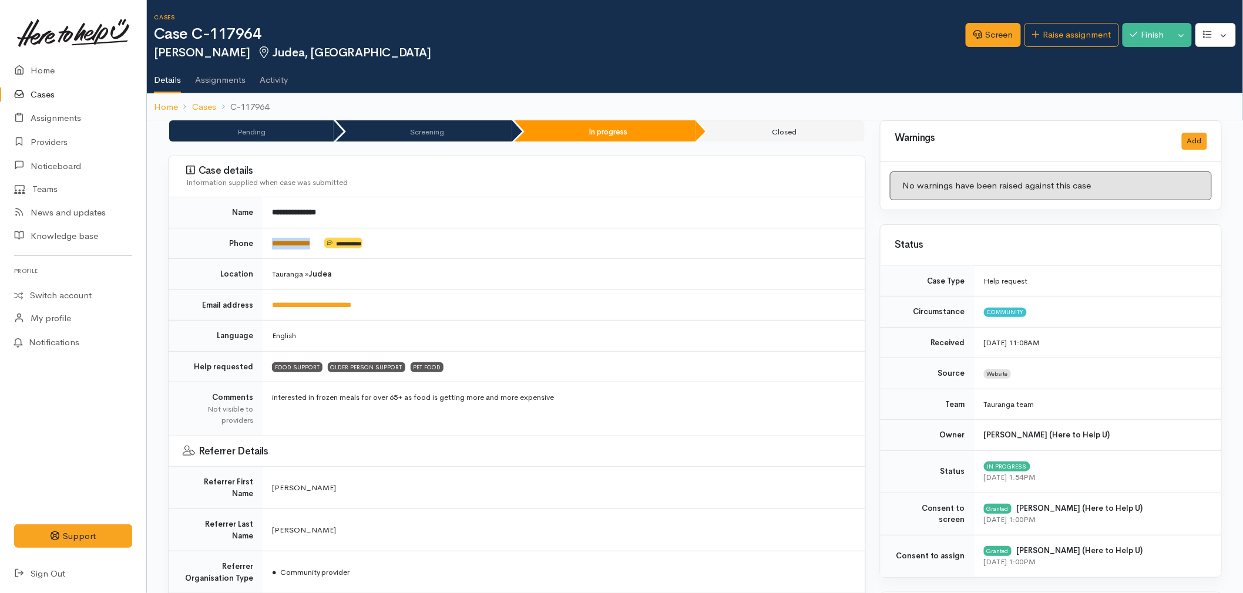
drag, startPoint x: 324, startPoint y: 244, endPoint x: 273, endPoint y: 239, distance: 51.9
click at [273, 239] on td "**********" at bounding box center [564, 243] width 603 height 31
copy td "**********"
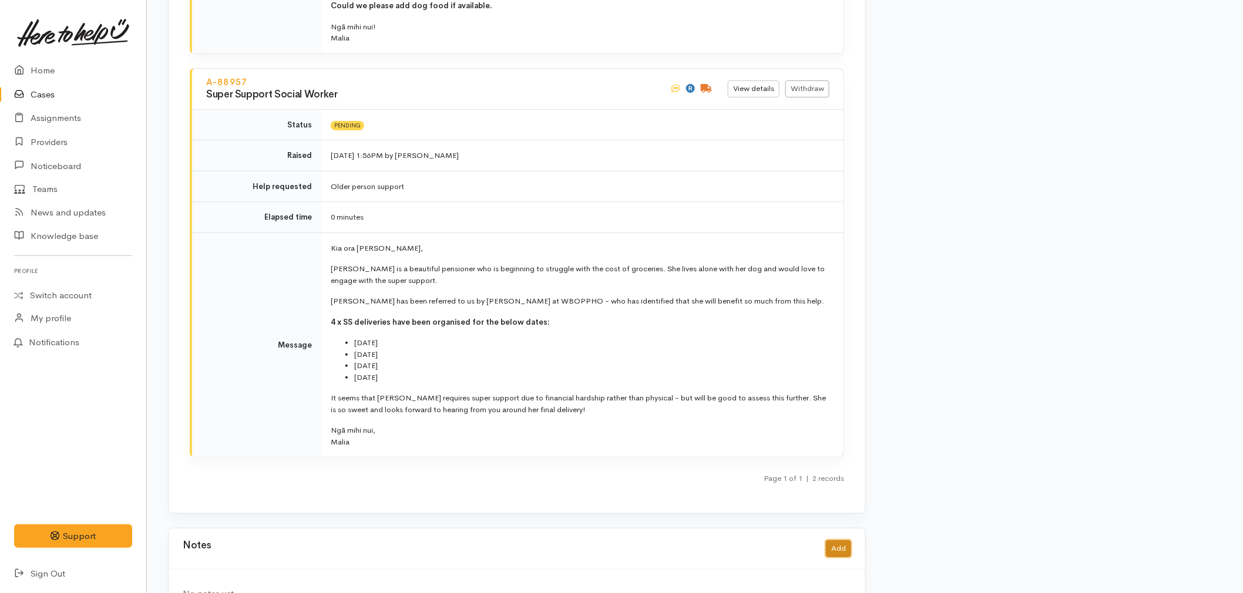
click at [828, 540] on button "Add" at bounding box center [838, 548] width 25 height 17
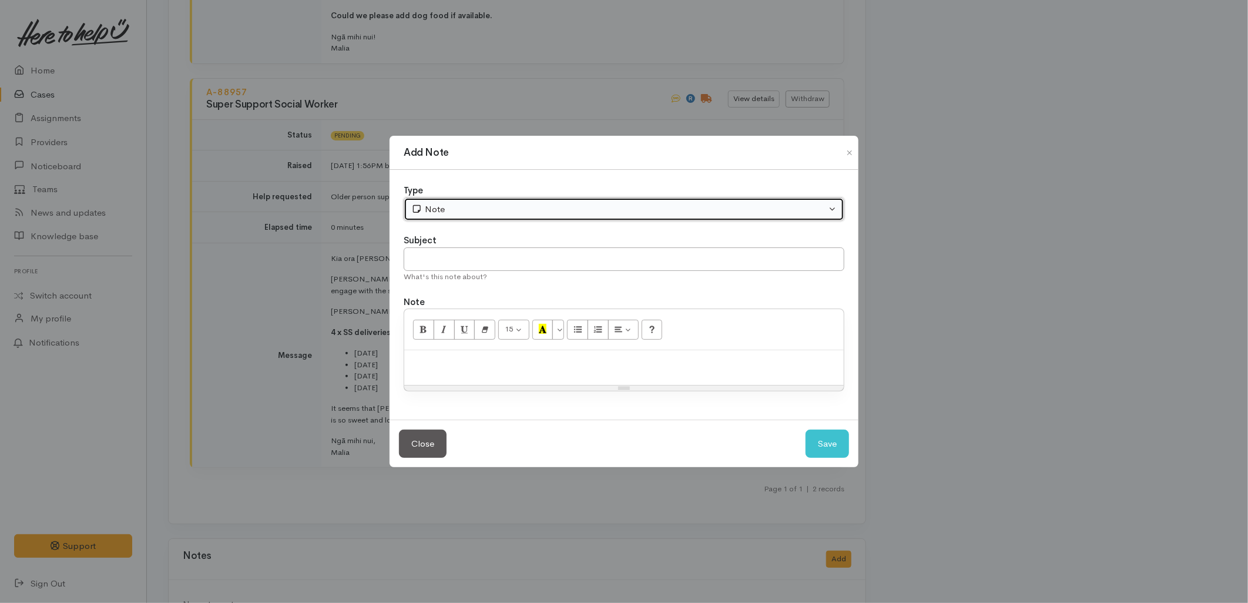
click at [485, 211] on div "Note" at bounding box center [618, 210] width 415 height 14
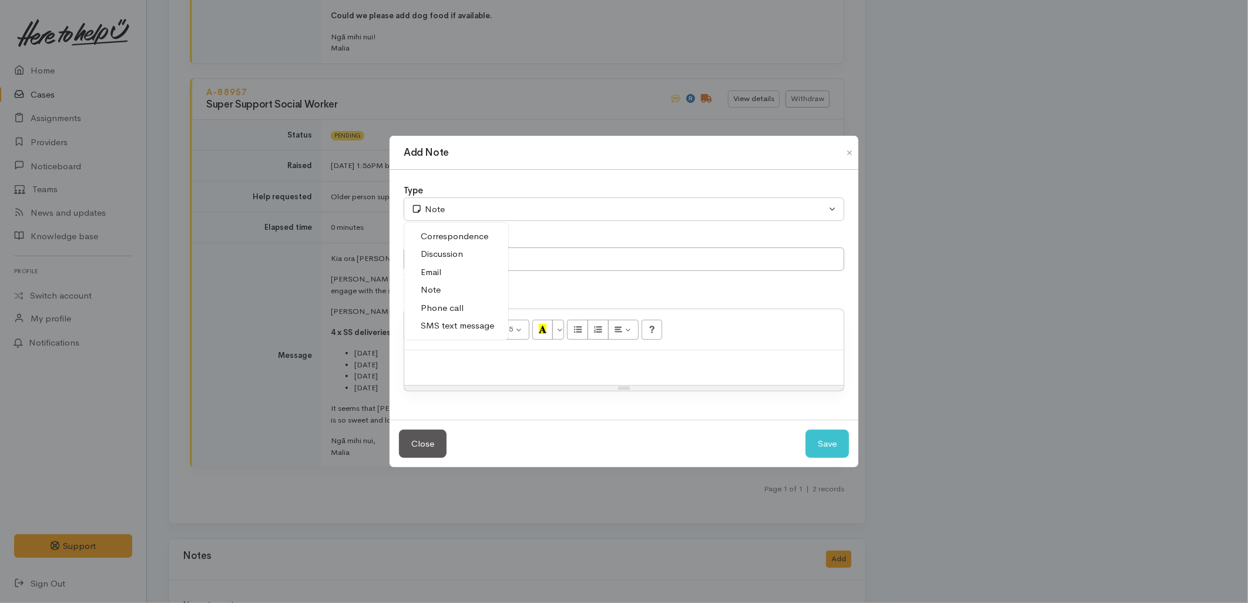
click at [457, 329] on span "SMS text message" at bounding box center [457, 326] width 73 height 14
select select "5"
click at [466, 263] on input "text" at bounding box center [624, 259] width 441 height 24
type input "E-Text"
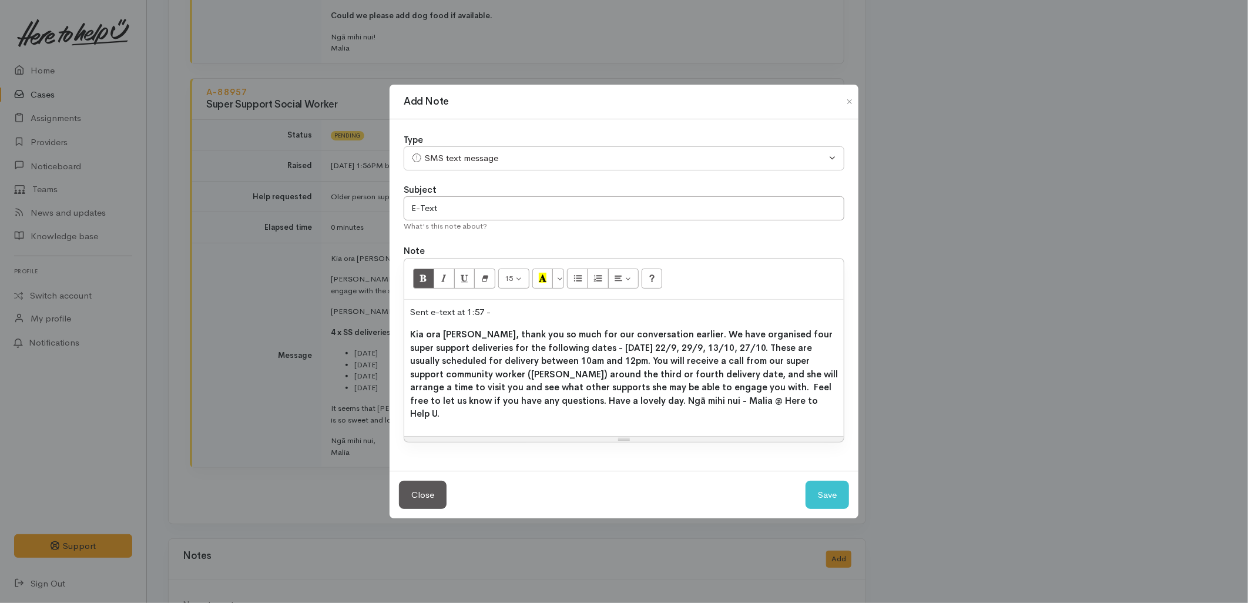
click at [482, 369] on b "Kia ora Natalie, thank you so much for our conversation earlier. We have organi…" at bounding box center [624, 373] width 428 height 90
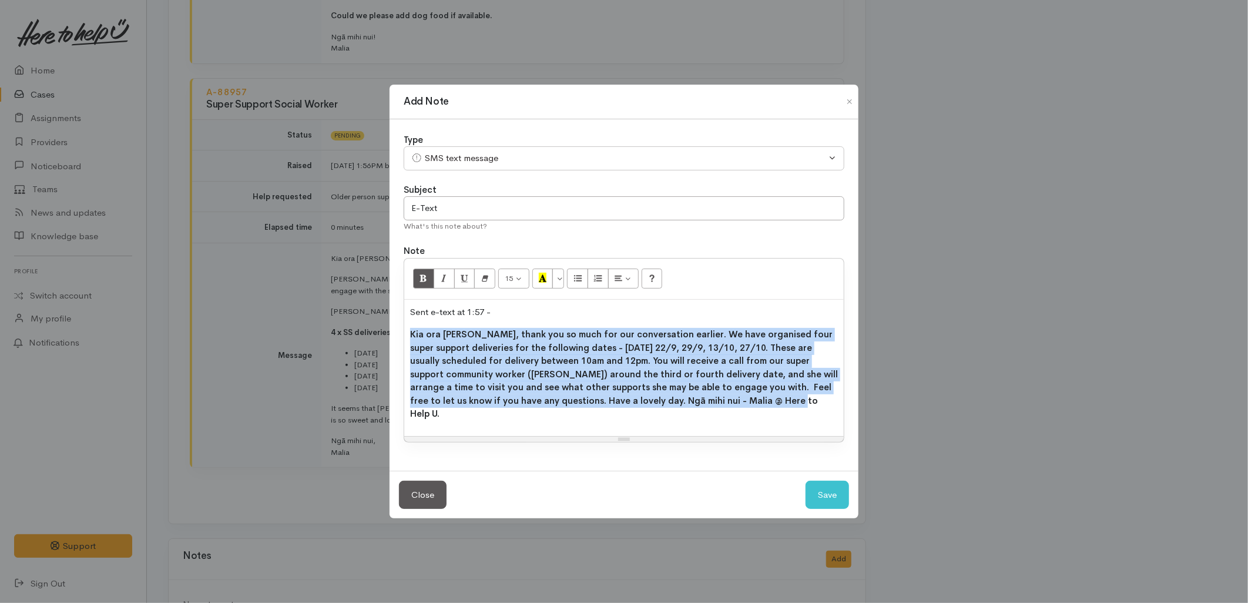
click at [482, 369] on b "Kia ora Natalie, thank you so much for our conversation earlier. We have organi…" at bounding box center [624, 373] width 428 height 90
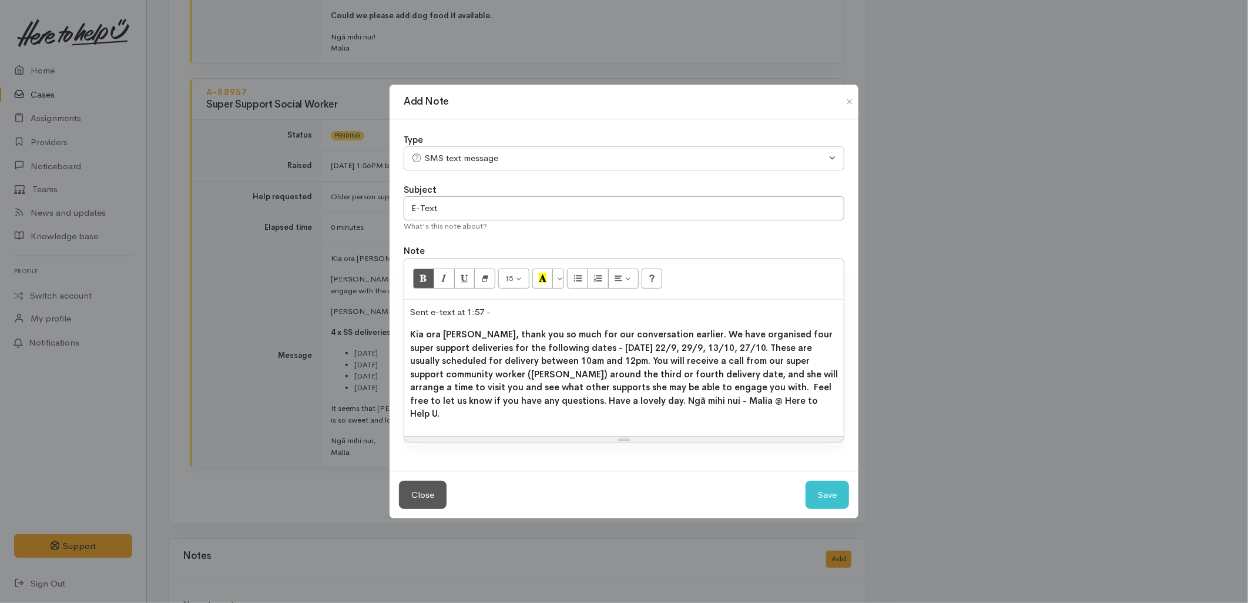
click at [538, 372] on b "Kia ora Natalie, thank you so much for our conversation earlier. We have organi…" at bounding box center [624, 373] width 428 height 90
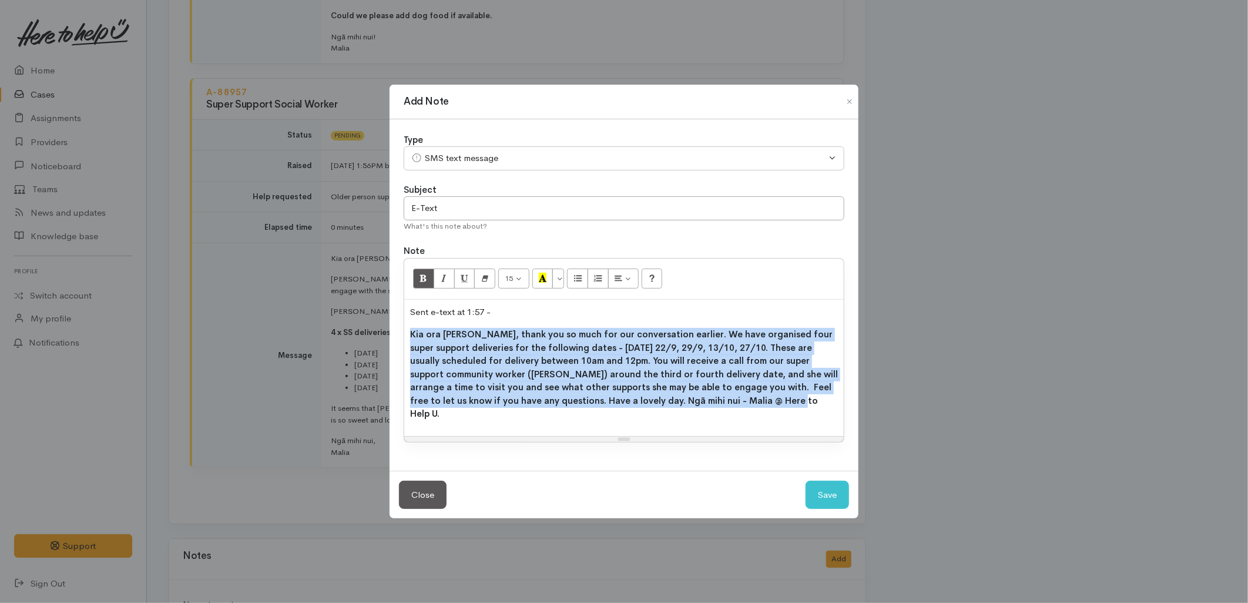
click at [538, 372] on b "Kia ora Natalie, thank you so much for our conversation earlier. We have organi…" at bounding box center [624, 373] width 428 height 90
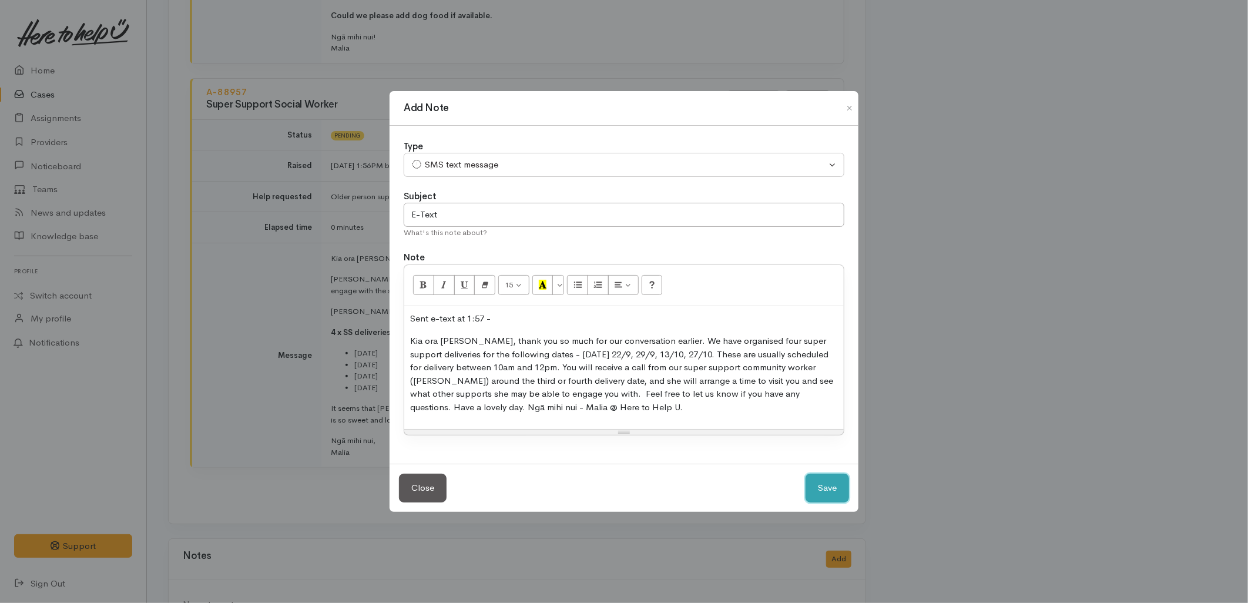
click at [825, 492] on button "Save" at bounding box center [826, 487] width 43 height 29
select select "1"
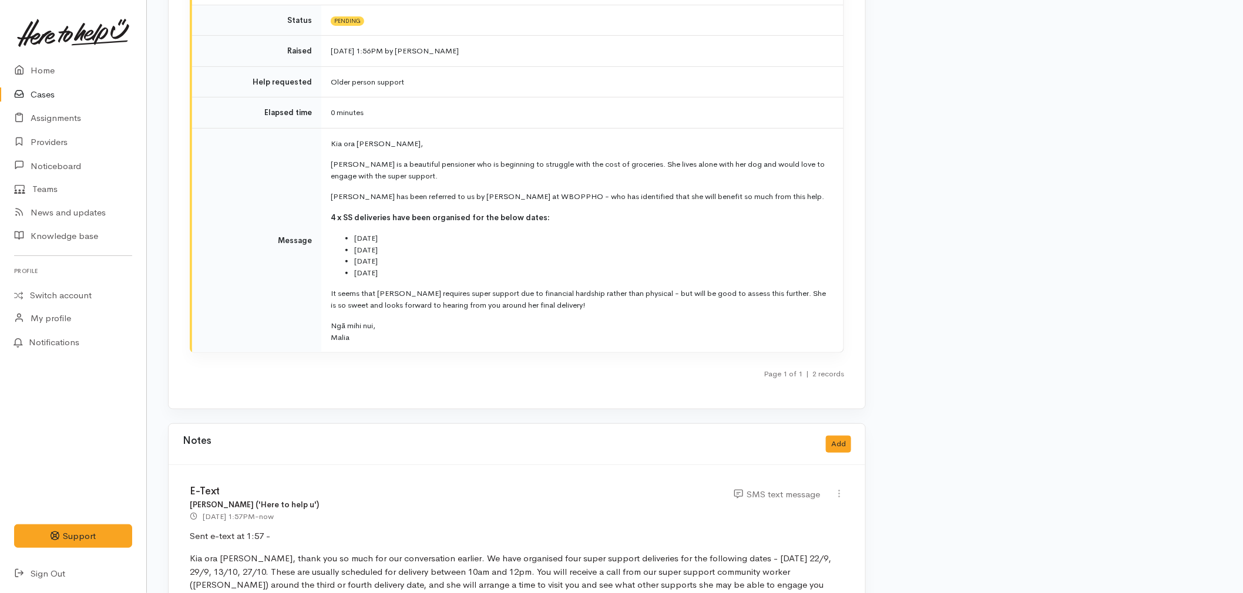
scroll to position [2017, 0]
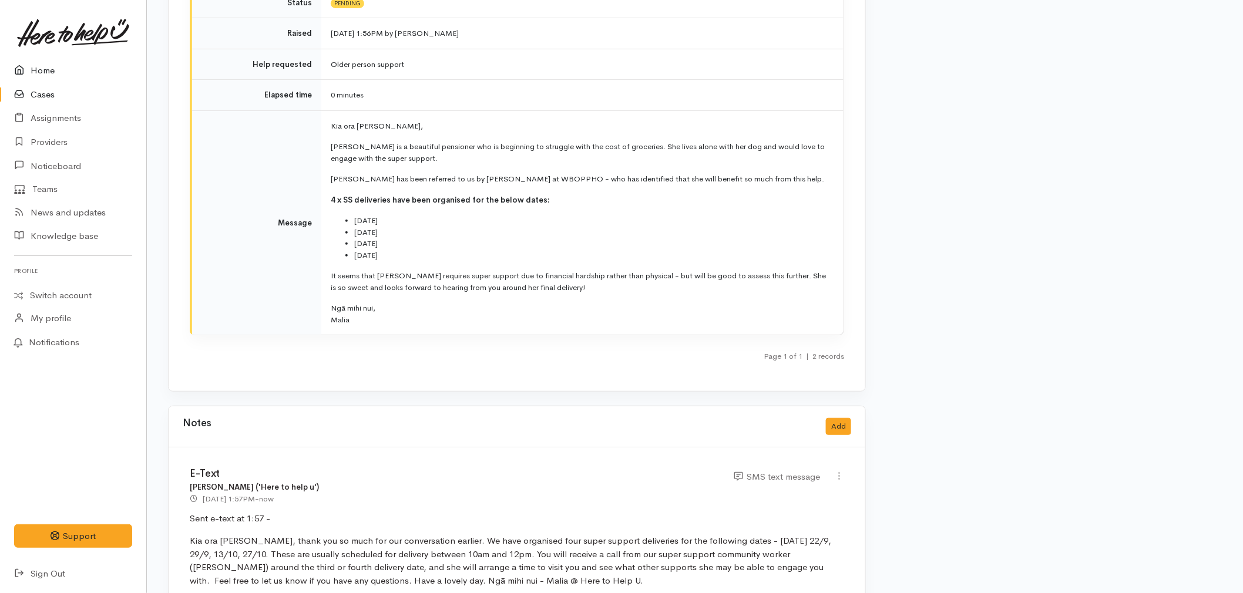
click at [40, 68] on link "Home" at bounding box center [73, 71] width 146 height 24
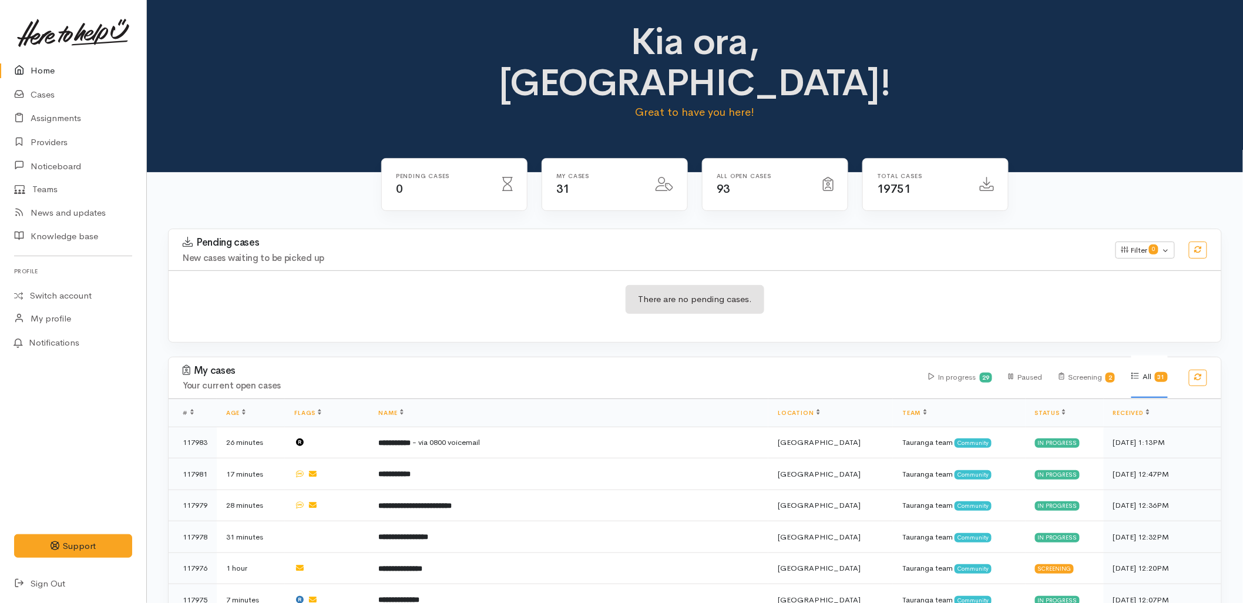
click at [52, 77] on link "Home" at bounding box center [73, 71] width 146 height 24
click at [44, 90] on link "Cases" at bounding box center [73, 95] width 146 height 24
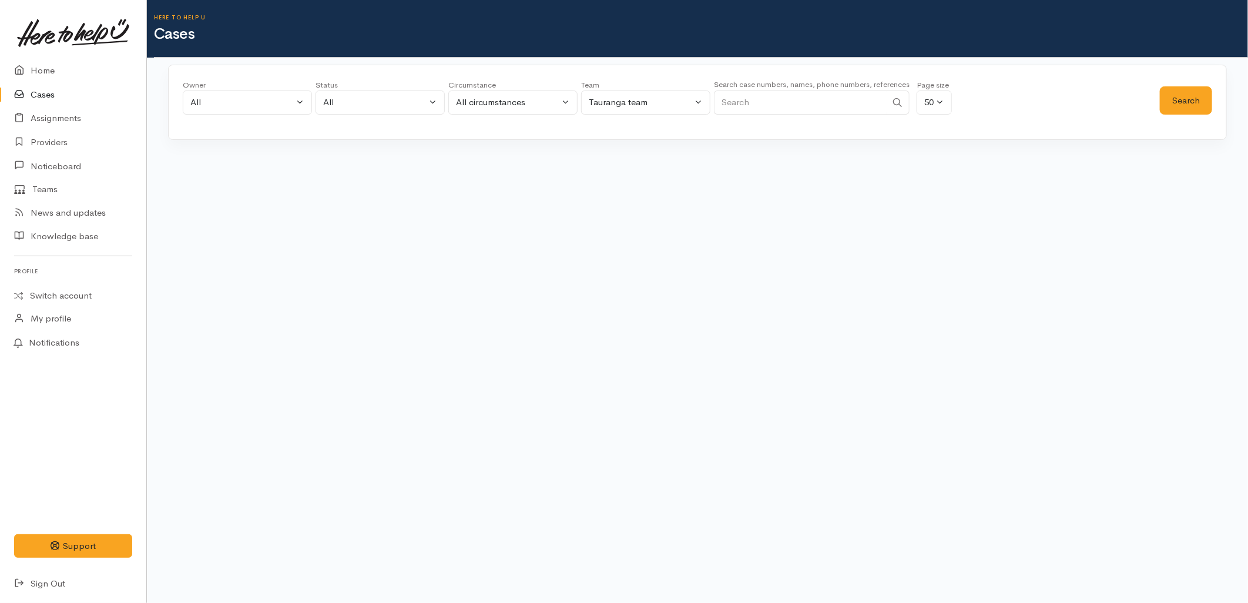
click at [756, 266] on body "Support Feedback I've got something to say" at bounding box center [624, 301] width 1248 height 603
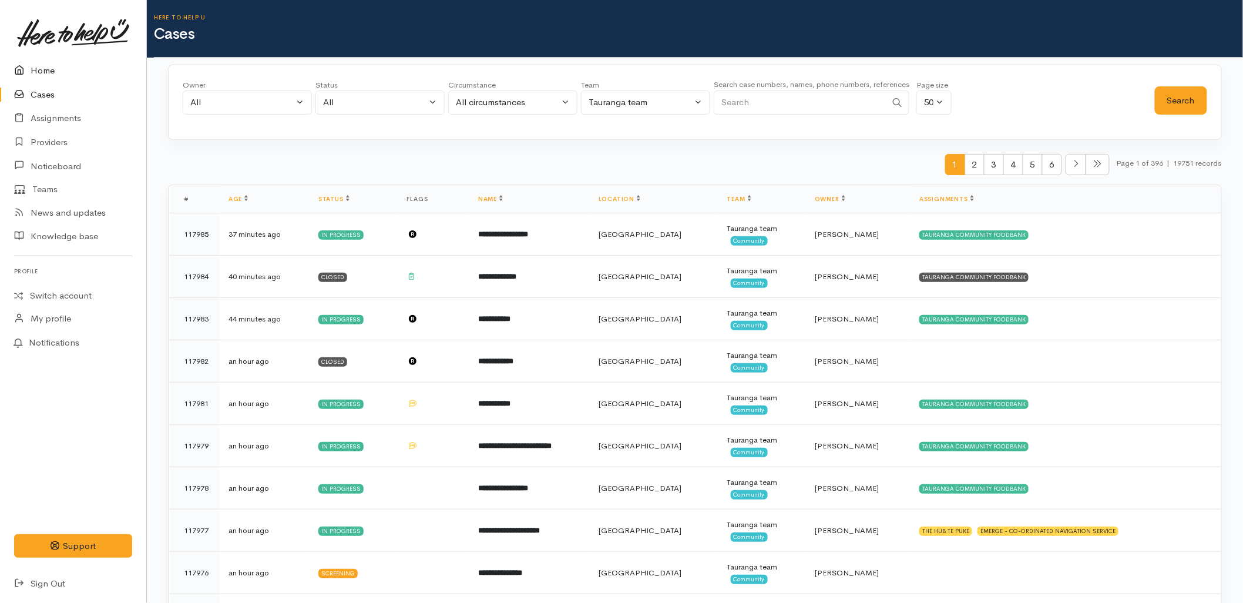
click at [38, 67] on link "Home" at bounding box center [73, 71] width 146 height 24
